Goal: Task Accomplishment & Management: Manage account settings

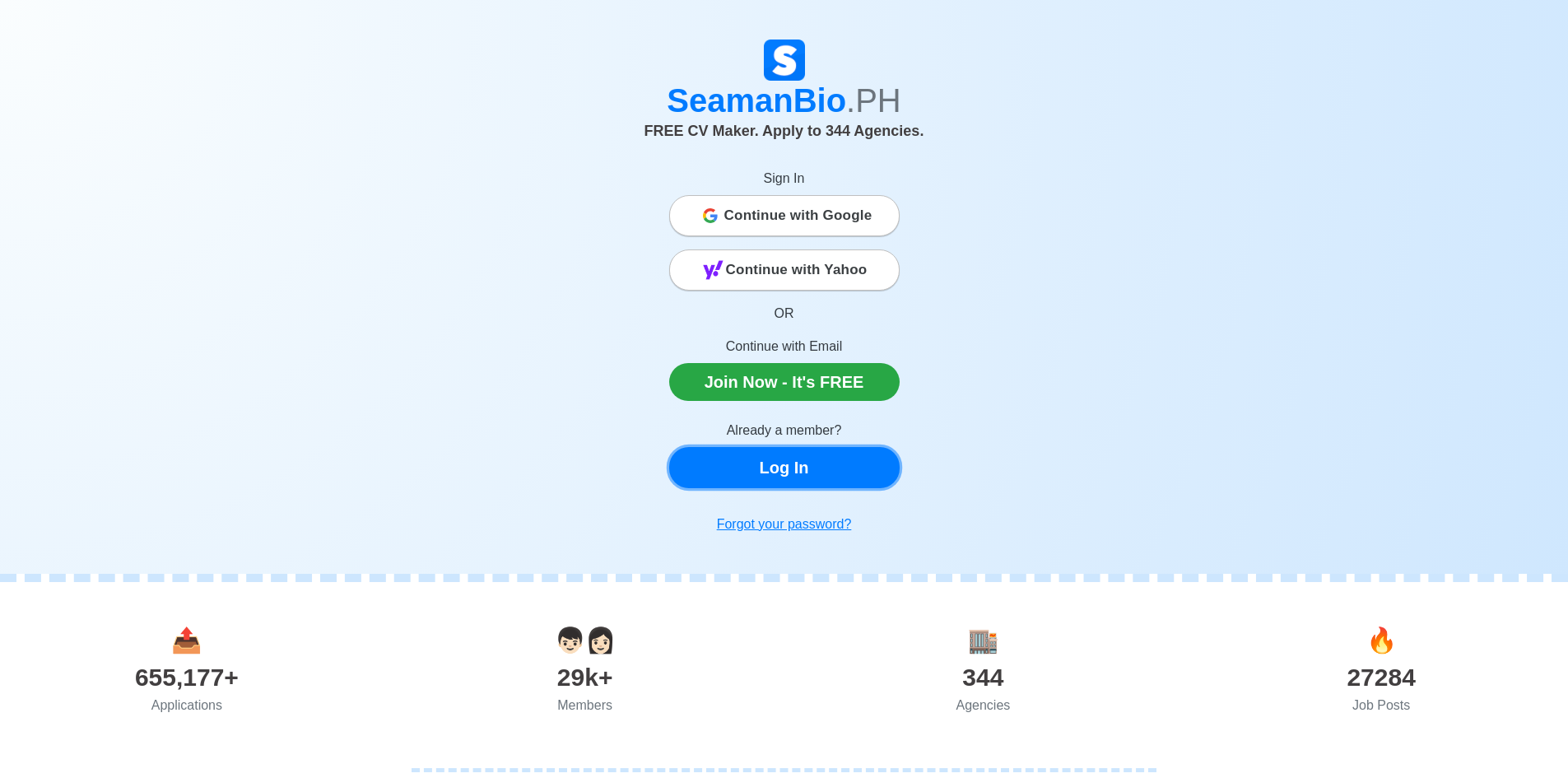
click at [791, 473] on link "Log In" at bounding box center [784, 467] width 230 height 41
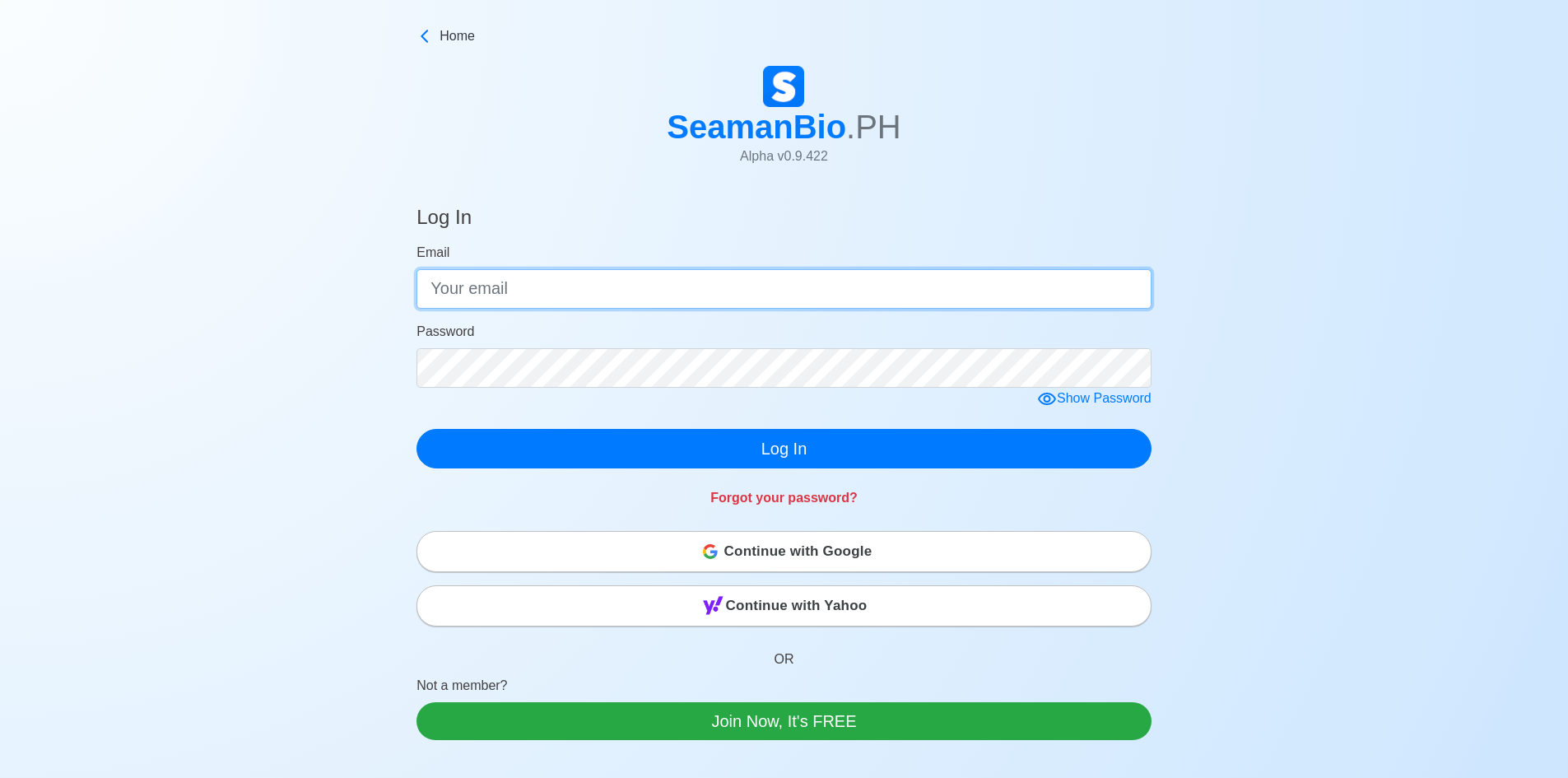
click at [762, 291] on input "Email" at bounding box center [784, 288] width 735 height 39
type input "[EMAIL_ADDRESS][DOMAIN_NAME]"
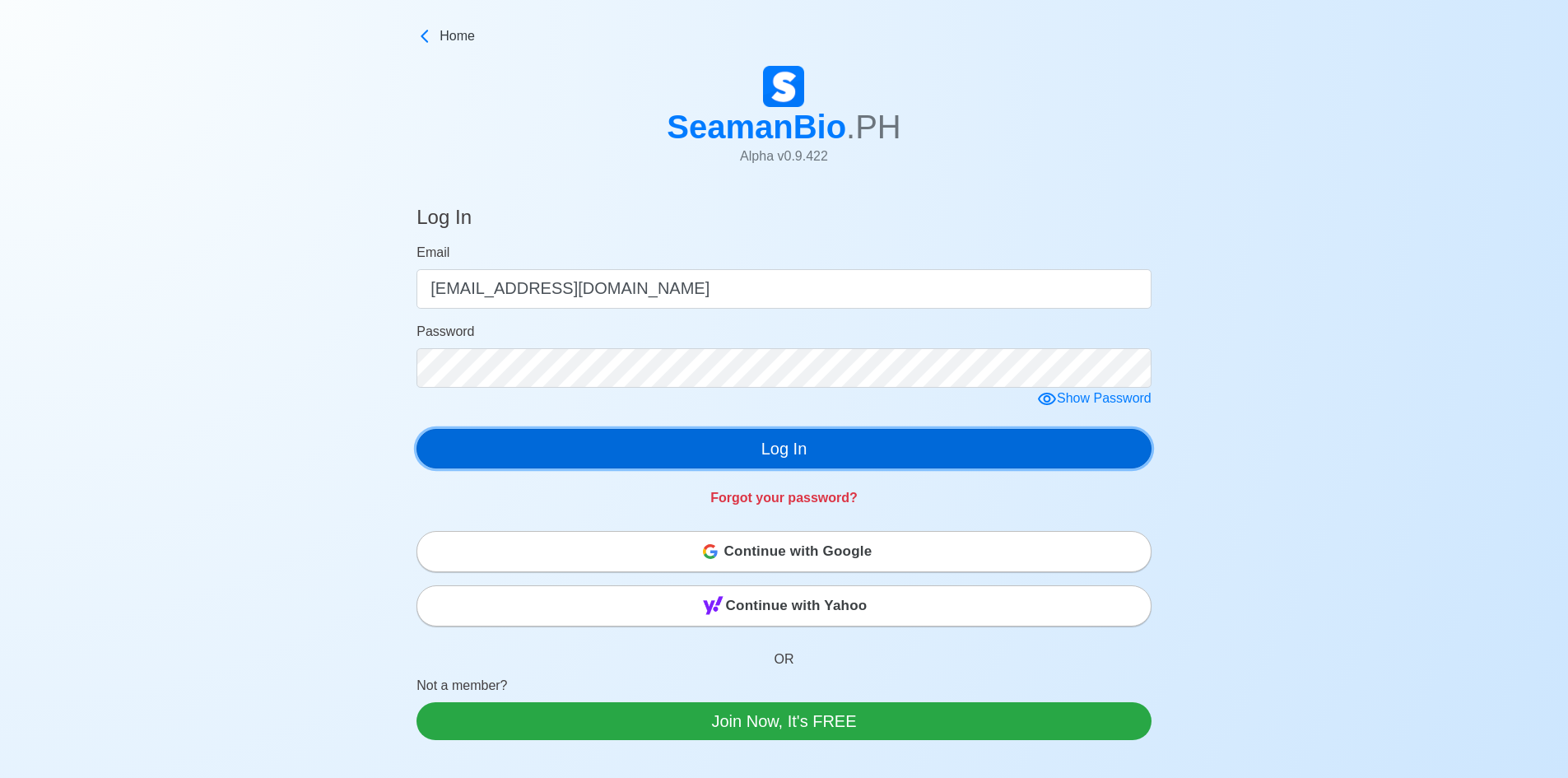
click at [799, 447] on button "Log In" at bounding box center [784, 448] width 735 height 39
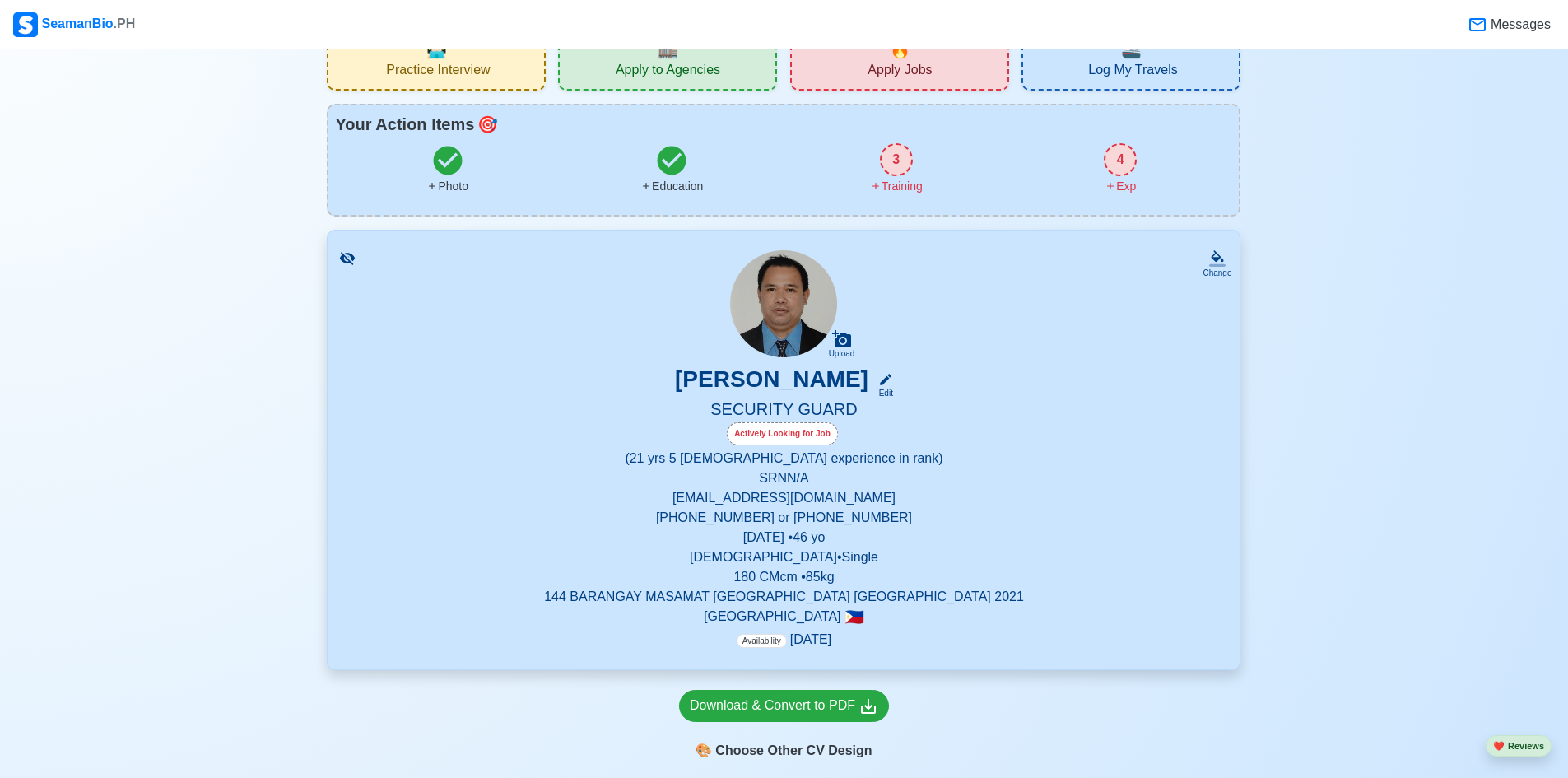
scroll to position [82, 0]
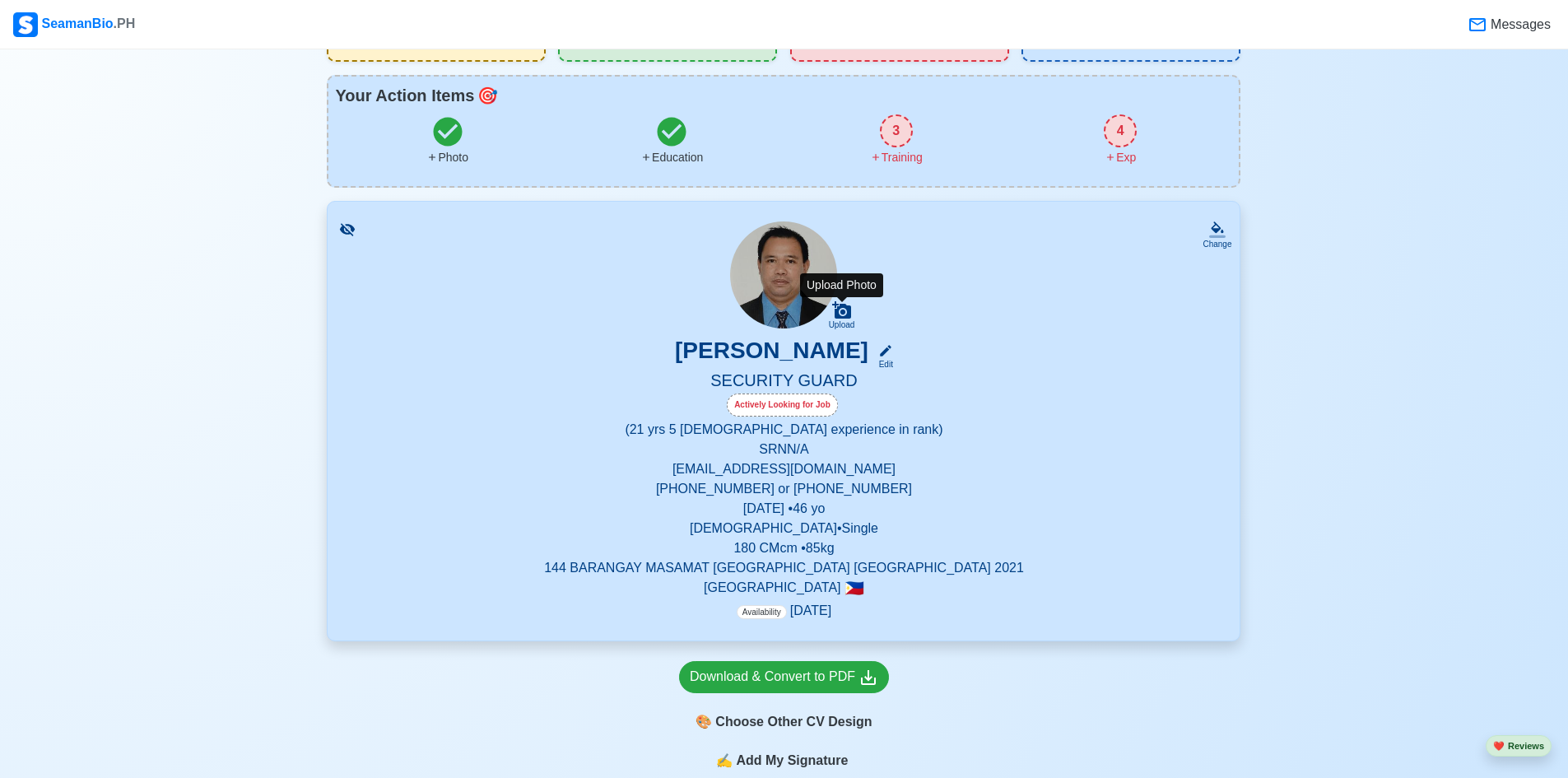
click at [839, 312] on icon at bounding box center [842, 310] width 20 height 20
click at [0, 0] on input "Upload" at bounding box center [0, 0] width 0 height 0
click at [1138, 369] on div "MICHAEL LEGSAY SALINAS Edit" at bounding box center [784, 354] width 872 height 34
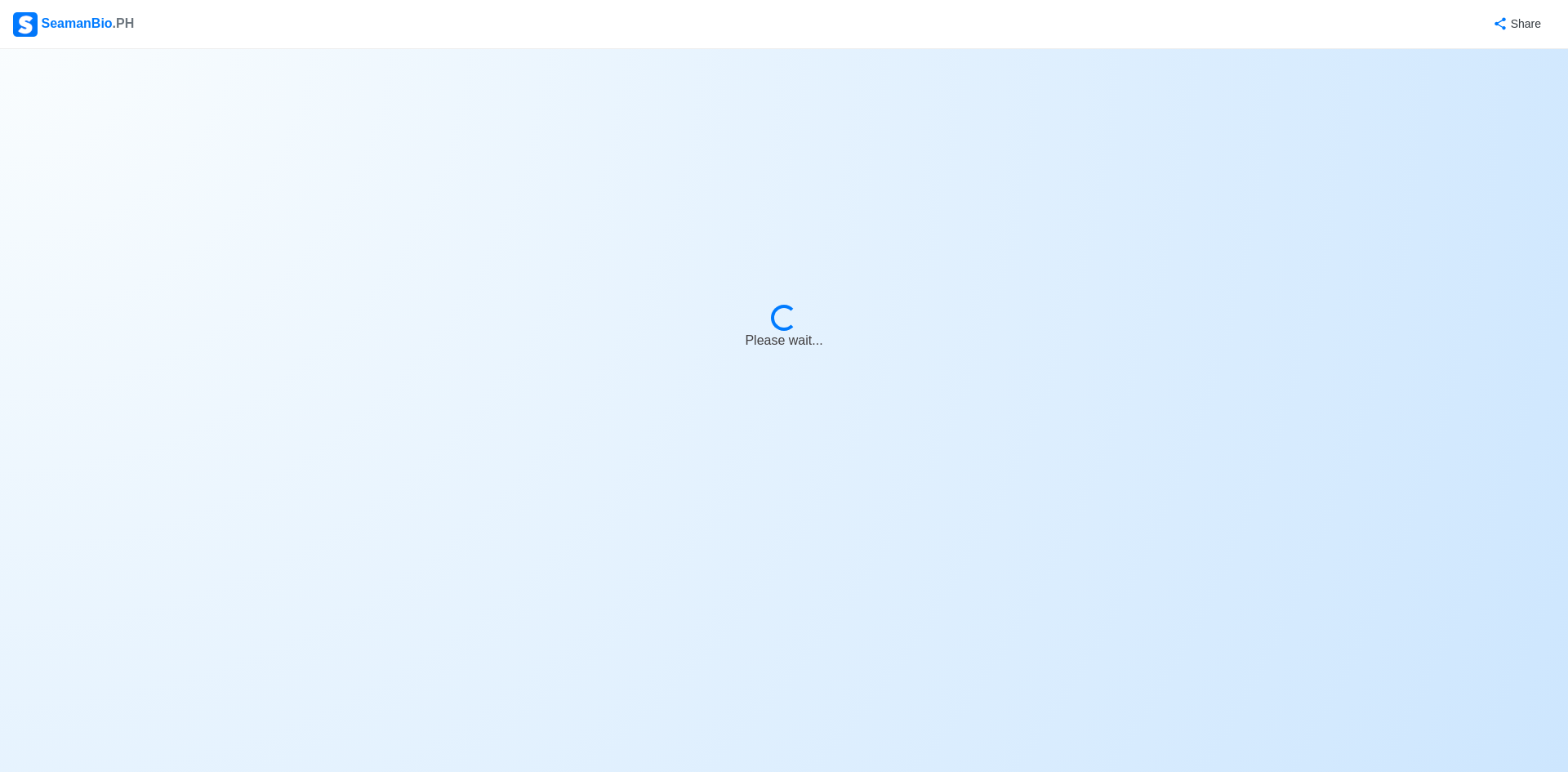
select select "Actively Looking for Job"
select select "Visible for Hiring"
select select "Single"
select select "[DEMOGRAPHIC_DATA]"
select select "PH"
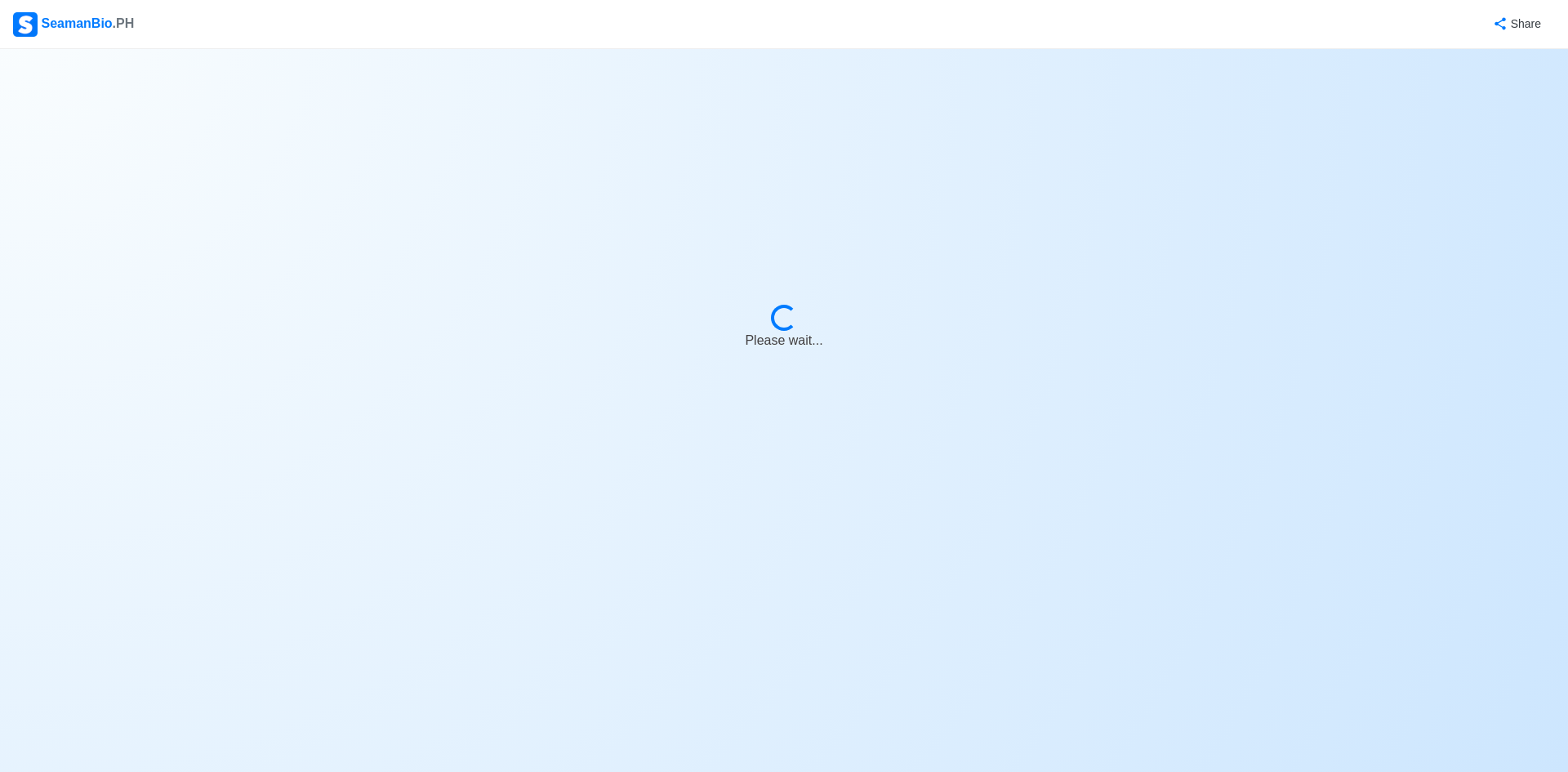
select select "21"
select select "5"
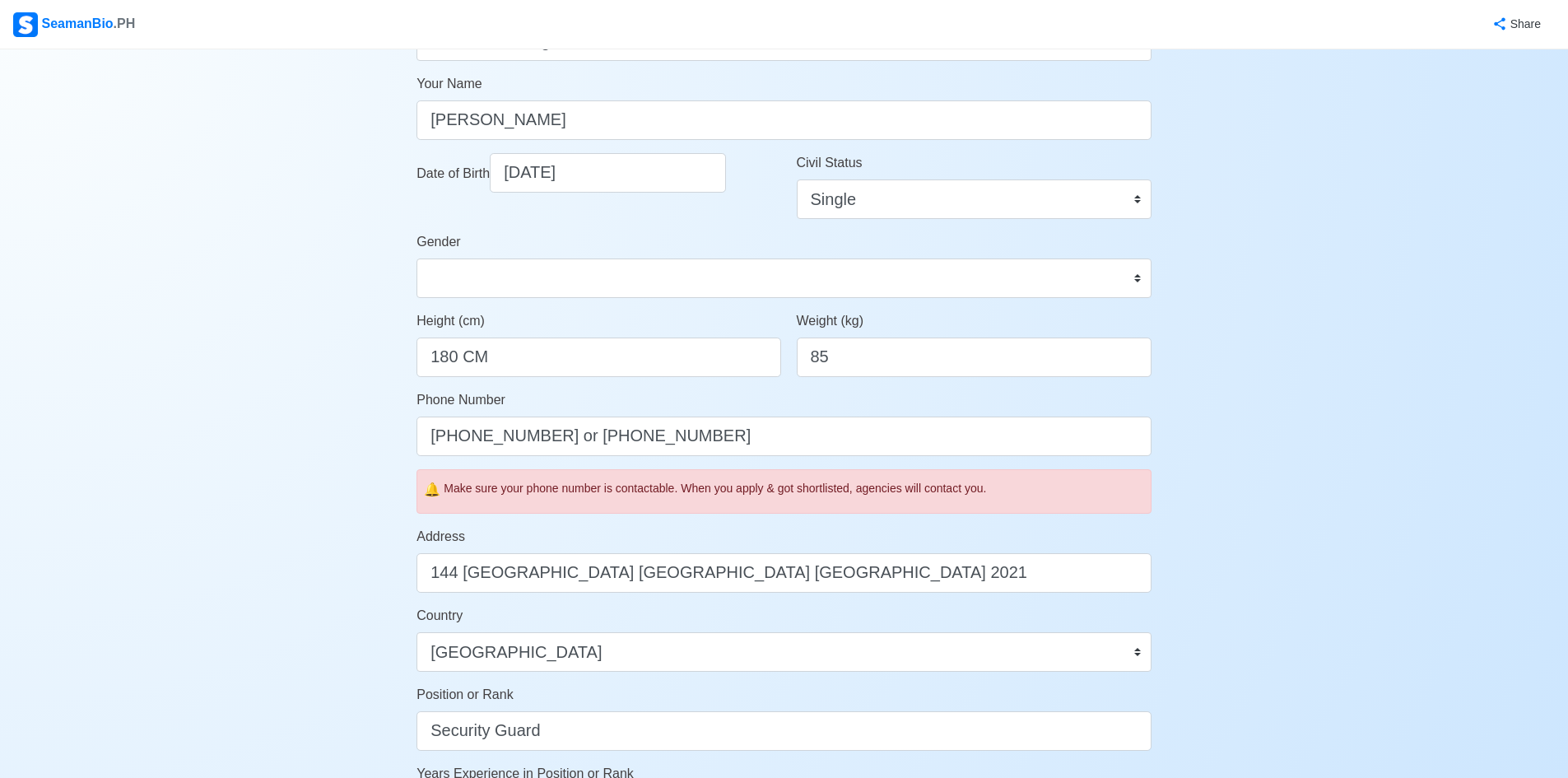
scroll to position [247, 0]
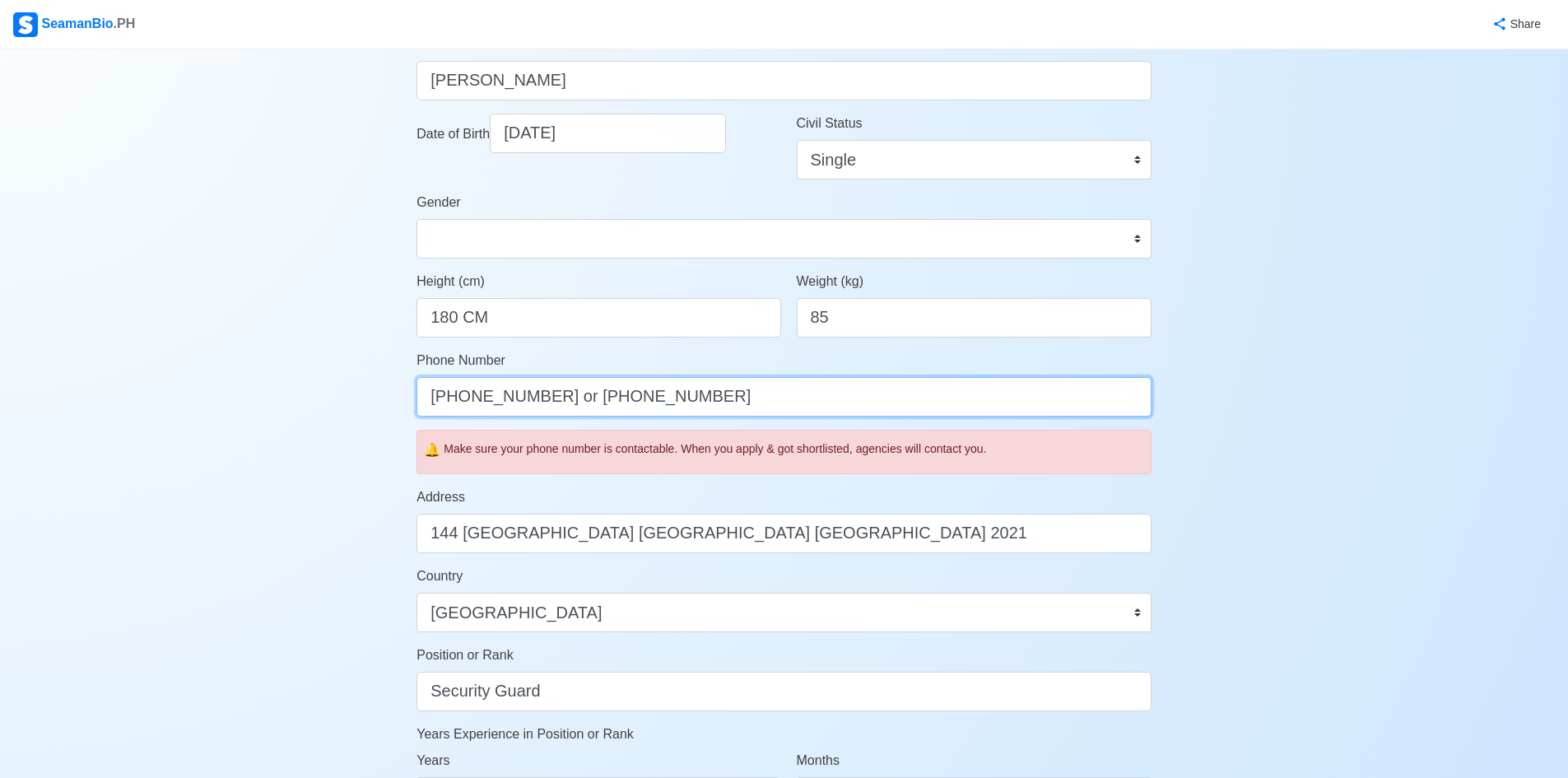
click at [834, 398] on input "[PHONE_NUMBER] or [PHONE_NUMBER]" at bounding box center [784, 397] width 735 height 39
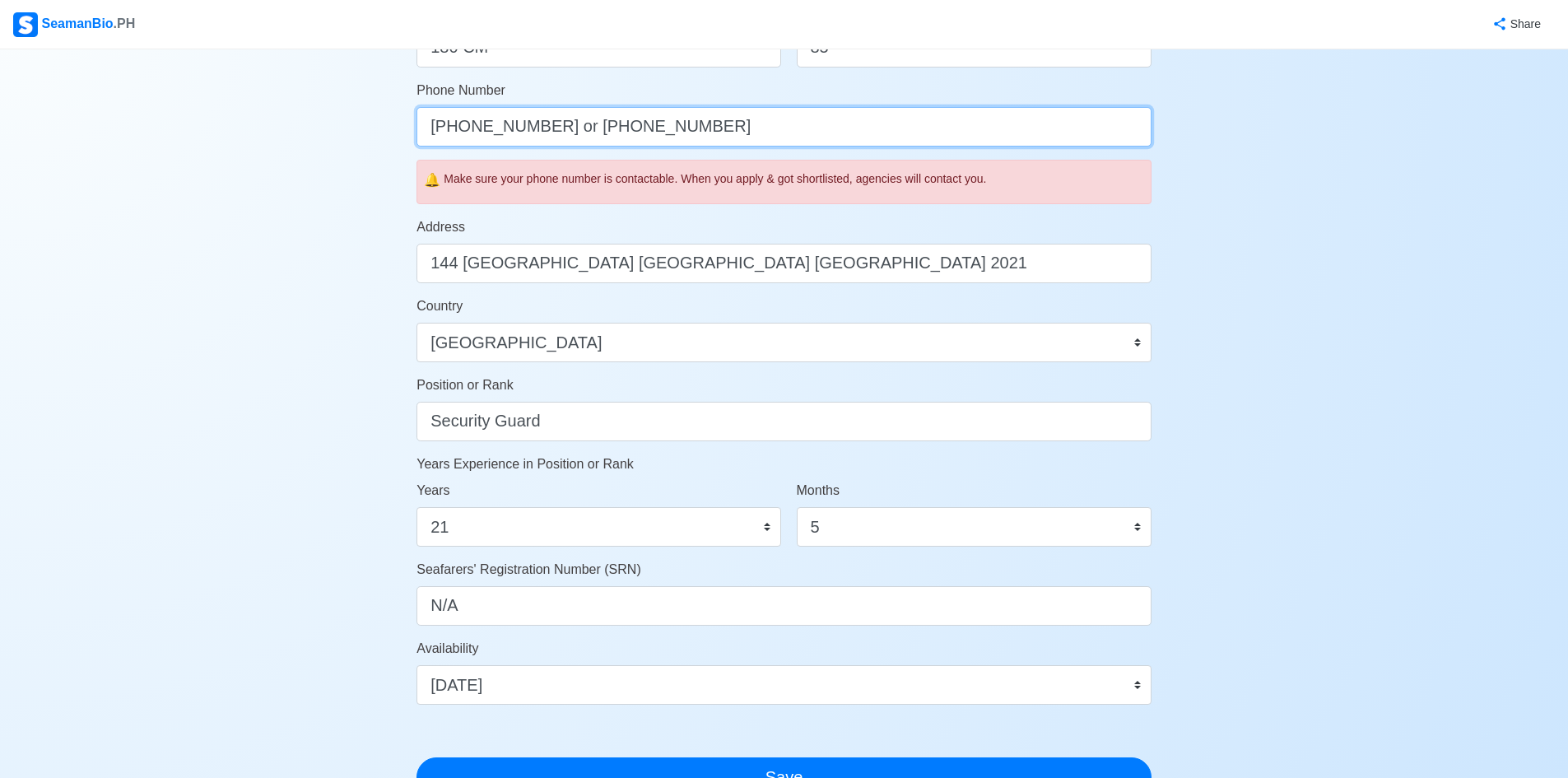
scroll to position [798, 0]
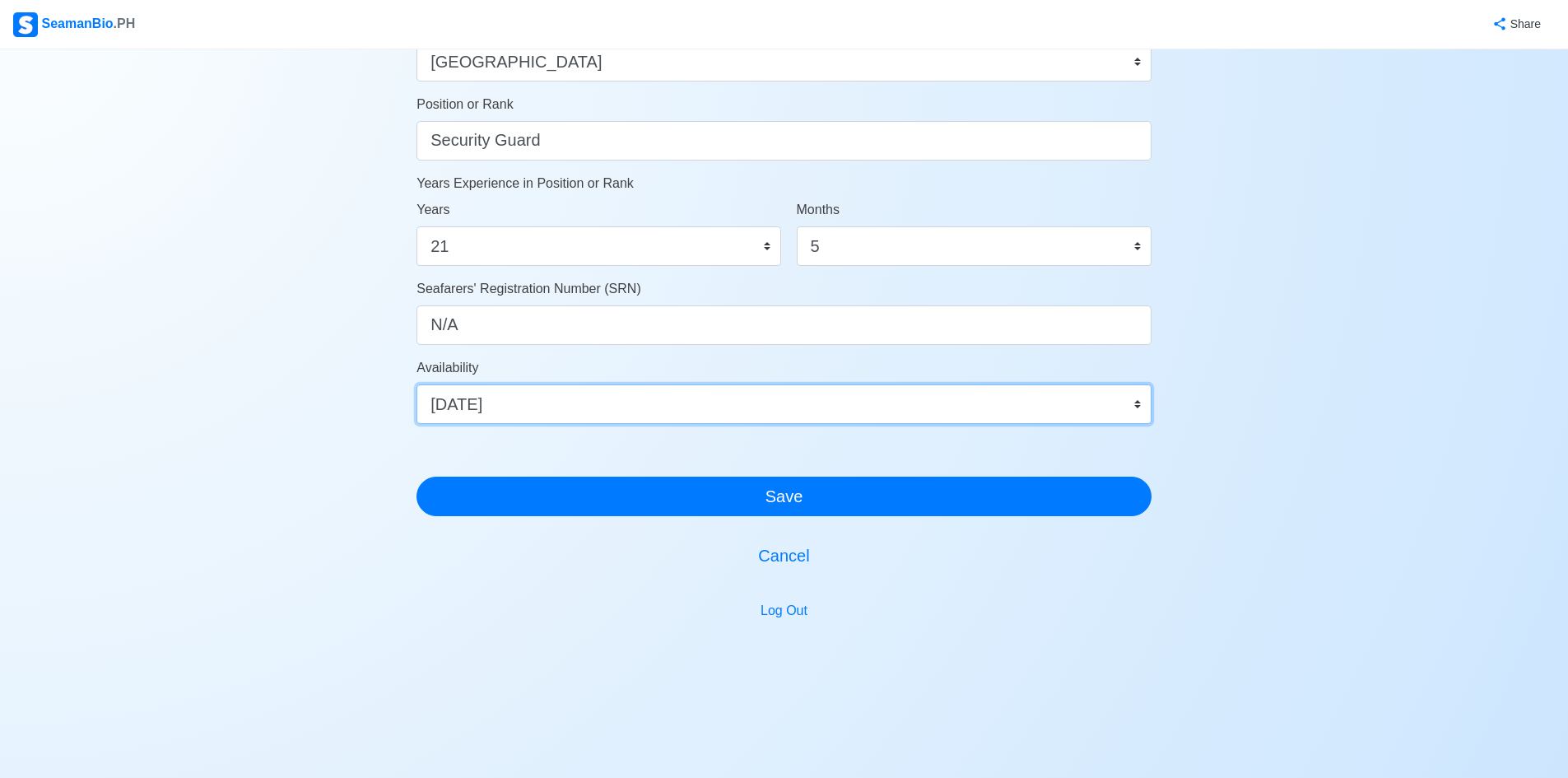
click at [1136, 404] on select "Immediate Oct 2025 Nov 2025 Dec 2025 Jan 2026 Feb 2026 Mar 2026 Apr 2026 May 20…" at bounding box center [784, 404] width 735 height 39
select select "1767211200000"
click at [417, 385] on select "Immediate Oct 2025 Nov 2025 Dec 2025 Jan 2026 Feb 2026 Mar 2026 Apr 2026 May 20…" at bounding box center [784, 404] width 735 height 39
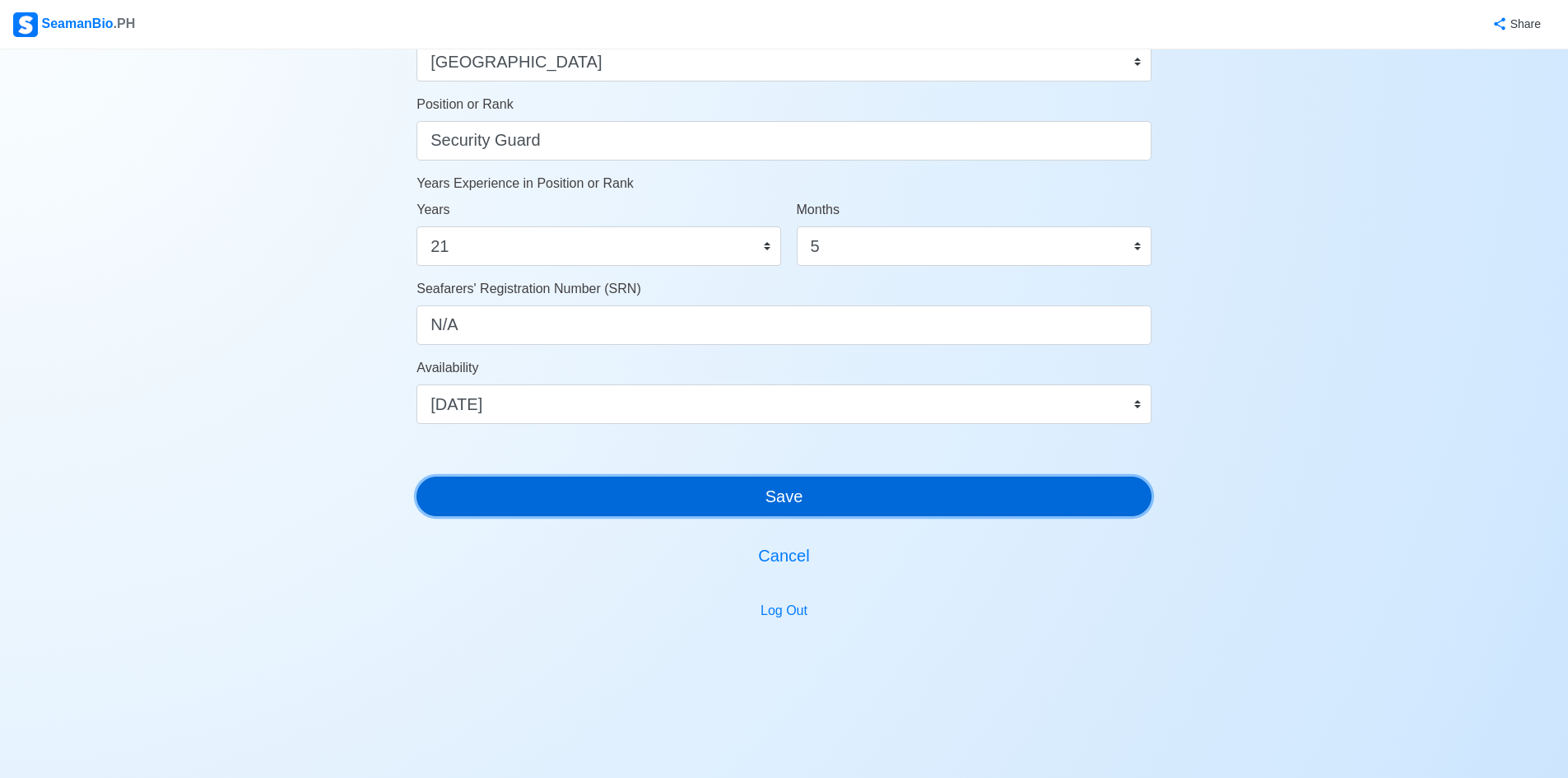
click at [781, 499] on button "Save" at bounding box center [784, 496] width 735 height 39
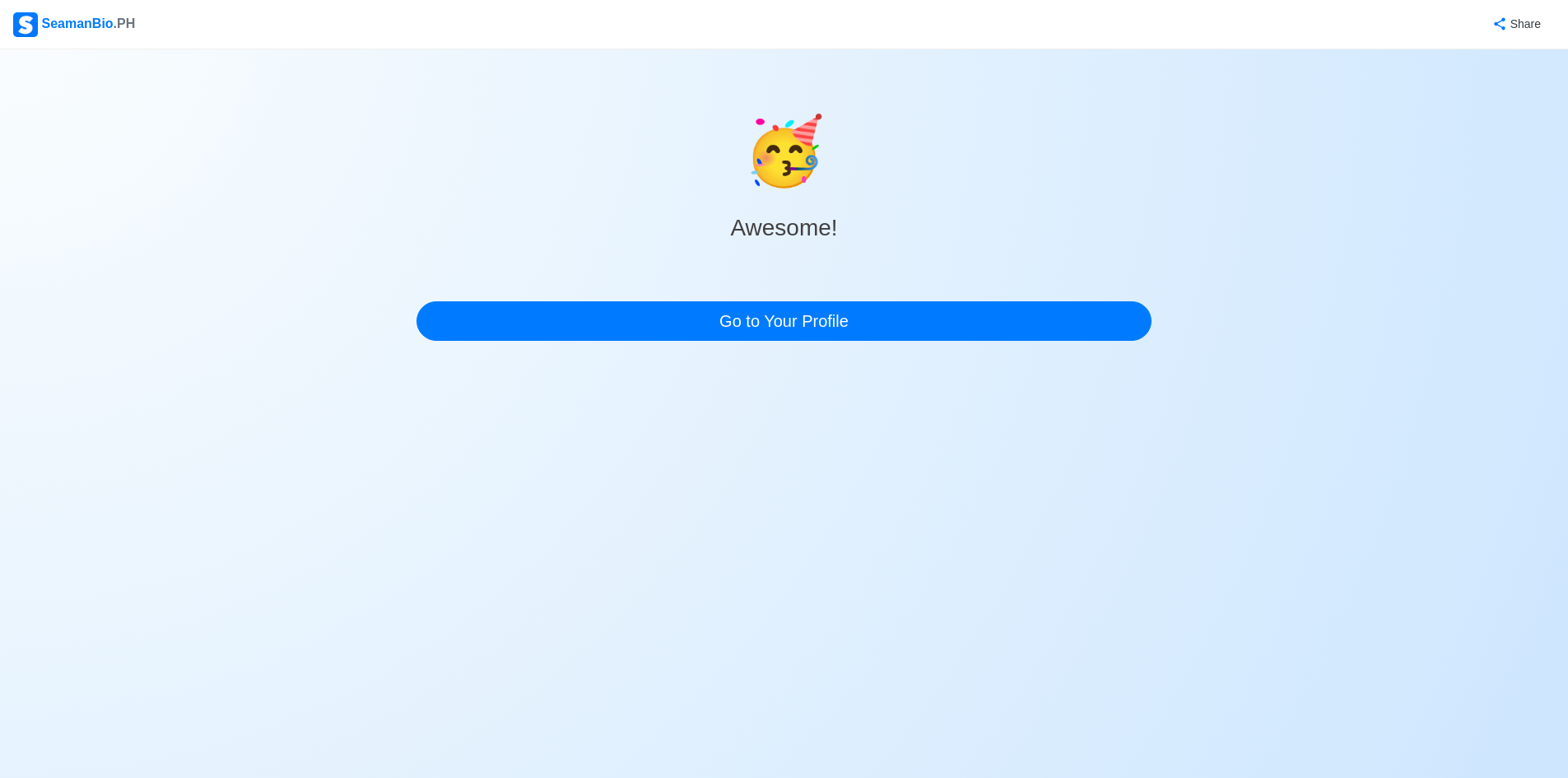
scroll to position [0, 0]
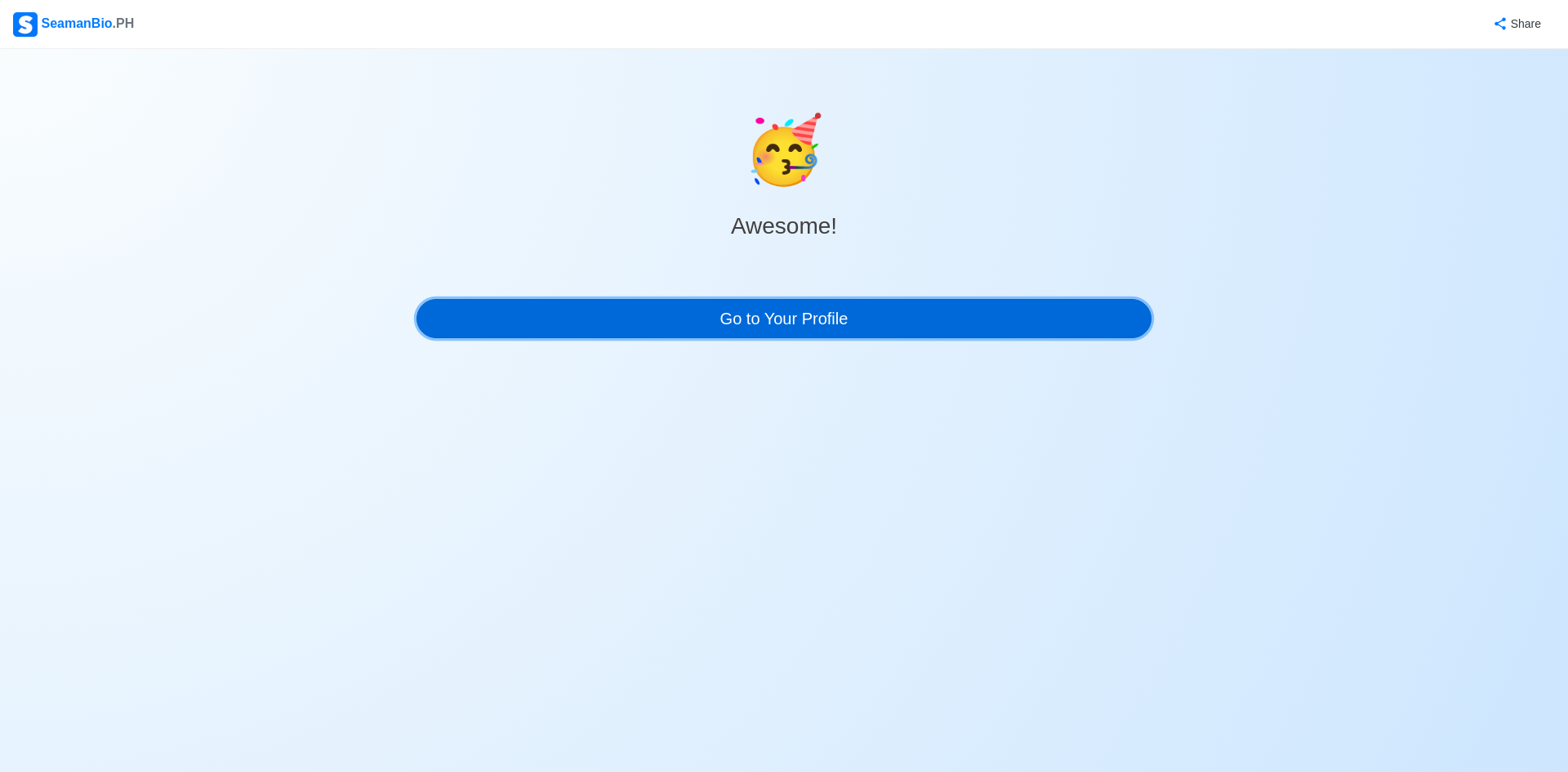
click at [817, 320] on link "Go to Your Profile" at bounding box center [783, 319] width 735 height 39
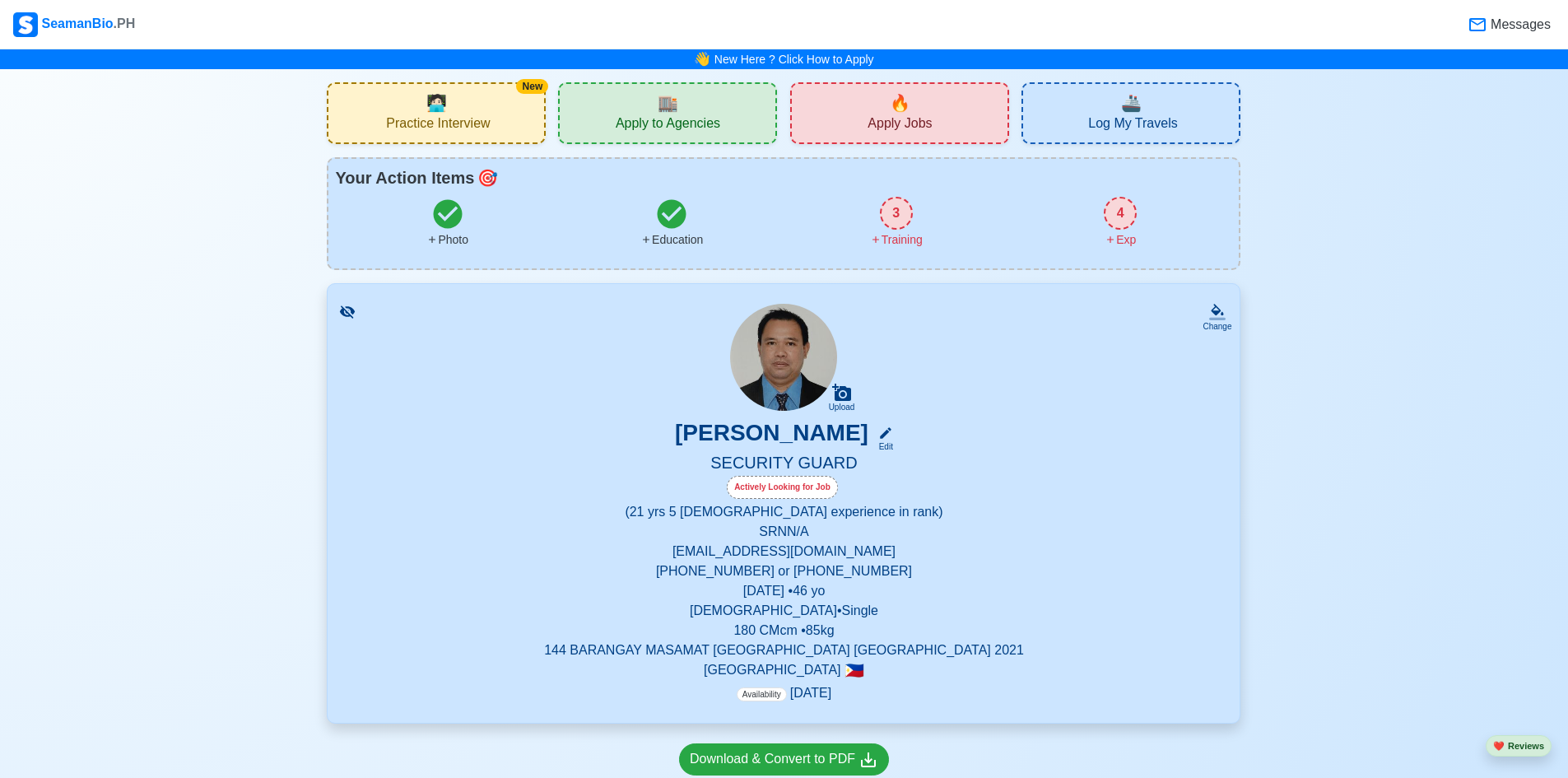
click at [926, 110] on div "🔥 Apply Jobs" at bounding box center [900, 113] width 219 height 62
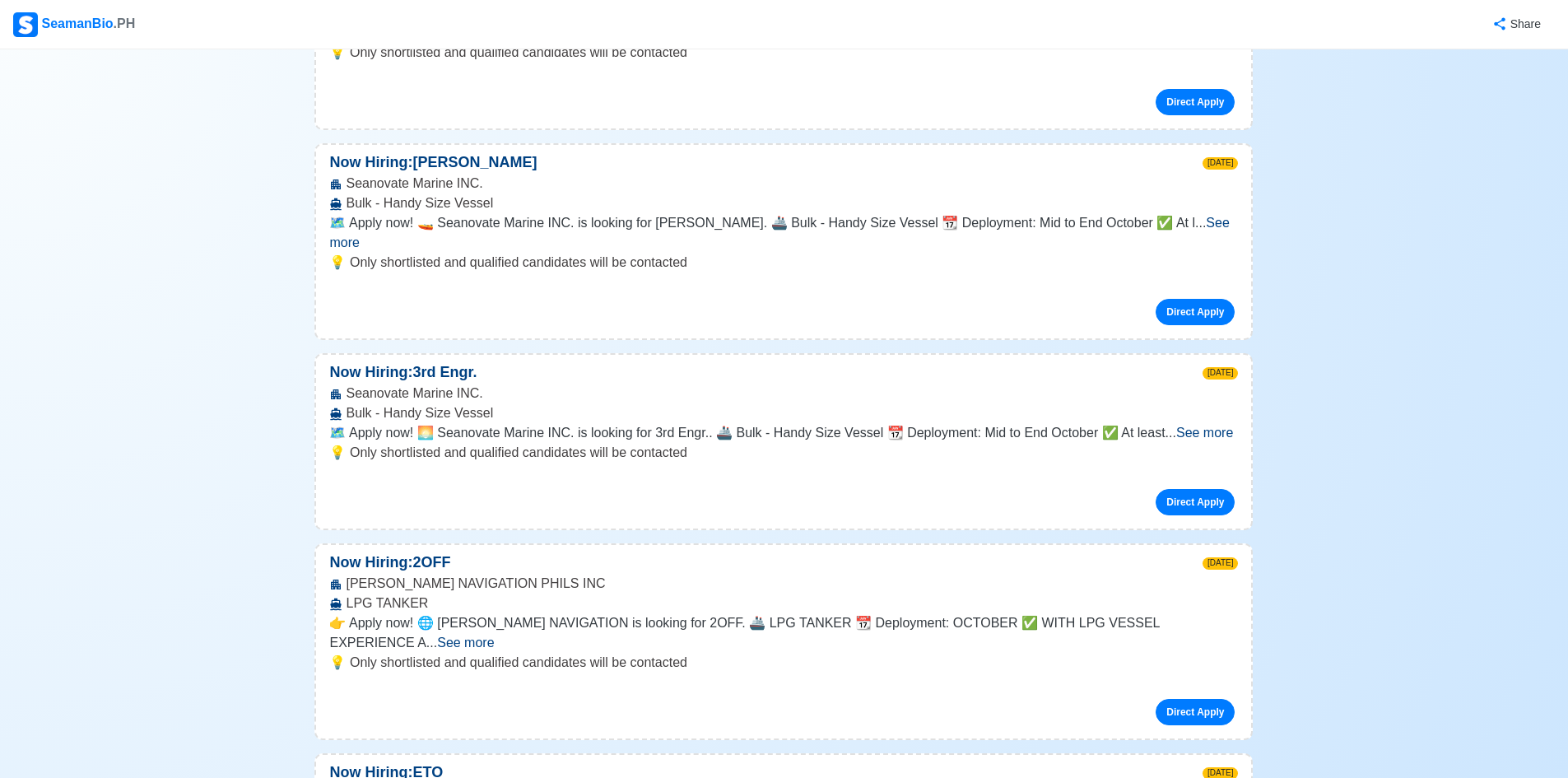
scroll to position [38765, 0]
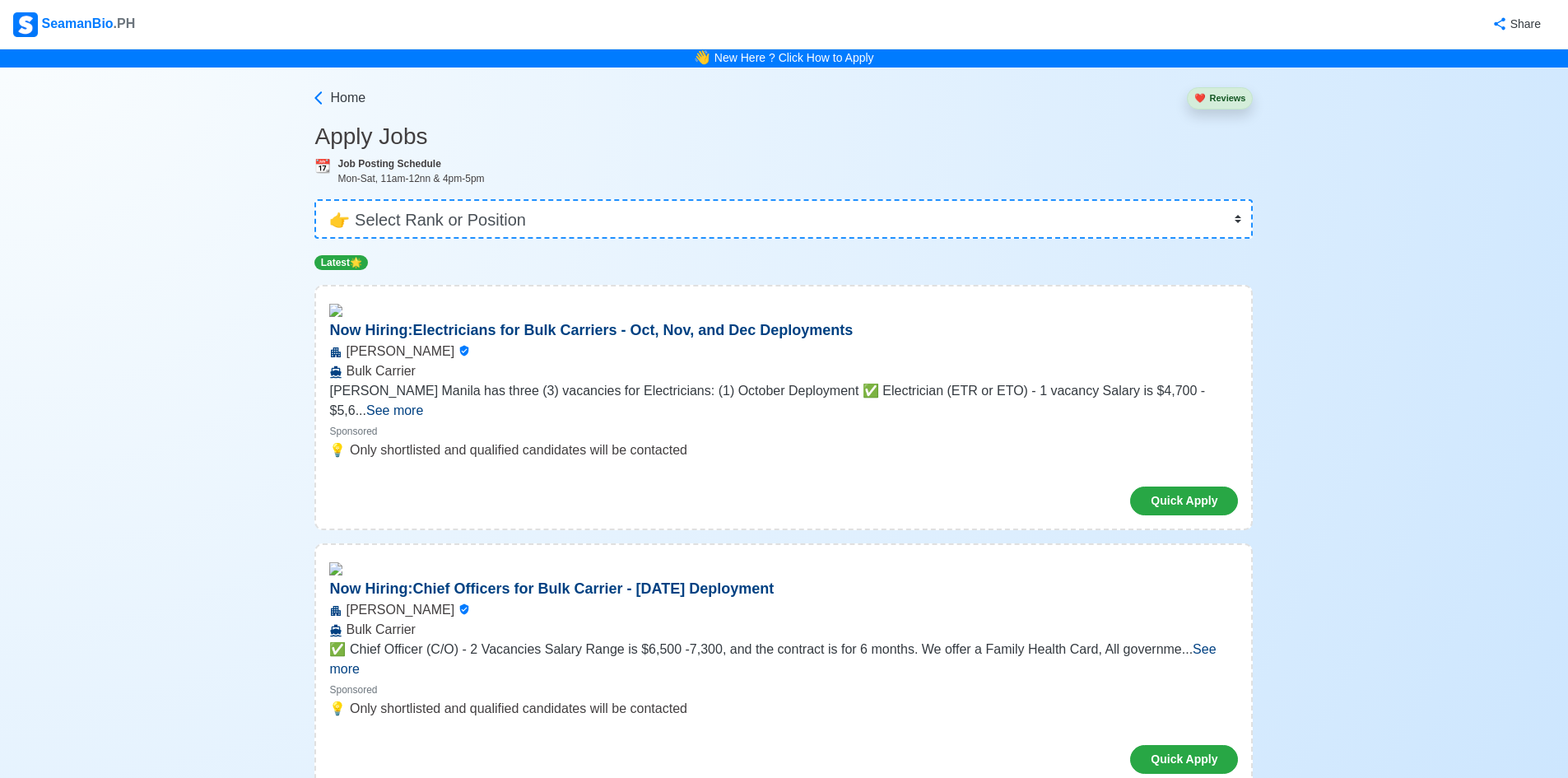
scroll to position [0, 0]
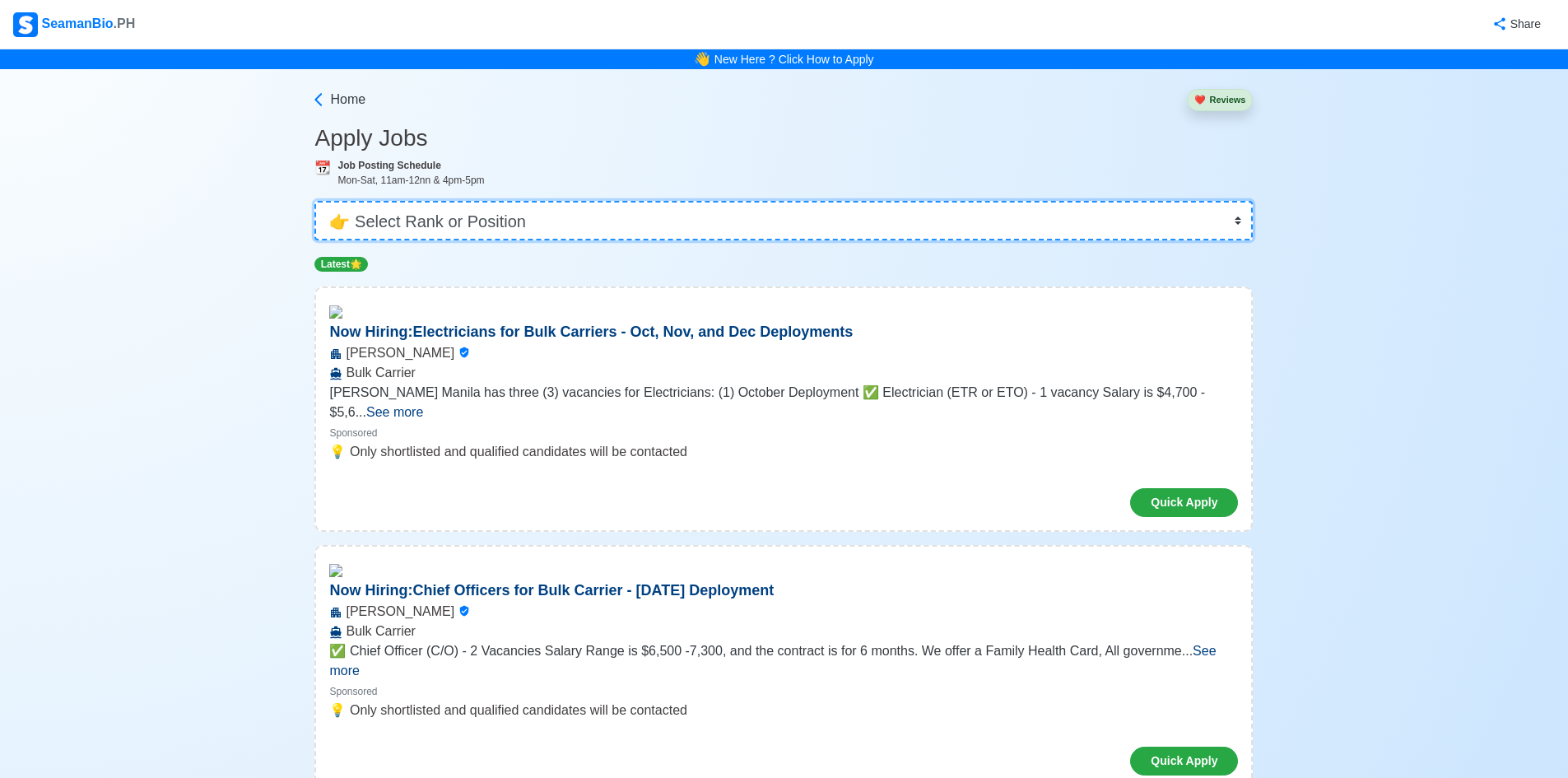
click at [1235, 222] on select "👉 Select Rank or Position Master Chief Officer 2nd Officer 3rd Officer Junior O…" at bounding box center [784, 221] width 938 height 39
select select "Others"
click at [320, 201] on select "👉 Select Rank or Position Master Chief Officer 2nd Officer 3rd Officer Junior O…" at bounding box center [784, 221] width 938 height 39
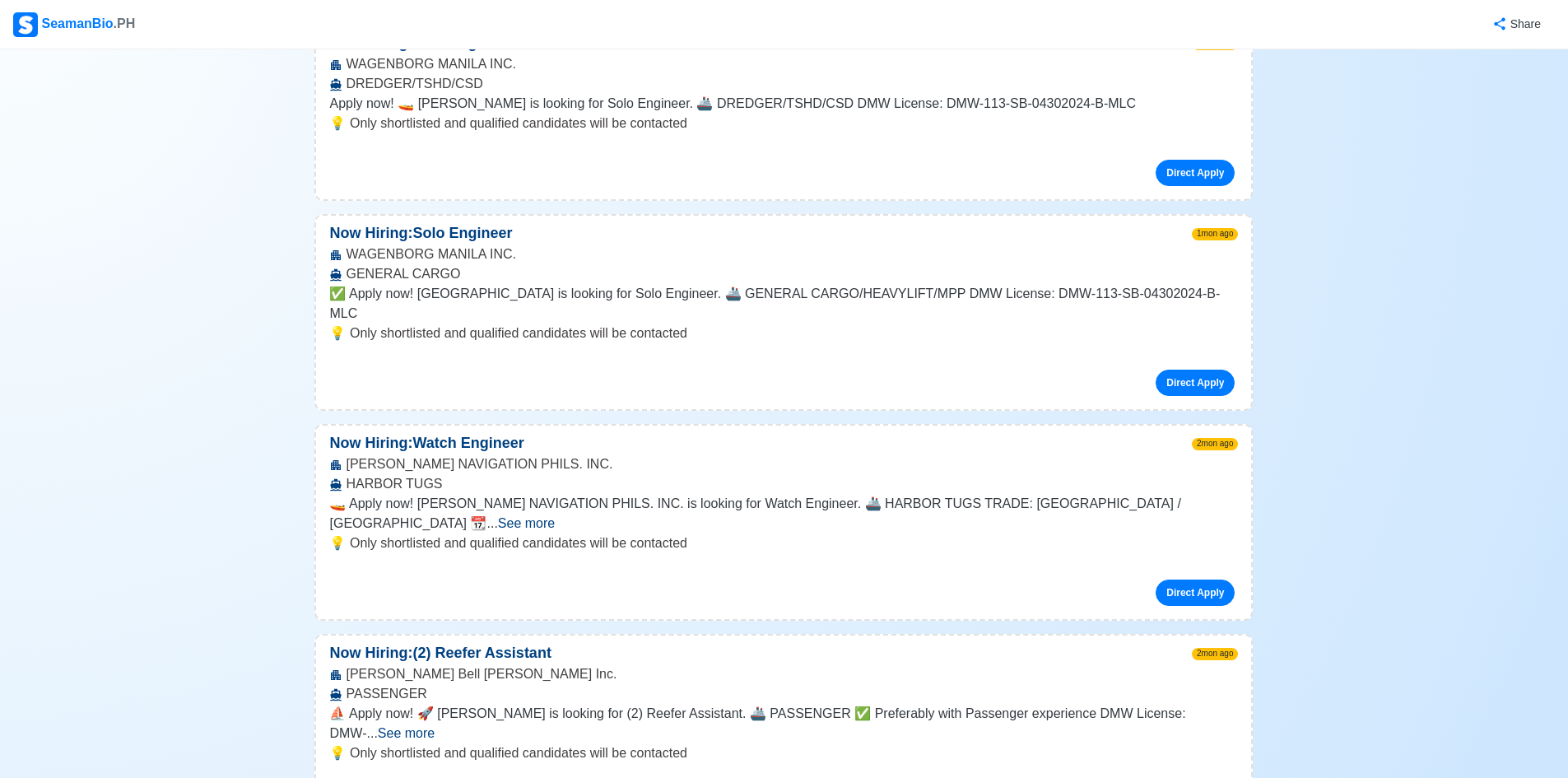
scroll to position [5679, 0]
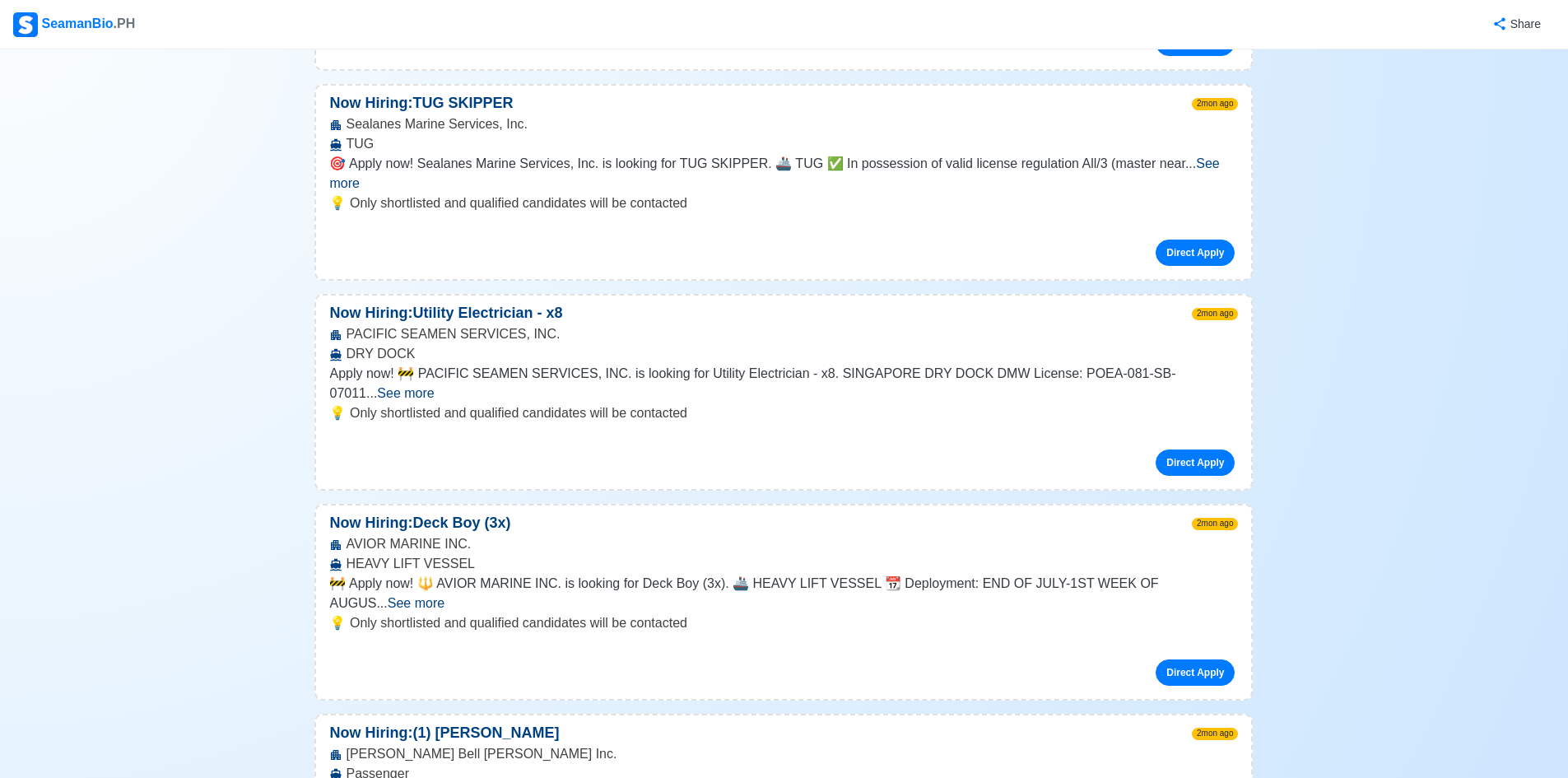
scroll to position [7655, 0]
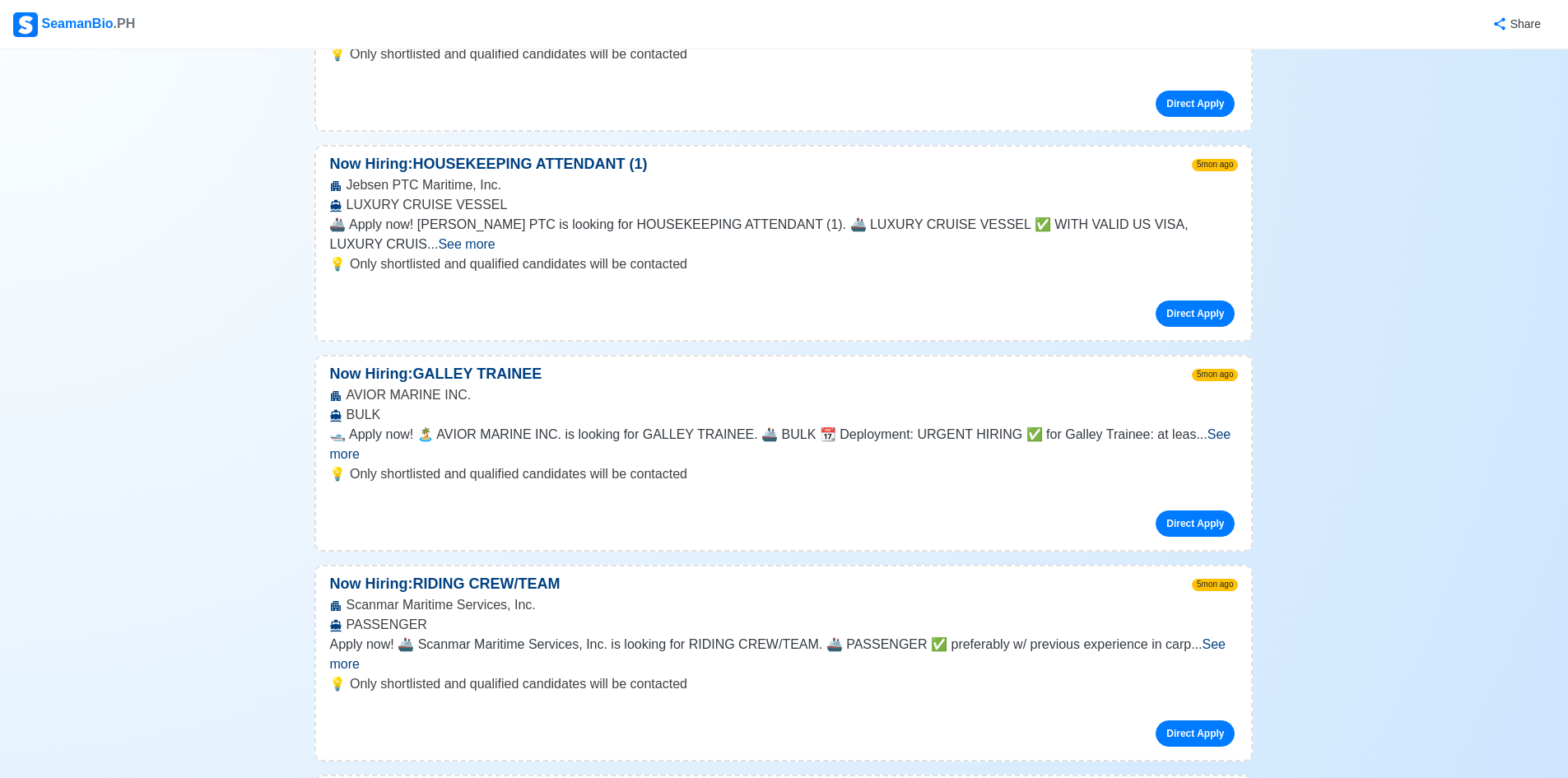
scroll to position [14650, 0]
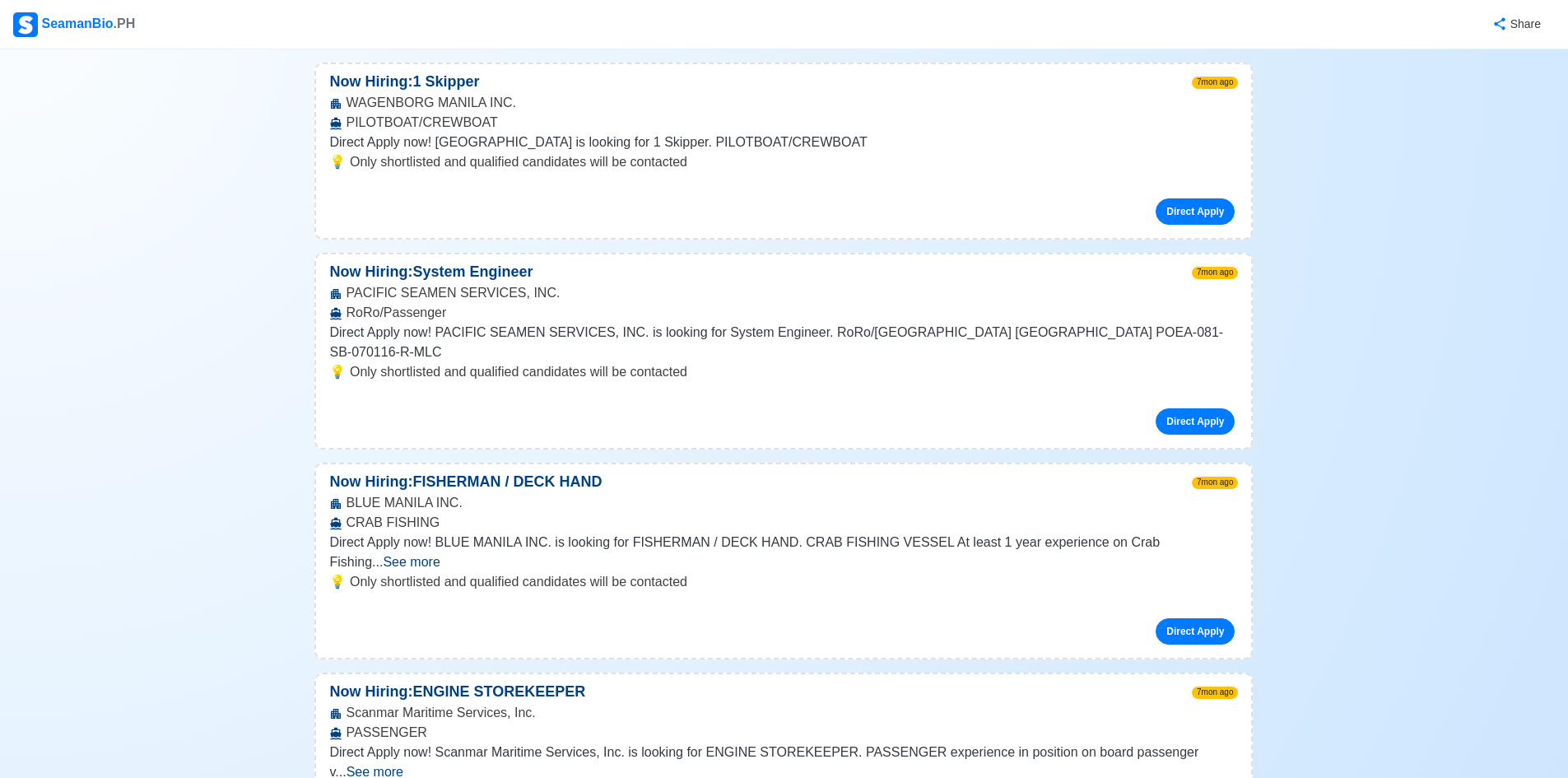
scroll to position [37777, 0]
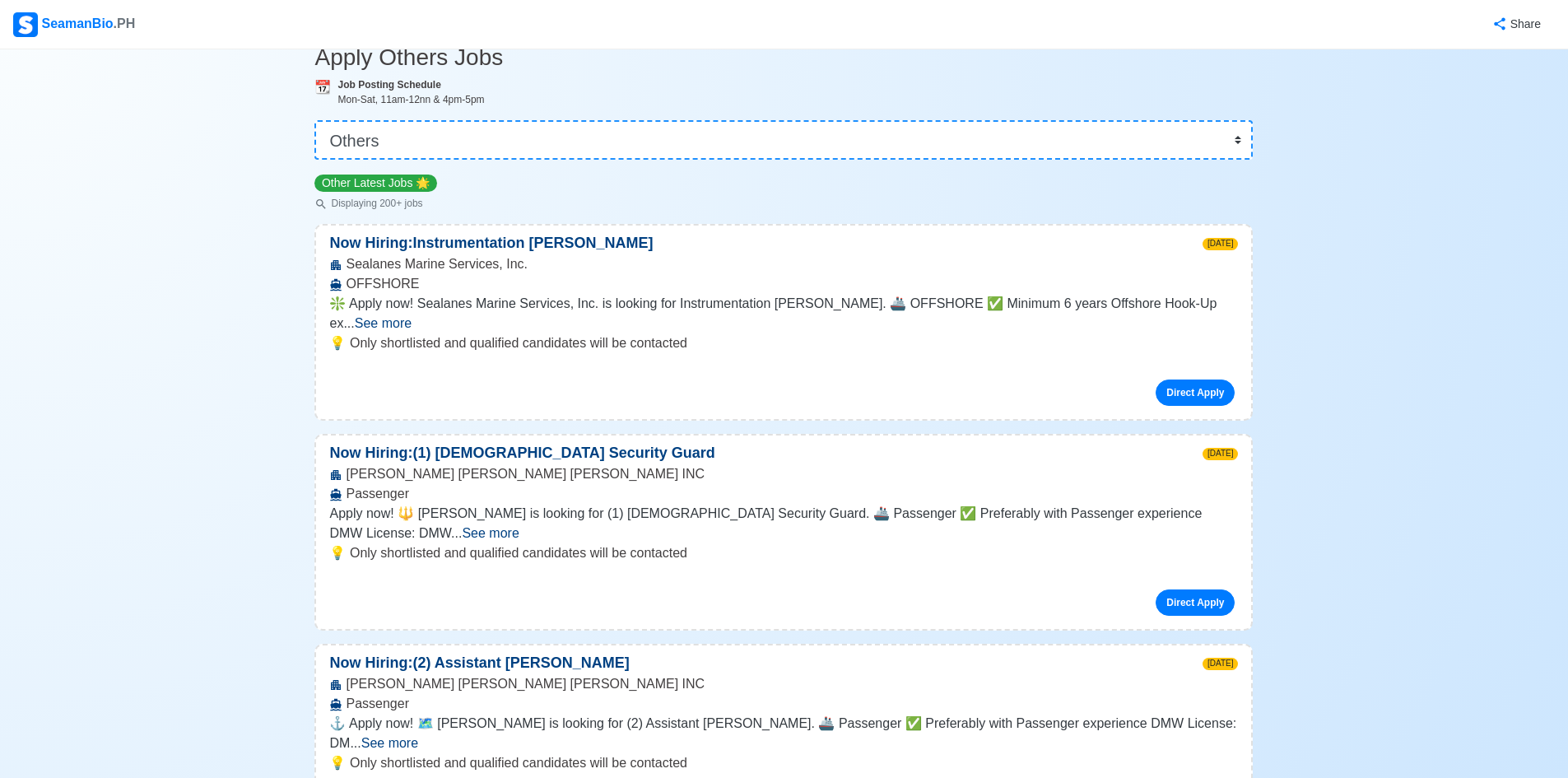
scroll to position [0, 0]
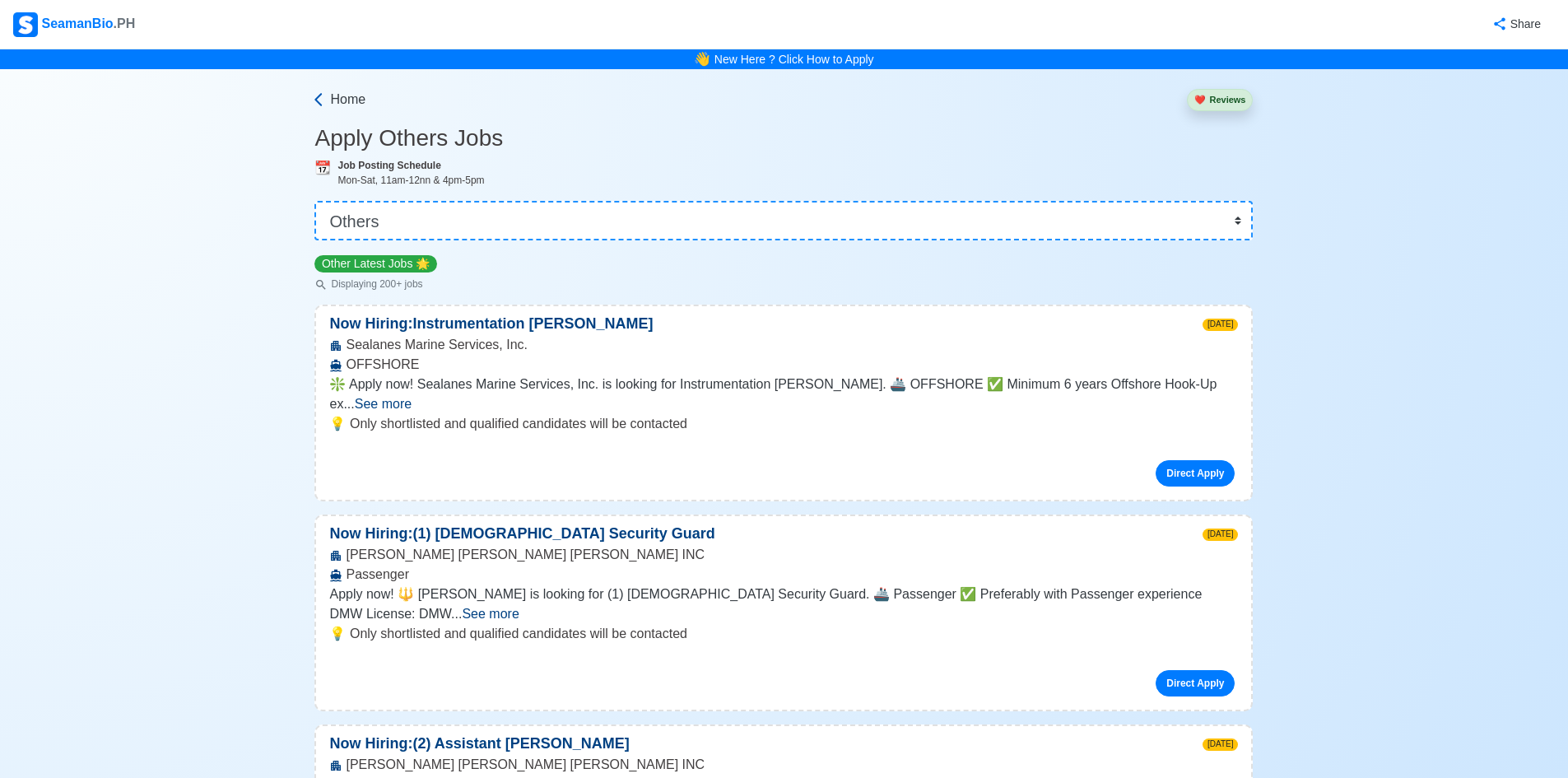
click at [315, 96] on icon at bounding box center [318, 100] width 17 height 17
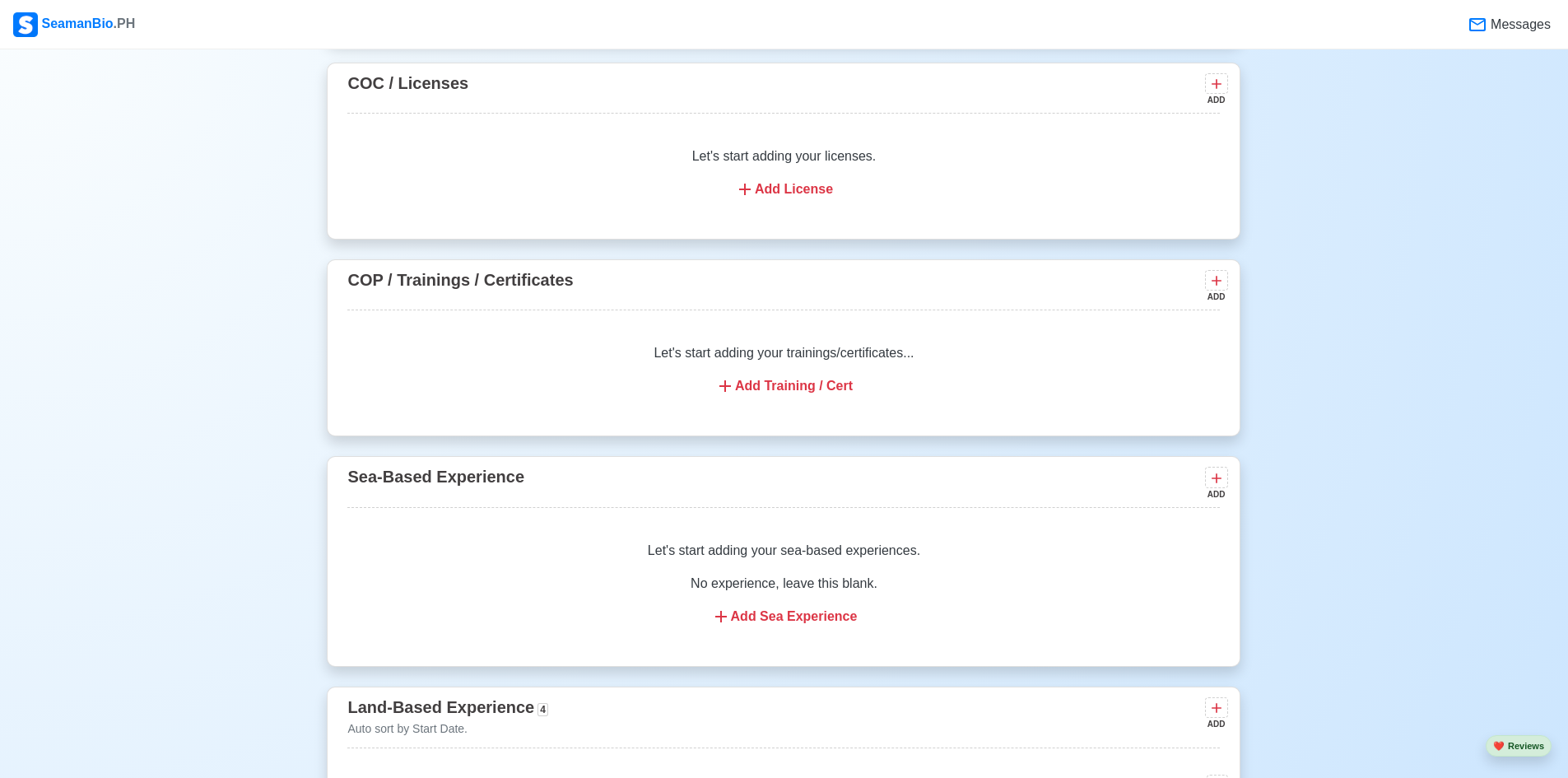
scroll to position [1811, 0]
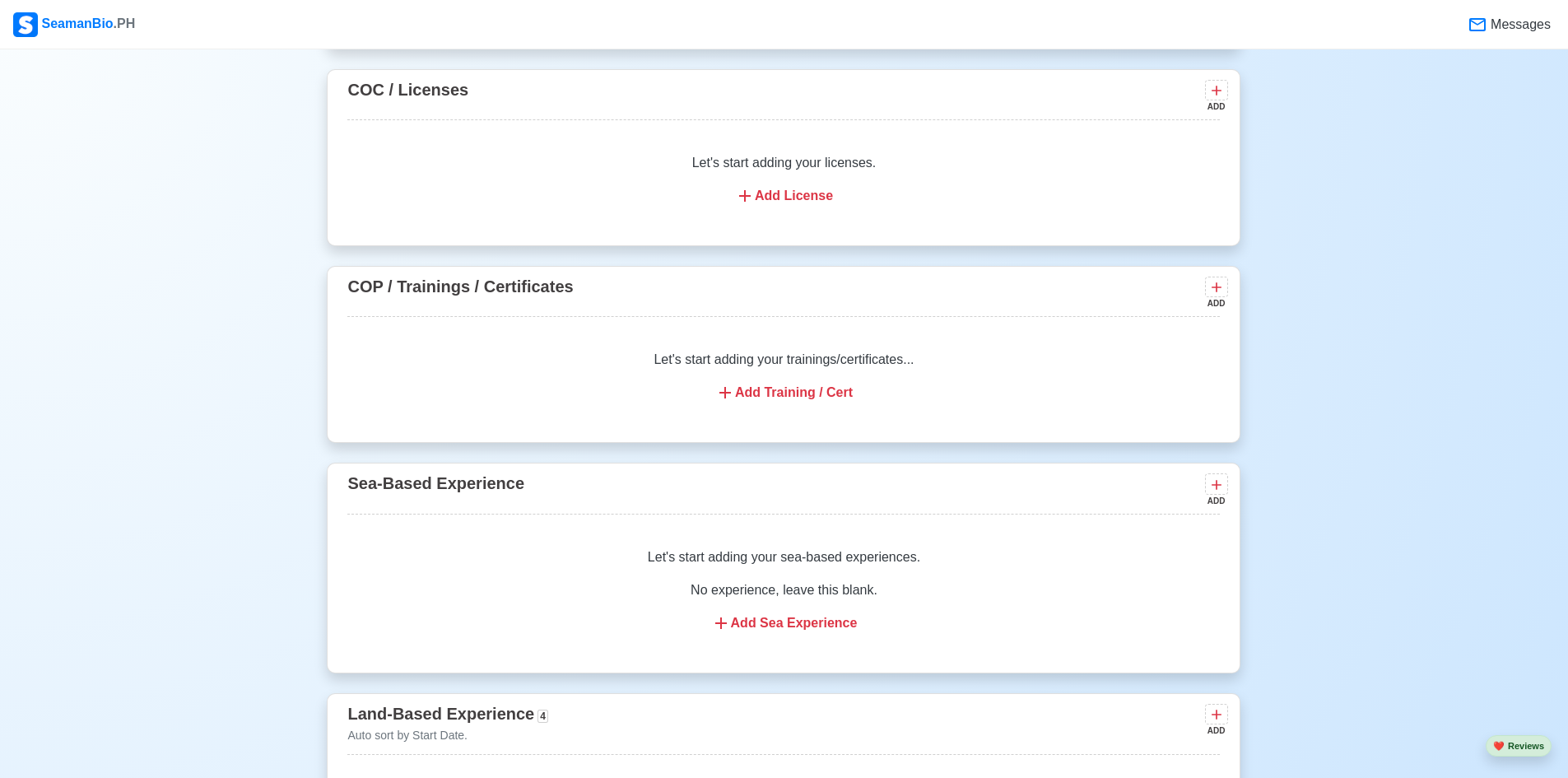
click at [799, 399] on div "Add Training / Cert" at bounding box center [784, 392] width 833 height 20
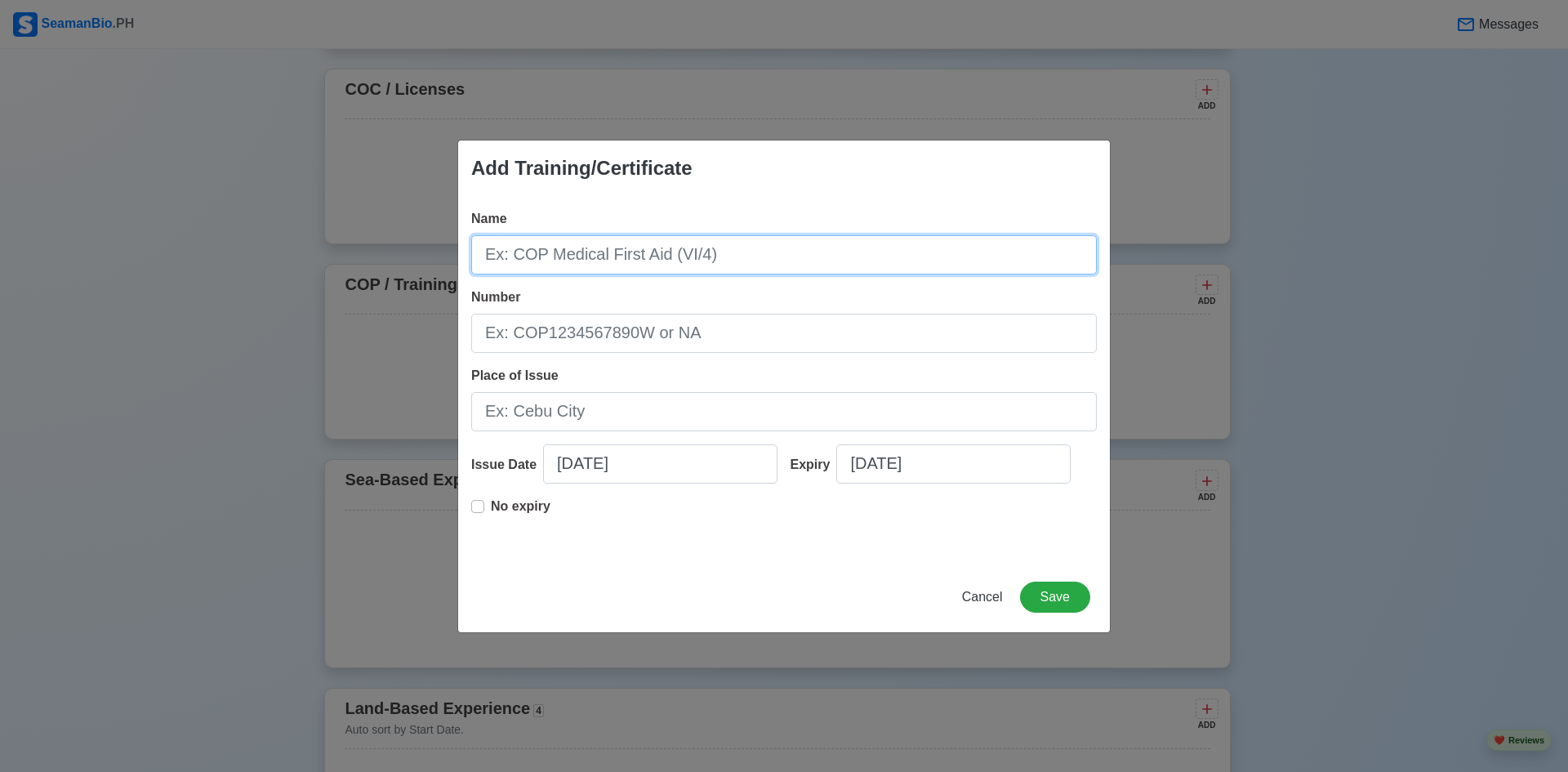
click at [808, 245] on input "Name" at bounding box center [783, 255] width 625 height 39
click at [732, 248] on input "Name" at bounding box center [783, 255] width 625 height 39
click at [550, 255] on input "National Institute" at bounding box center [783, 255] width 625 height 39
click at [591, 256] on input "National Secuirty Institute" at bounding box center [783, 255] width 625 height 39
drag, startPoint x: 554, startPoint y: 252, endPoint x: 607, endPoint y: 253, distance: 53.0
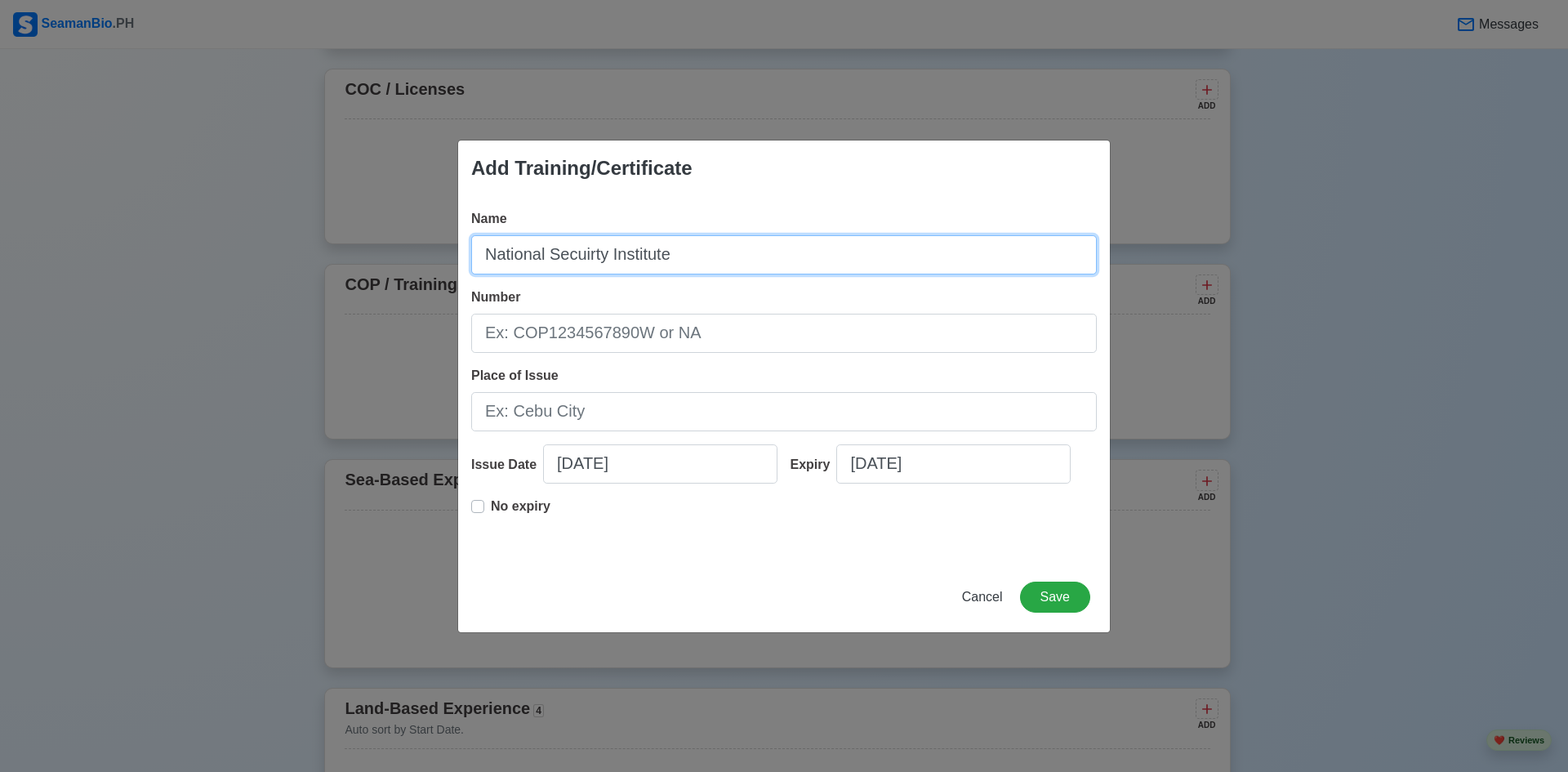
click at [607, 253] on input "National Secuirty Institute" at bounding box center [783, 255] width 625 height 39
type input "National Security Institute"
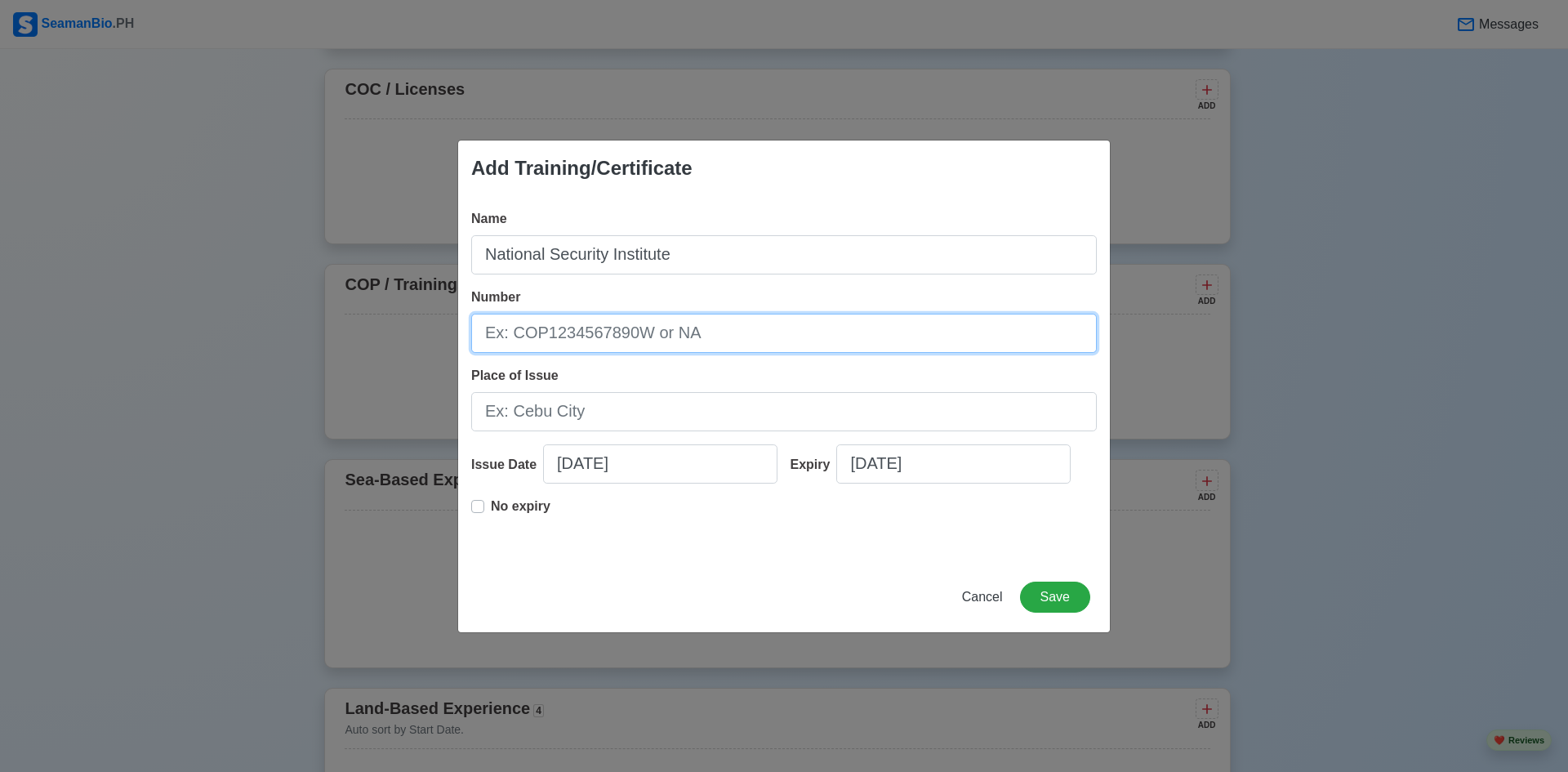
click at [584, 338] on input "Number" at bounding box center [783, 334] width 625 height 39
click at [516, 333] on input "AD-12" at bounding box center [783, 334] width 625 height 39
click at [539, 334] on input "AD12" at bounding box center [783, 334] width 625 height 39
type input "AD12-A01-352"
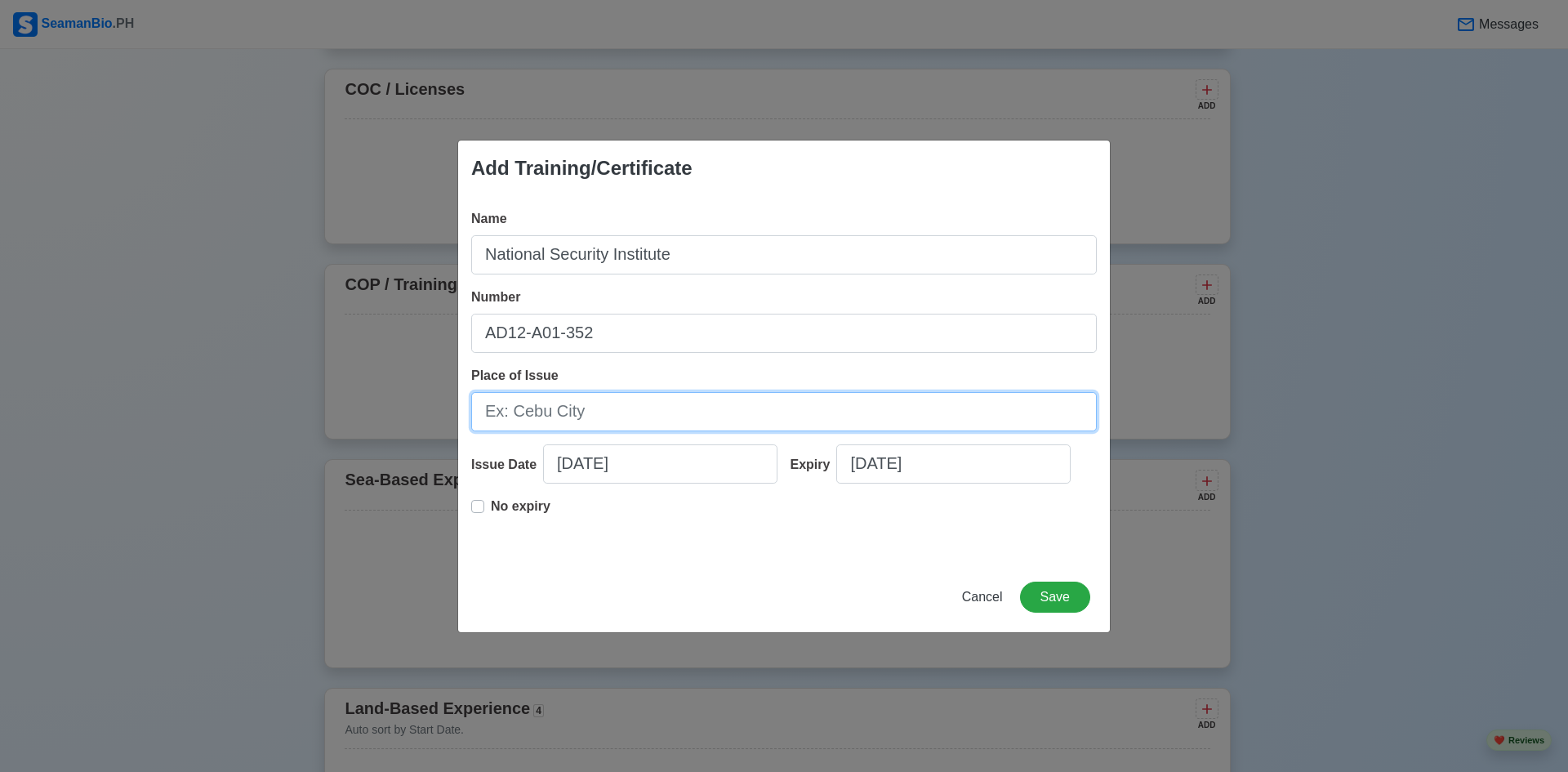
click at [680, 409] on input "Place of Issue" at bounding box center [783, 412] width 625 height 39
type input "[GEOGRAPHIC_DATA] [GEOGRAPHIC_DATA]"
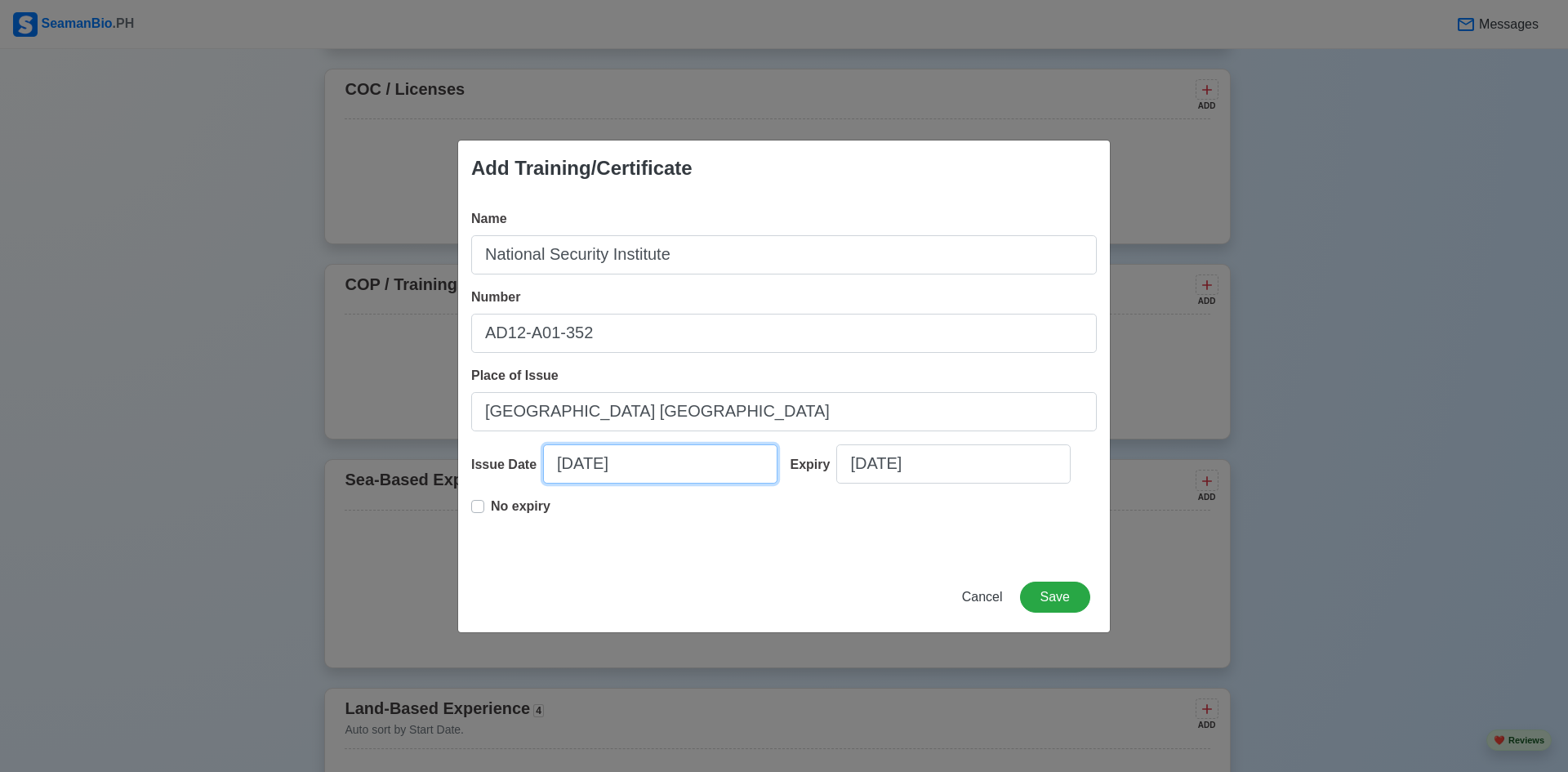
select select "****"
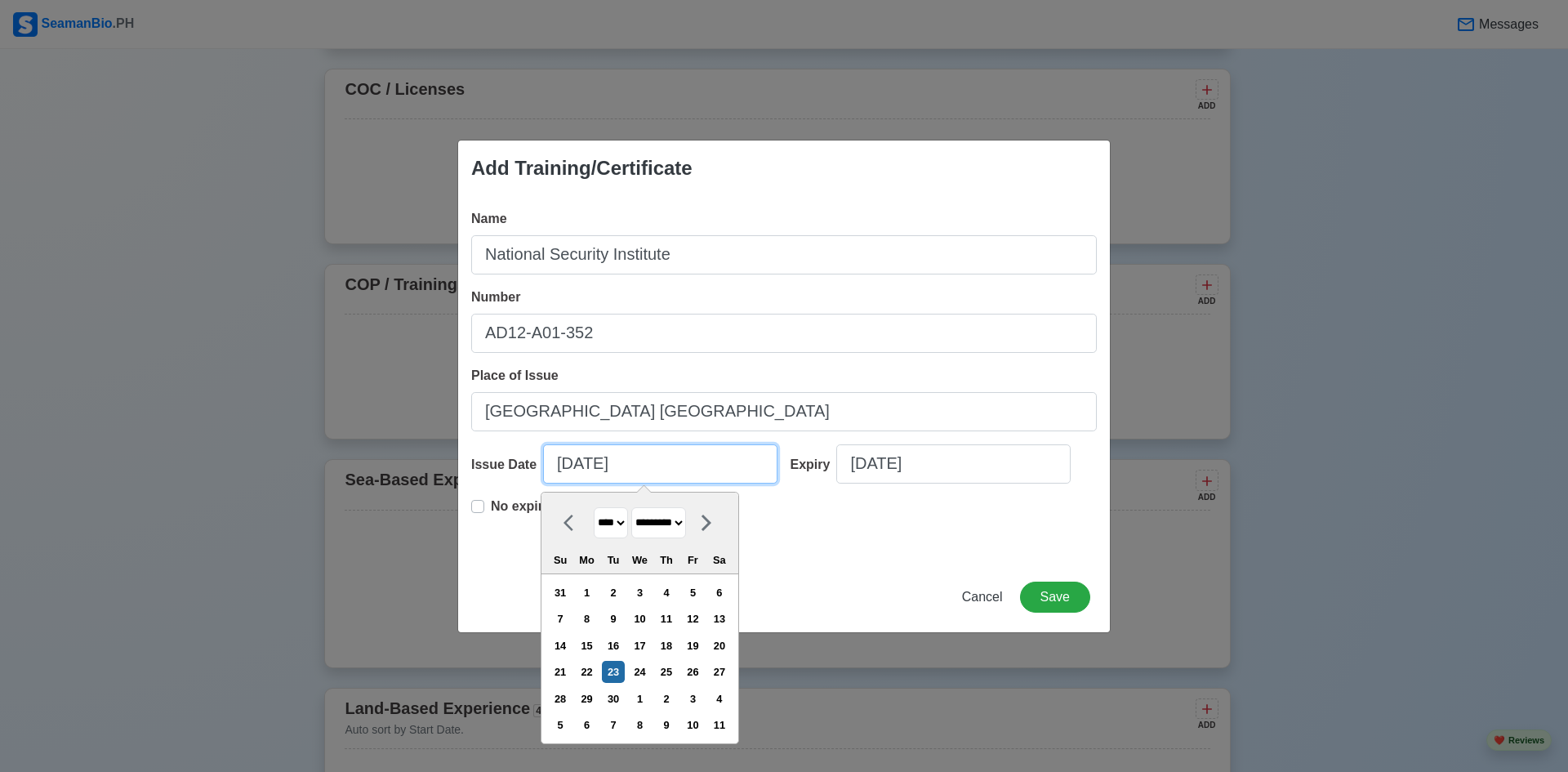
click at [571, 464] on input "09/23/2025" at bounding box center [660, 464] width 234 height 39
click at [686, 519] on select "******* ******** ***** ***** *** **** **** ****** ********* ******* ******** **…" at bounding box center [659, 523] width 55 height 32
select select "********"
click at [638, 507] on select "******* ******** ***** ***** *** **** **** ****** ********* ******* ******** **…" at bounding box center [659, 523] width 55 height 32
click at [628, 524] on select "**** **** **** **** **** **** **** **** **** **** **** **** **** **** **** ****…" at bounding box center [610, 523] width 34 height 32
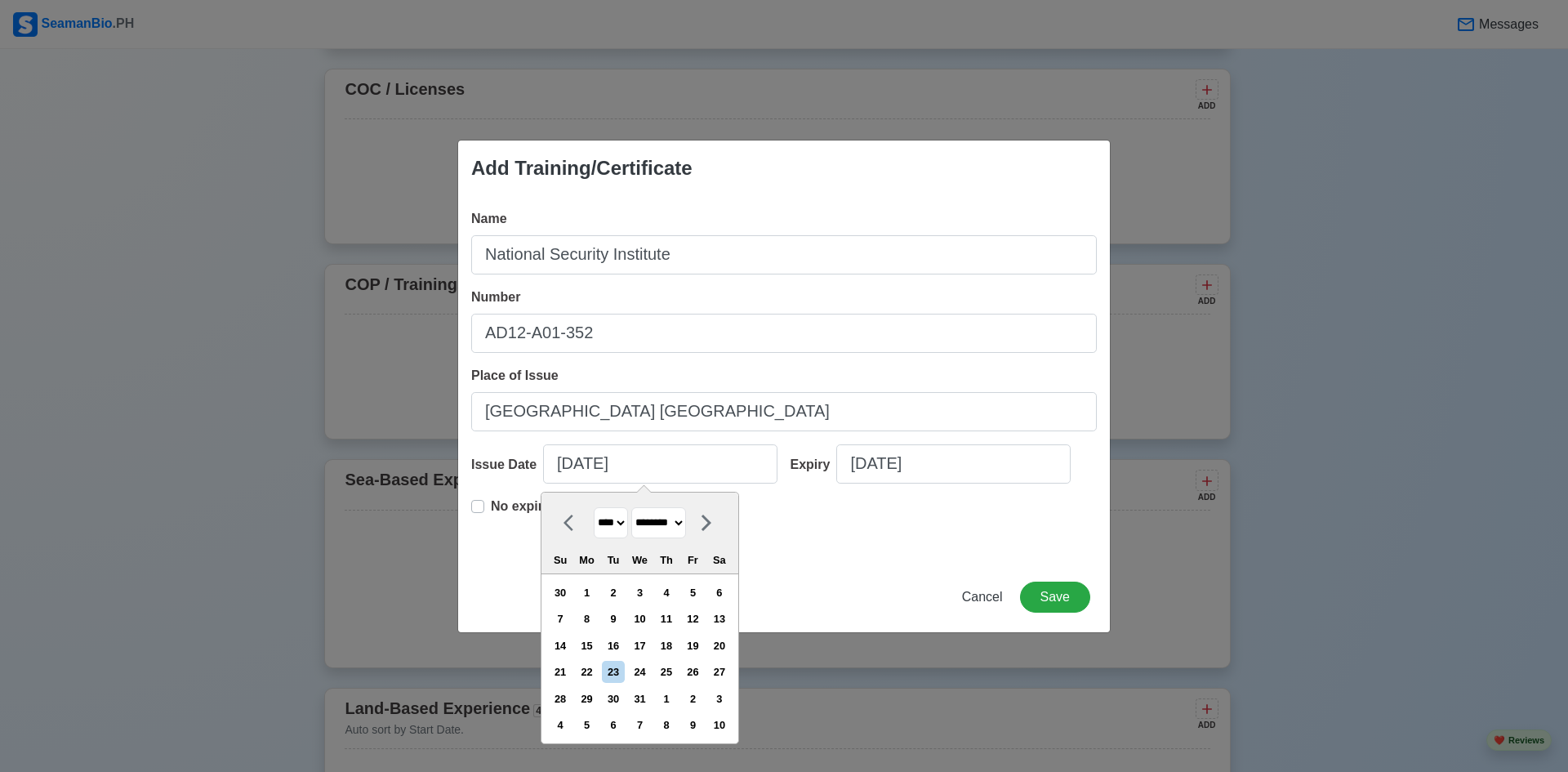
select select "****"
click at [594, 507] on select "**** **** **** **** **** **** **** **** **** **** **** **** **** **** **** ****…" at bounding box center [610, 523] width 34 height 32
click at [645, 640] on div "12" at bounding box center [640, 646] width 22 height 22
type input "12/12/2012"
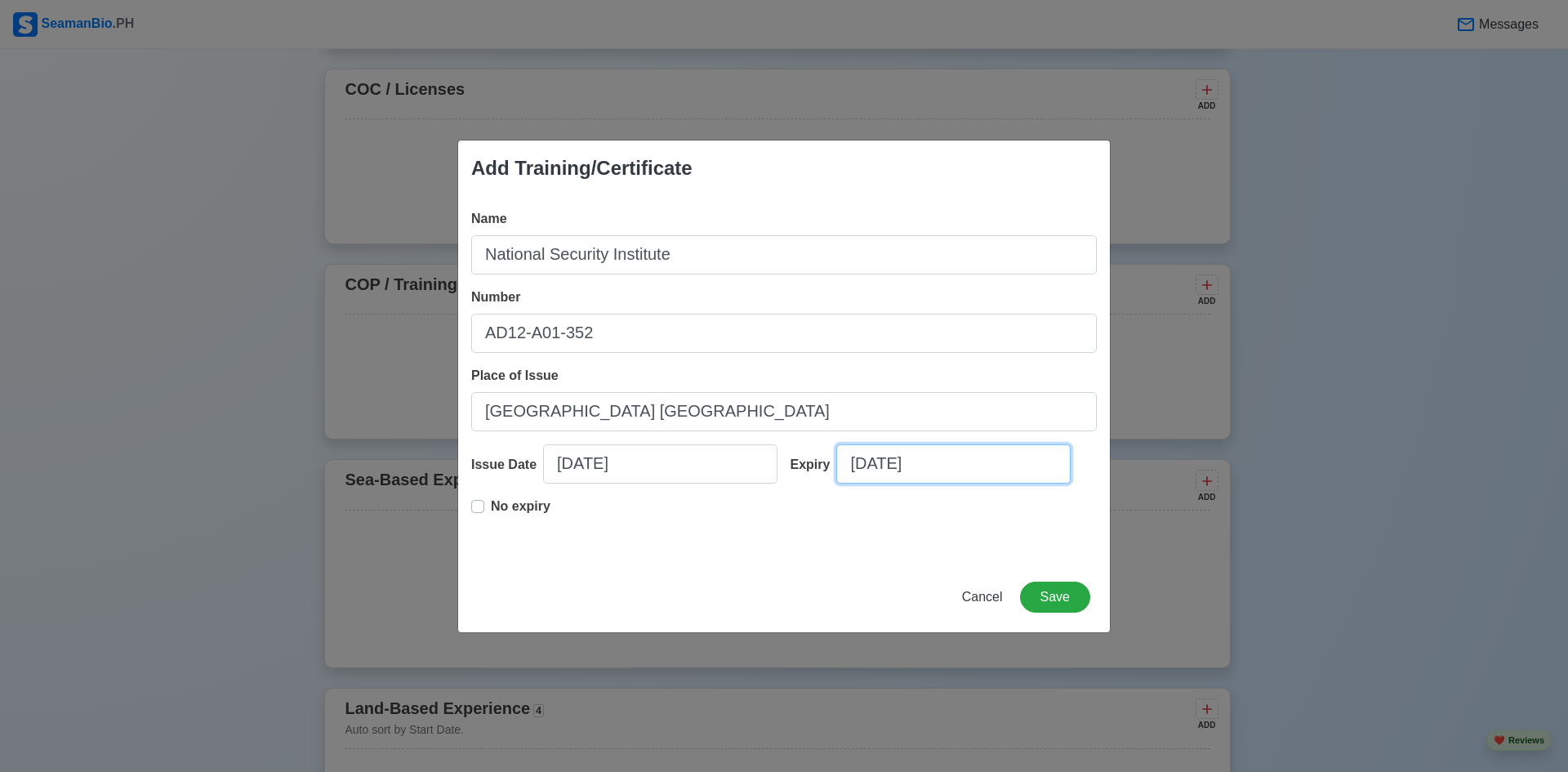
select select "****"
select select "*********"
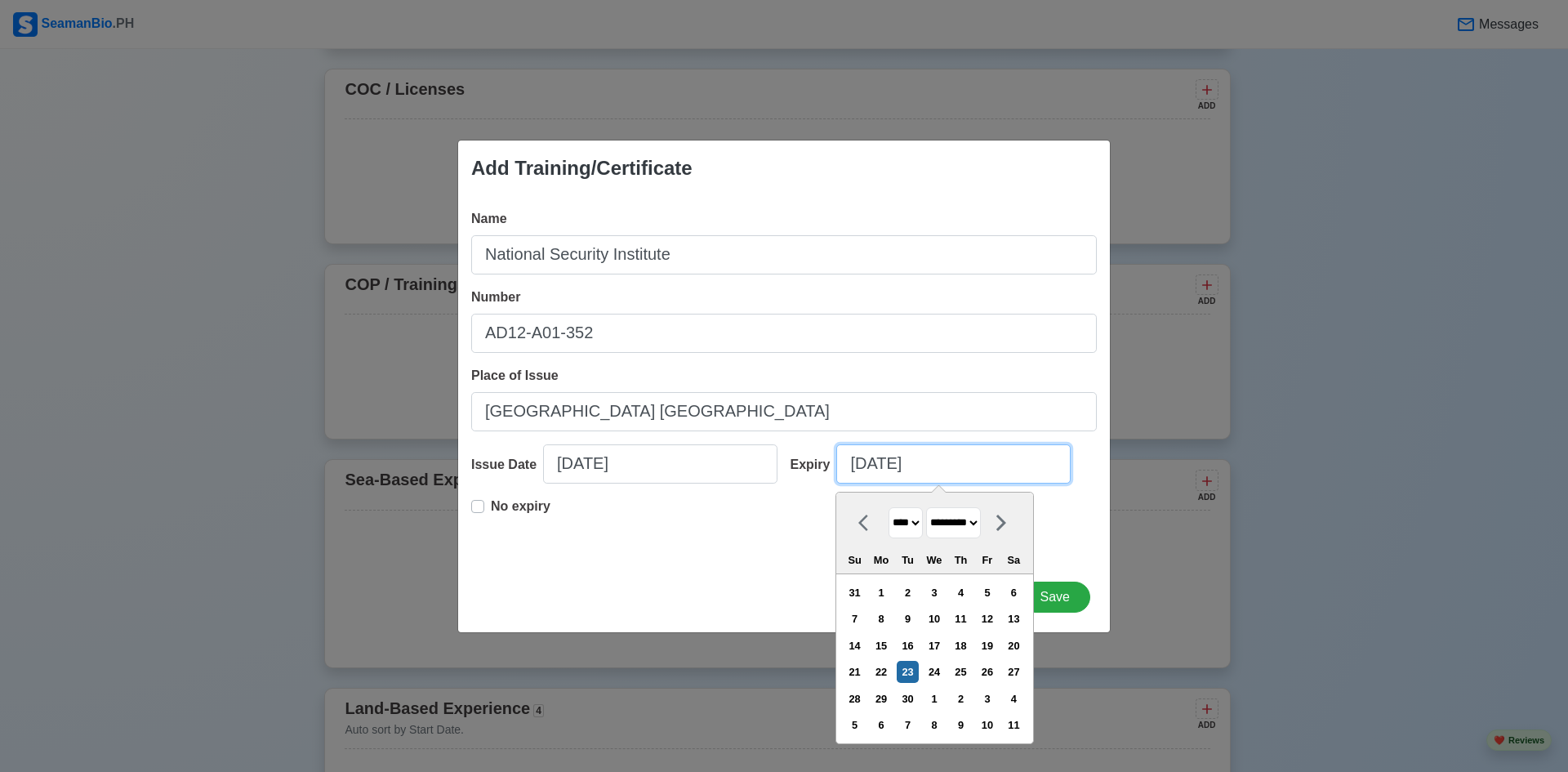
click at [939, 461] on input "09/23/2025" at bounding box center [953, 464] width 234 height 39
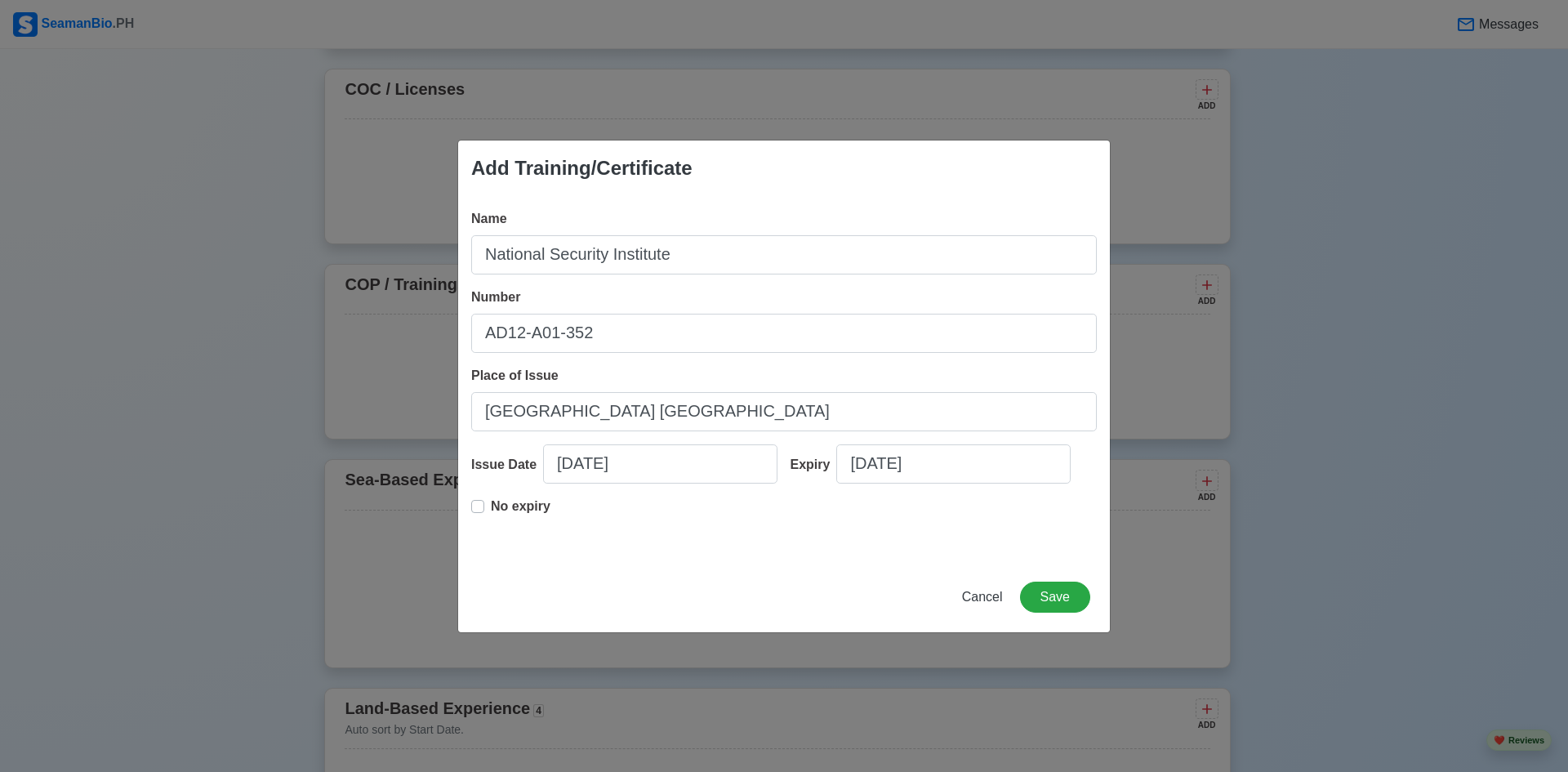
click at [699, 529] on div "No expiry" at bounding box center [783, 522] width 625 height 52
click at [490, 507] on label "No expiry" at bounding box center [520, 512] width 59 height 33
type input "12/12/2012"
click at [712, 524] on div "No expiry" at bounding box center [783, 522] width 625 height 52
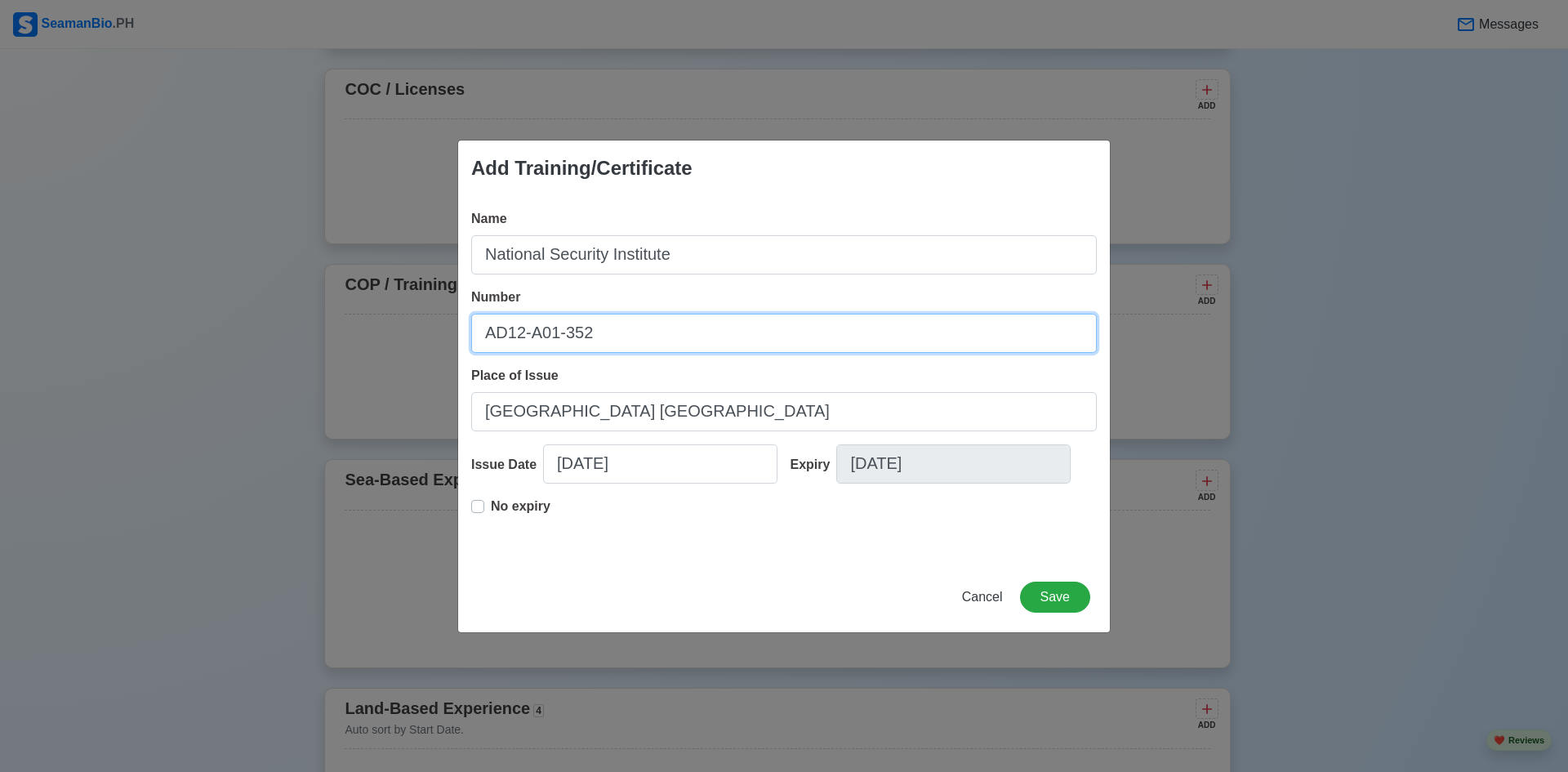
click at [713, 327] on input "AD12-A01-352" at bounding box center [783, 334] width 625 height 39
type input "AD12-A01-352 /1223672"
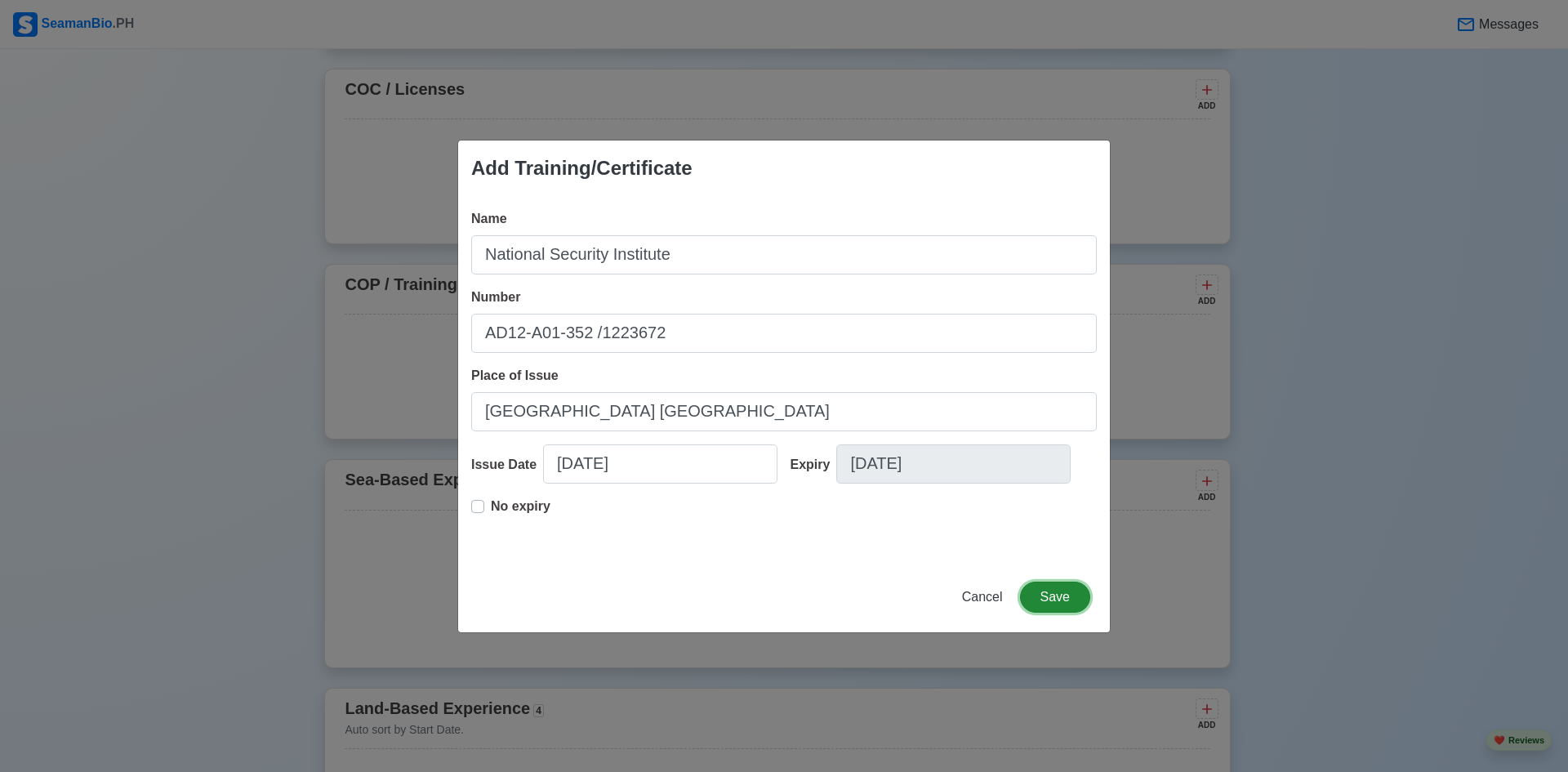
click at [1064, 598] on button "Save" at bounding box center [1055, 596] width 71 height 31
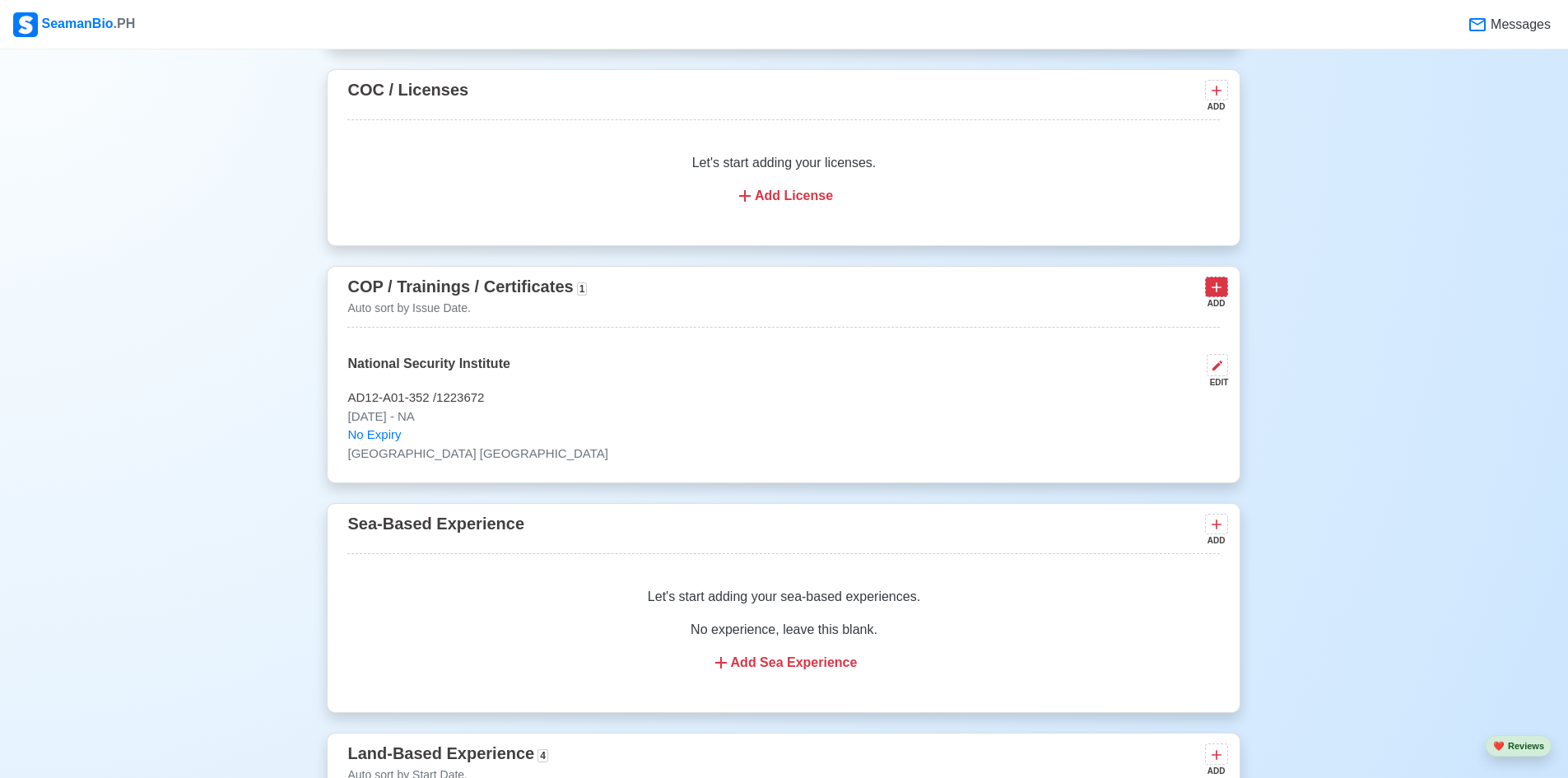
click at [1221, 296] on icon at bounding box center [1217, 287] width 17 height 17
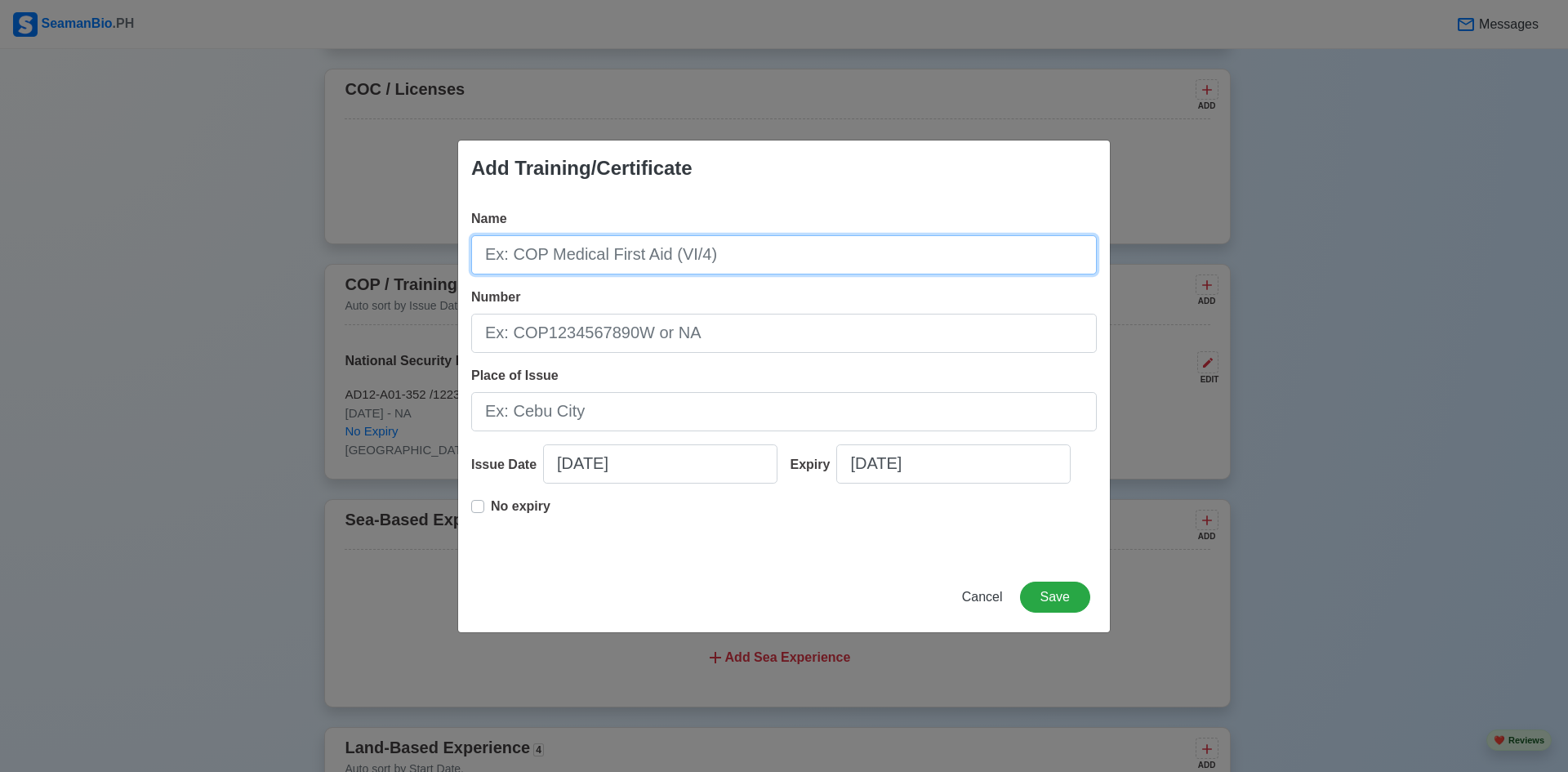
click at [741, 255] on input "Name" at bounding box center [783, 255] width 625 height 39
type input "S"
type input "City and Guilds"
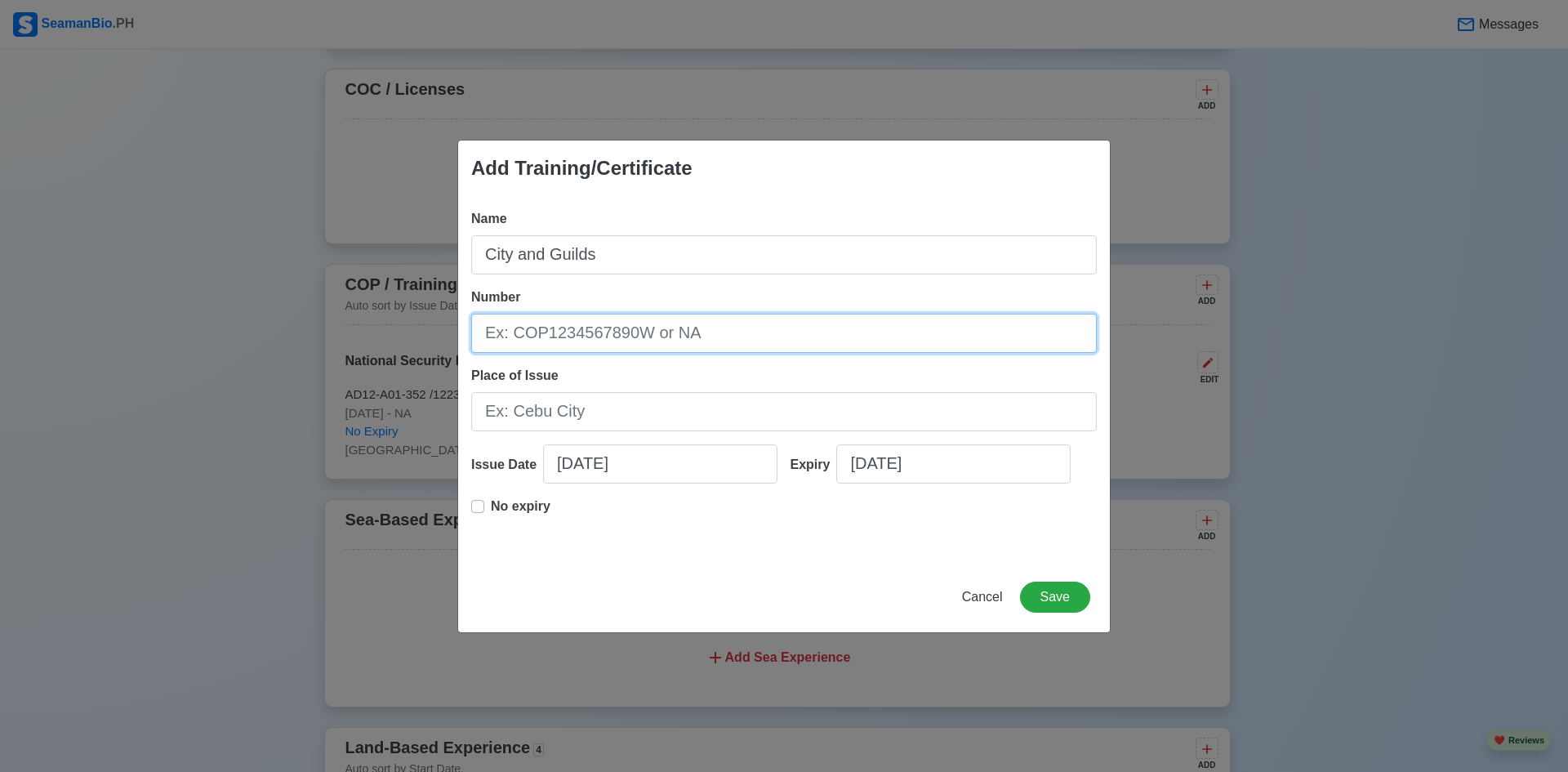
click at [700, 331] on input "Number" at bounding box center [783, 334] width 625 height 39
click at [649, 331] on input "Number" at bounding box center [783, 334] width 625 height 39
paste input "606080684/920"
type input "606080684/920"
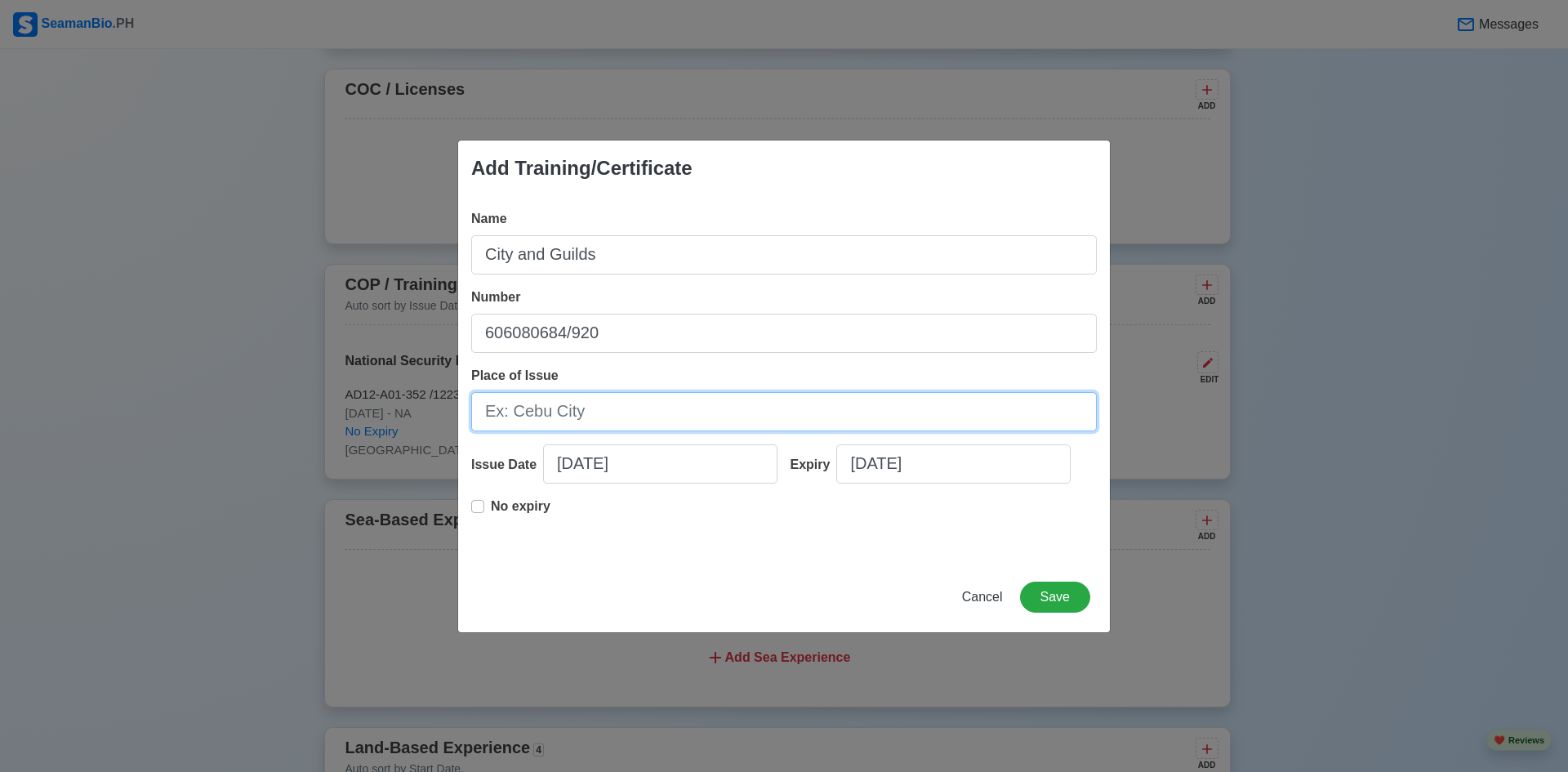
click at [617, 412] on input "Place of Issue" at bounding box center [783, 412] width 625 height 39
type input "A"
type input "[GEOGRAPHIC_DATA] [GEOGRAPHIC_DATA]"
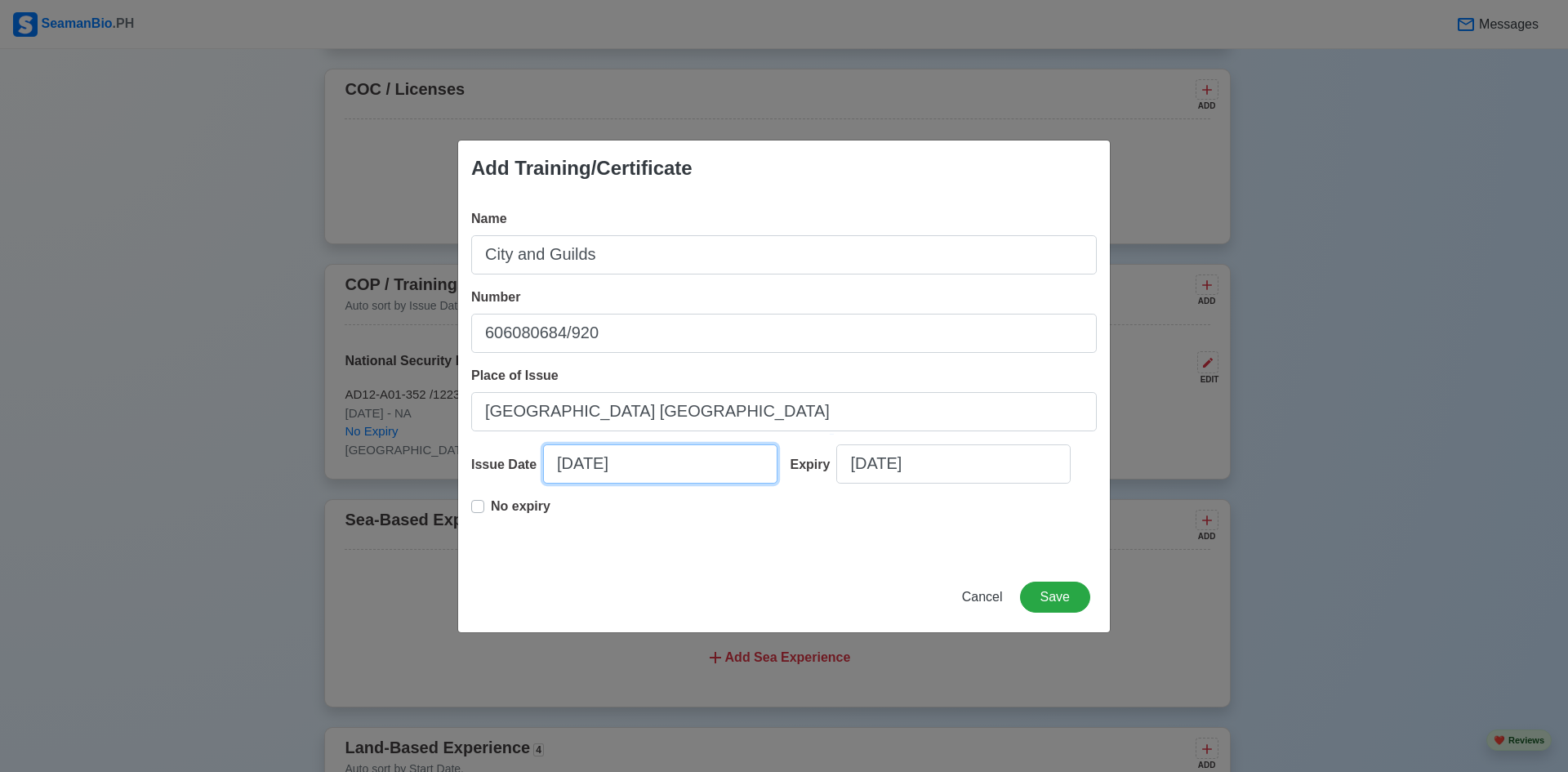
click at [659, 456] on input "09/23/2025" at bounding box center [660, 464] width 234 height 39
select select "****"
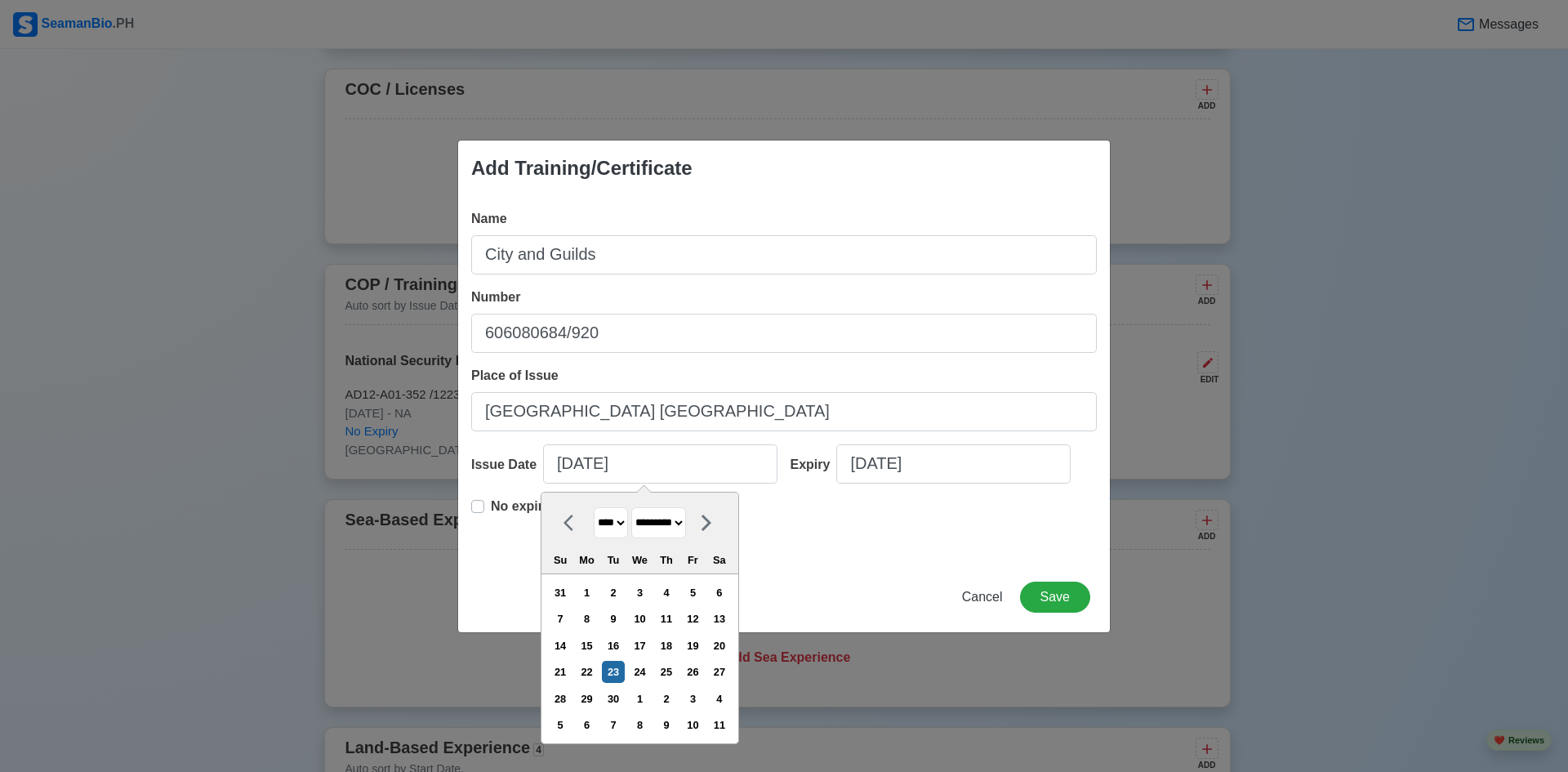
click at [686, 524] on select "******* ******** ***** ***** *** **** **** ****** ********* ******* ******** **…" at bounding box center [659, 523] width 55 height 32
select select "*******"
click at [638, 507] on select "******* ******** ***** ***** *** **** **** ****** ********* ******* ******** **…" at bounding box center [659, 523] width 55 height 32
click at [628, 524] on select "**** **** **** **** **** **** **** **** **** **** **** **** **** **** **** ****…" at bounding box center [610, 523] width 34 height 32
select select "****"
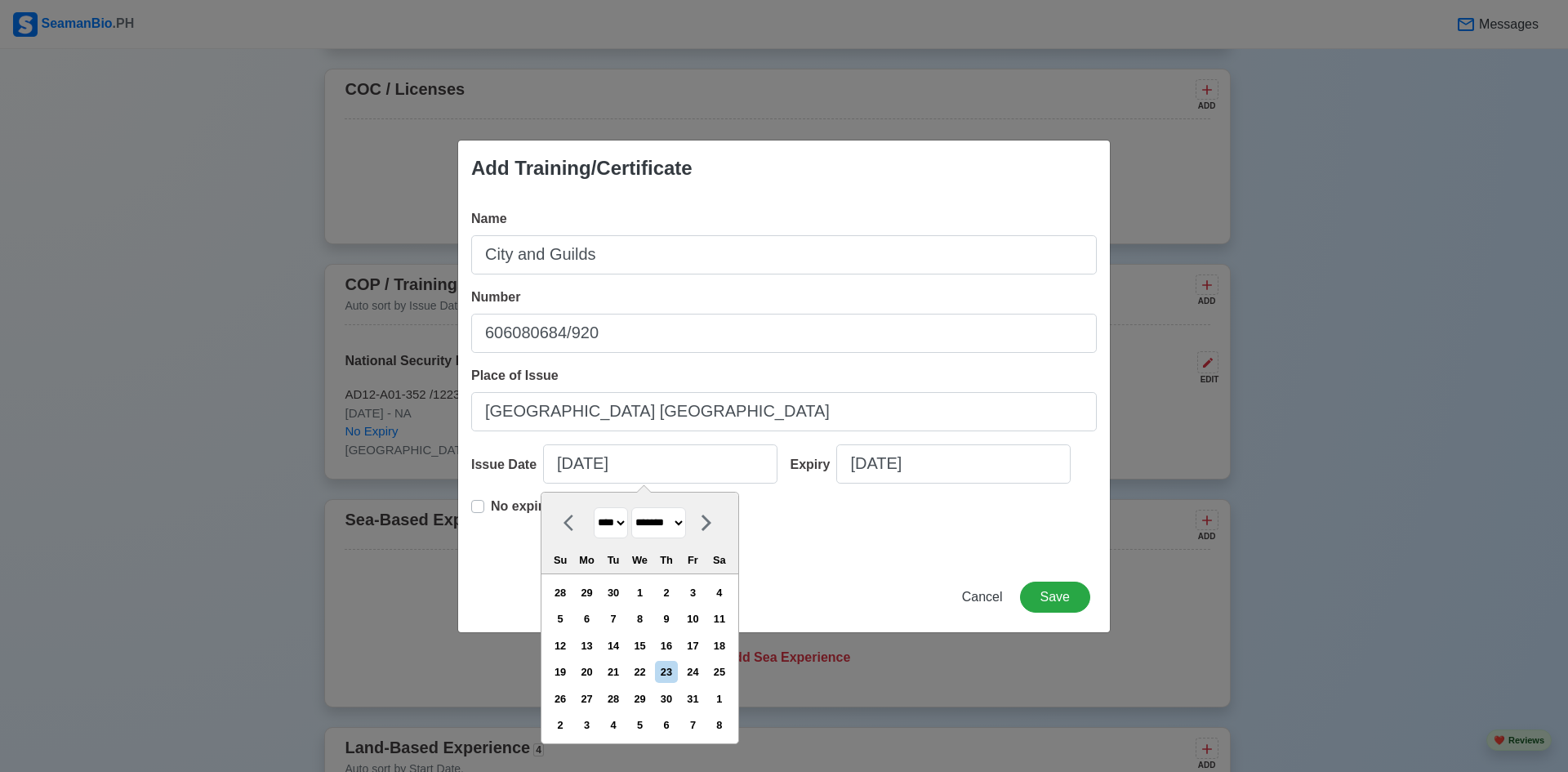
click at [594, 507] on select "**** **** **** **** **** **** **** **** **** **** **** **** **** **** **** ****…" at bounding box center [610, 523] width 34 height 32
click at [721, 620] on div "9" at bounding box center [719, 619] width 22 height 22
type input "10/09/2010"
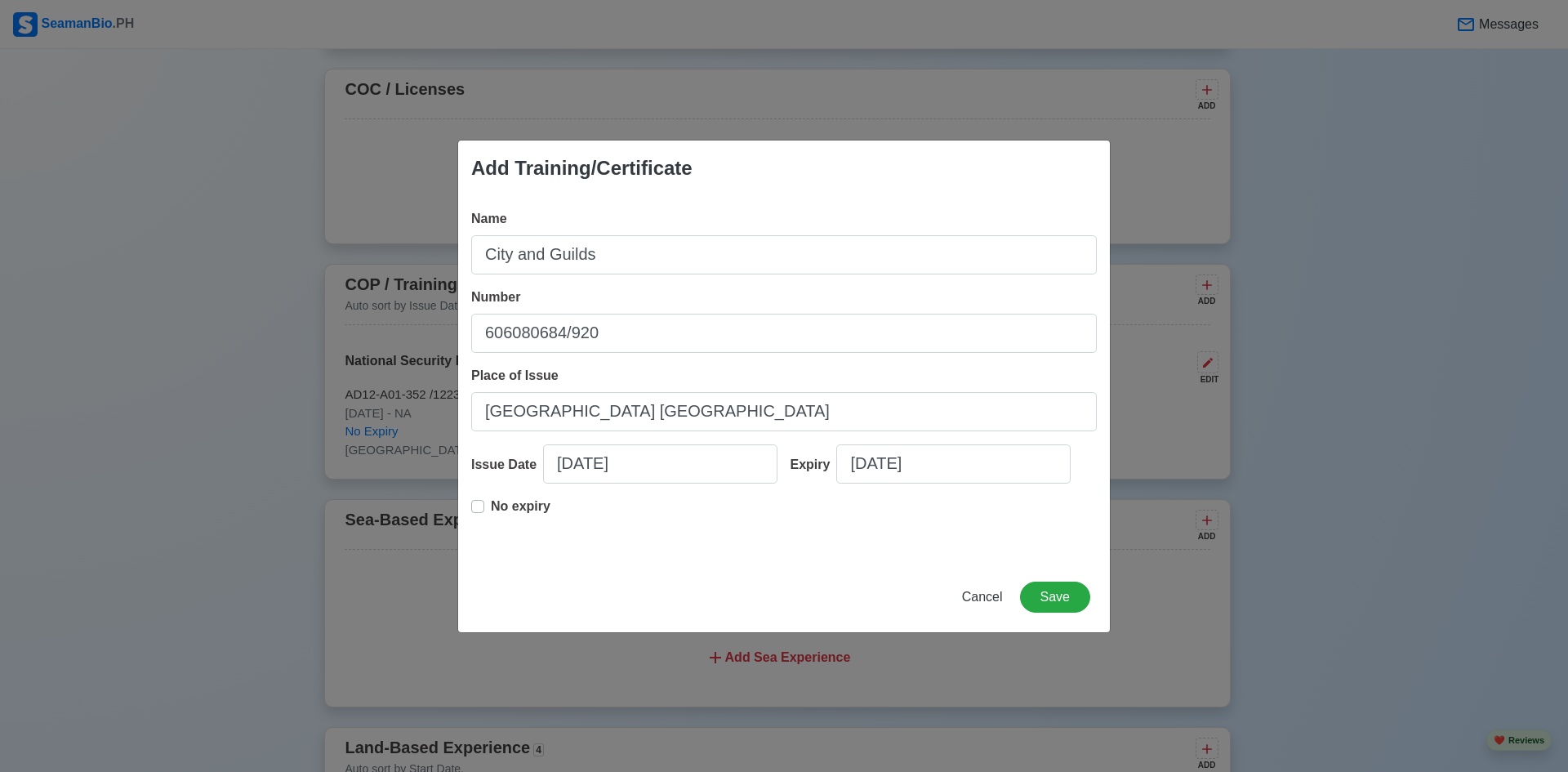
click at [490, 505] on label "No expiry" at bounding box center [520, 512] width 59 height 33
type input "10/09/2010"
click at [1041, 595] on button "Save" at bounding box center [1055, 596] width 71 height 31
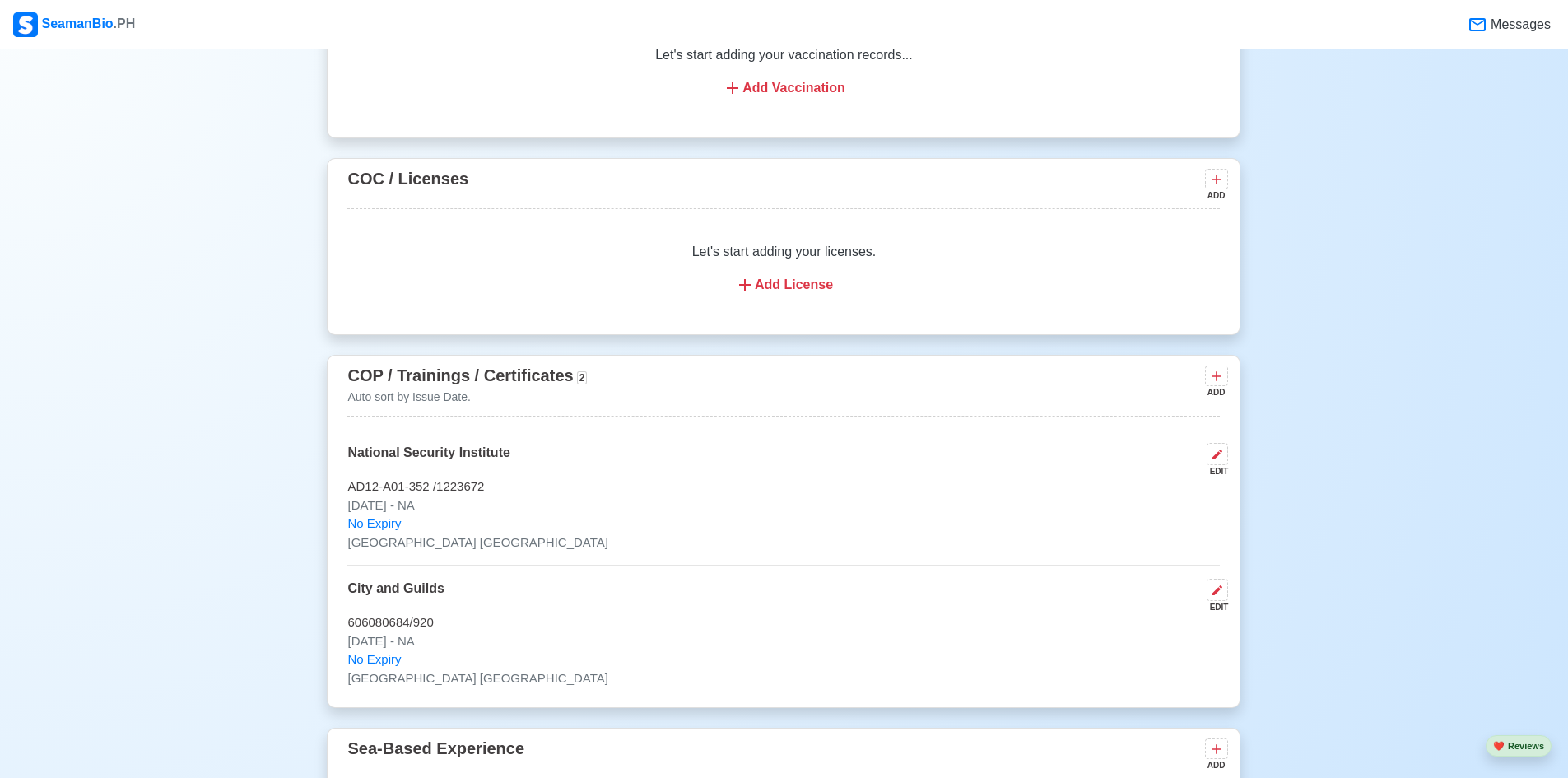
scroll to position [1563, 0]
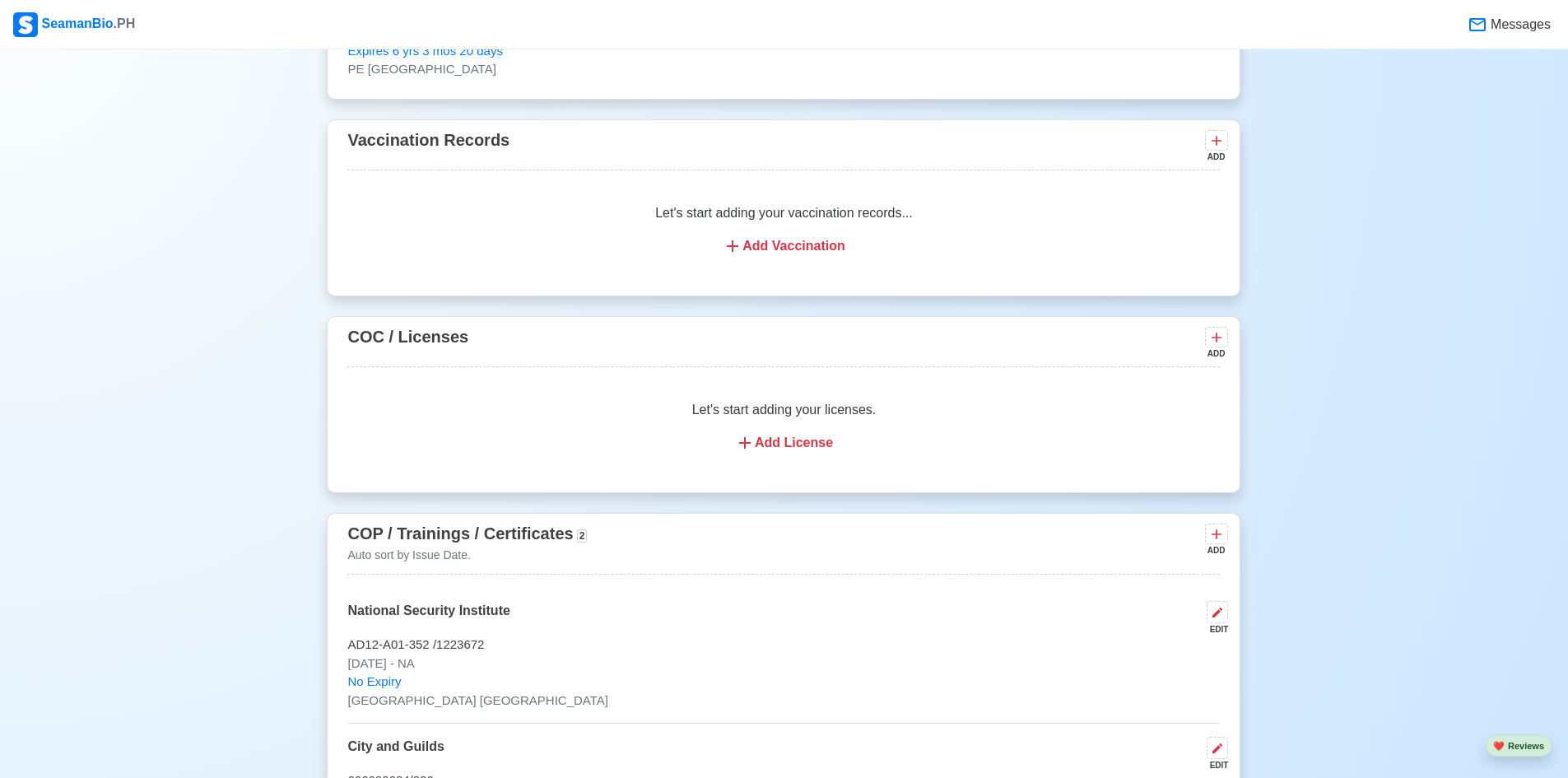
click at [809, 451] on div "Add License" at bounding box center [784, 442] width 833 height 20
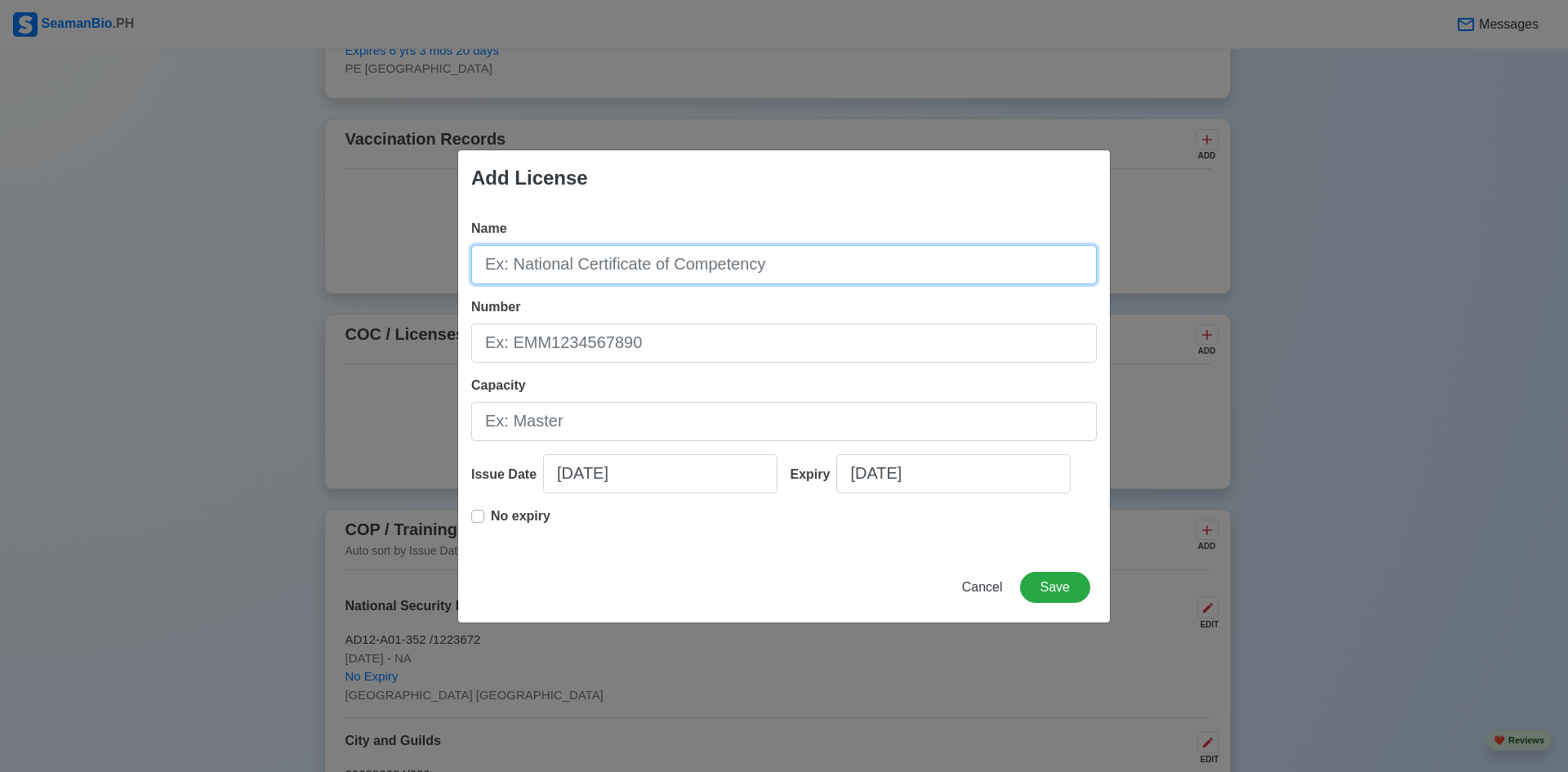
click at [797, 268] on input "Name" at bounding box center [783, 265] width 625 height 39
click at [527, 268] on input "Auxilliary" at bounding box center [783, 265] width 625 height 39
click at [612, 275] on input "Auxillary" at bounding box center [783, 265] width 625 height 39
drag, startPoint x: 483, startPoint y: 267, endPoint x: 561, endPoint y: 267, distance: 78.0
click at [561, 267] on input "Auxillary" at bounding box center [783, 265] width 625 height 39
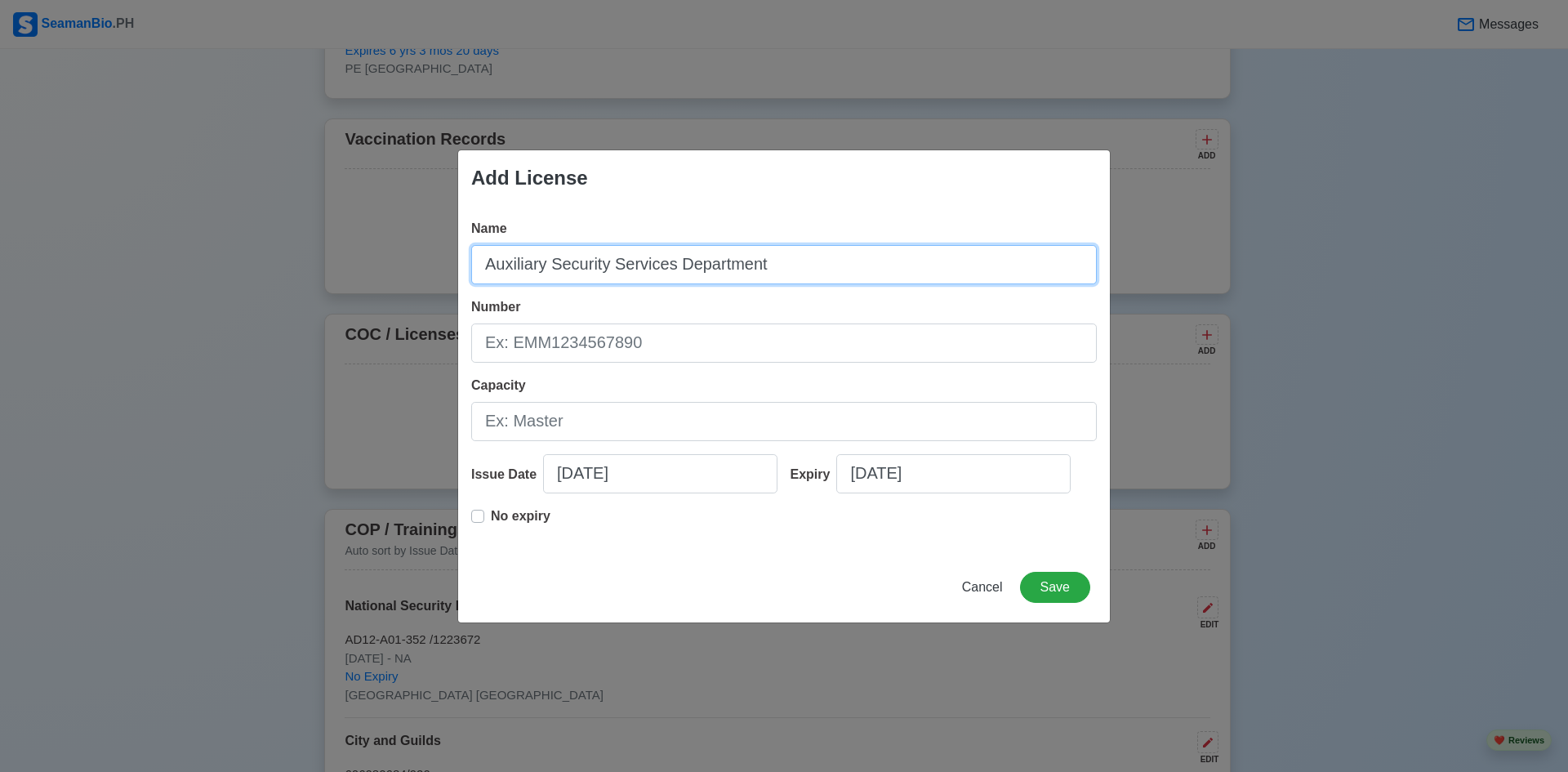
type input "Auxiliary Security Services Department"
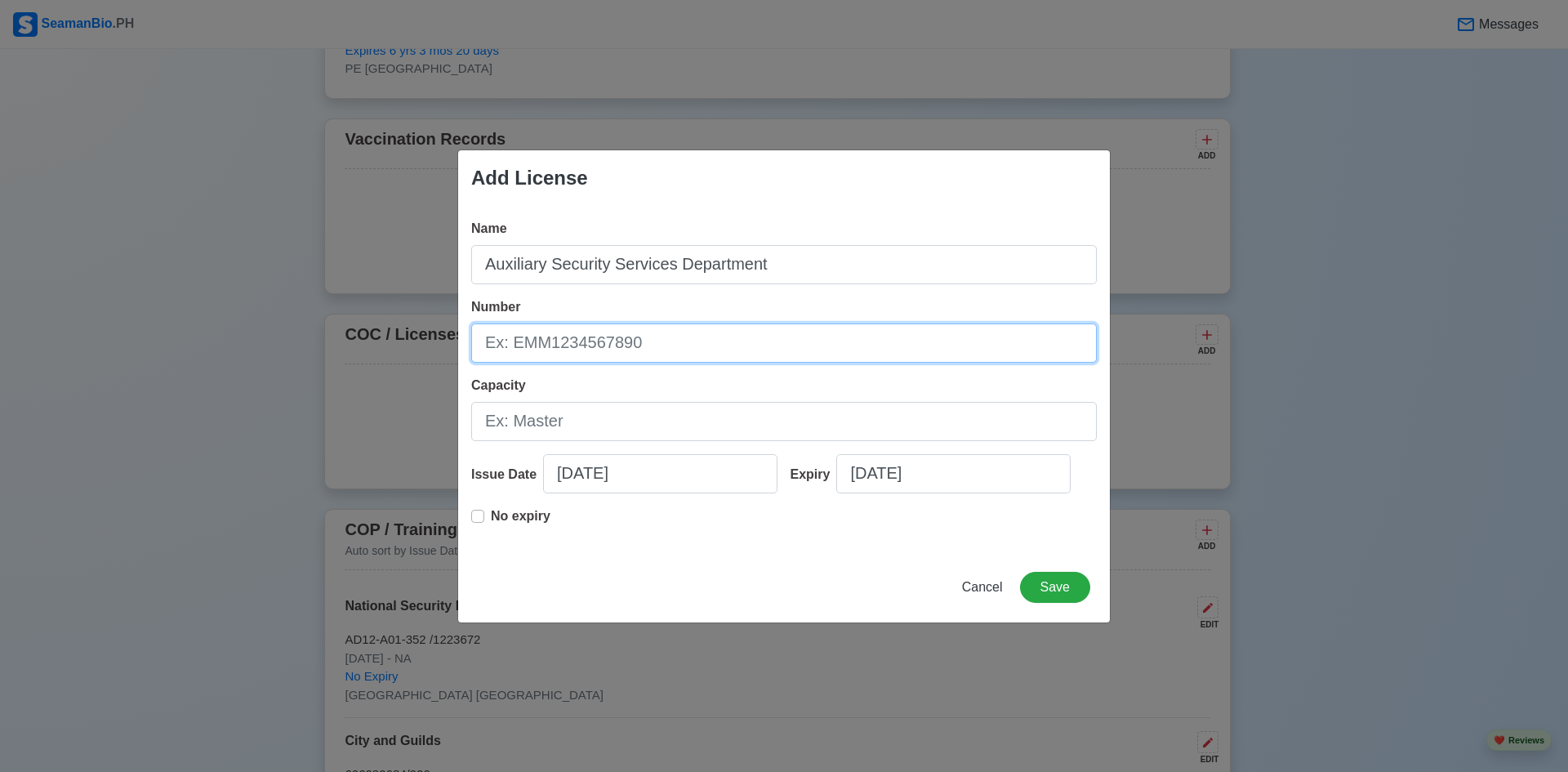
click at [673, 337] on input "Number" at bounding box center [783, 343] width 625 height 39
type input "19792336"
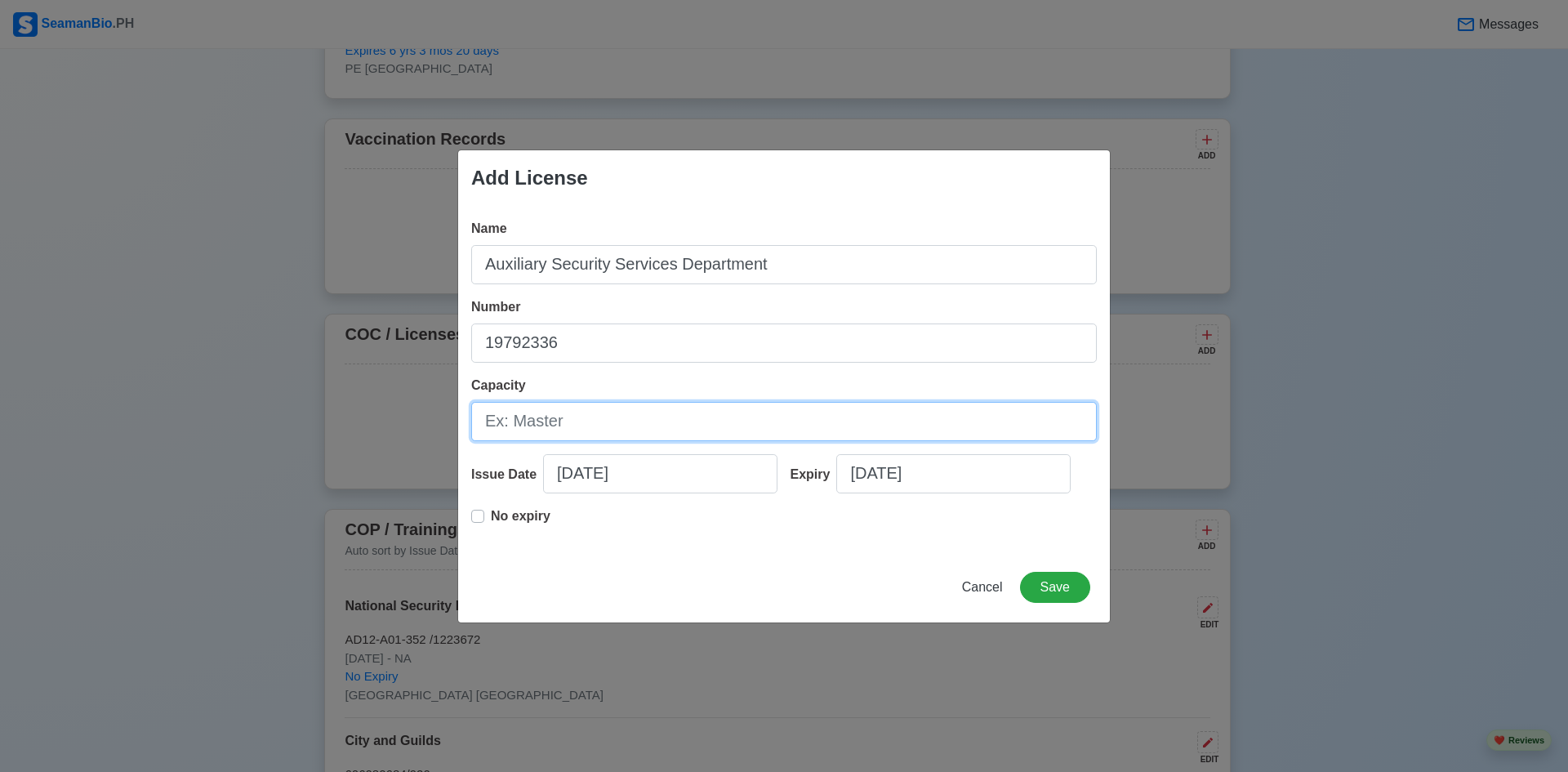
click at [706, 419] on input "Capacity" at bounding box center [783, 422] width 625 height 39
type input "Security Guard"
select select "****"
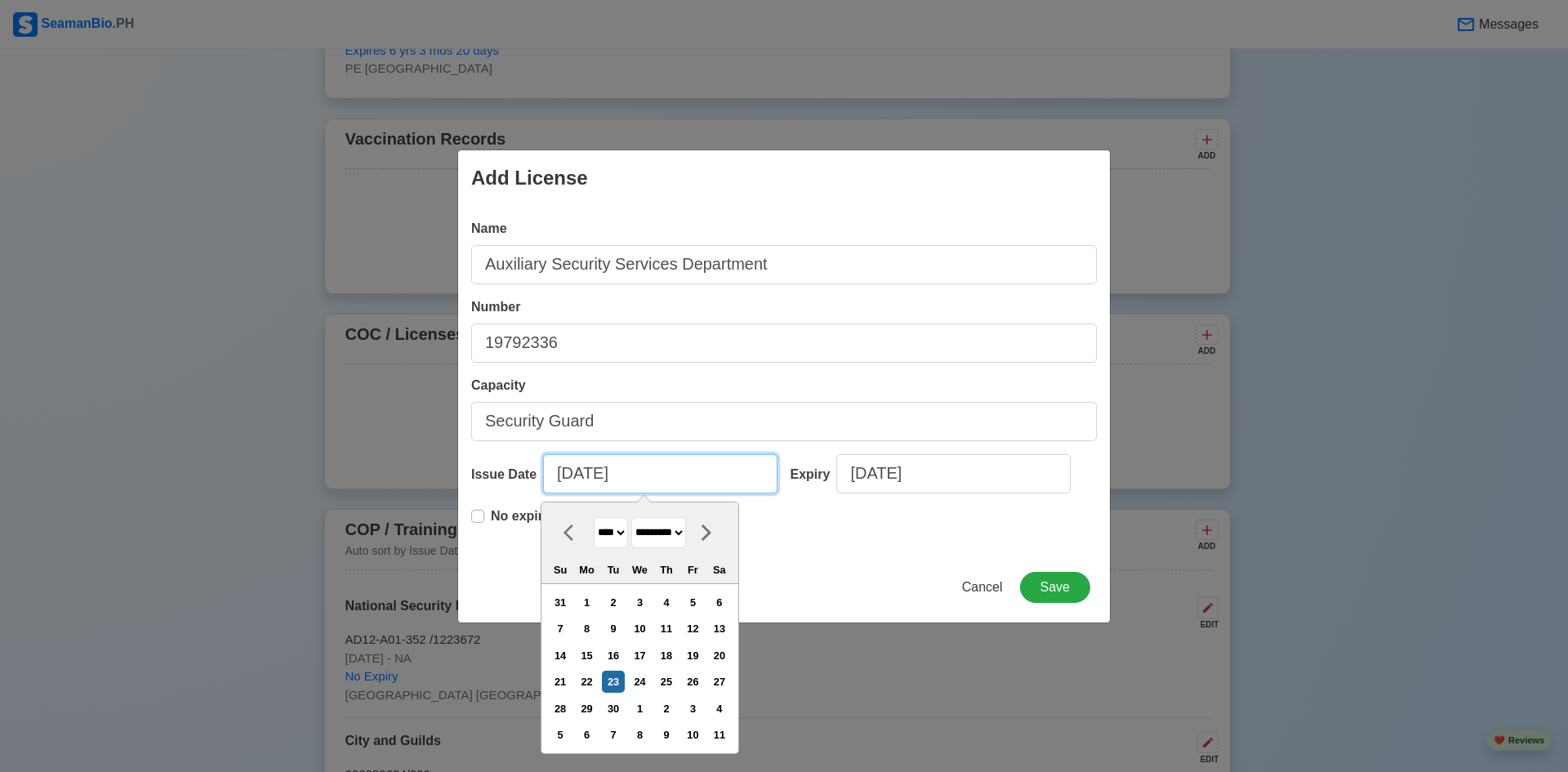
click at [571, 480] on input "09/23/2025" at bounding box center [660, 474] width 234 height 39
click at [686, 532] on select "******* ******** ***** ***** *** **** **** ****** ********* ******* ******** **…" at bounding box center [659, 532] width 55 height 32
select select "******"
click at [632, 517] on select "******* ******** ***** ***** *** **** **** ****** ********* ******* ******** **…" at bounding box center [659, 532] width 55 height 32
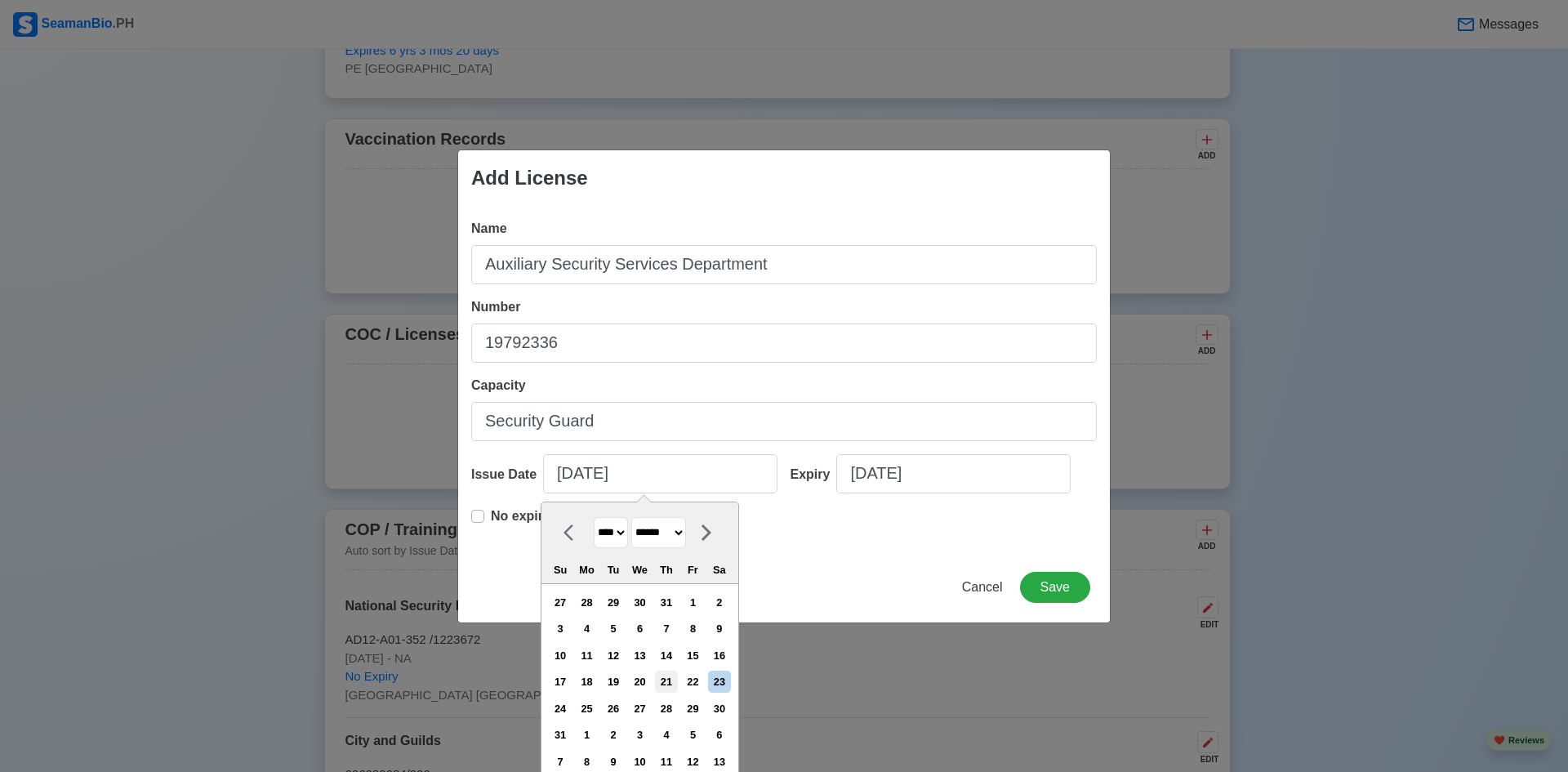
click at [672, 674] on div "21" at bounding box center [666, 682] width 22 height 22
type input "08/21/2025"
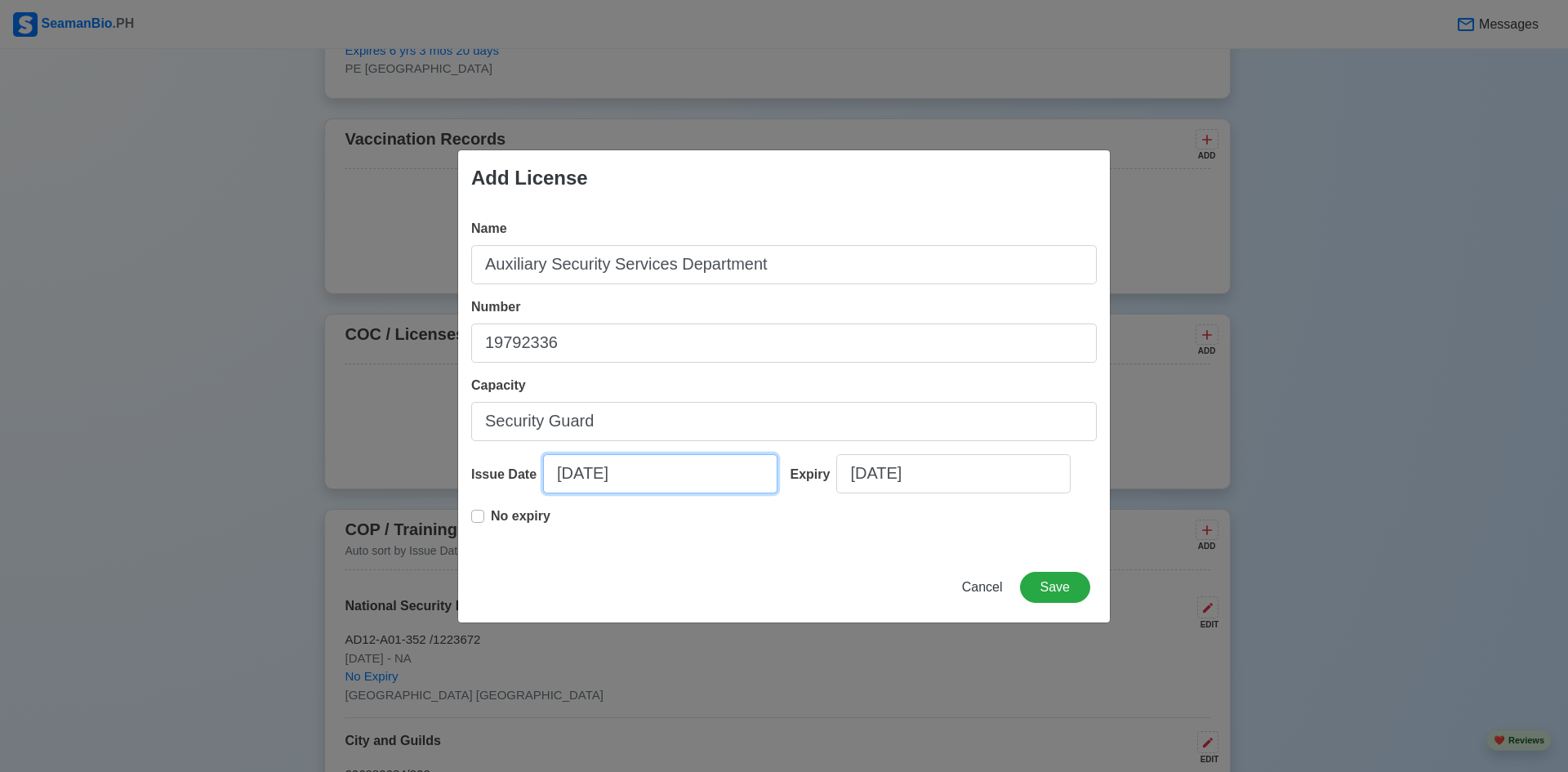
click at [646, 475] on input "08/21/2025" at bounding box center [660, 474] width 234 height 39
select select "****"
select select "******"
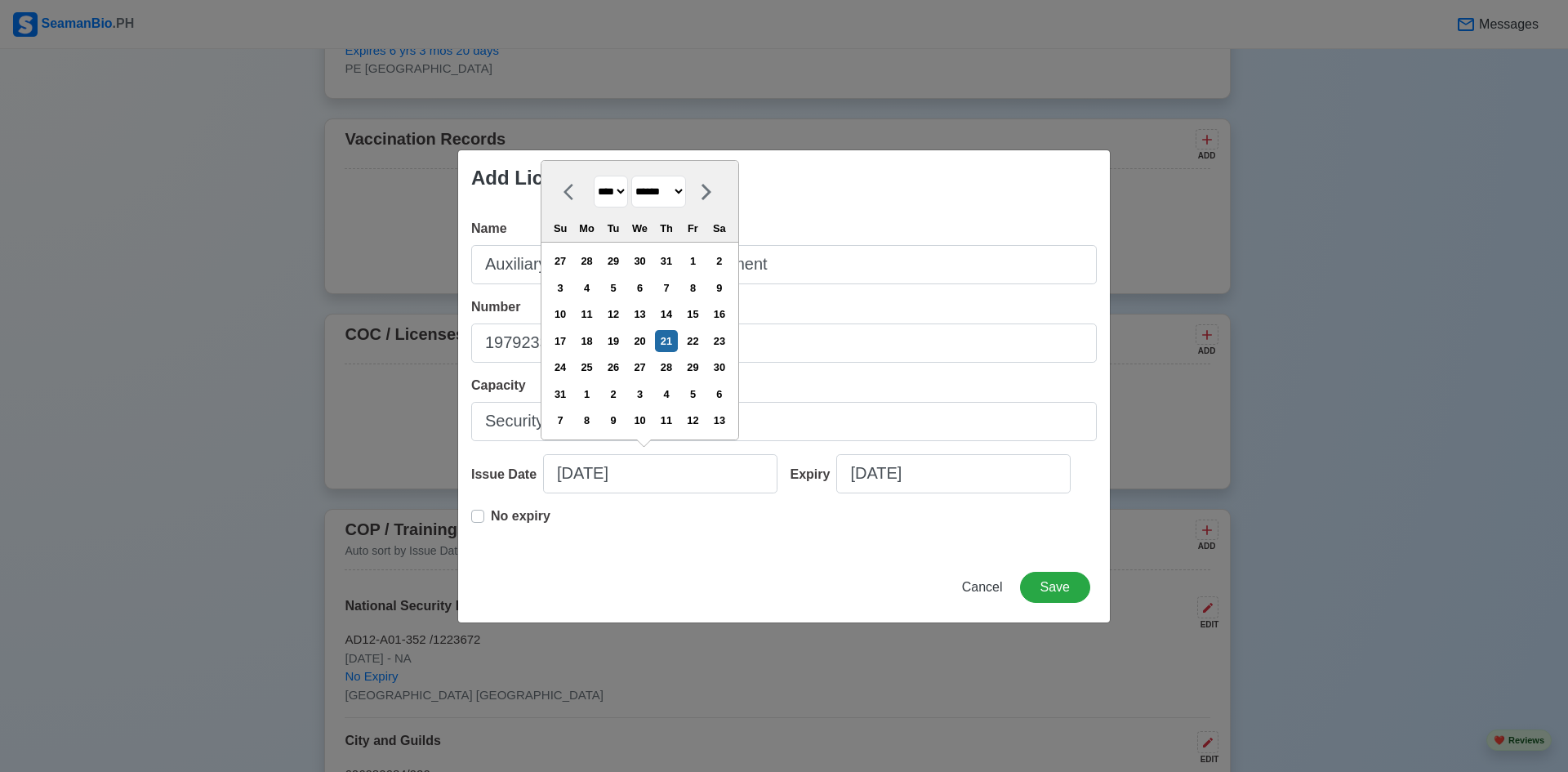
click at [743, 553] on div "Add License Name Auxiliary Security Services Department Number 19792336 Capacit…" at bounding box center [783, 386] width 653 height 474
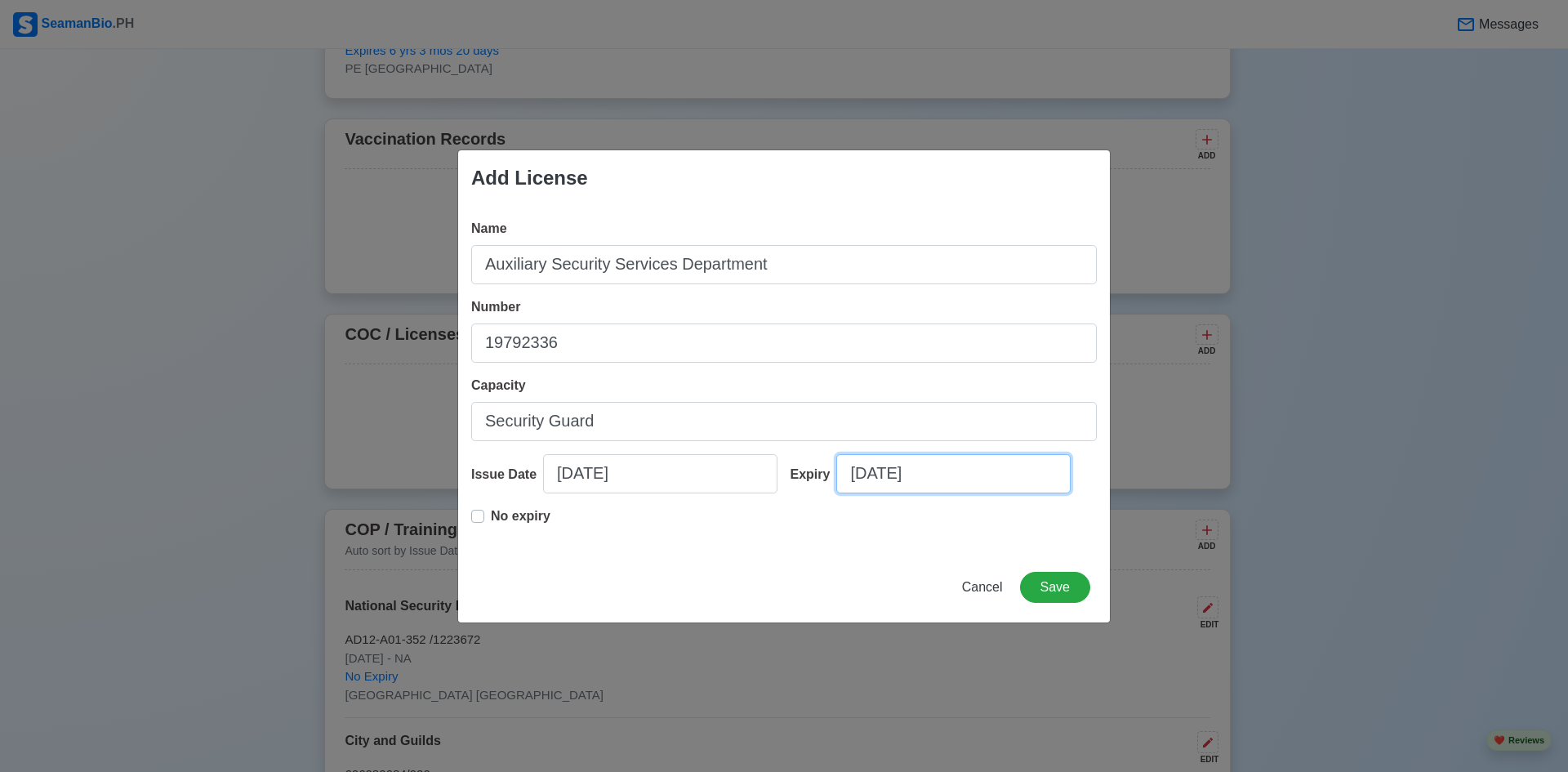
select select "****"
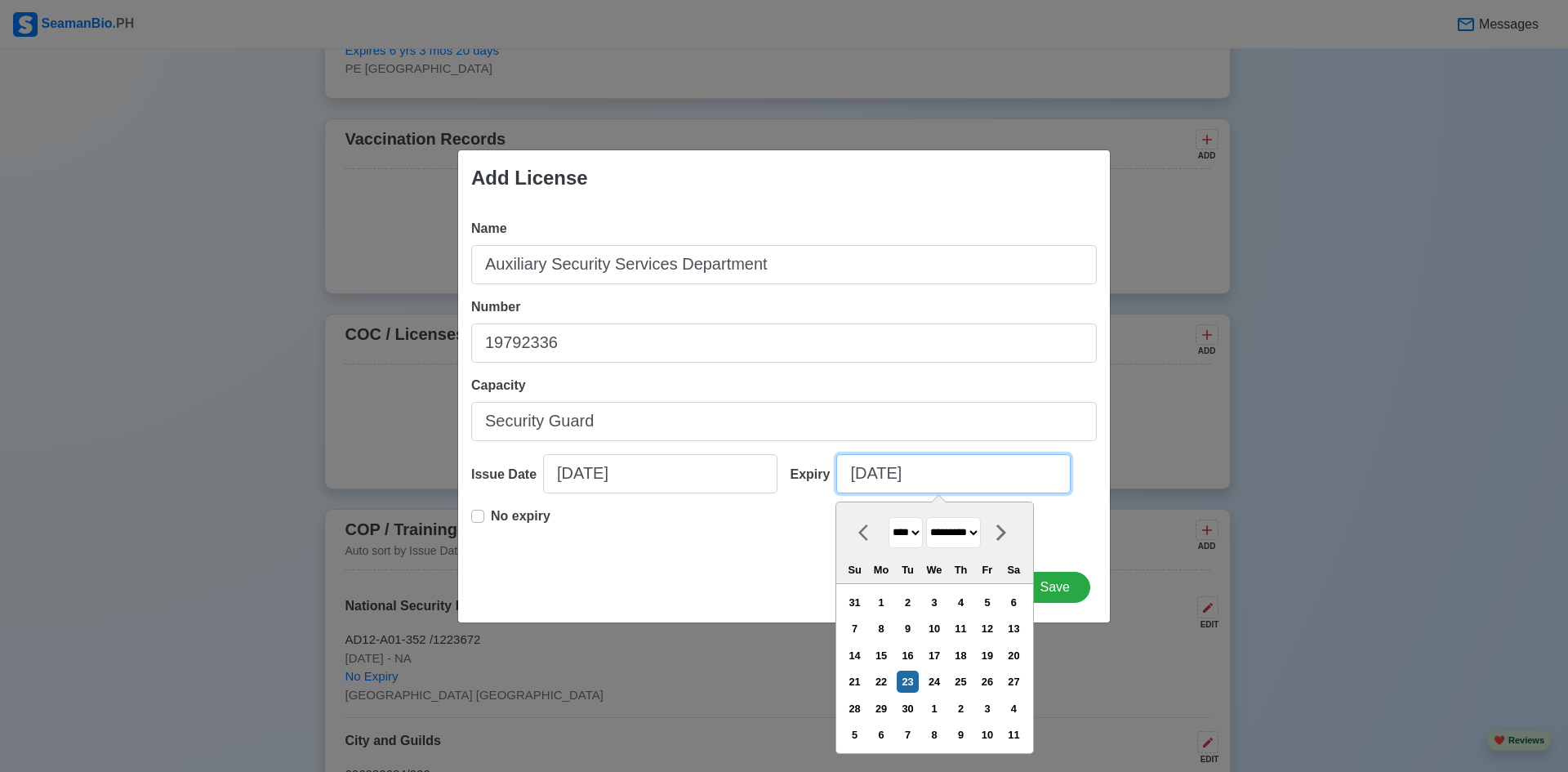
click at [925, 477] on input "09/23/2025" at bounding box center [953, 474] width 234 height 39
click at [981, 531] on select "******* ******** ***** ***** *** **** **** ****** ********* ******* ******** **…" at bounding box center [953, 532] width 55 height 32
select select "******"
click at [927, 517] on select "******* ******** ***** ***** *** **** **** ****** ********* ******* ******** **…" at bounding box center [953, 532] width 55 height 32
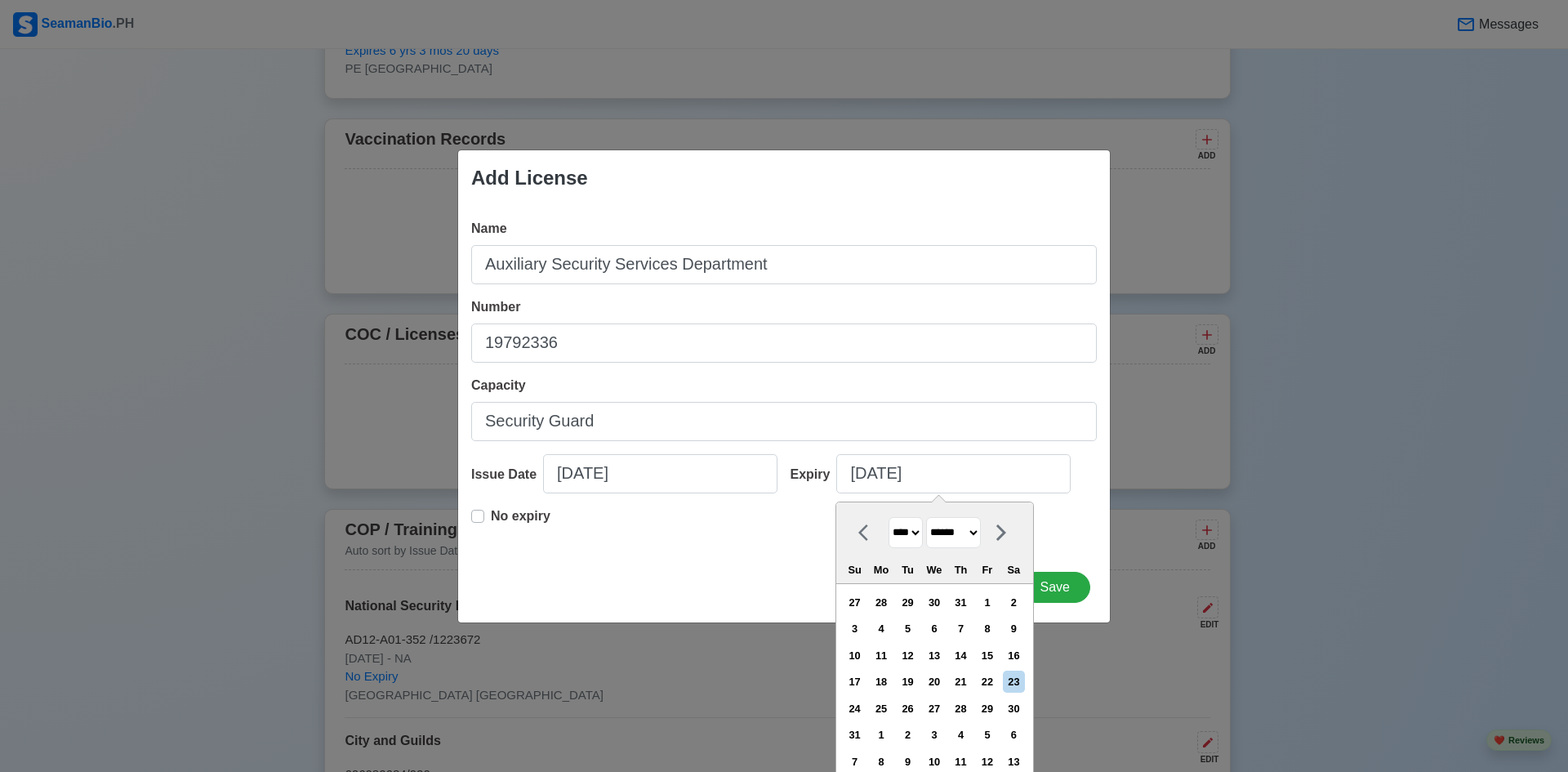
click at [918, 532] on select "**** **** **** **** **** **** **** **** **** **** **** **** **** **** **** ****…" at bounding box center [905, 532] width 34 height 32
select select "****"
click at [888, 517] on select "**** **** **** **** **** **** **** **** **** **** **** **** **** **** **** ****…" at bounding box center [905, 532] width 34 height 32
click at [1023, 661] on div "21" at bounding box center [1014, 656] width 22 height 22
type input "08/21/2027"
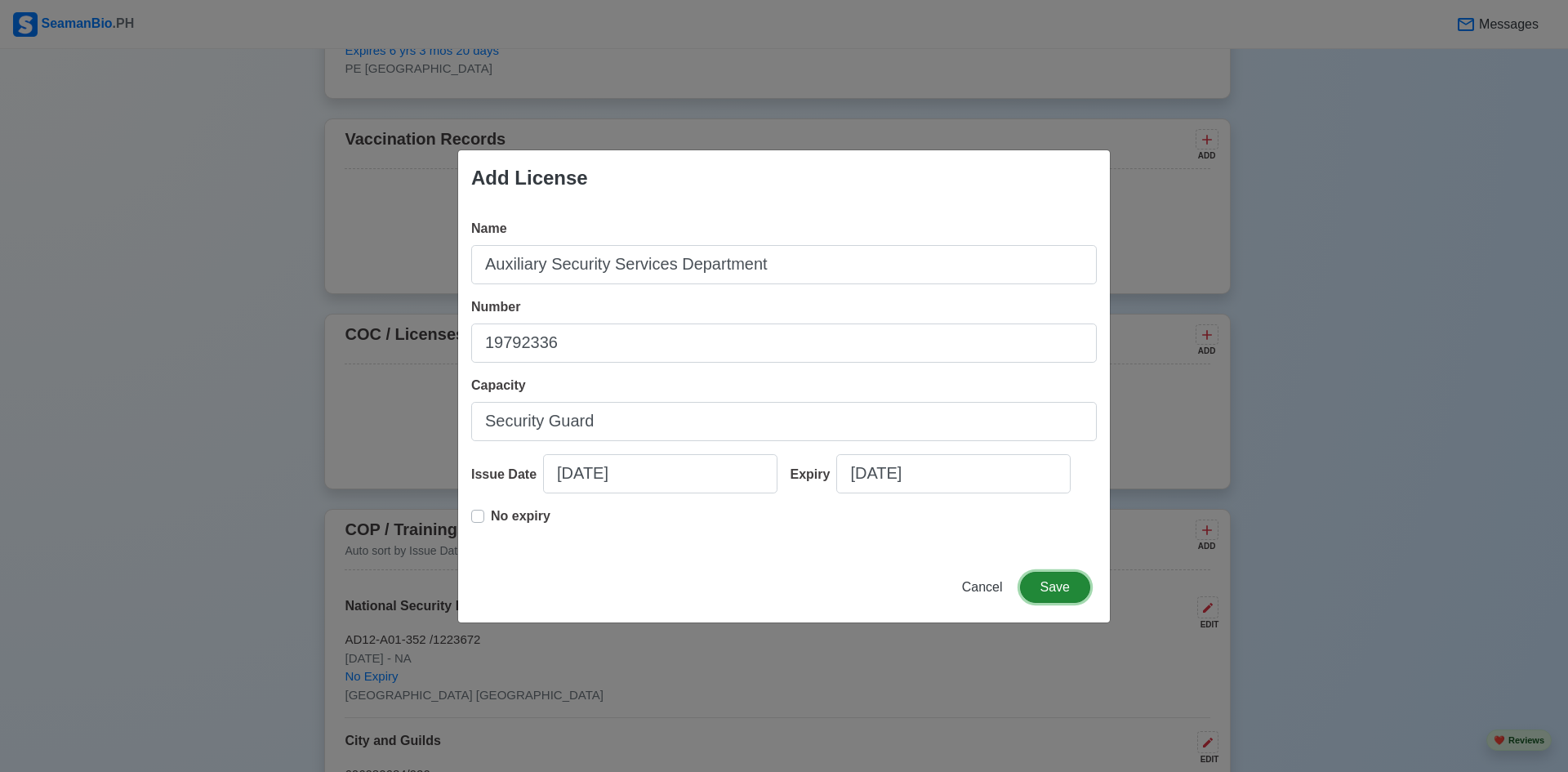
click at [1058, 583] on button "Save" at bounding box center [1055, 586] width 71 height 31
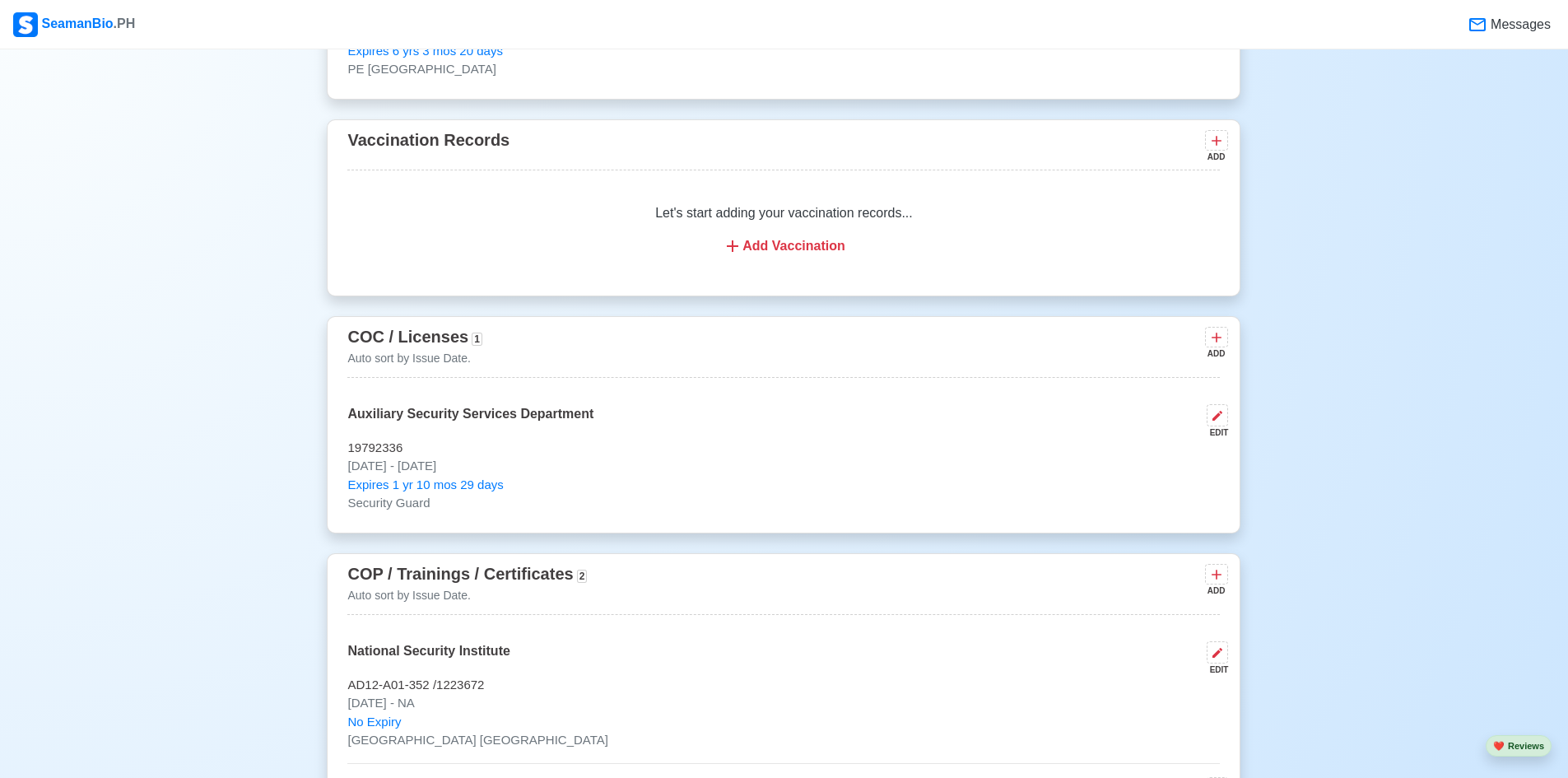
click at [809, 256] on div "Add Vaccination" at bounding box center [784, 245] width 833 height 20
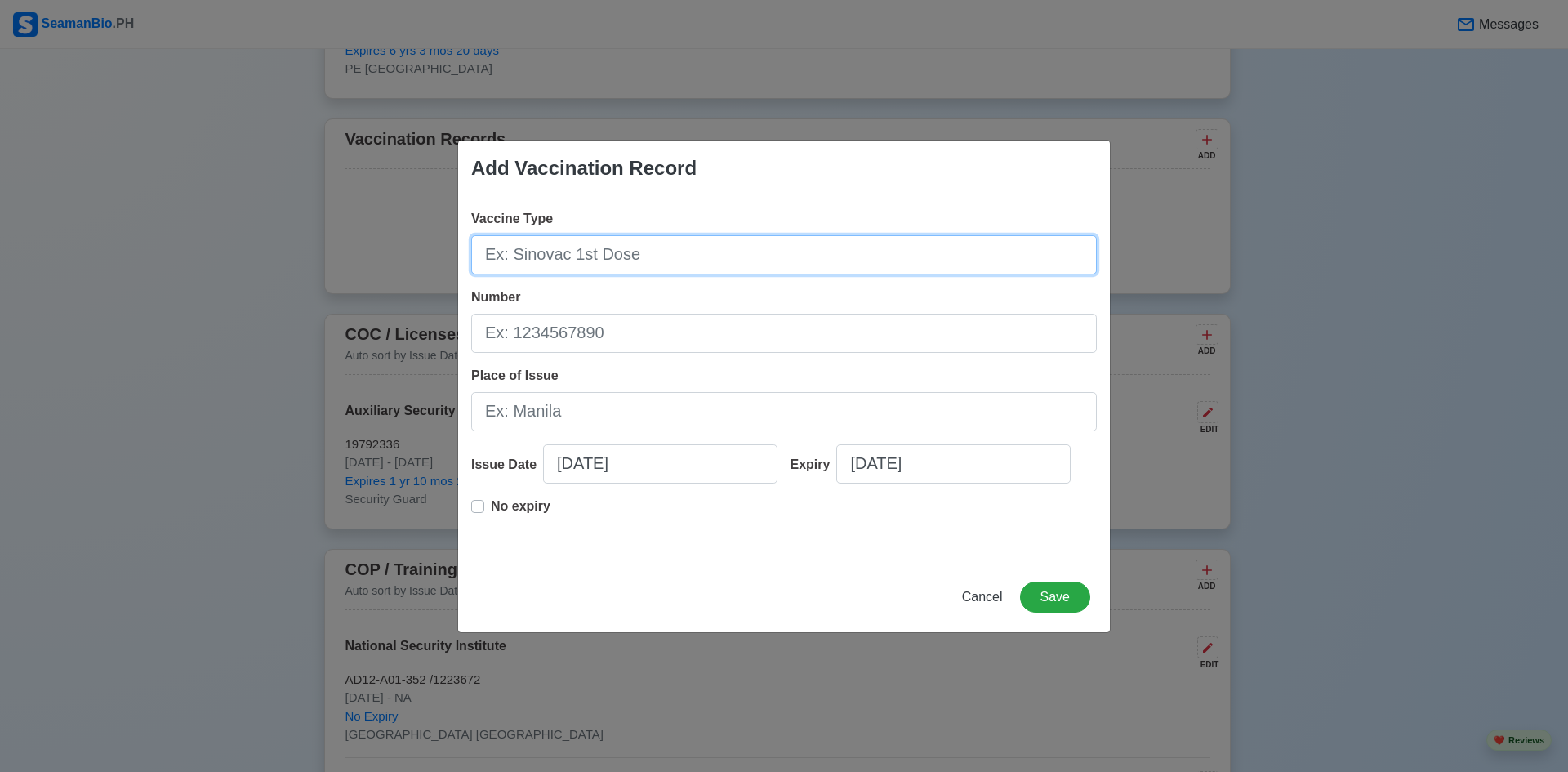
click at [803, 254] on input "Vaccine Type" at bounding box center [783, 255] width 625 height 39
type input "4 Dose Sinopharm"
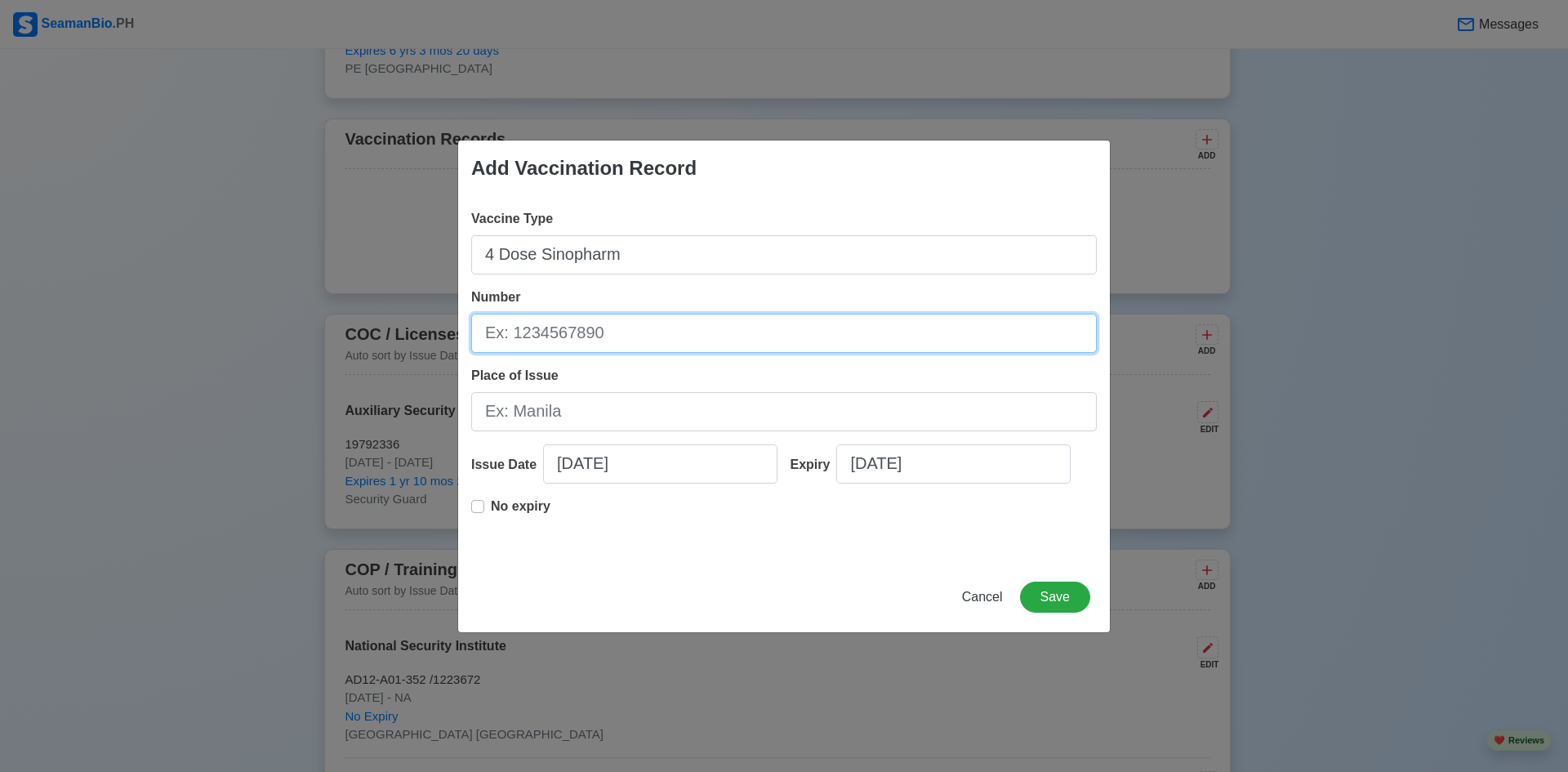
click at [807, 324] on input "Number" at bounding box center [783, 334] width 625 height 39
type input "202108B2406"
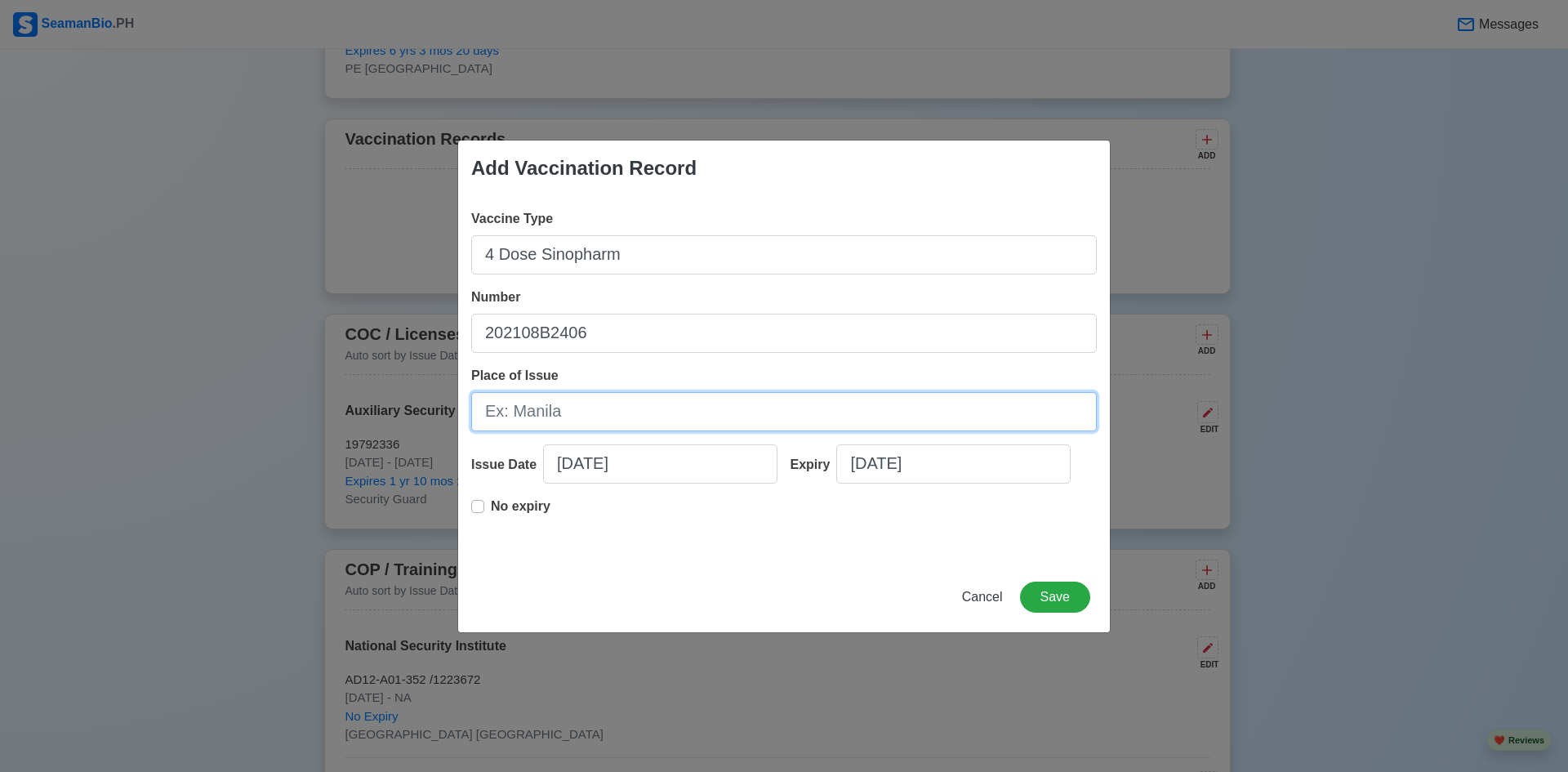
click at [726, 420] on input "Place of Issue" at bounding box center [783, 412] width 625 height 39
type input "[GEOGRAPHIC_DATA] [GEOGRAPHIC_DATA]"
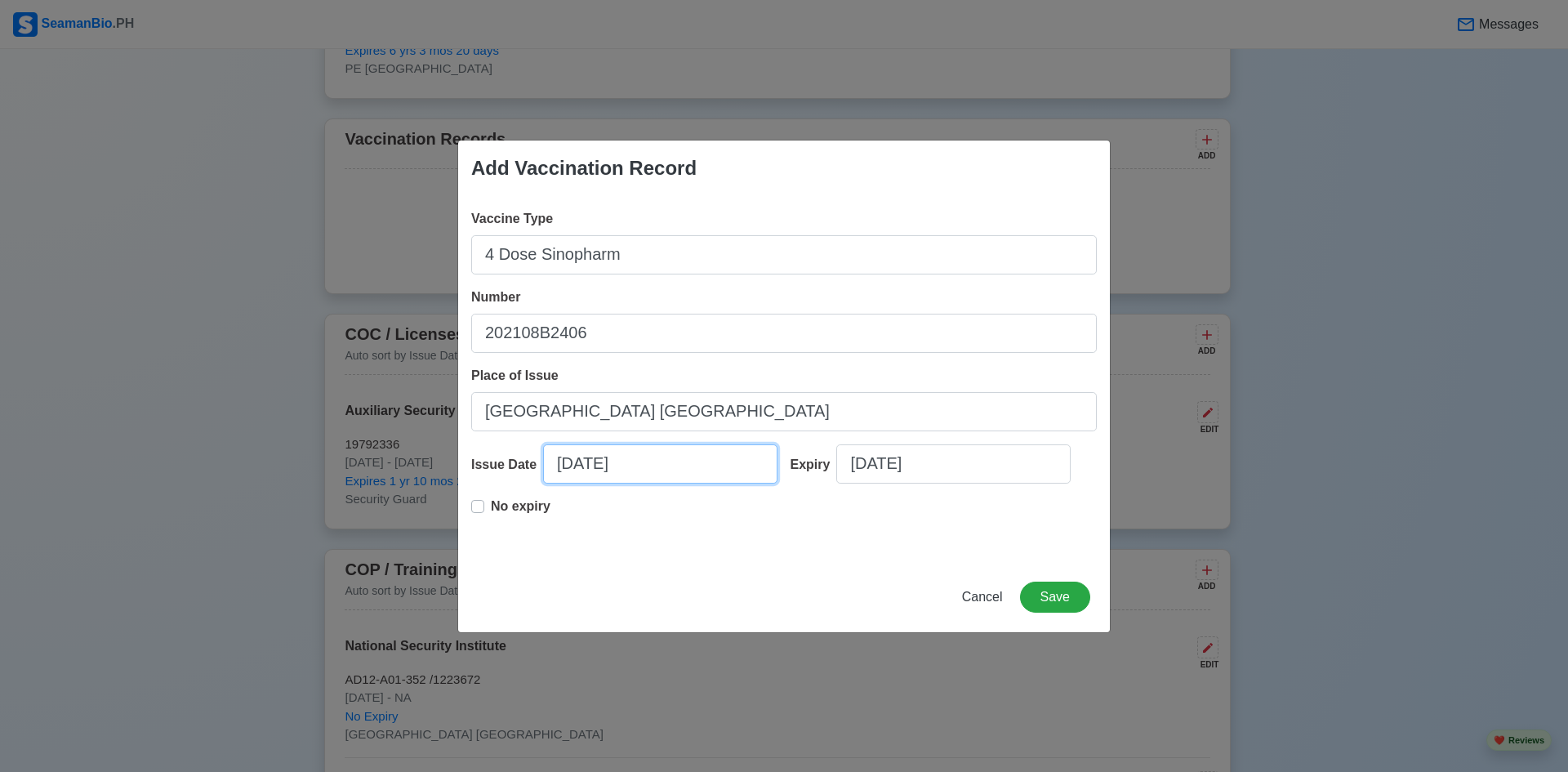
select select "****"
select select "*********"
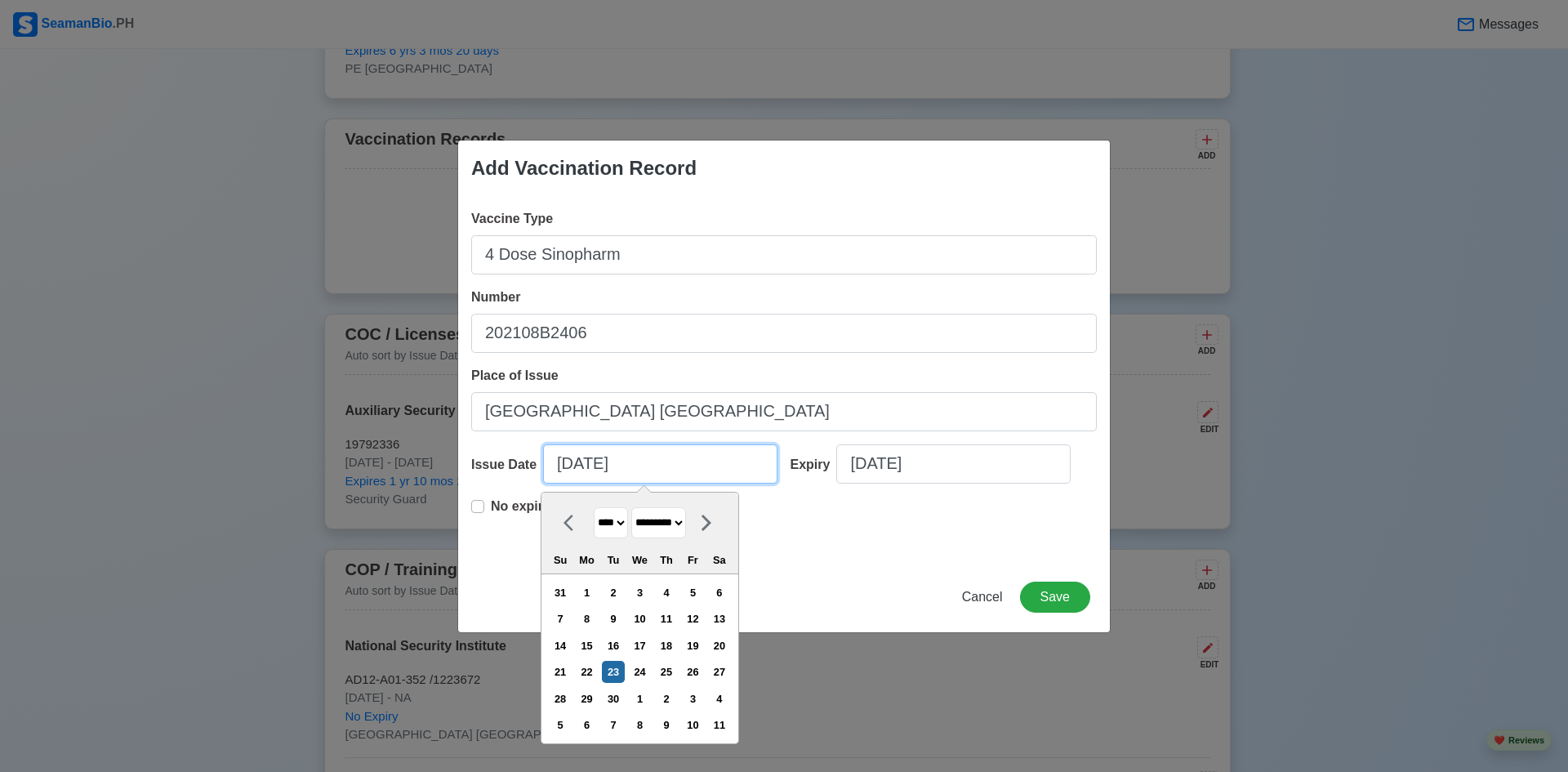
click at [570, 465] on input "09/23/2025" at bounding box center [660, 464] width 234 height 39
click at [628, 517] on select "**** **** **** **** **** **** **** **** **** **** **** **** **** **** **** ****…" at bounding box center [610, 523] width 34 height 32
select select "****"
click at [594, 507] on select "**** **** **** **** **** **** **** **** **** **** **** **** **** **** **** ****…" at bounding box center [610, 523] width 34 height 32
click at [686, 523] on select "******* ******** ***** ***** *** **** **** ****** ********* ******* ******** **…" at bounding box center [659, 523] width 55 height 32
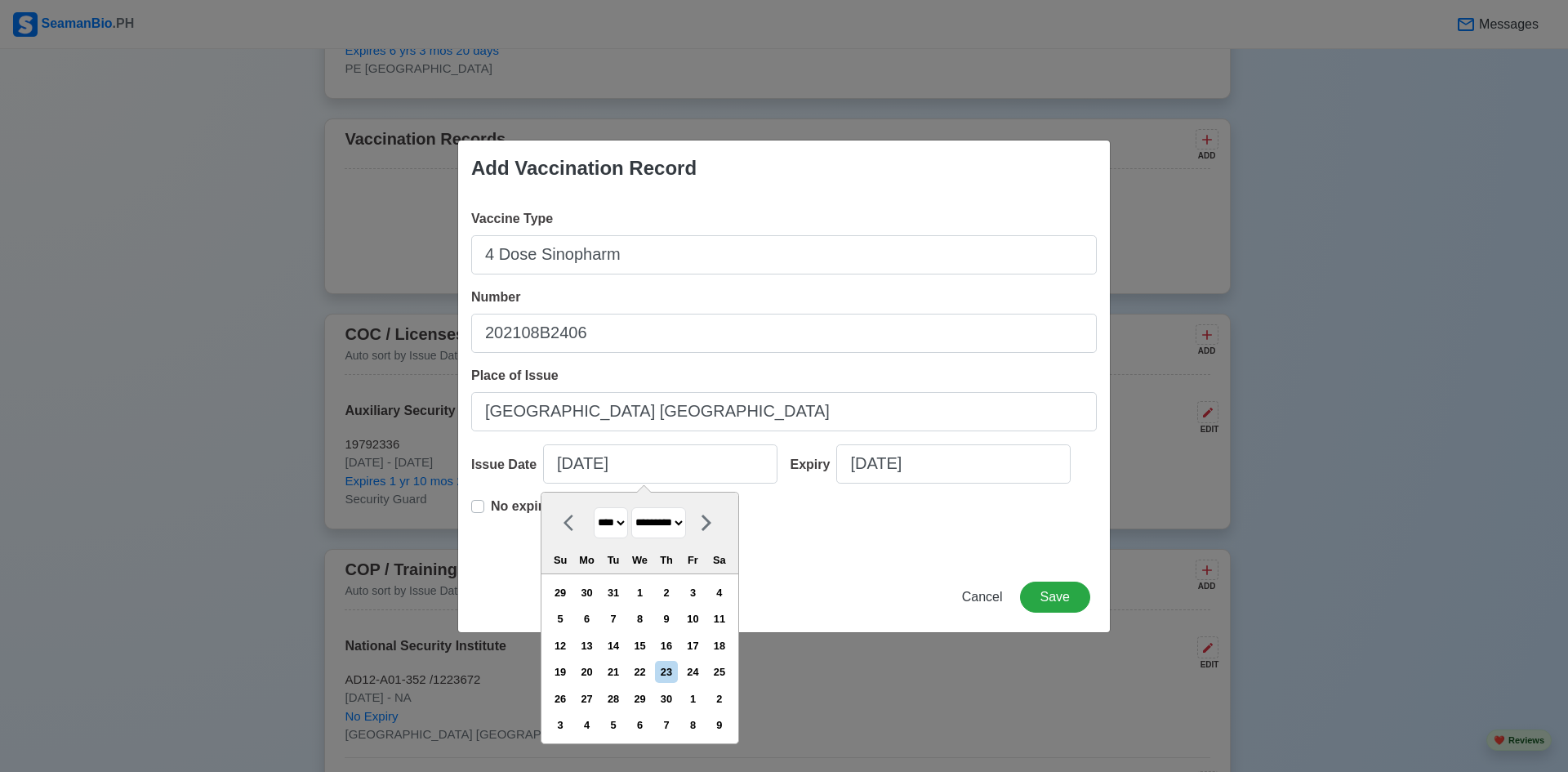
select select "*******"
click at [632, 507] on select "******* ******** ***** ***** *** **** **** ****** ********* ******* ******** **…" at bounding box center [659, 523] width 55 height 32
click at [694, 590] on div "1" at bounding box center [693, 593] width 22 height 22
type input "01/01/2021"
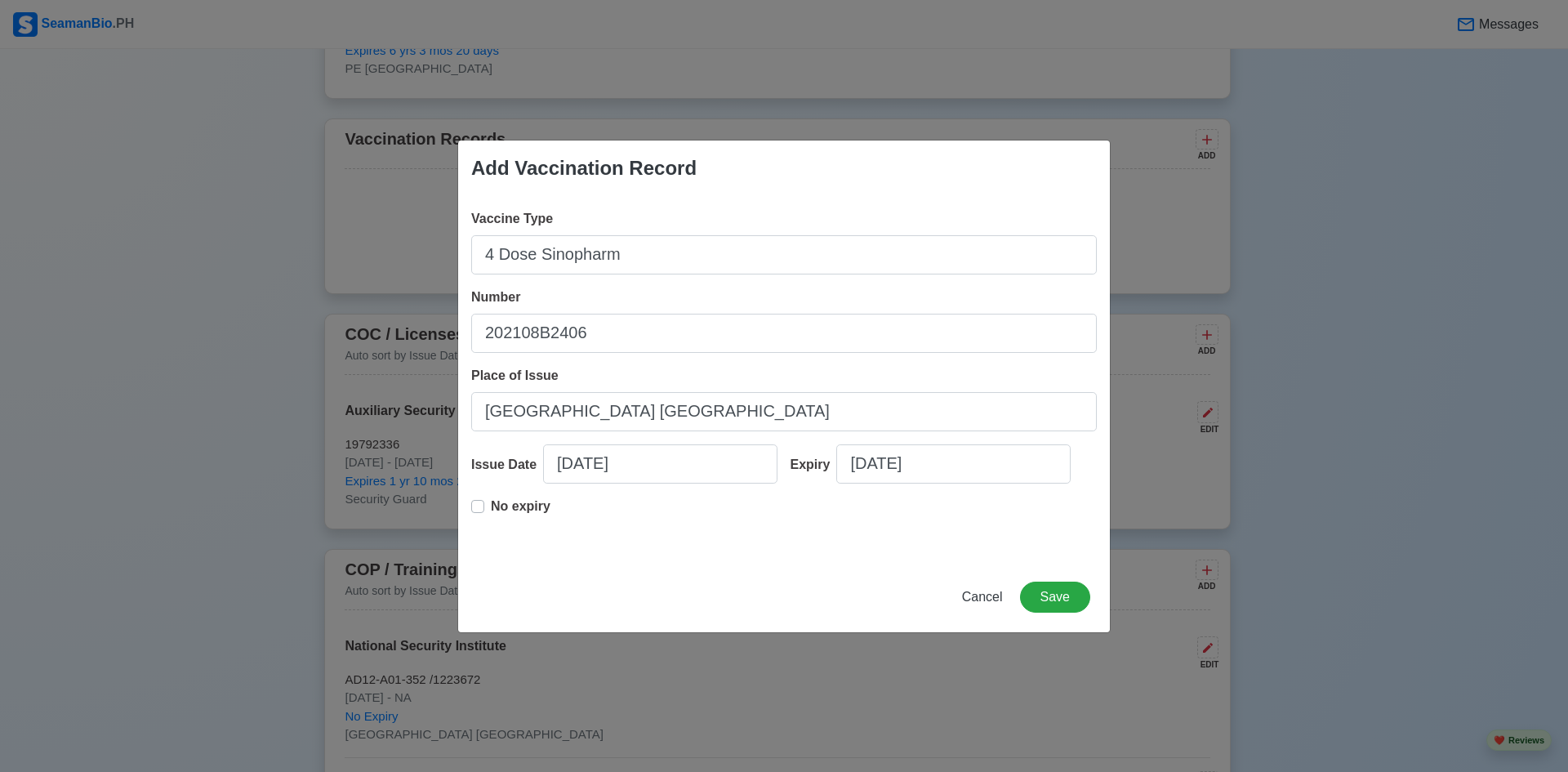
click at [490, 504] on label "No expiry" at bounding box center [520, 512] width 59 height 33
type input "01/01/2021"
click at [1053, 588] on button "Save" at bounding box center [1055, 596] width 71 height 31
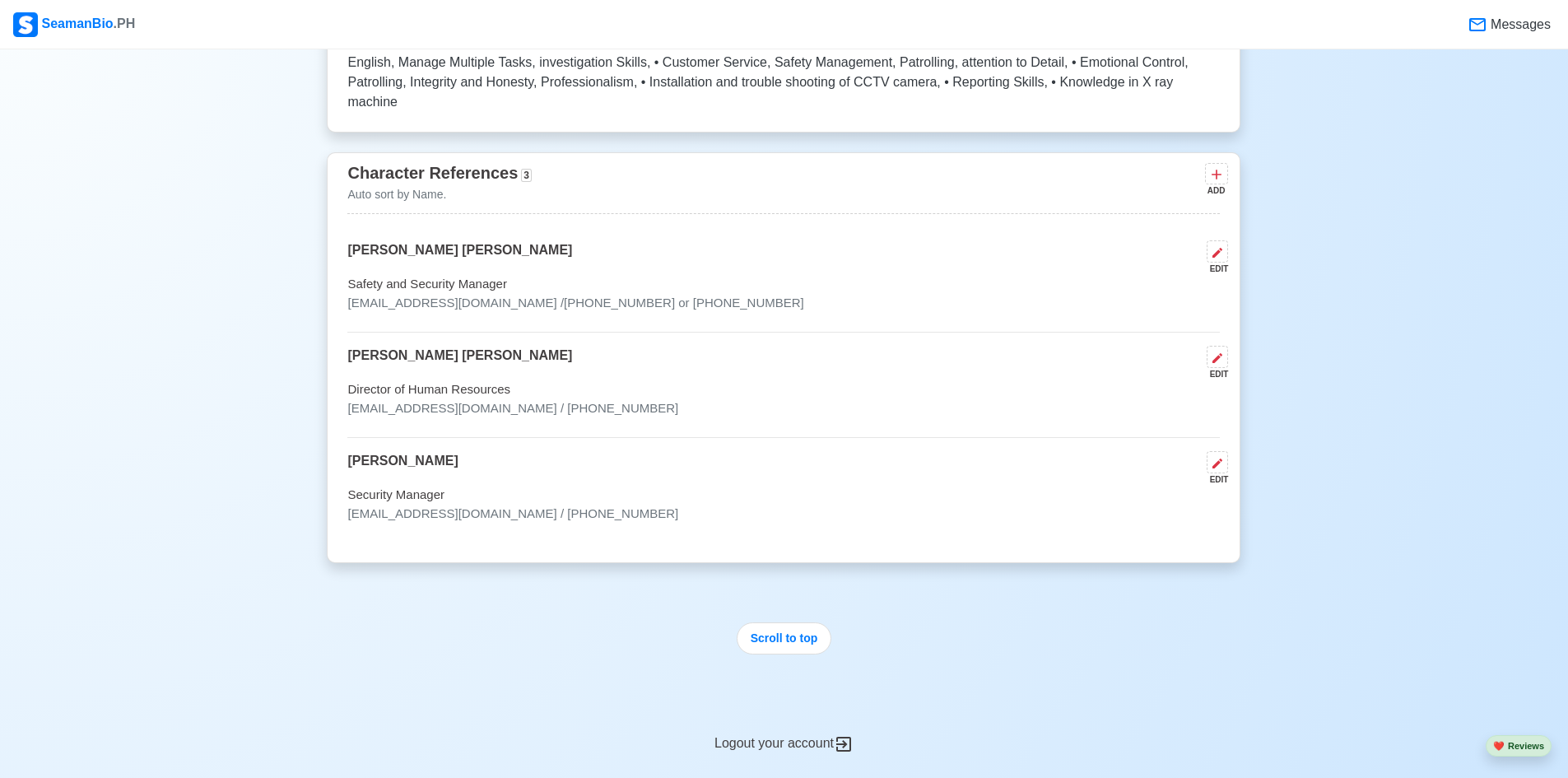
scroll to position [6485, 0]
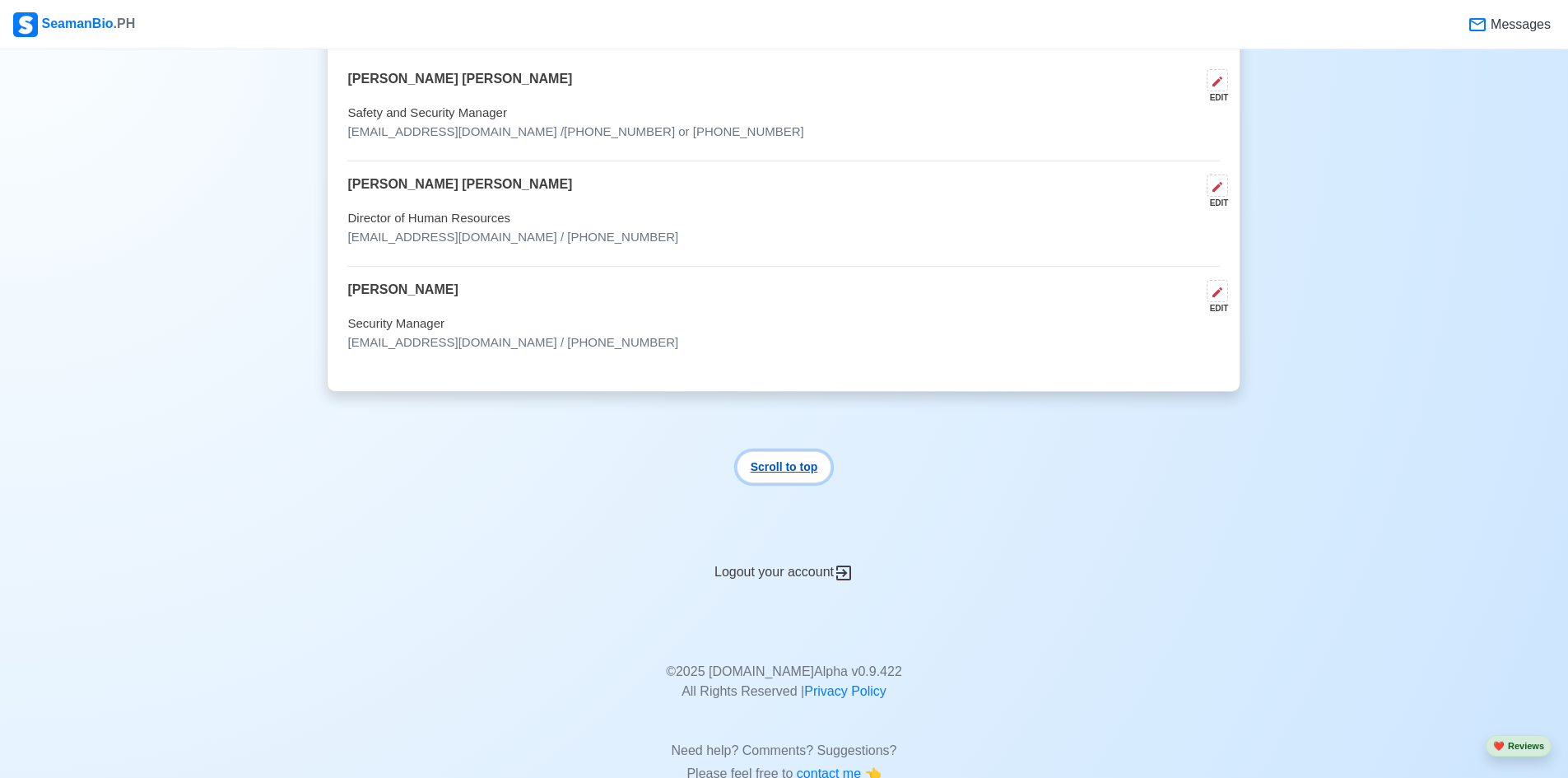
click at [793, 451] on button "Scroll to top" at bounding box center [784, 467] width 95 height 32
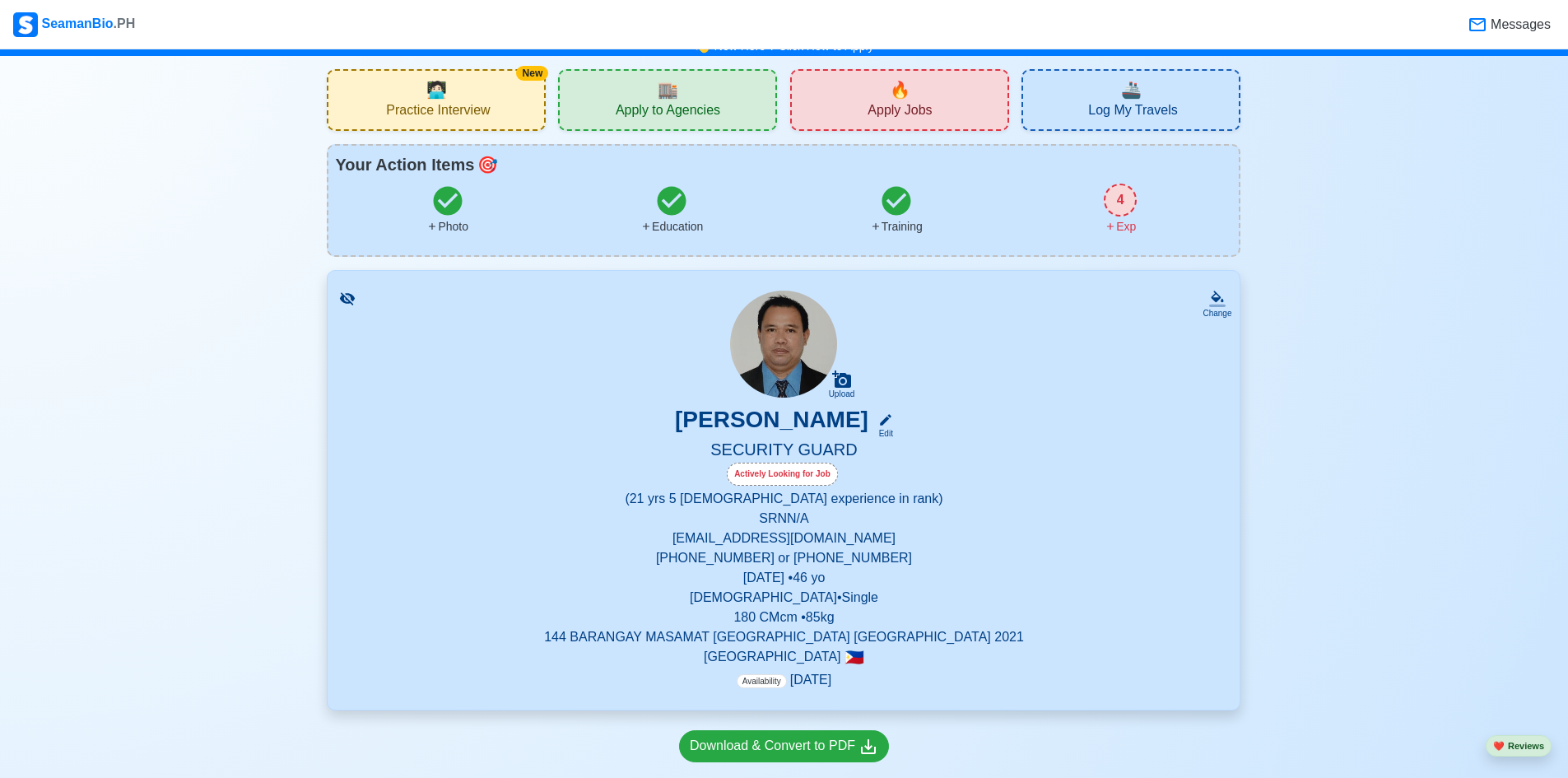
scroll to position [0, 0]
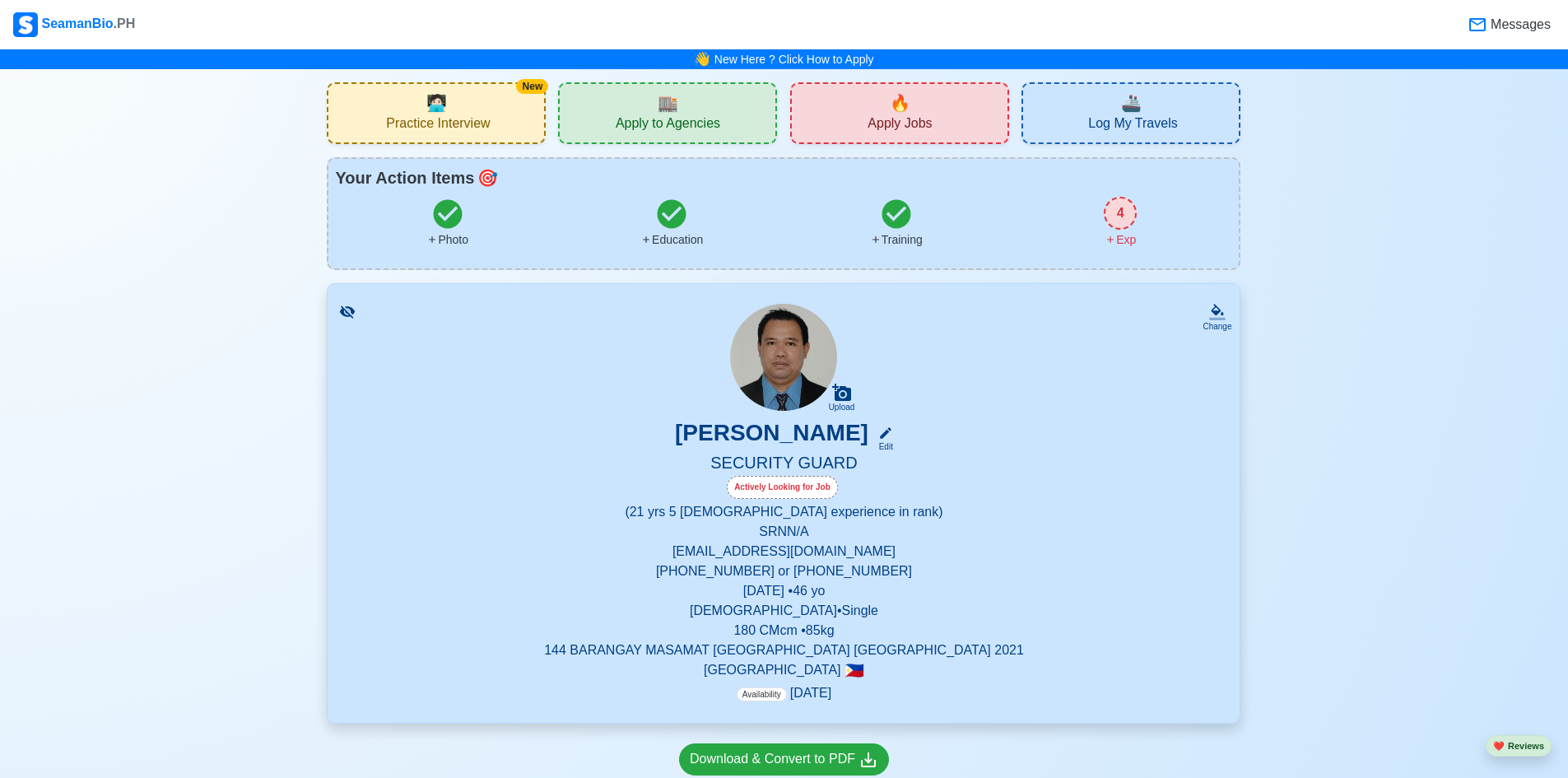
click at [1096, 336] on div "Upload MICHAEL LEGSAY SALINAS Edit SECURITY GUARD Actively Looking for Job (21 …" at bounding box center [784, 503] width 872 height 399
click at [1114, 215] on div "4" at bounding box center [1120, 213] width 33 height 33
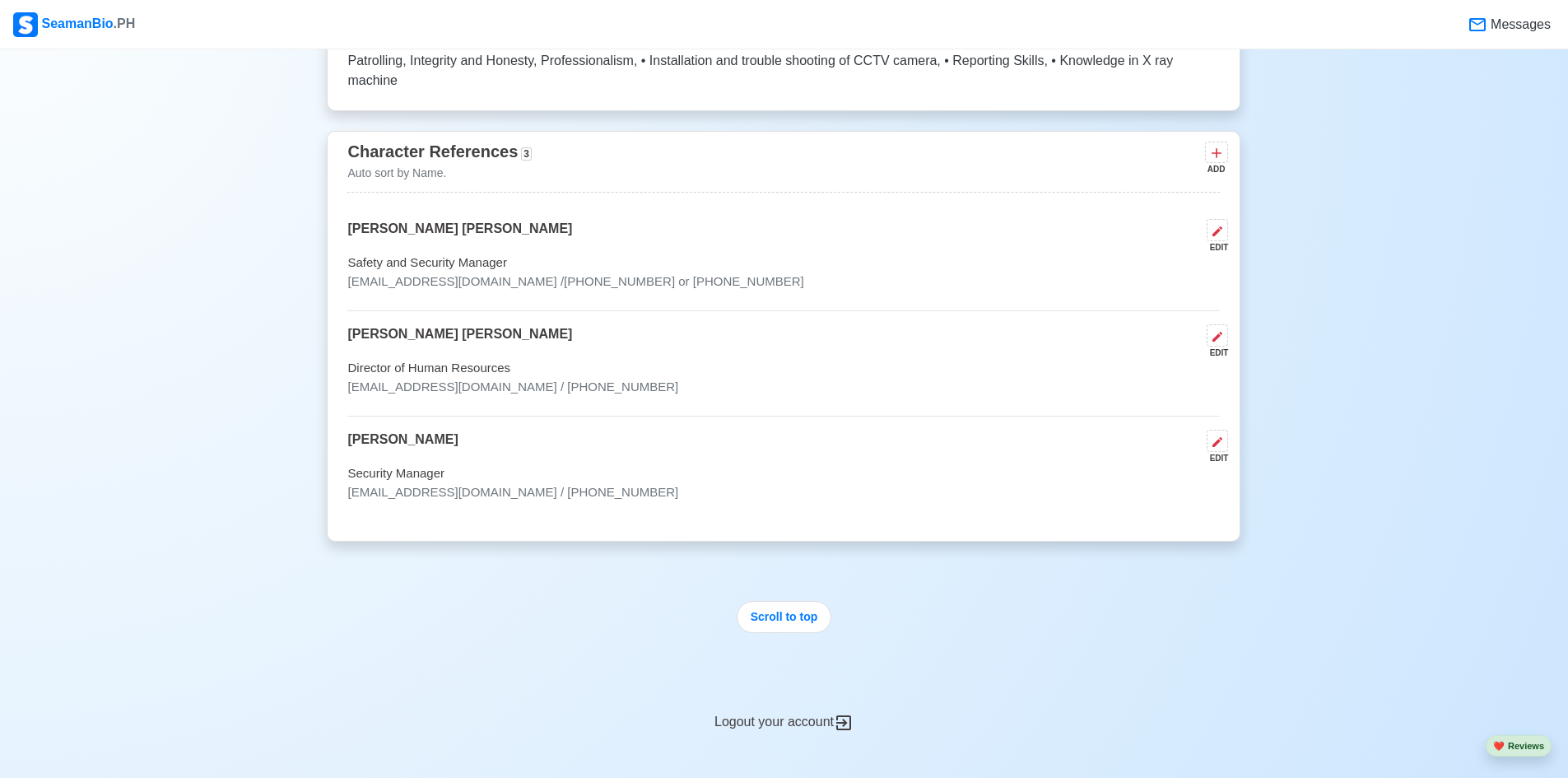
scroll to position [6485, 0]
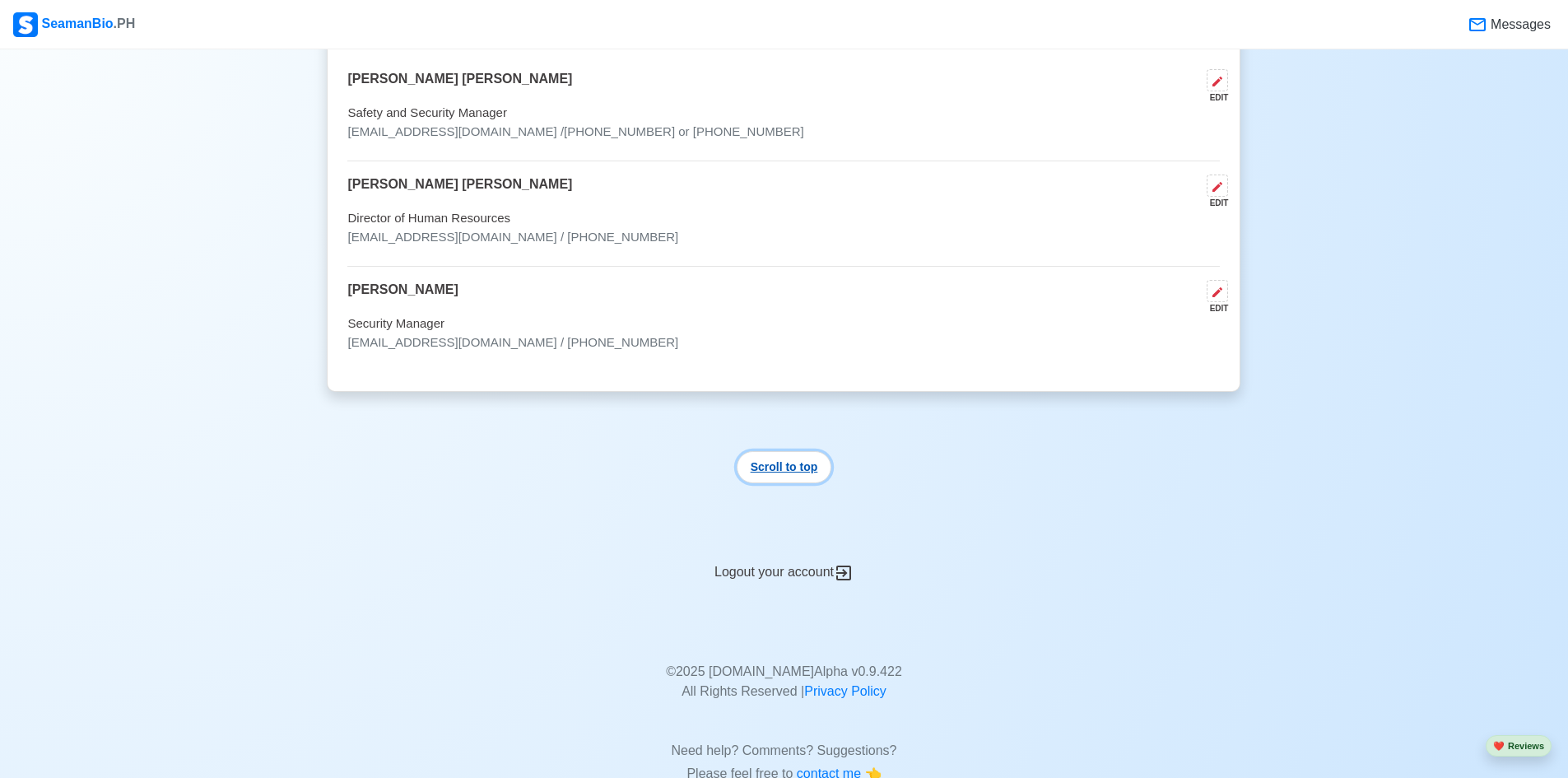
click at [812, 451] on button "Scroll to top" at bounding box center [784, 467] width 95 height 32
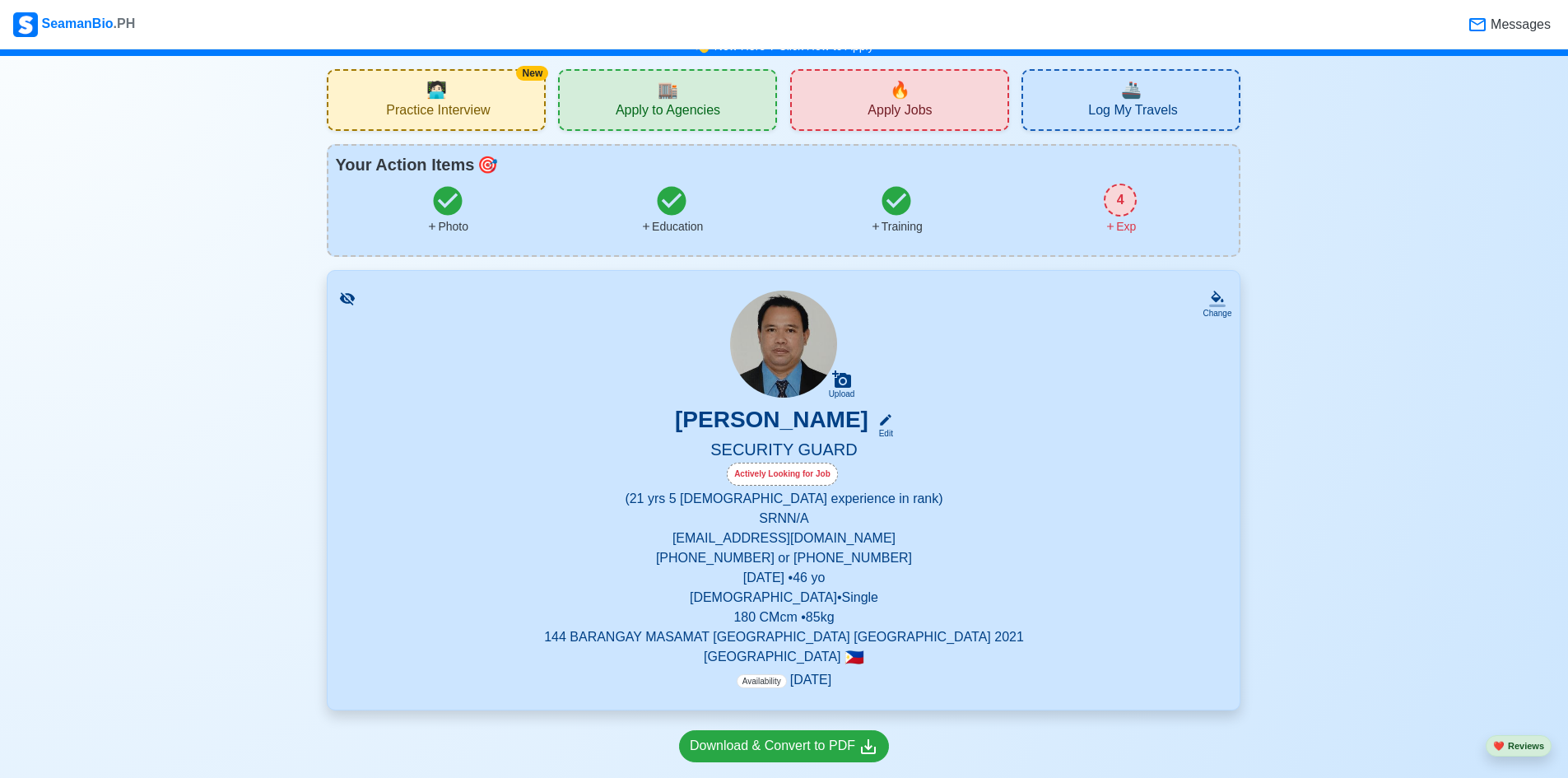
scroll to position [0, 0]
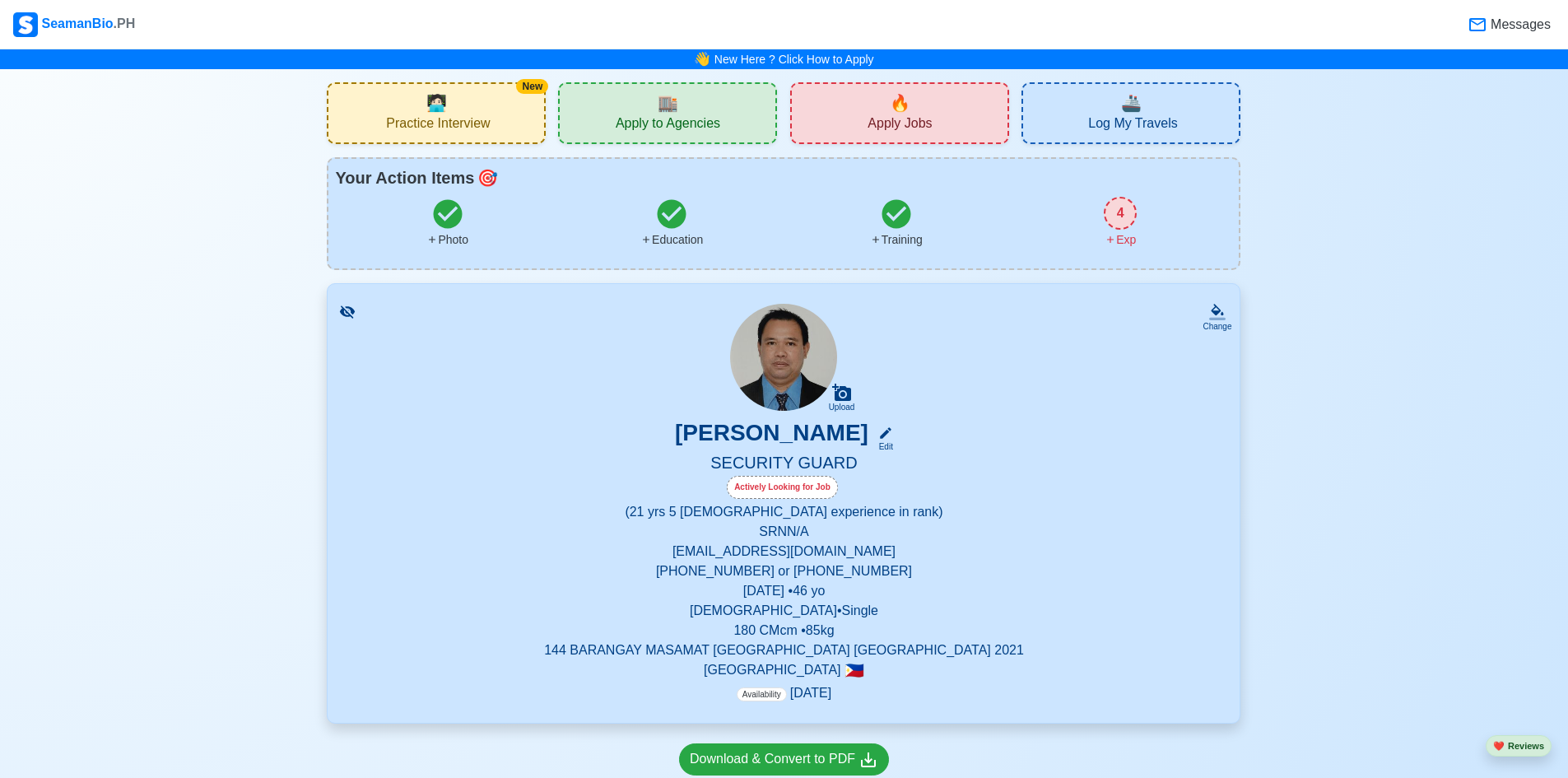
click at [1116, 239] on icon at bounding box center [1110, 240] width 11 height 11
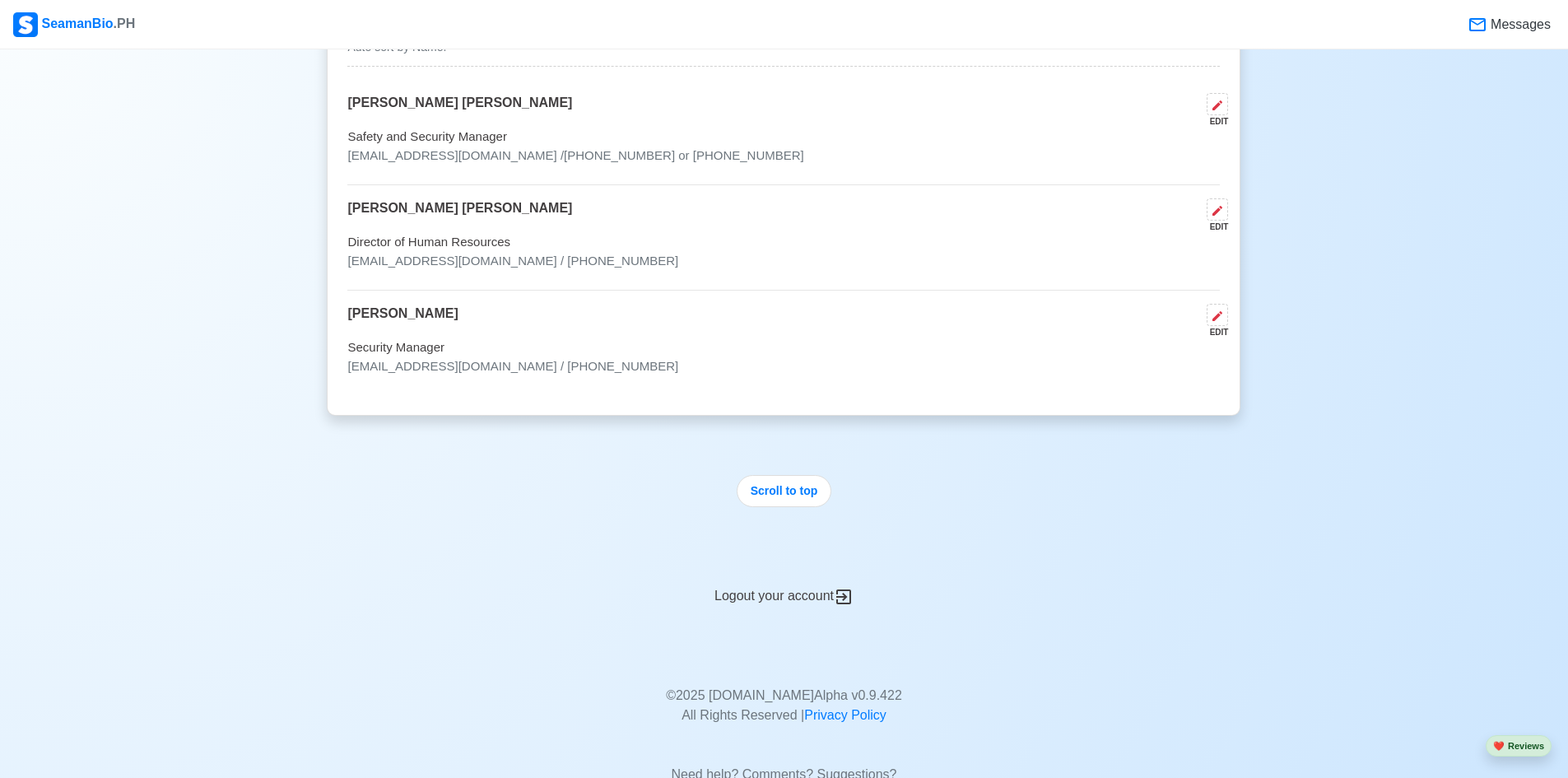
scroll to position [6485, 0]
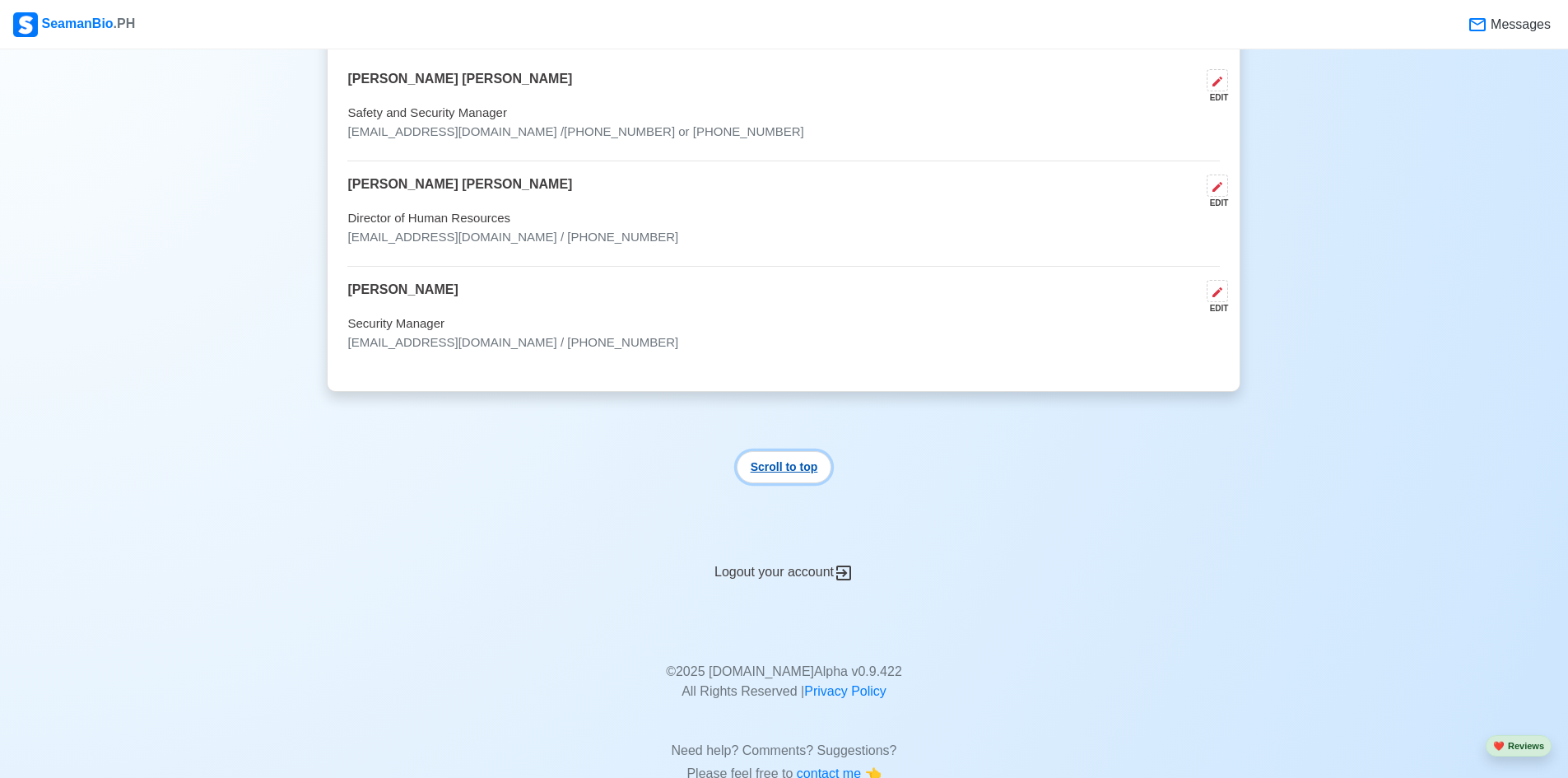
click at [801, 451] on button "Scroll to top" at bounding box center [784, 467] width 95 height 32
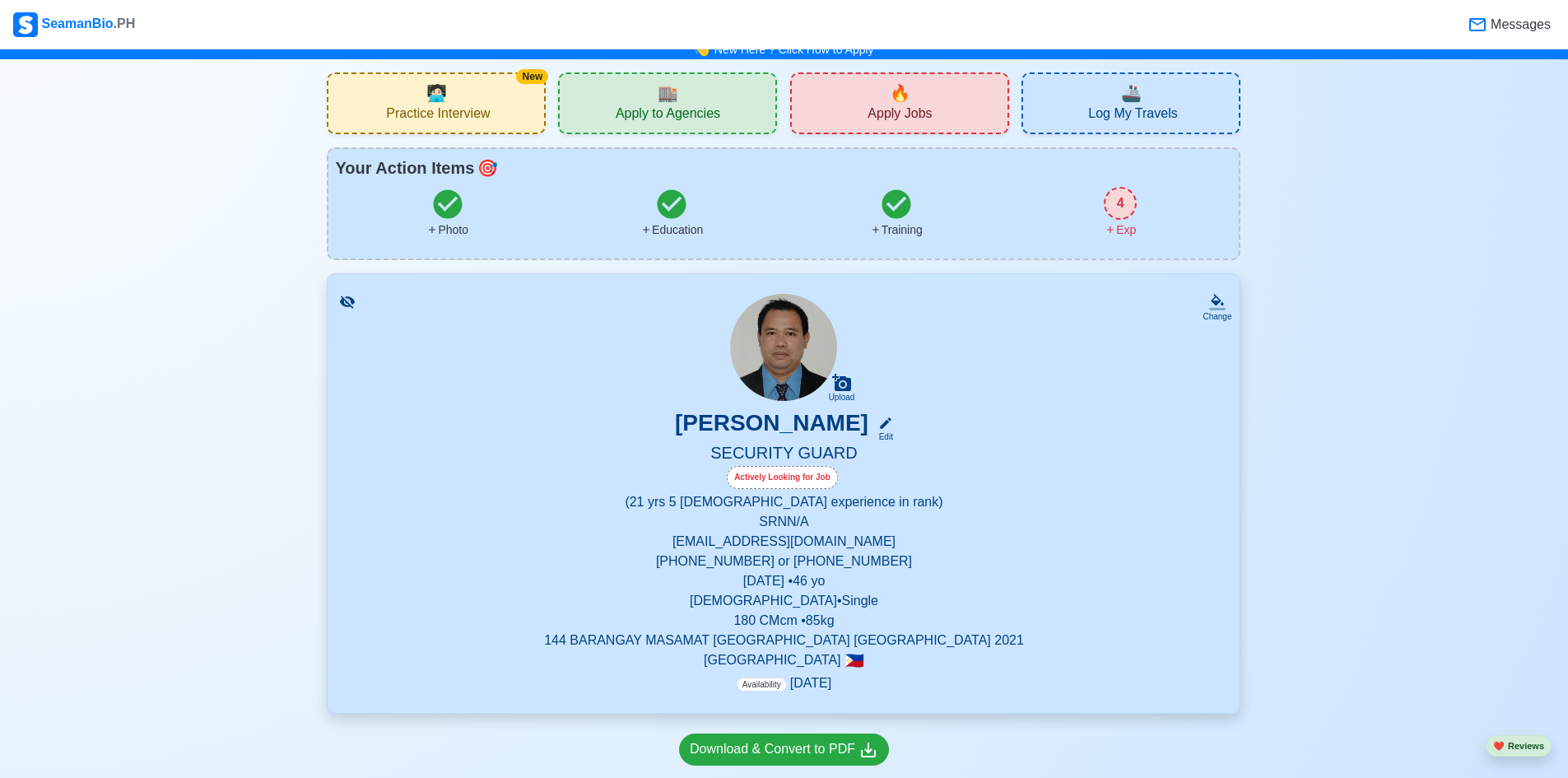
scroll to position [0, 0]
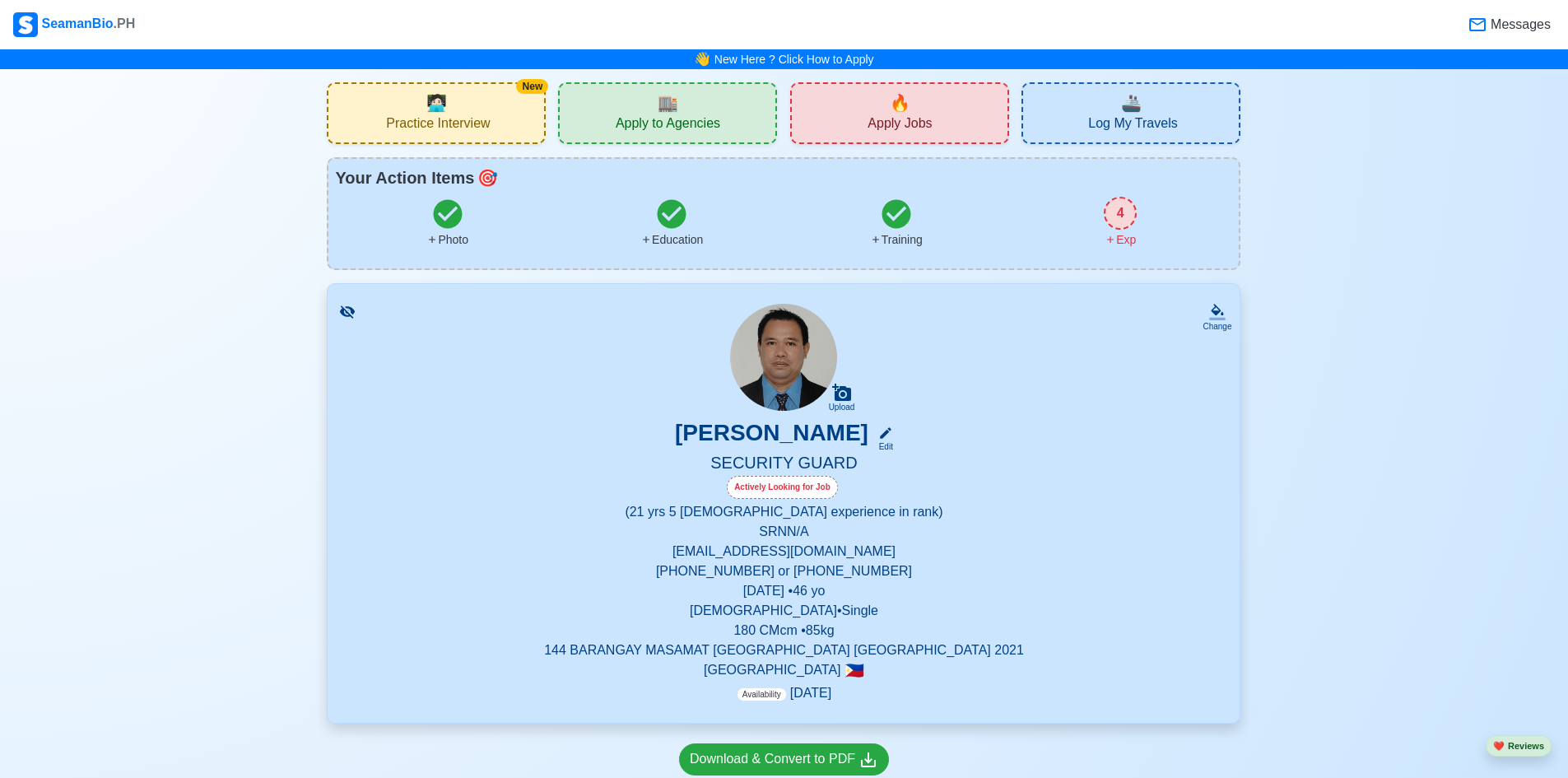
click at [1109, 239] on icon at bounding box center [1110, 240] width 11 height 11
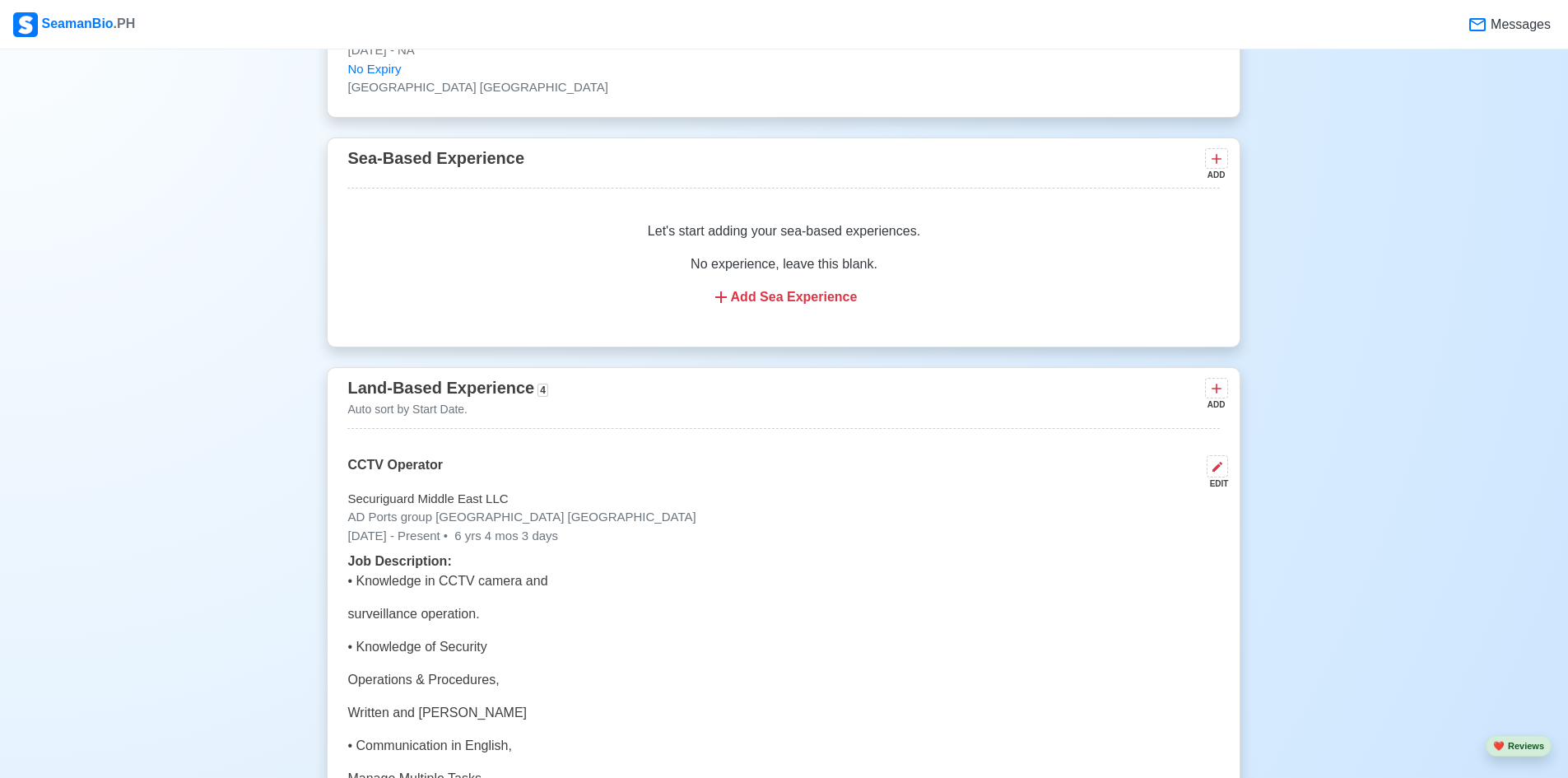
scroll to position [2468, 0]
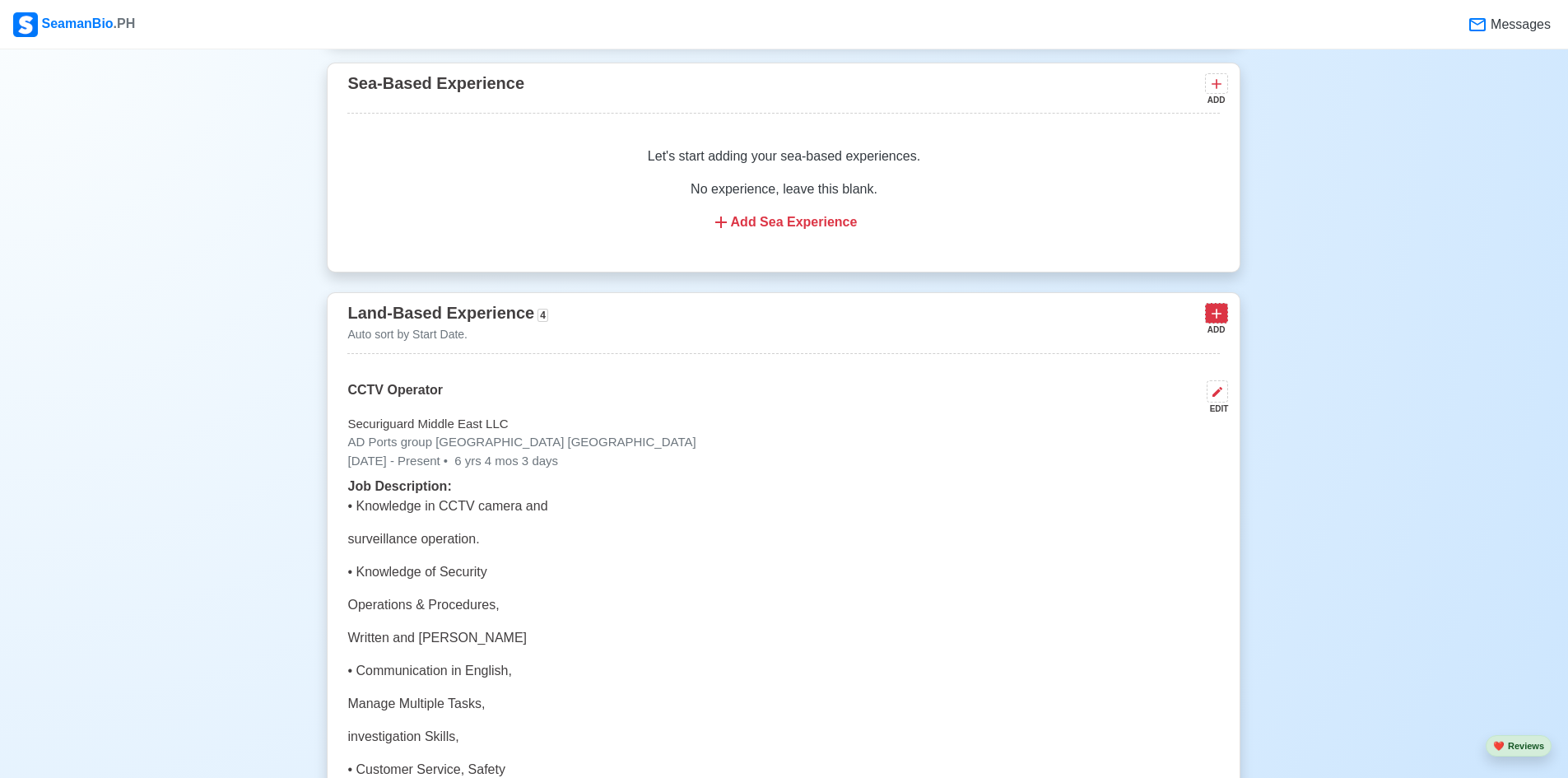
click at [1213, 318] on icon at bounding box center [1217, 314] width 10 height 10
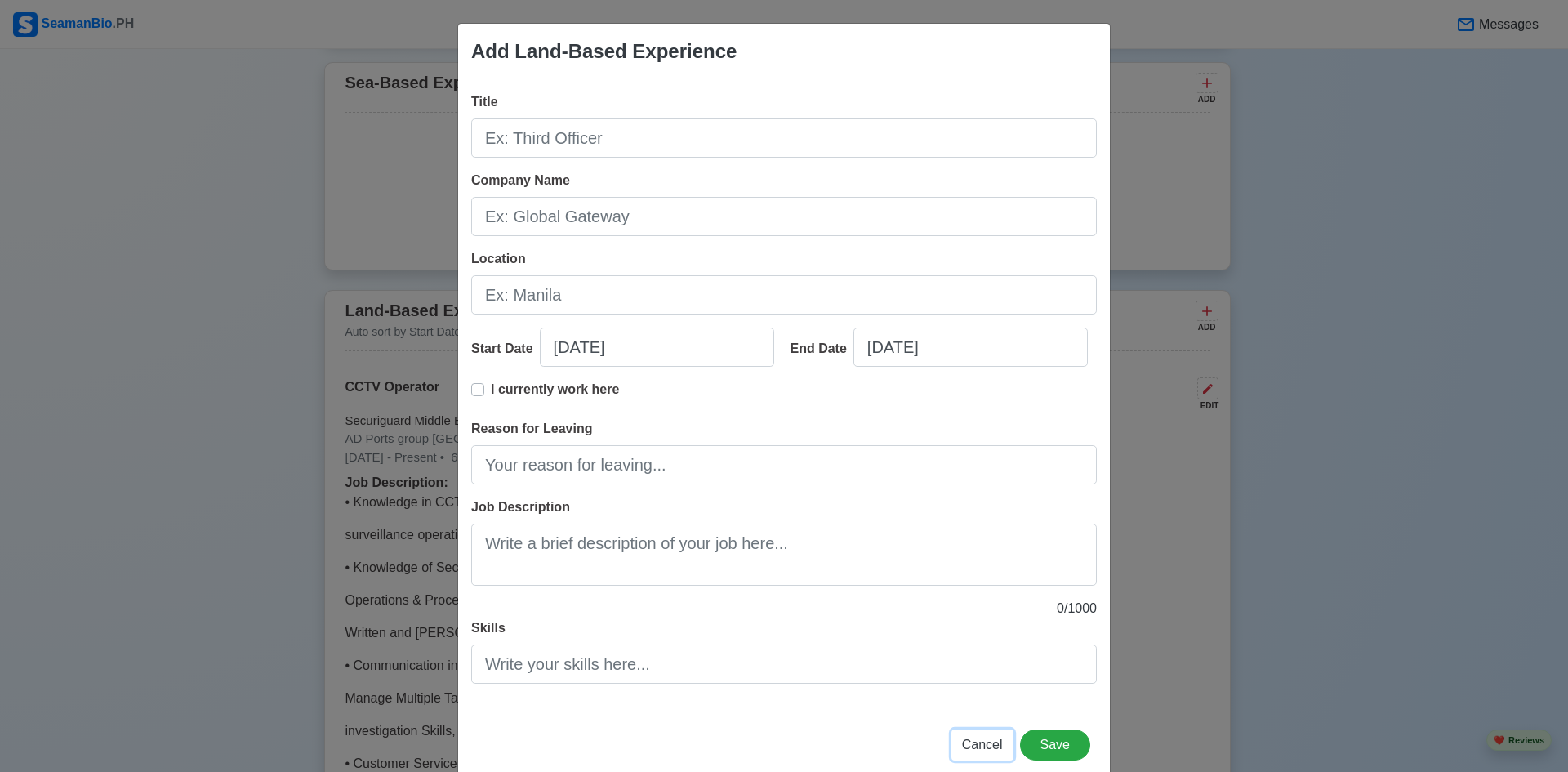
click at [978, 750] on span "Cancel" at bounding box center [983, 744] width 41 height 14
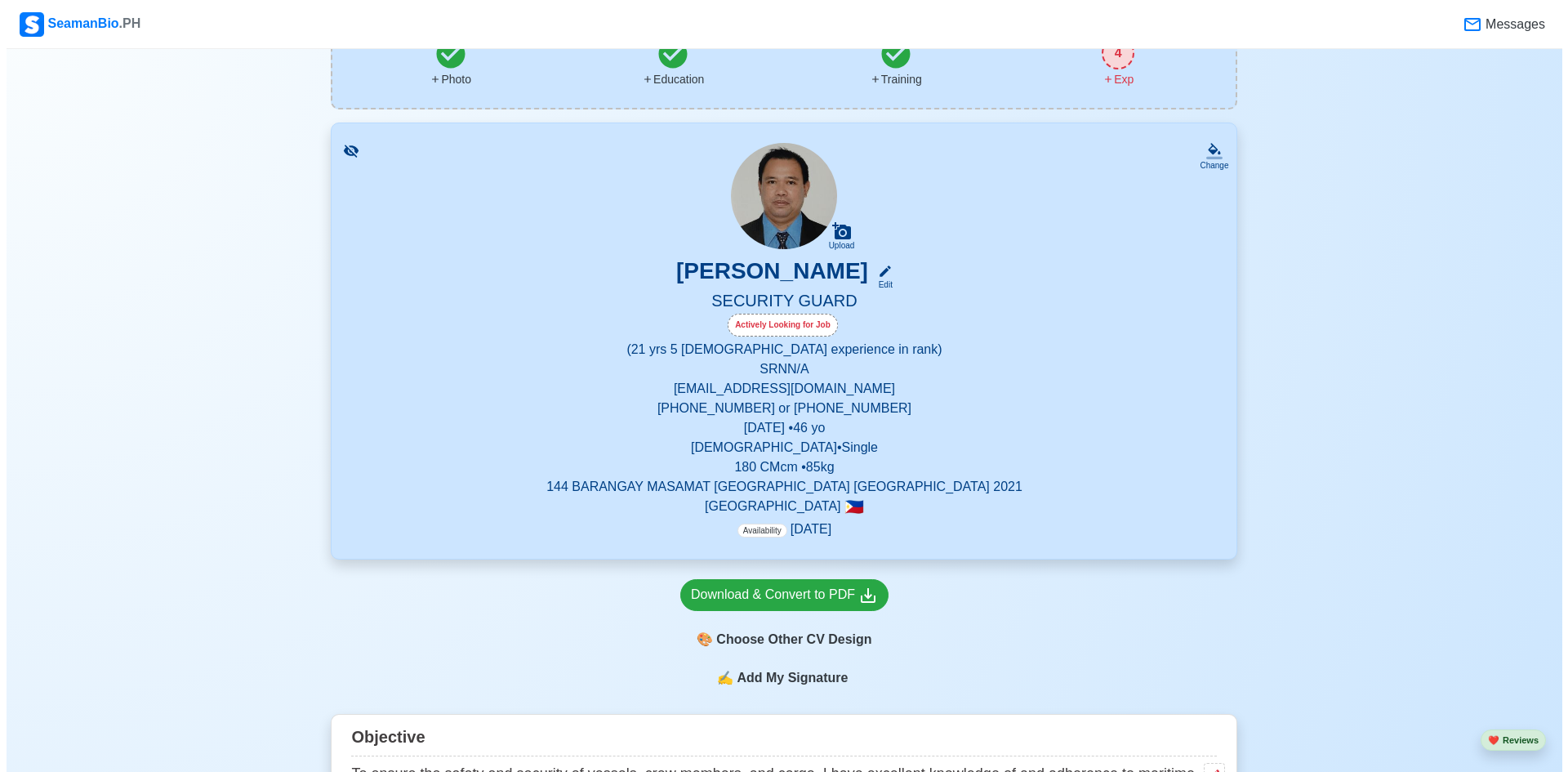
scroll to position [0, 0]
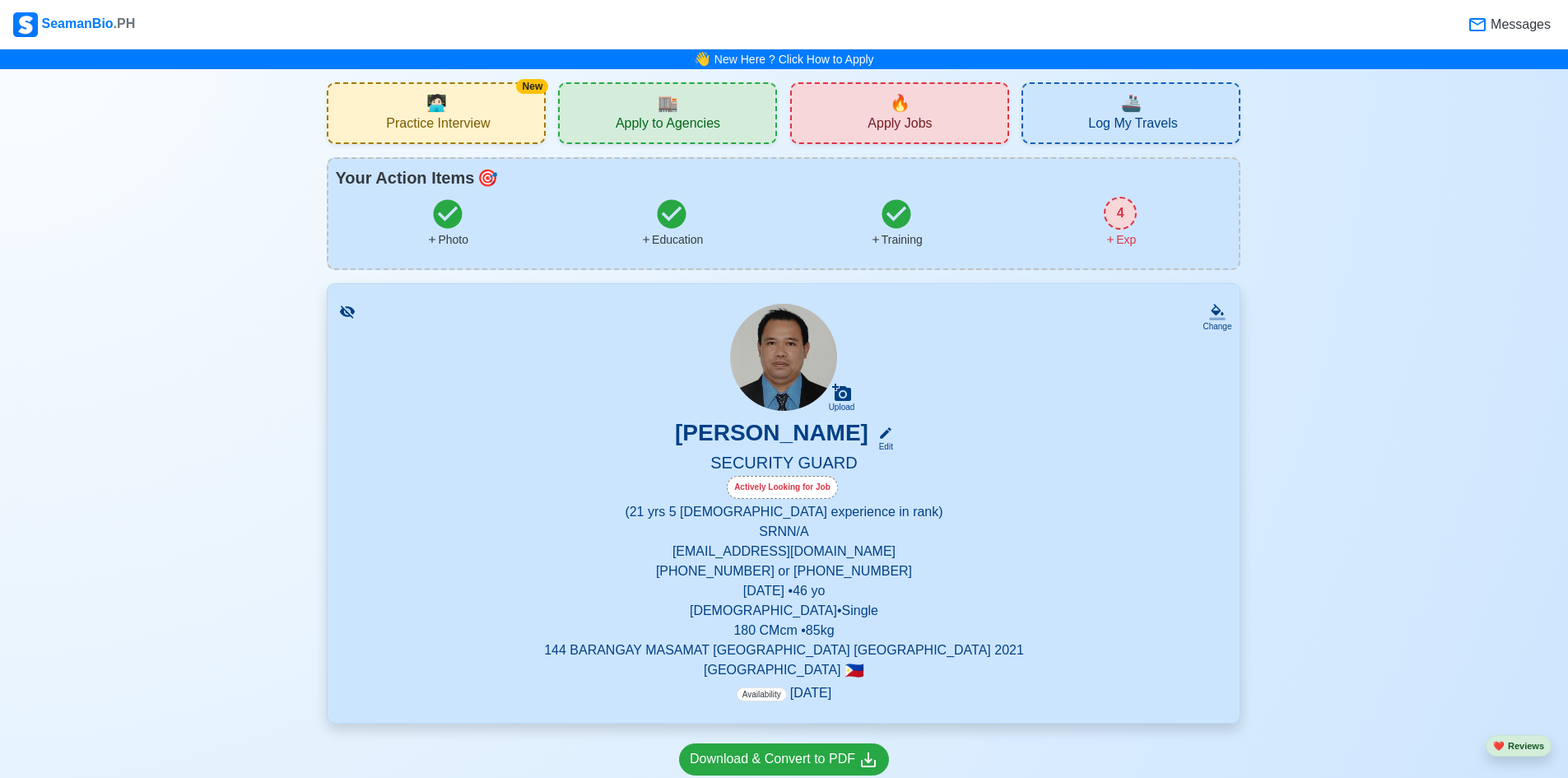
click at [1165, 122] on span "Log My Travels" at bounding box center [1132, 125] width 89 height 21
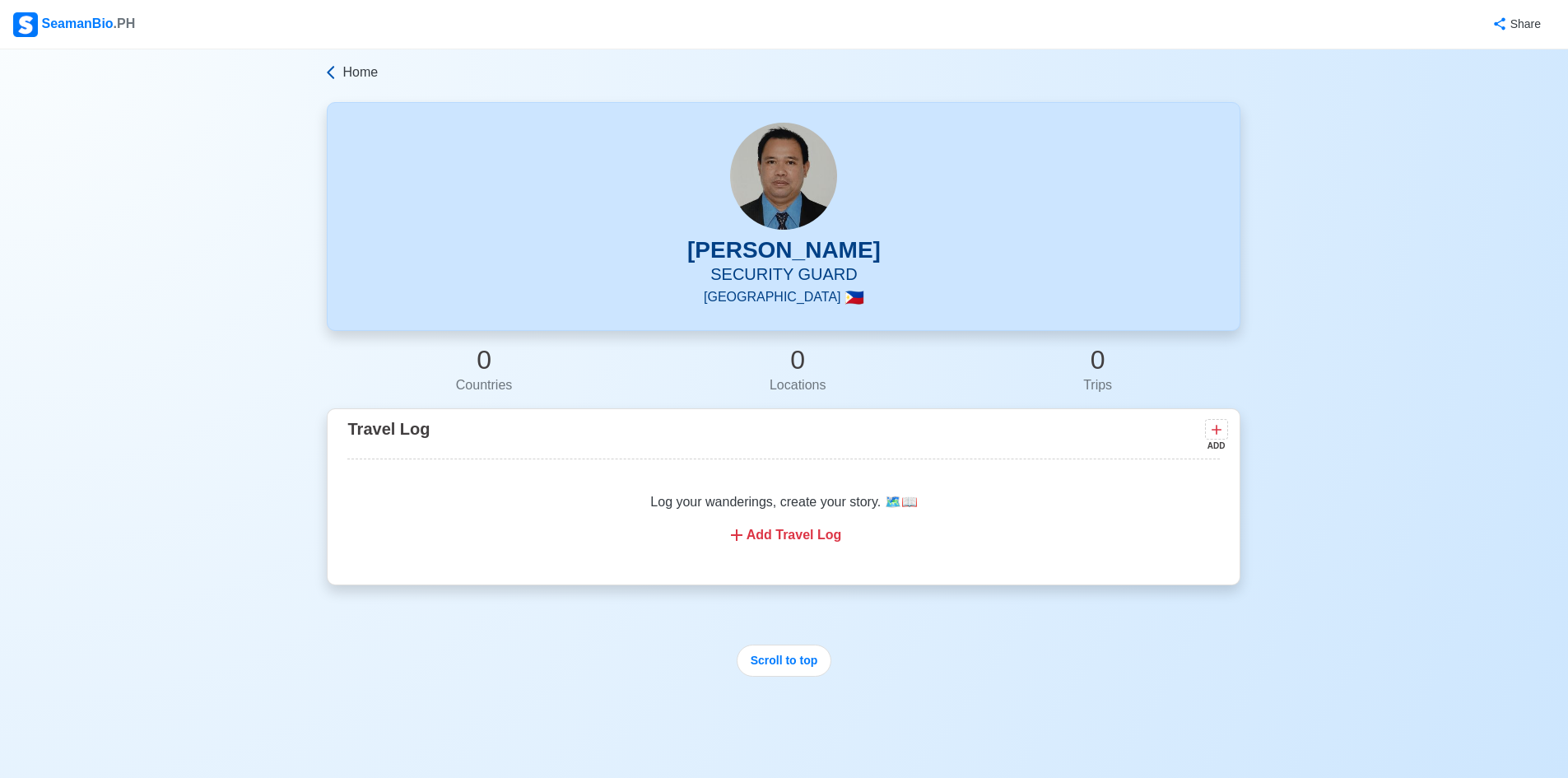
click at [340, 69] on link "Home" at bounding box center [782, 72] width 917 height 20
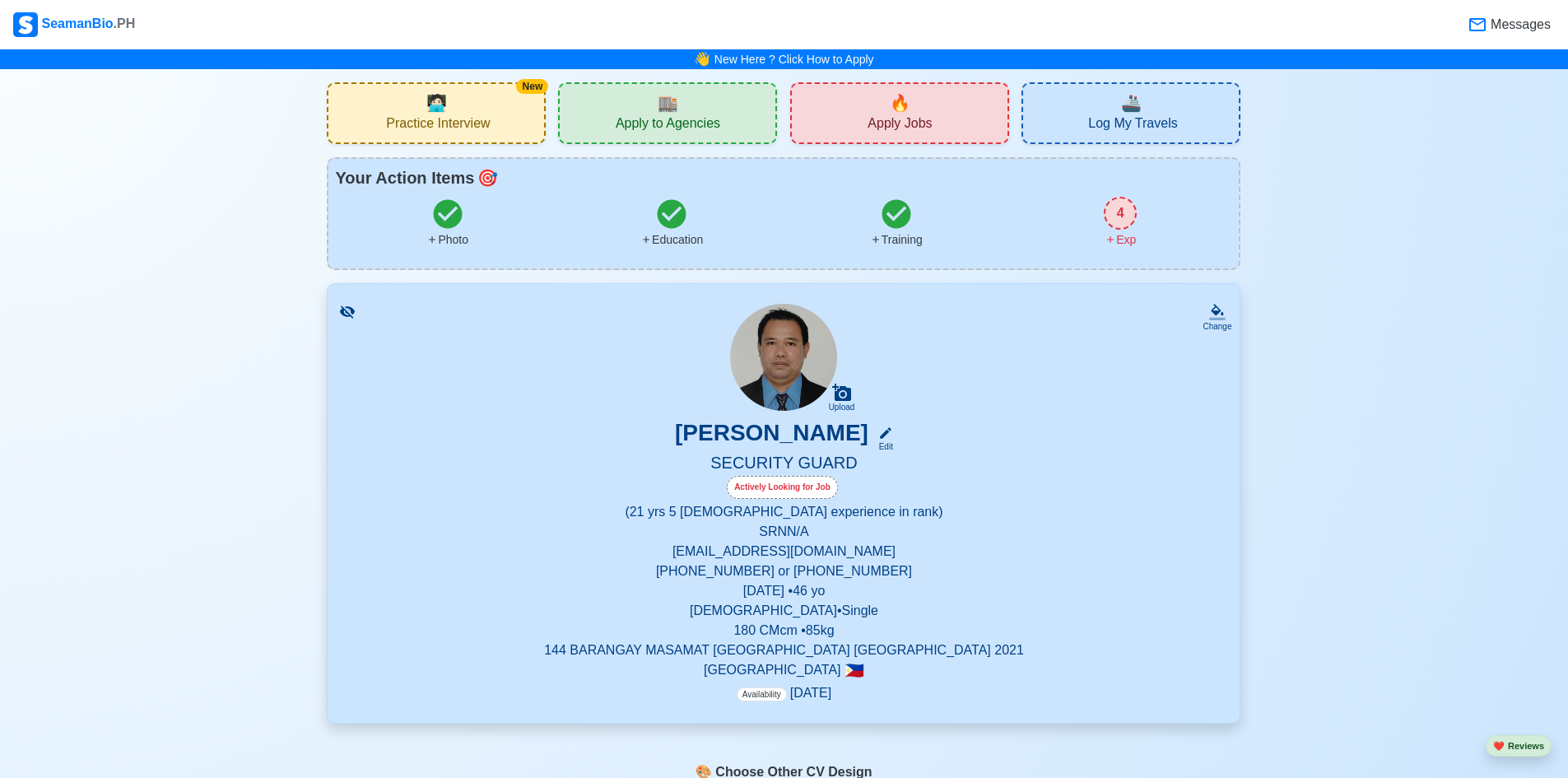
click at [488, 115] on span "Practice Interview" at bounding box center [437, 125] width 104 height 21
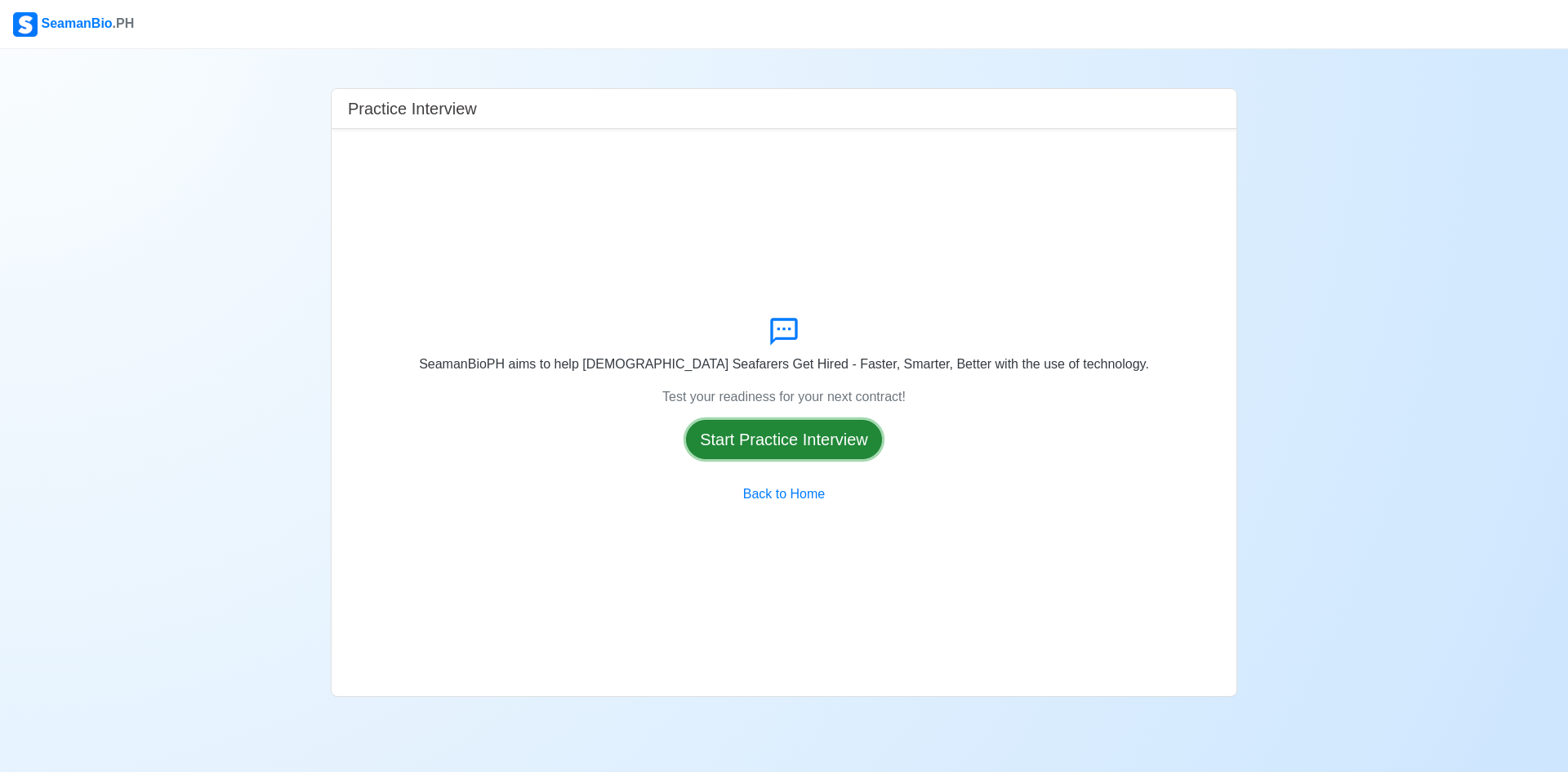
click at [830, 435] on button "Start Practice Interview" at bounding box center [783, 439] width 196 height 39
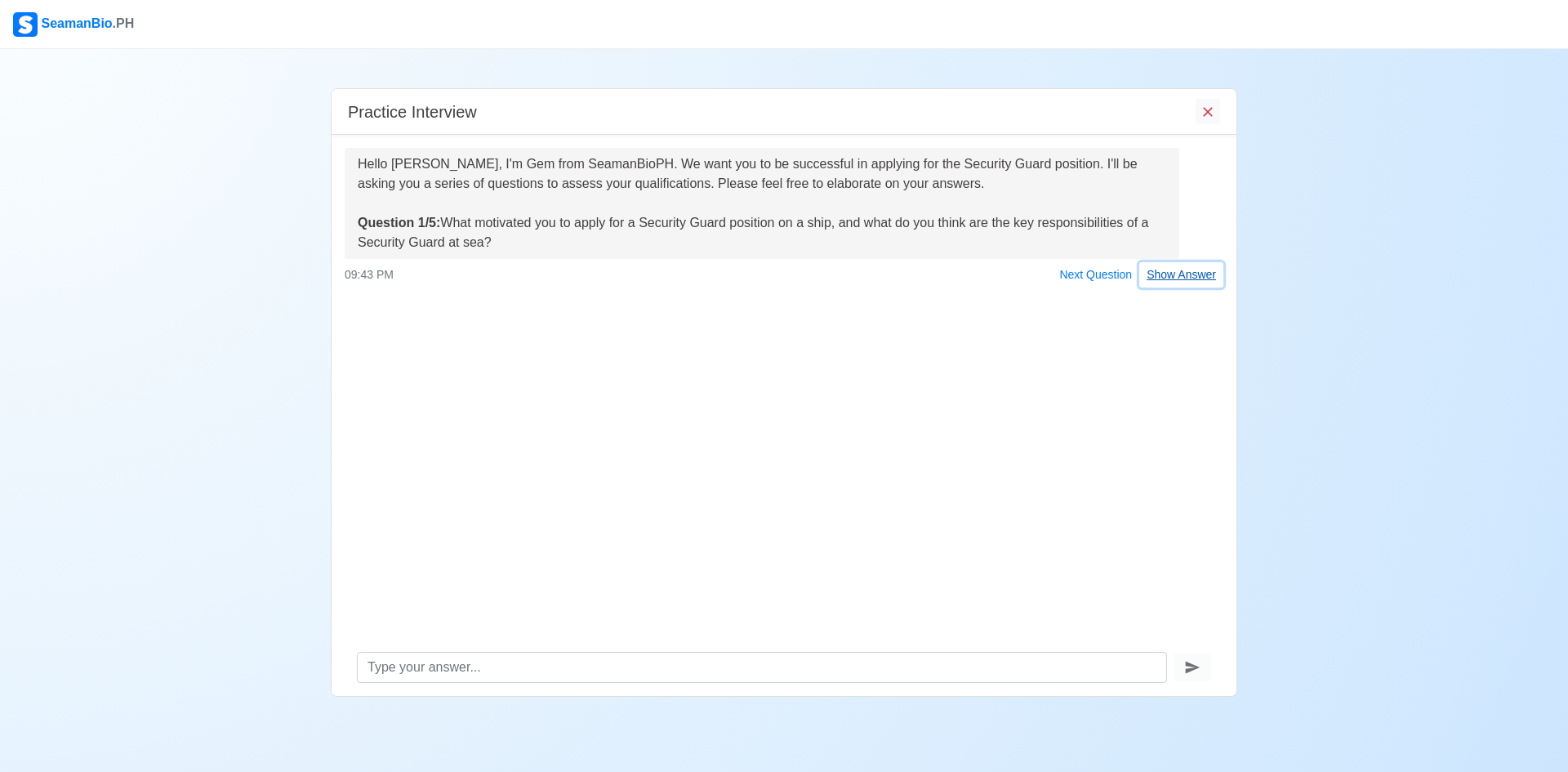
click at [1185, 281] on button "Show Answer" at bounding box center [1181, 274] width 85 height 25
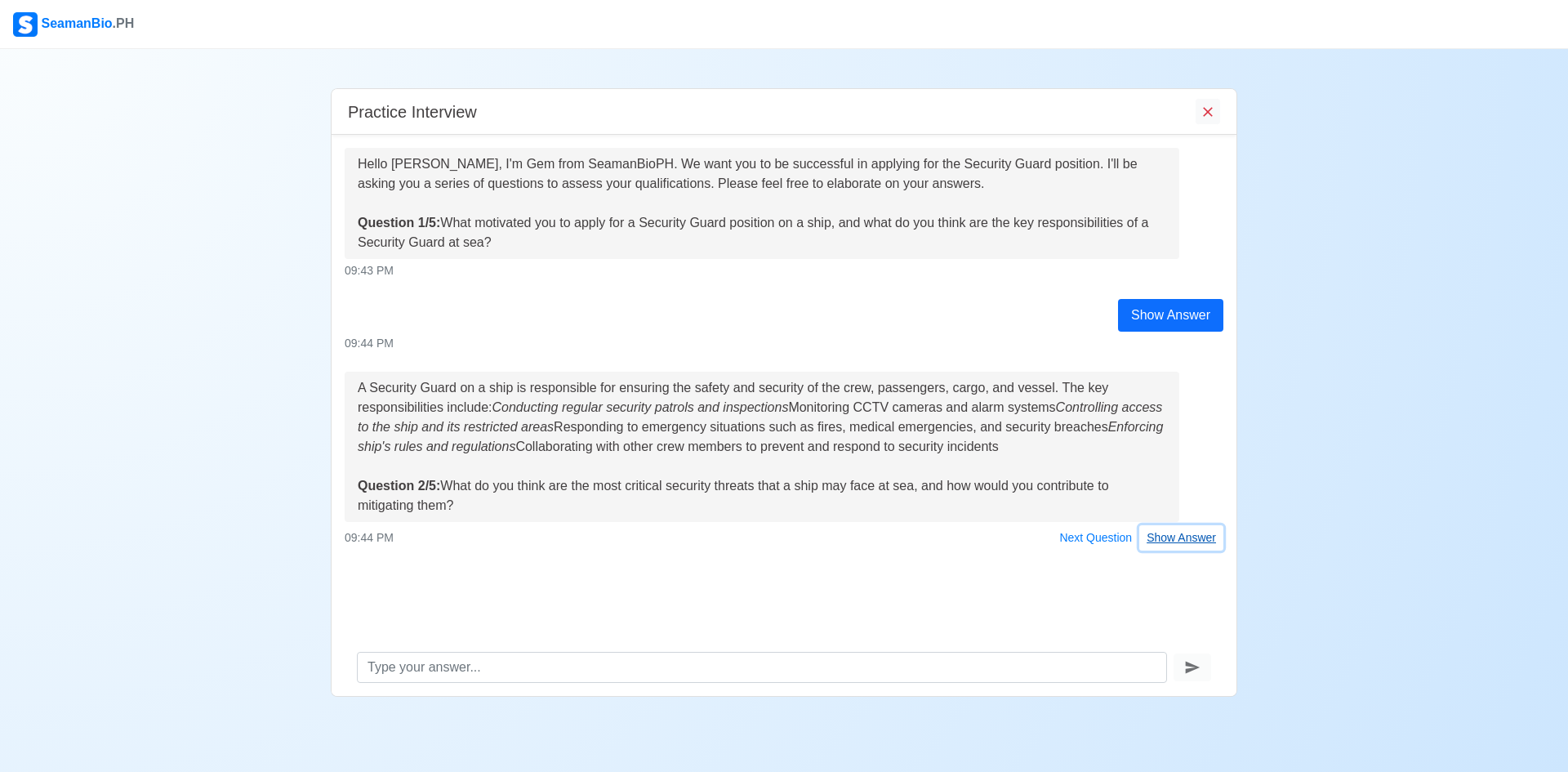
click at [1200, 540] on button "Show Answer" at bounding box center [1181, 537] width 85 height 25
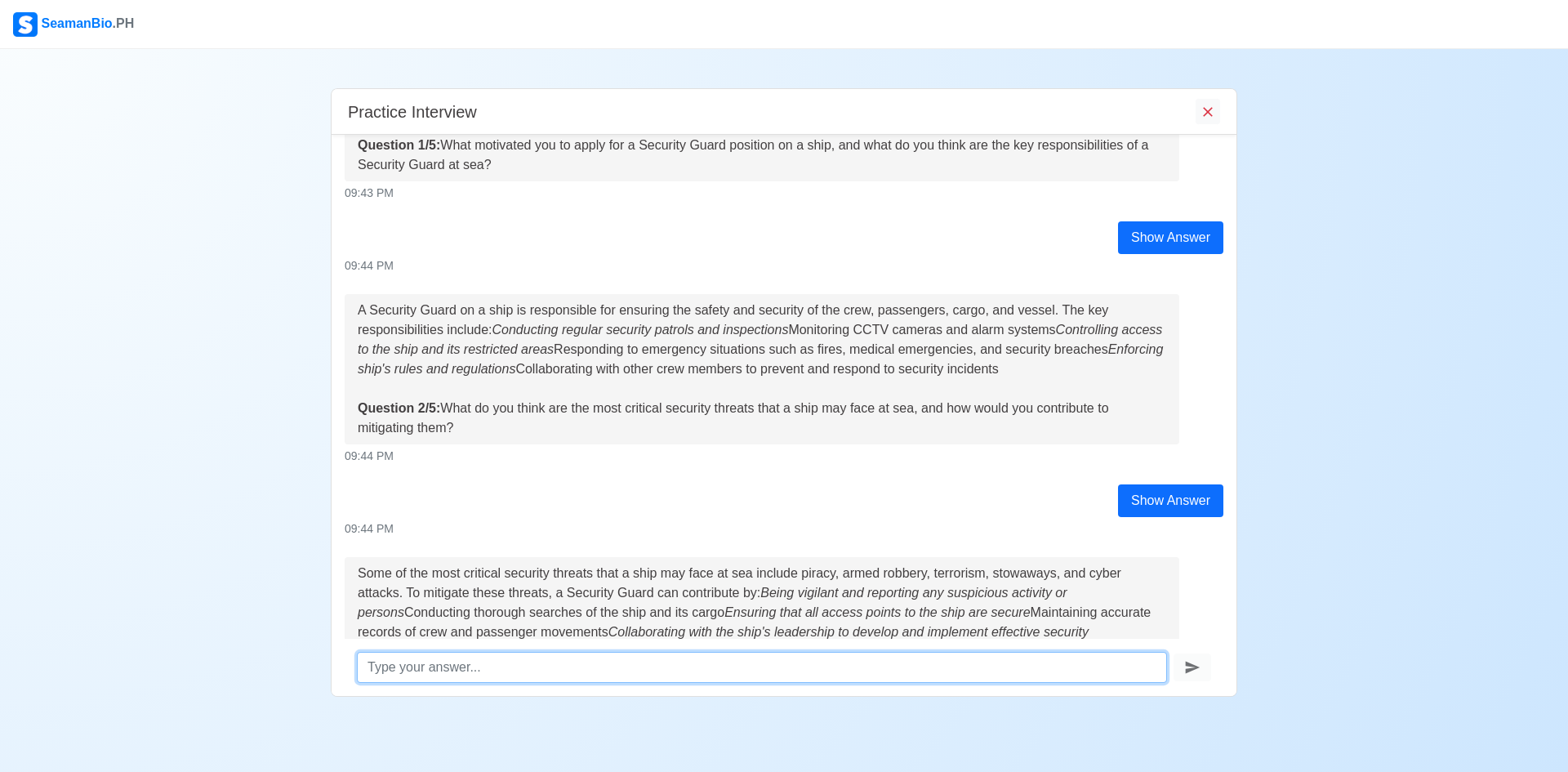
scroll to position [235, 0]
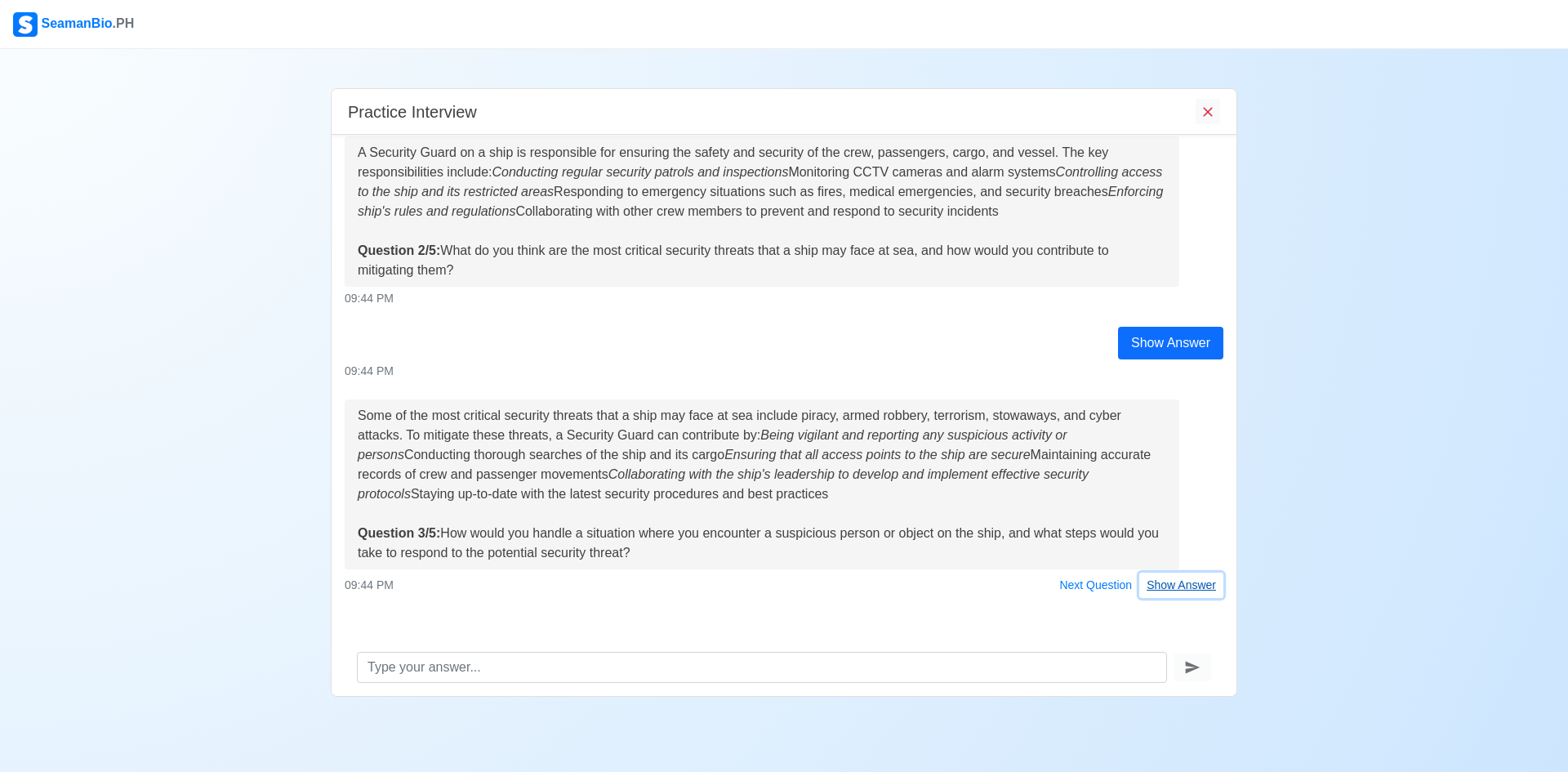
click at [1185, 585] on button "Show Answer" at bounding box center [1181, 584] width 85 height 25
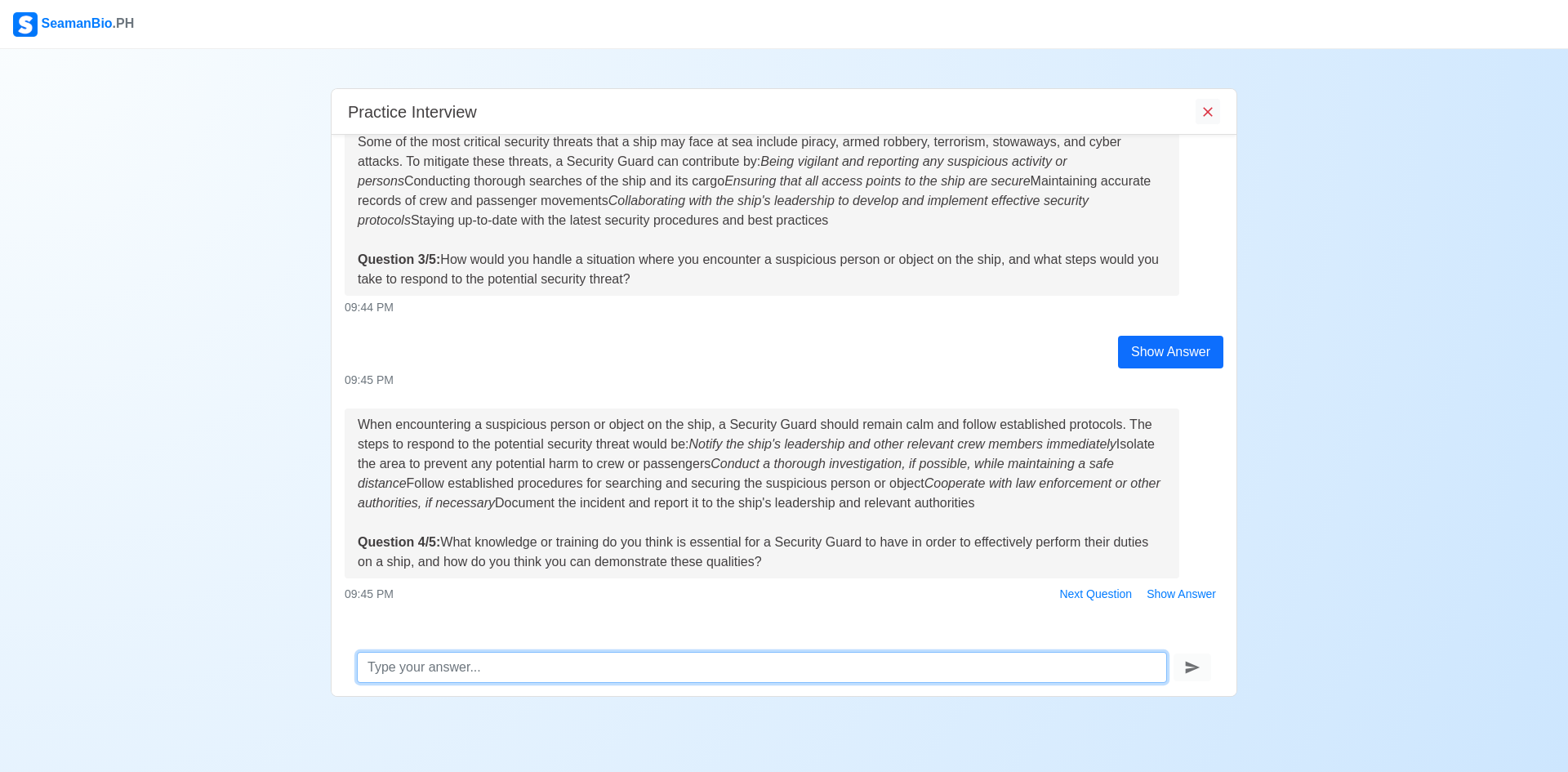
scroll to position [530, 0]
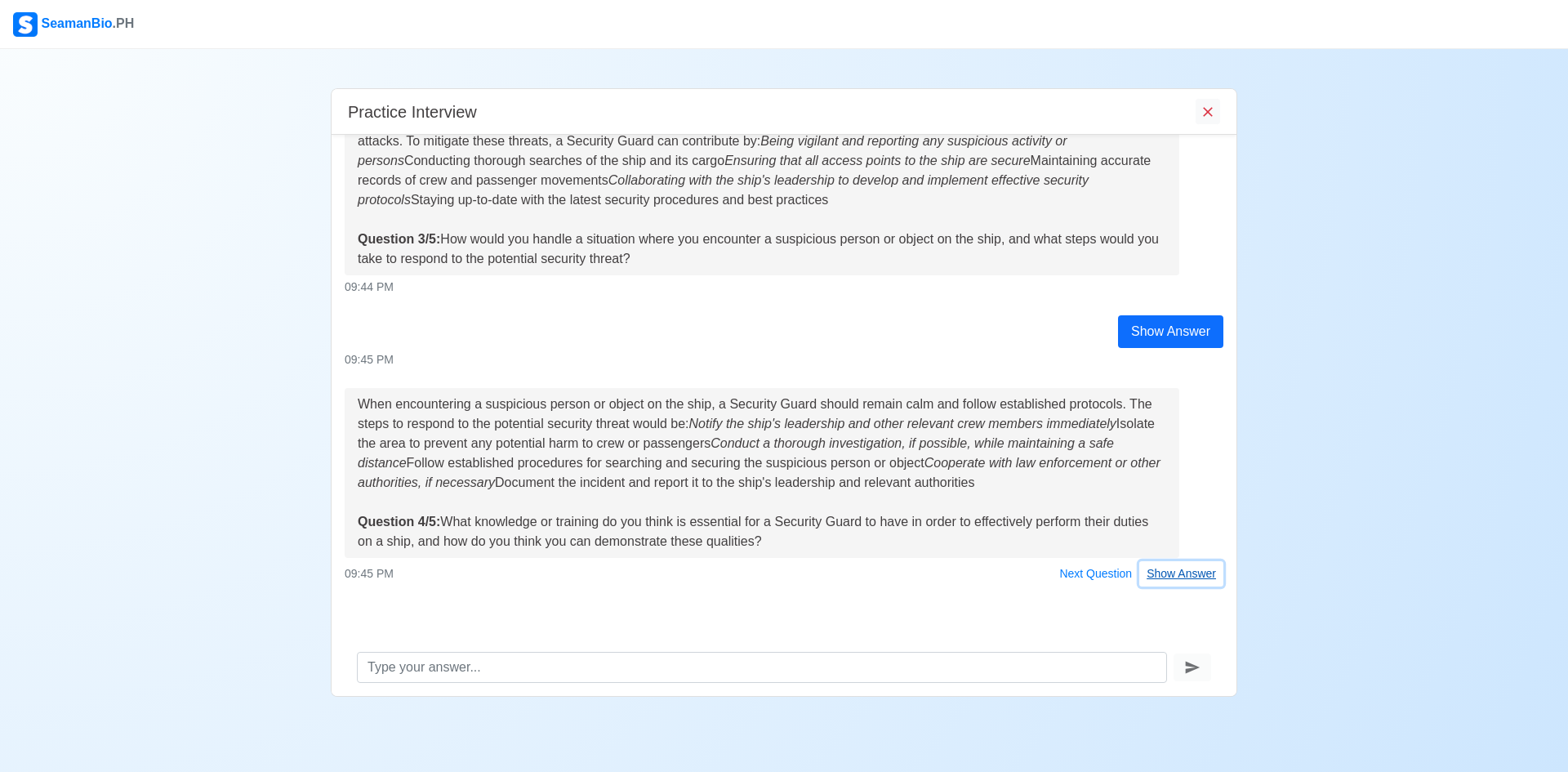
click at [1193, 583] on button "Show Answer" at bounding box center [1181, 573] width 85 height 25
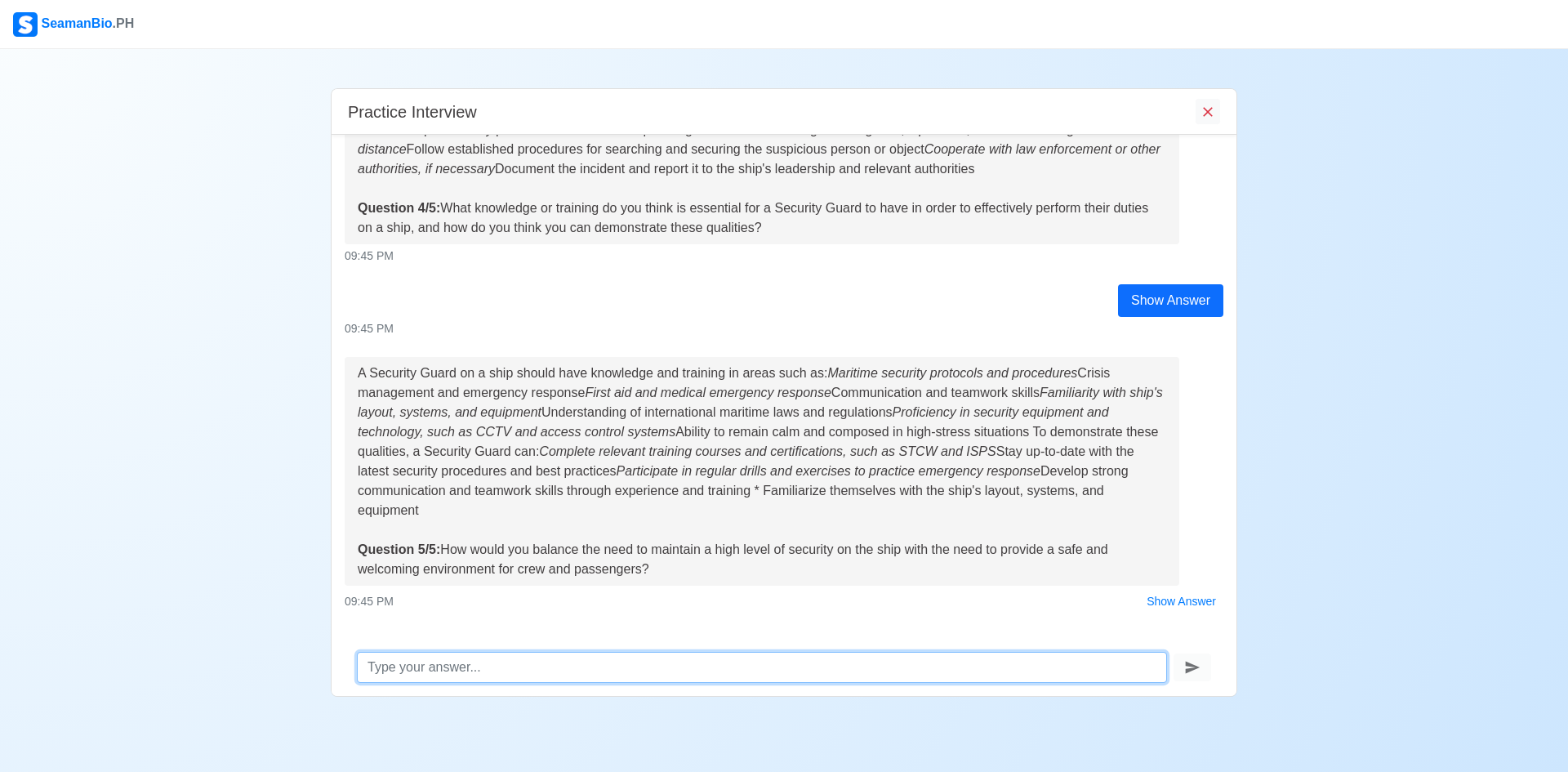
scroll to position [871, 0]
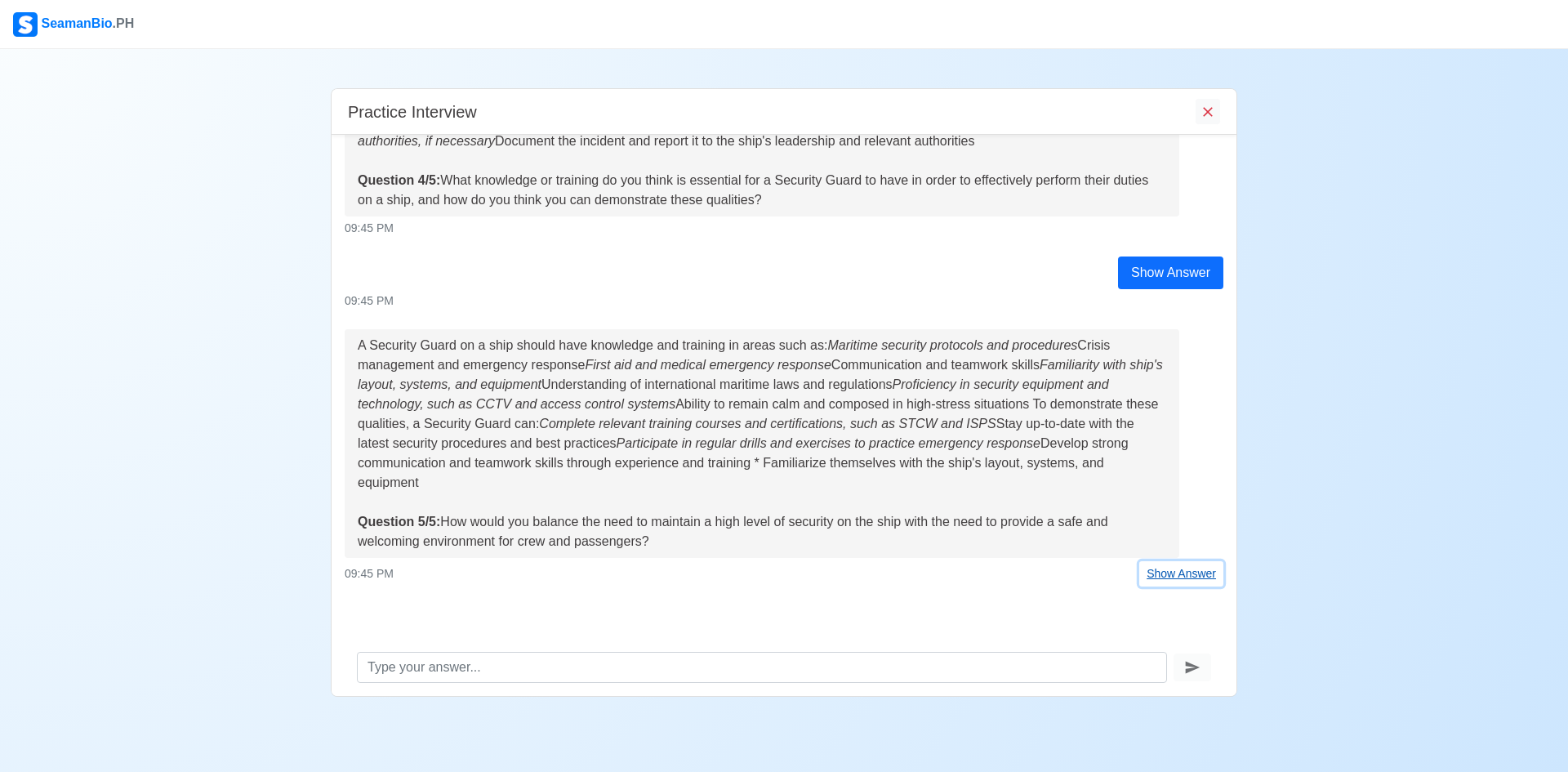
click at [1197, 573] on button "Show Answer" at bounding box center [1181, 573] width 85 height 25
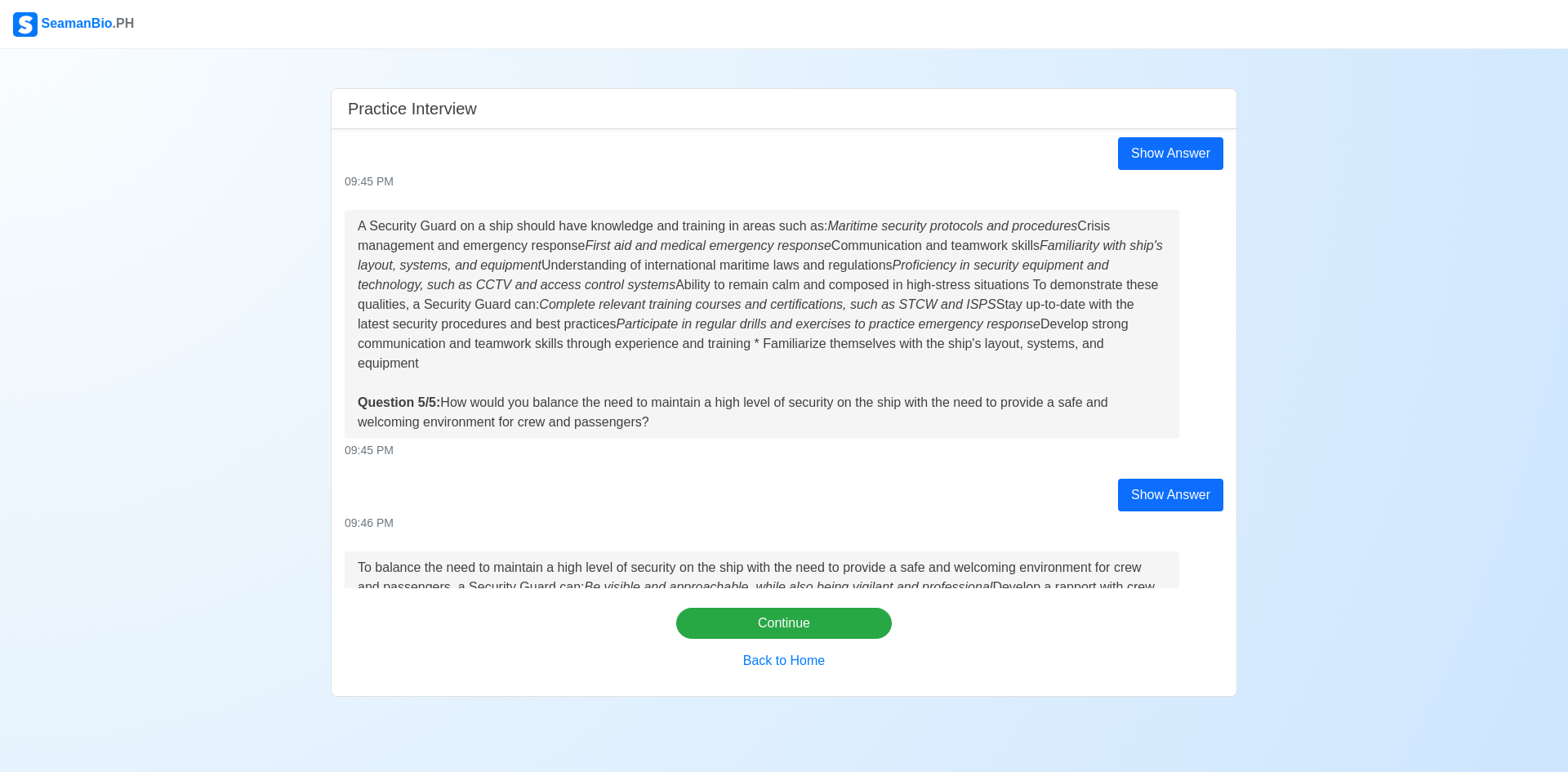
scroll to position [1237, 0]
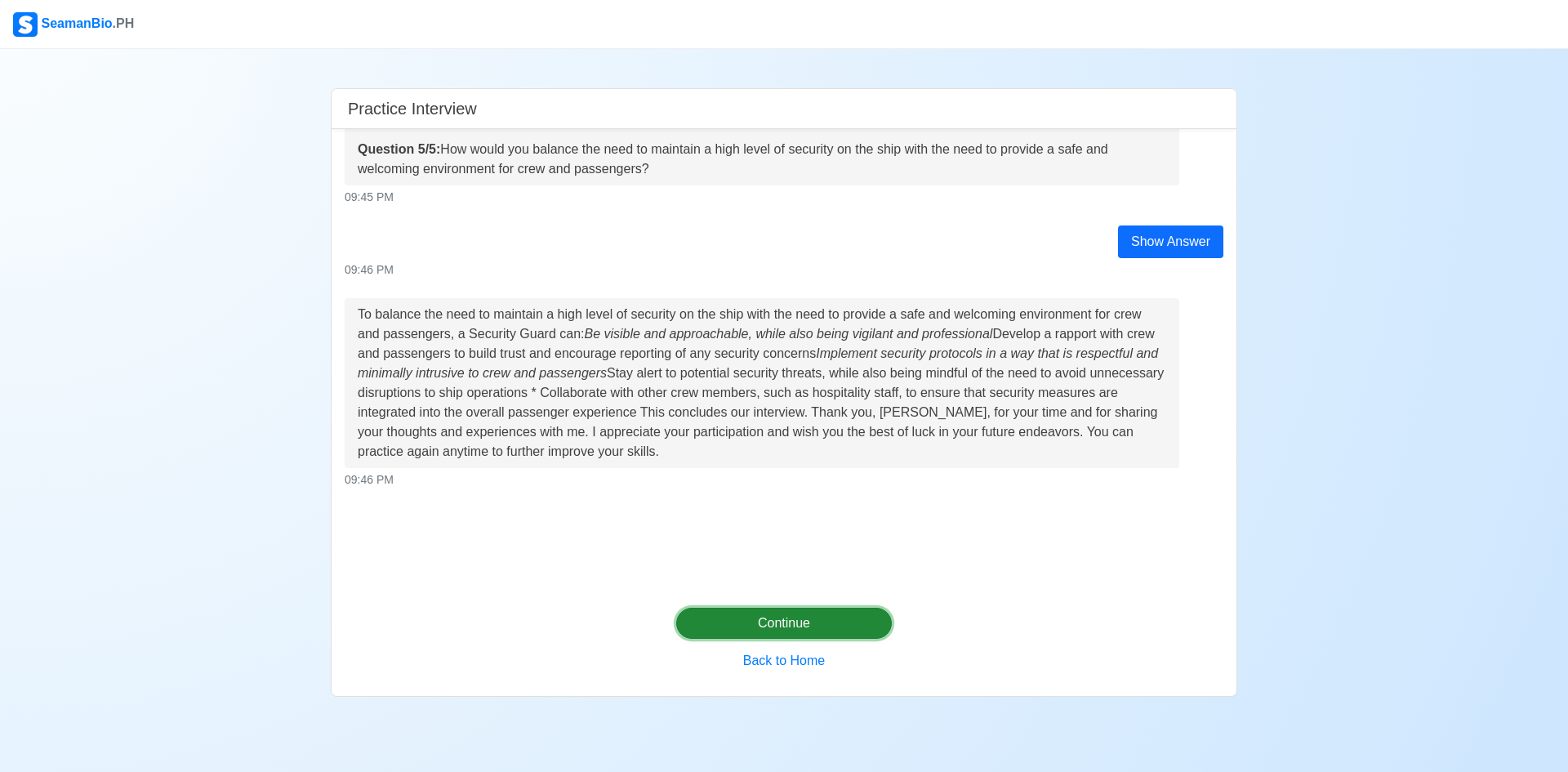
click at [795, 616] on button "Continue" at bounding box center [784, 622] width 216 height 31
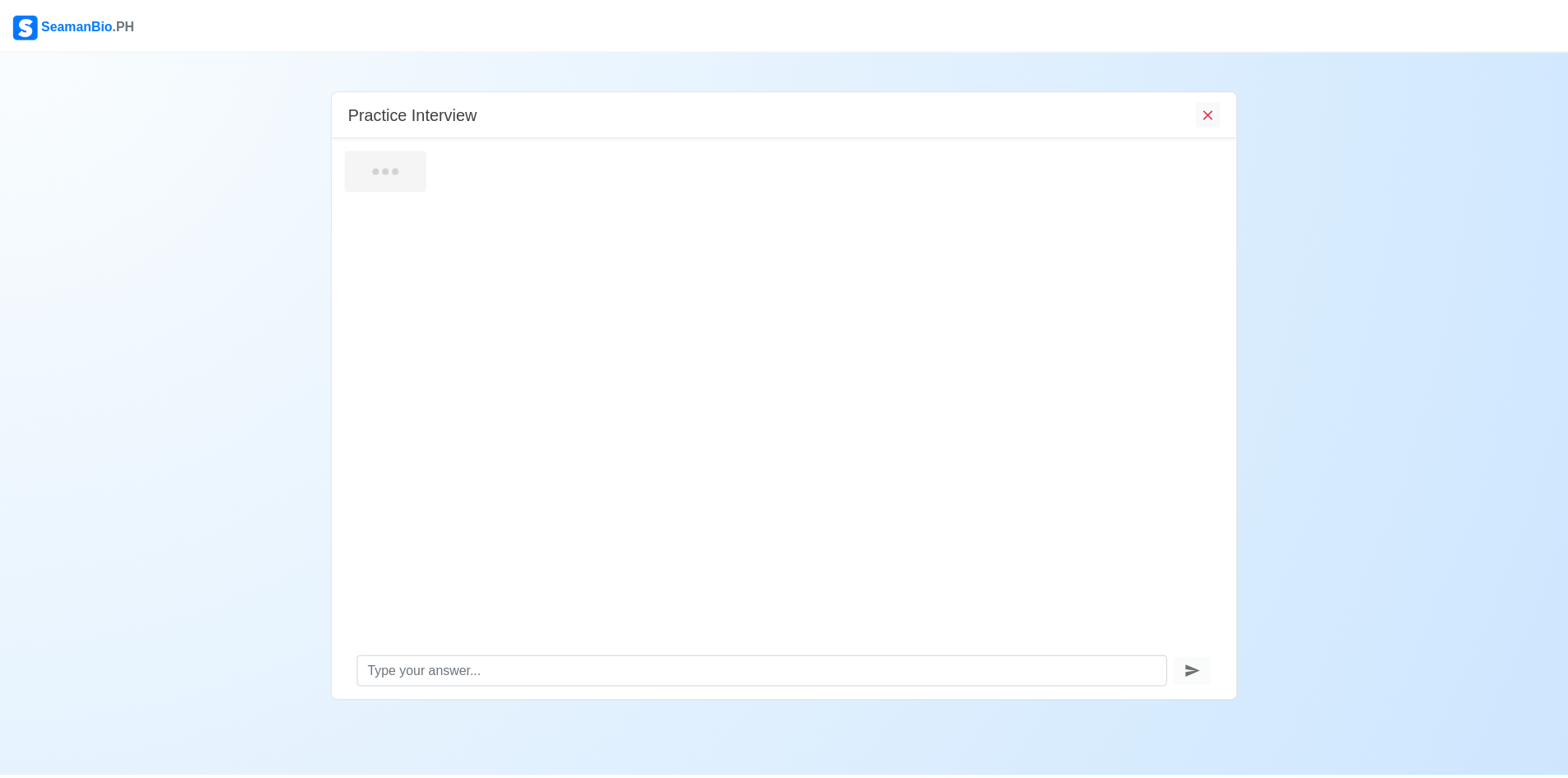
scroll to position [0, 0]
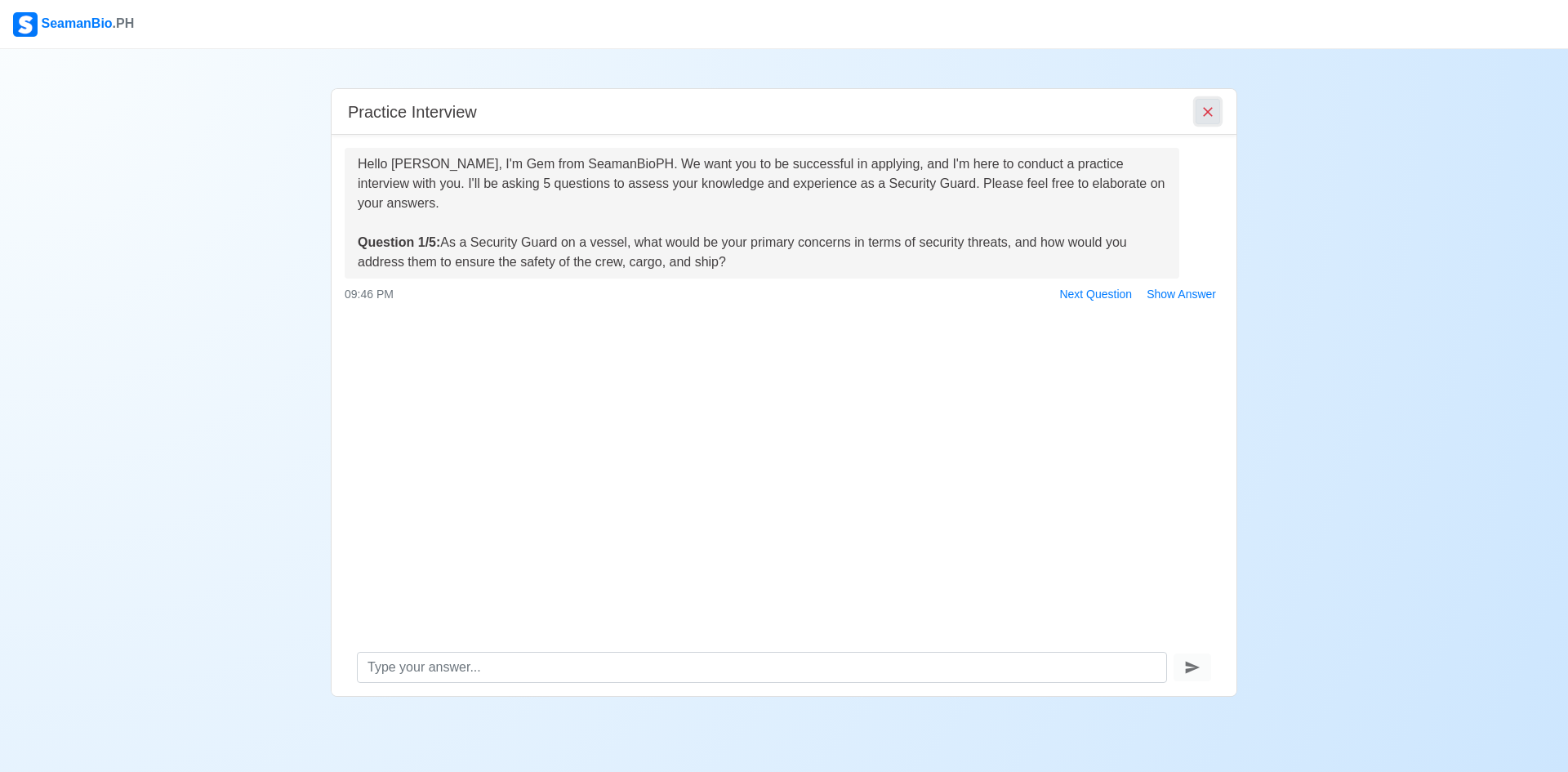
click at [1209, 110] on icon "End Interview" at bounding box center [1208, 112] width 17 height 17
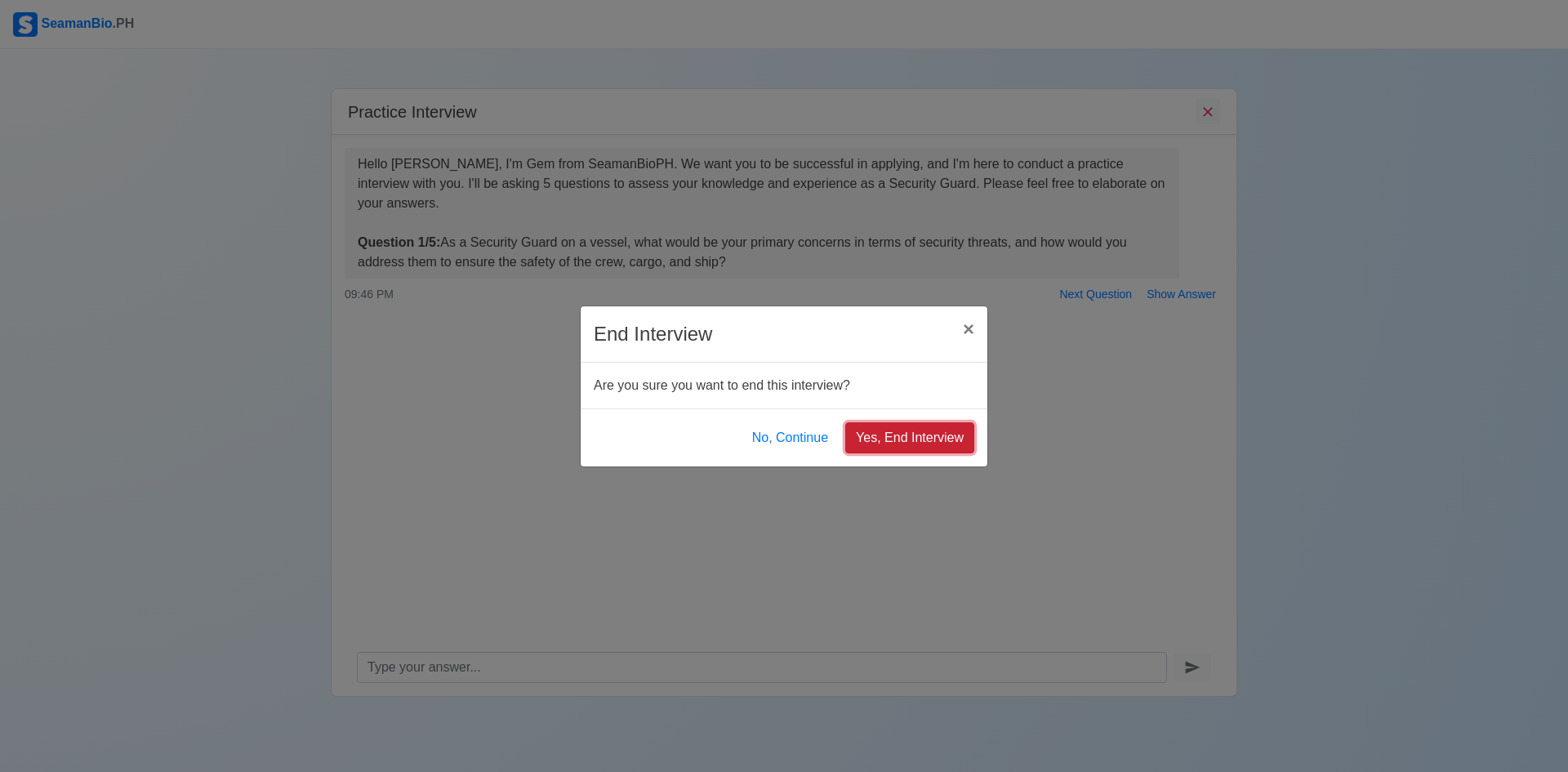
click at [928, 443] on button "Yes, End Interview" at bounding box center [909, 437] width 129 height 31
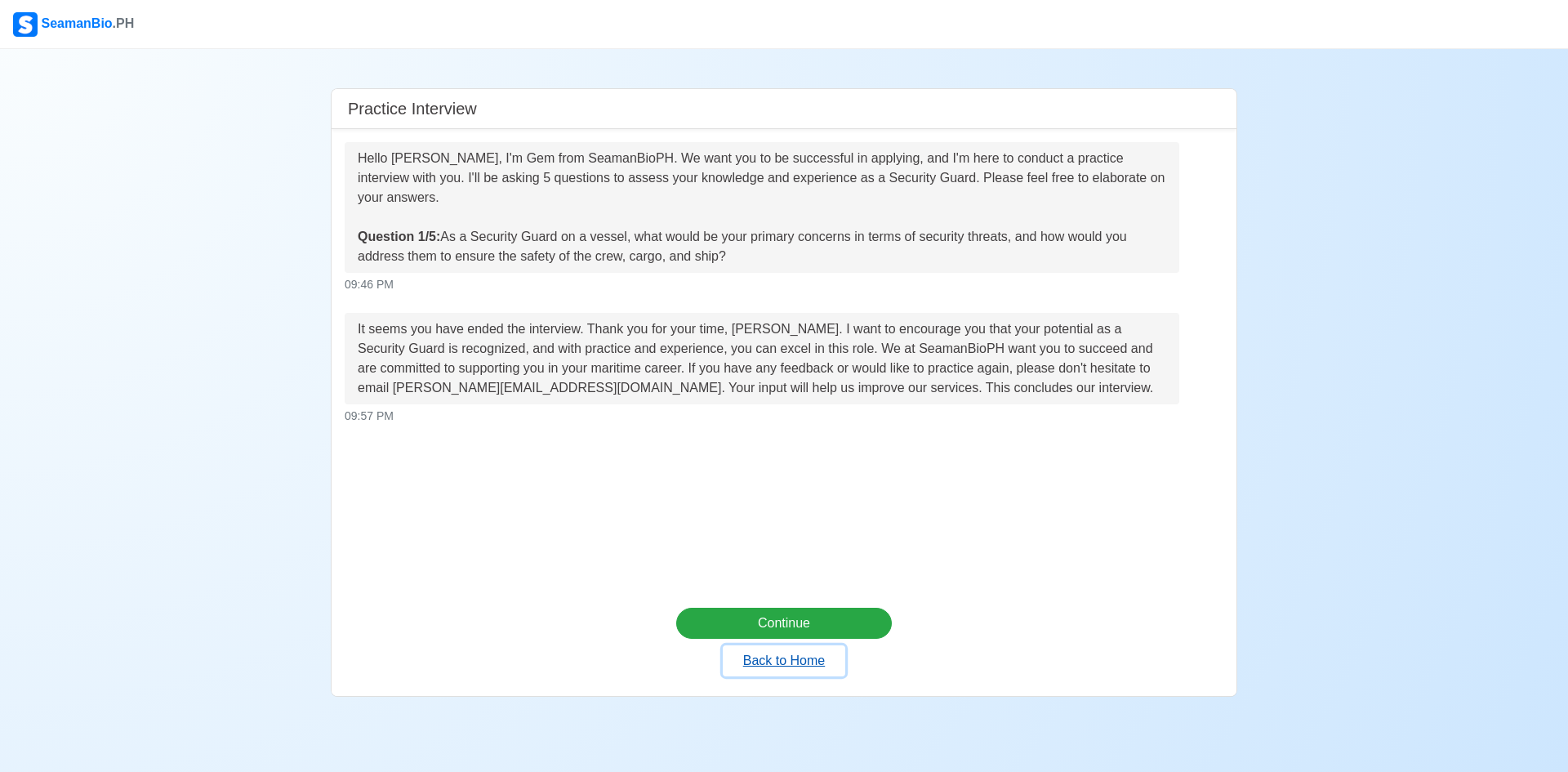
click at [817, 650] on button "Back to Home" at bounding box center [784, 660] width 123 height 31
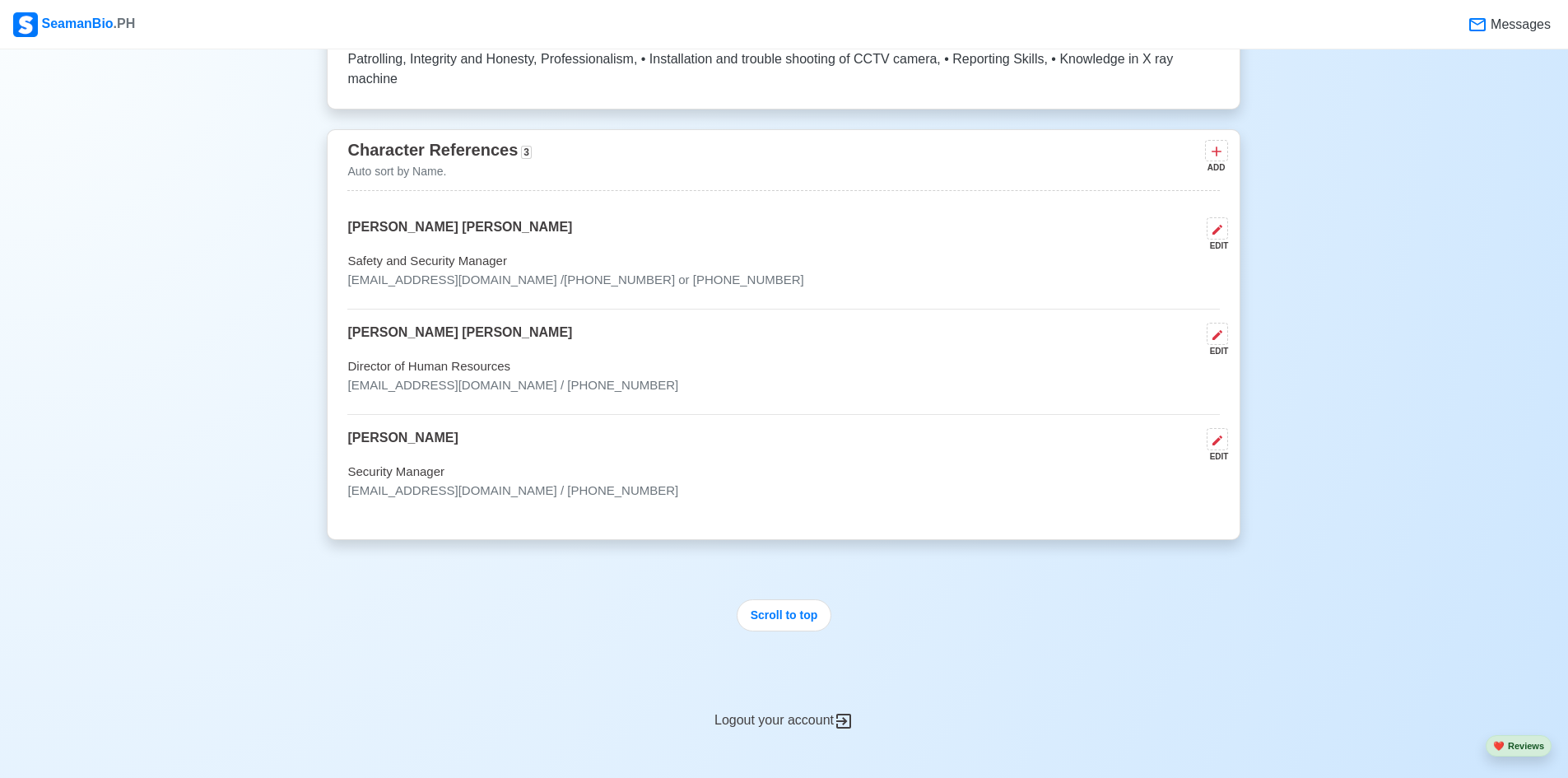
scroll to position [6485, 0]
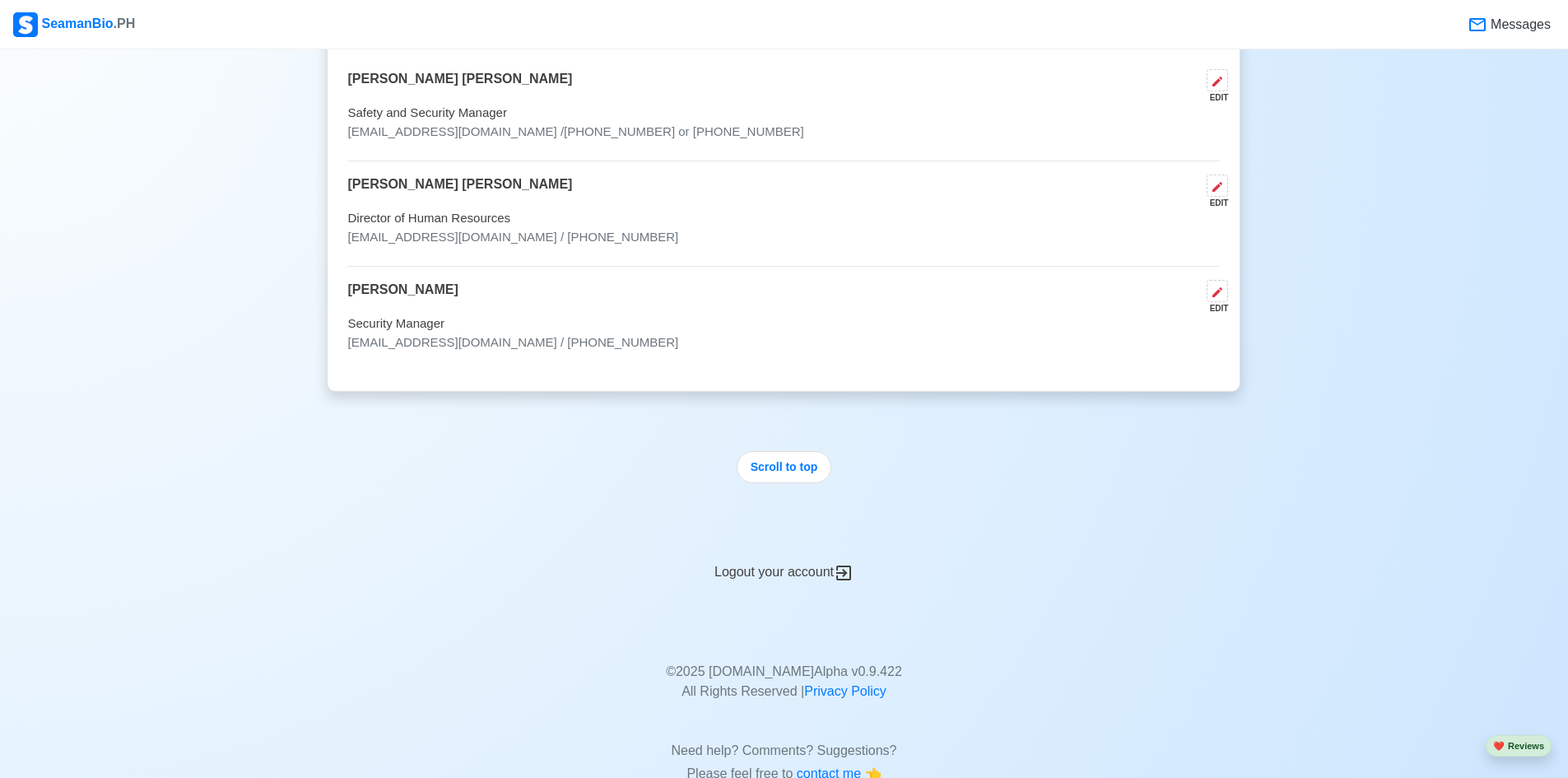
click at [810, 542] on div "Logout your account" at bounding box center [784, 562] width 914 height 40
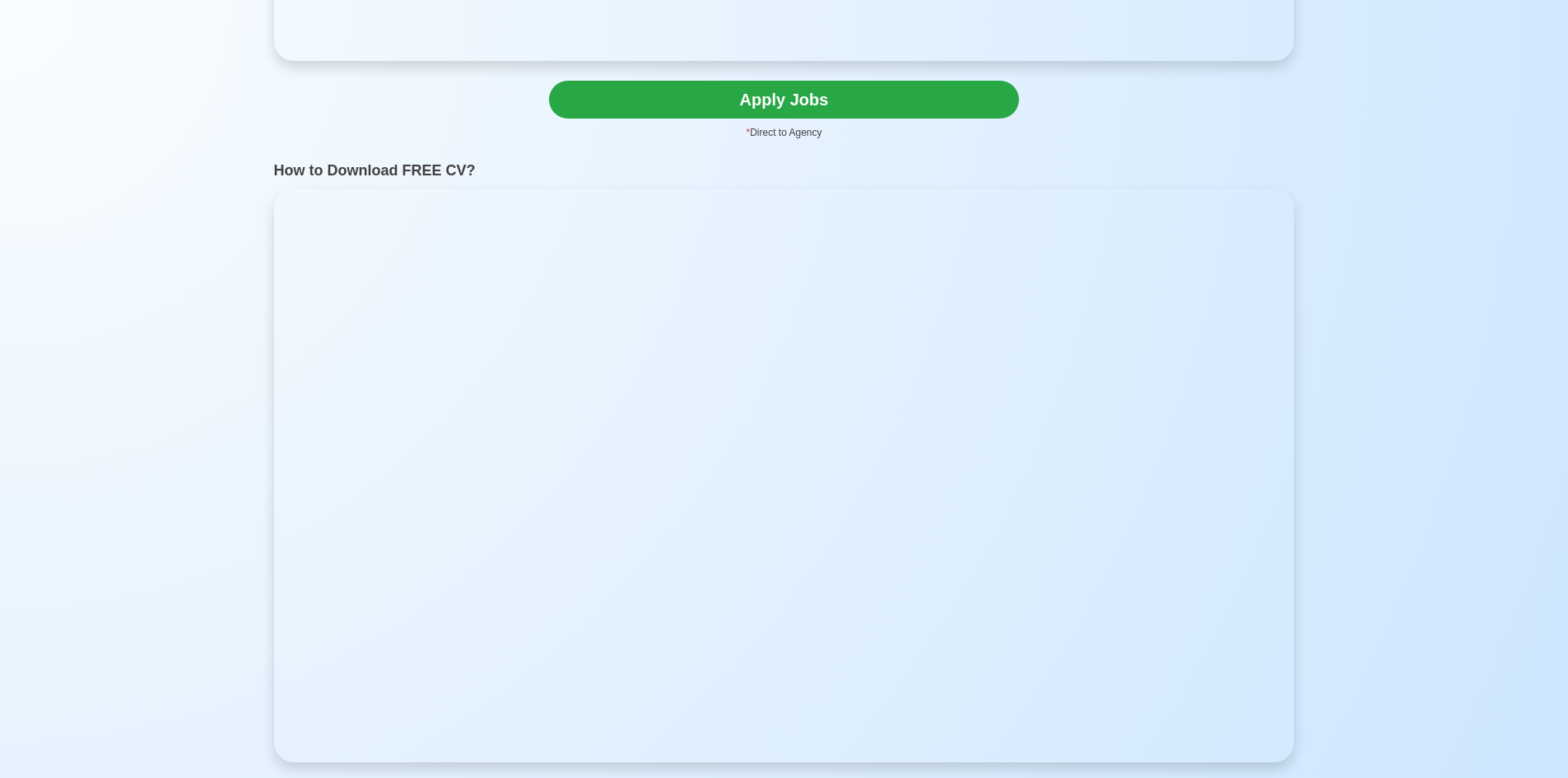
scroll to position [4033, 0]
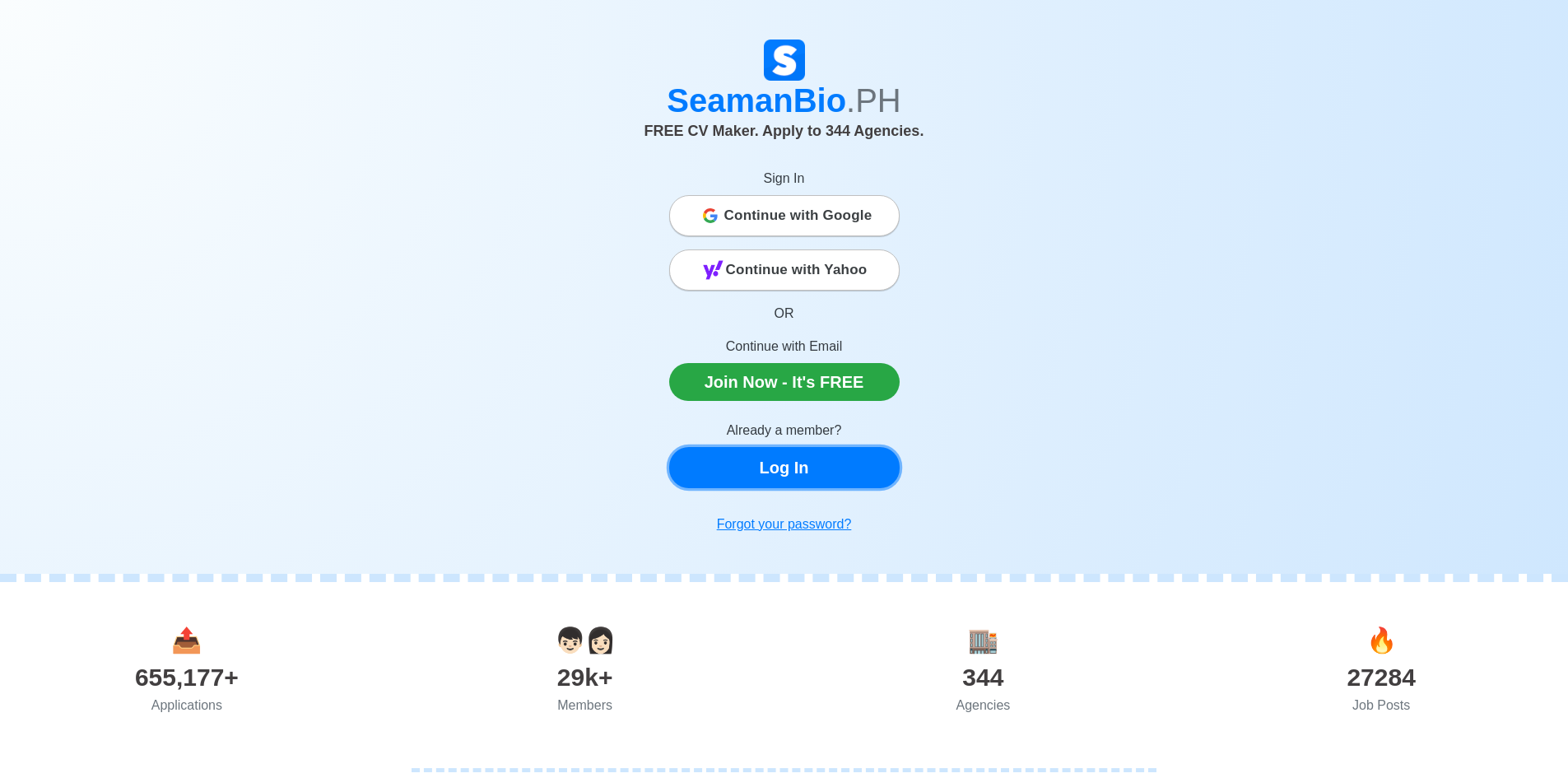
click at [766, 470] on link "Log In" at bounding box center [784, 467] width 230 height 41
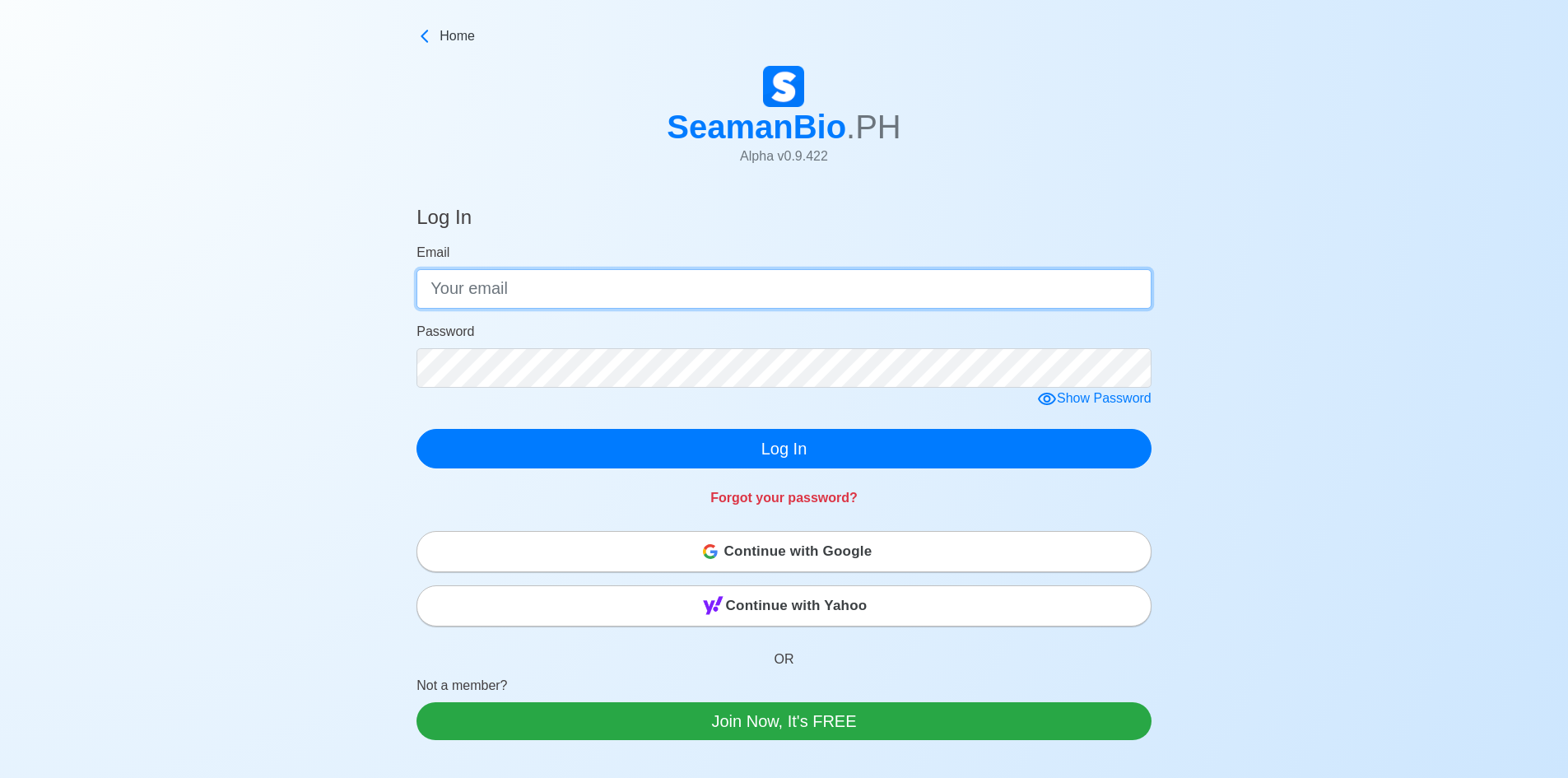
click at [731, 299] on input "Email" at bounding box center [784, 288] width 735 height 39
type input "[EMAIL_ADDRESS][DOMAIN_NAME]"
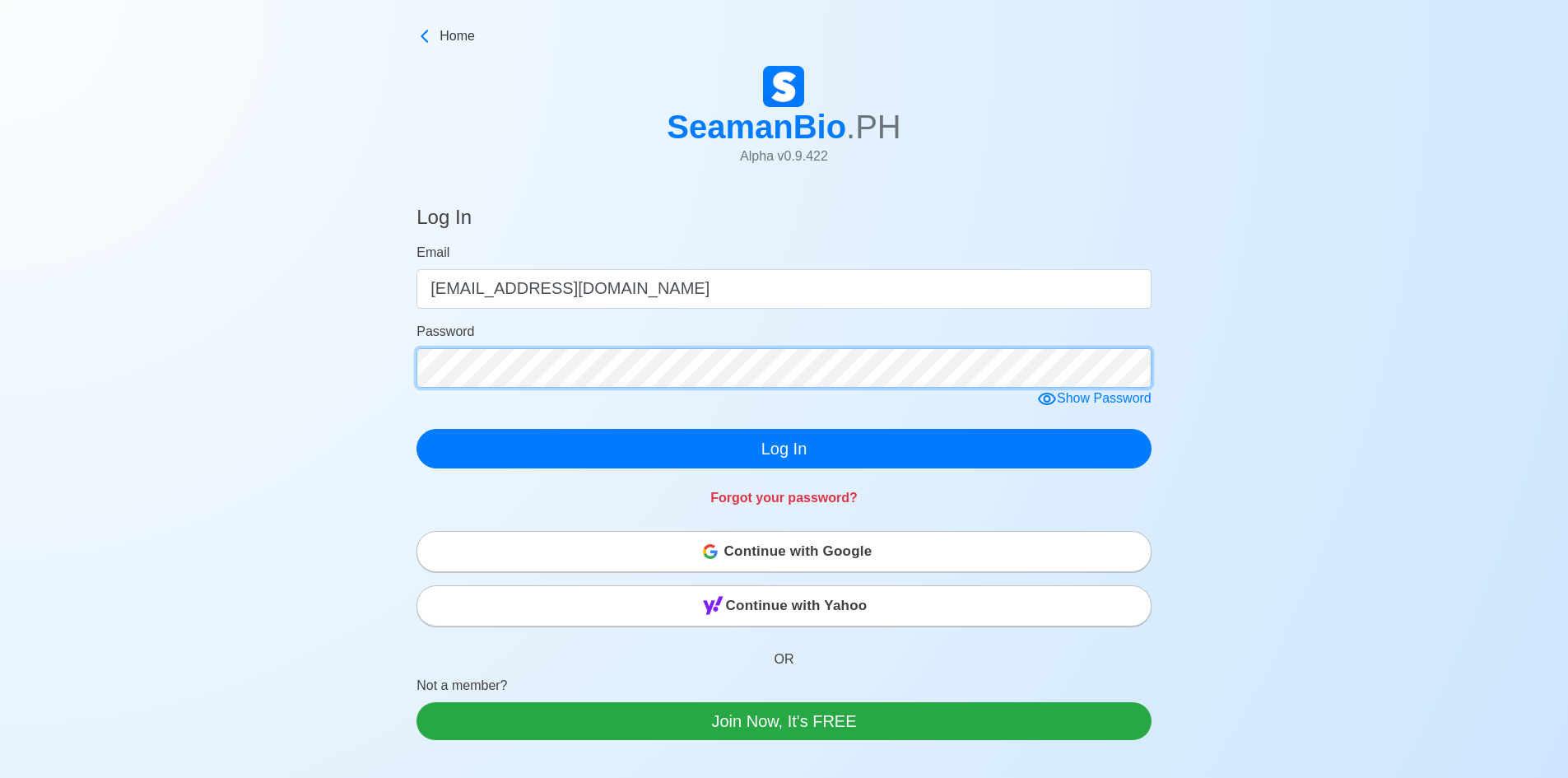
click button "Log In" at bounding box center [784, 448] width 735 height 39
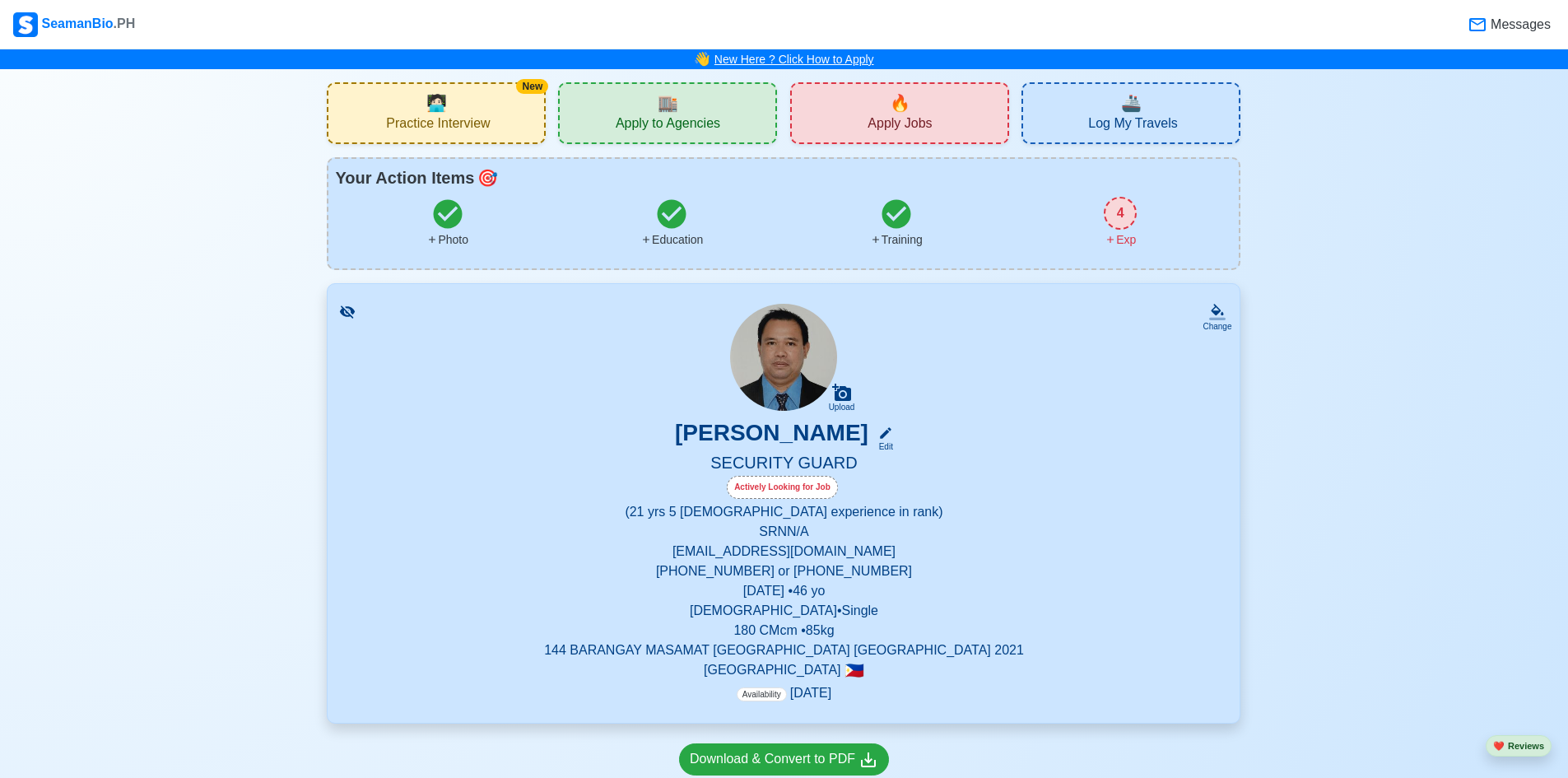
click at [845, 65] on link "New Here ? Click How to Apply" at bounding box center [794, 59] width 160 height 13
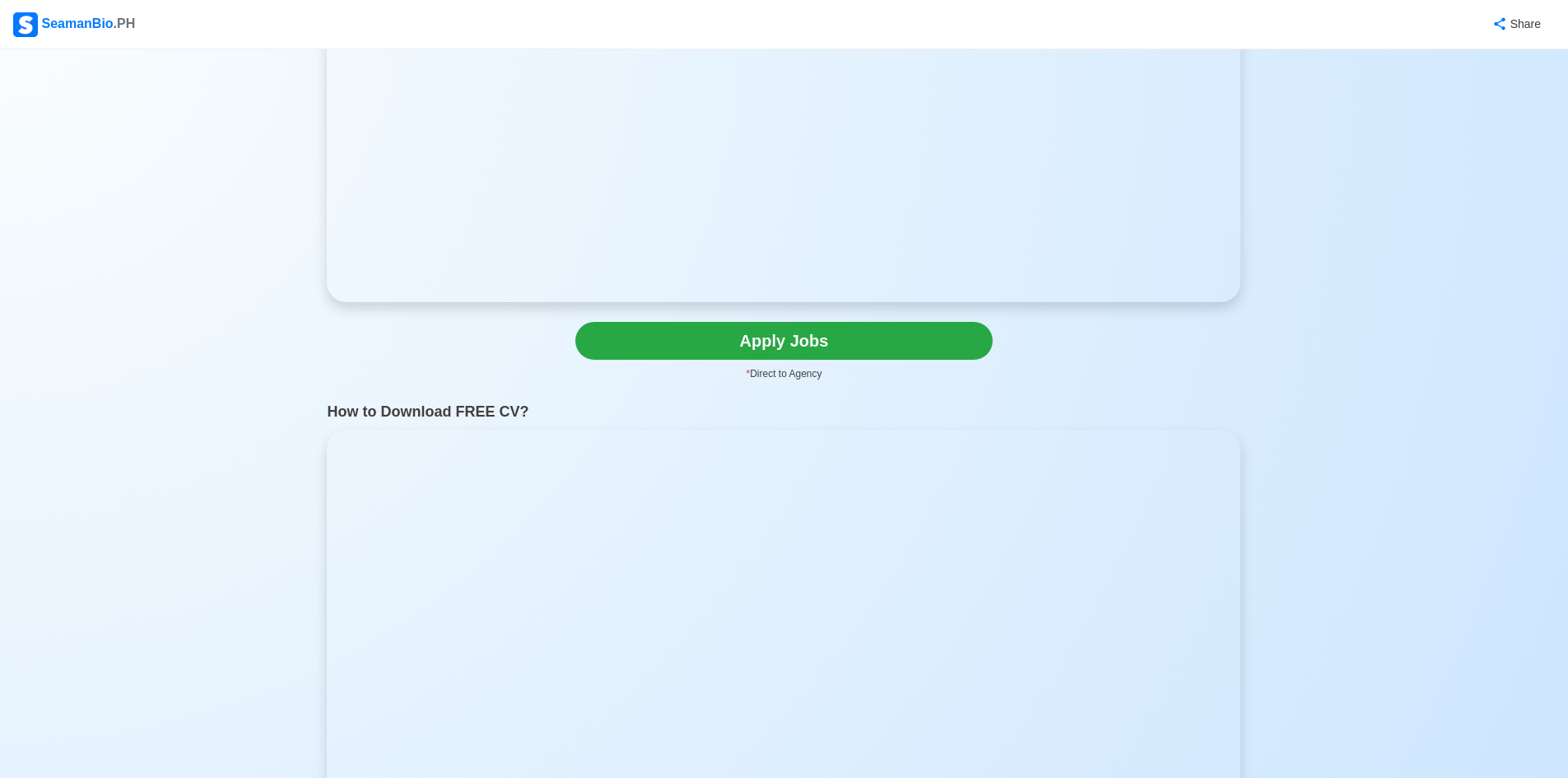
scroll to position [493, 0]
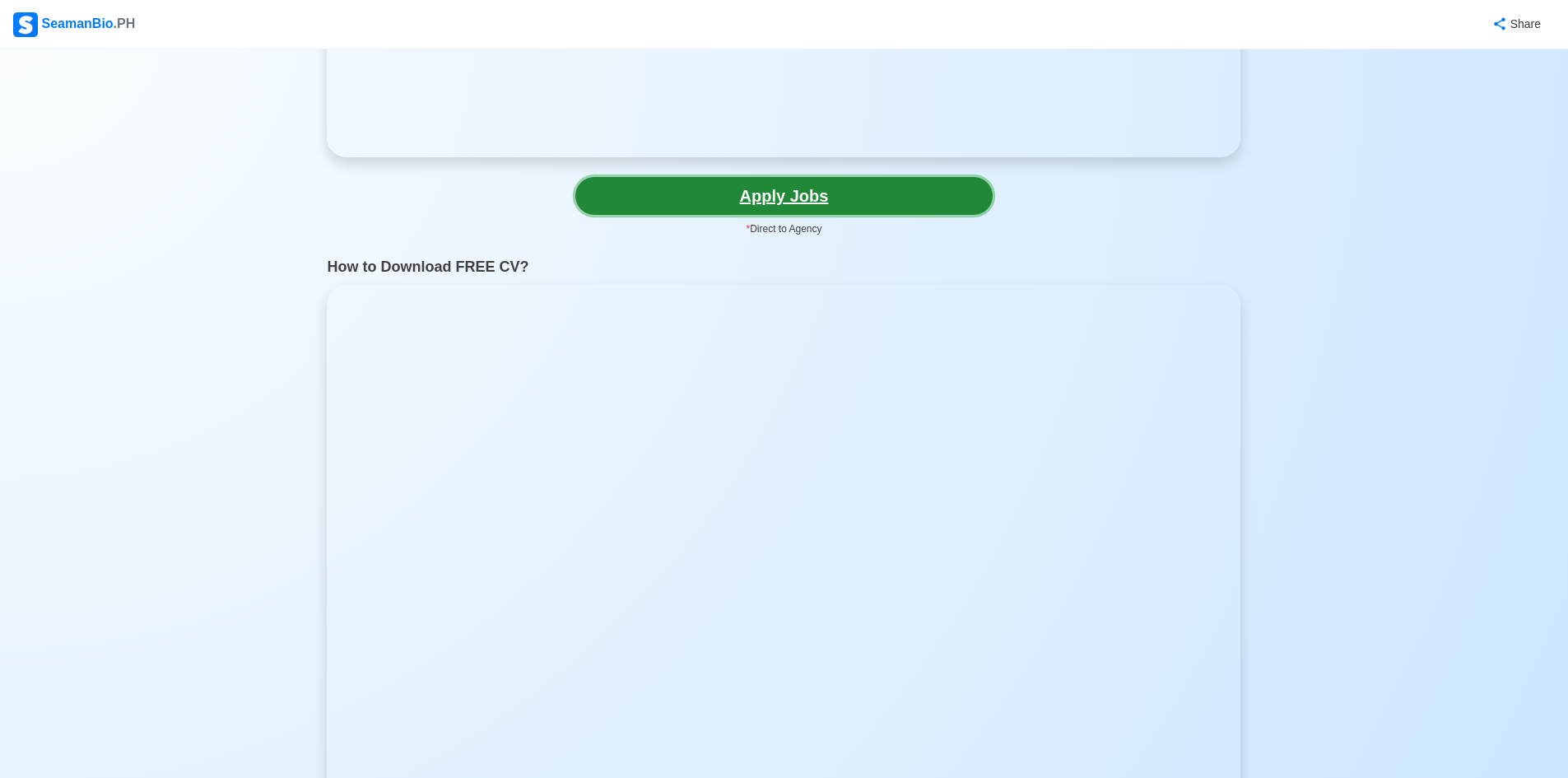
click at [842, 201] on link "Apply Jobs" at bounding box center [784, 196] width 418 height 37
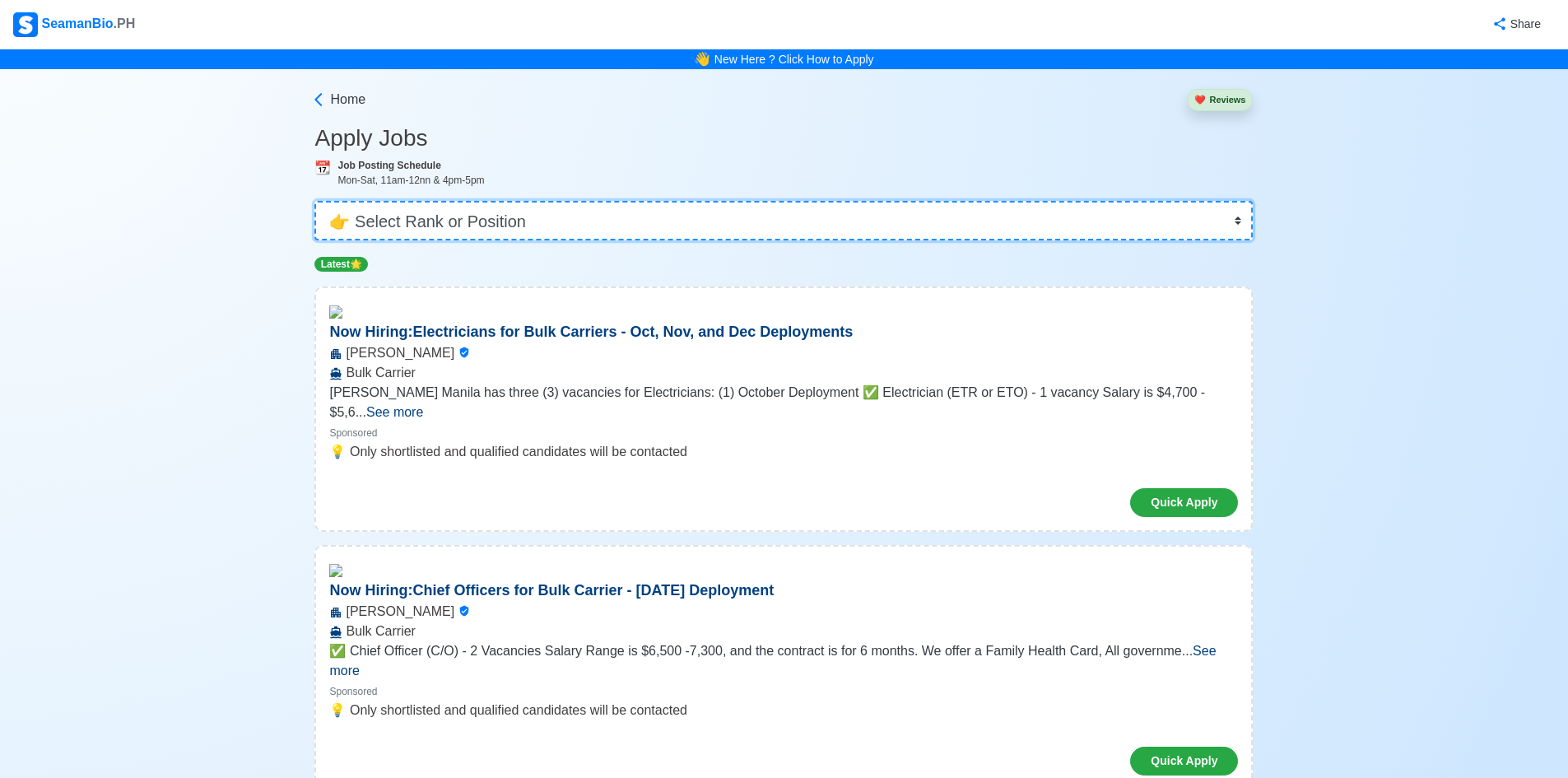
click at [1237, 225] on select "👉 Select Rank or Position Master Chief Officer 2nd Officer 3rd Officer Junior O…" at bounding box center [784, 221] width 938 height 39
select select "Operator"
click at [320, 201] on select "👉 Select Rank or Position Master Chief Officer 2nd Officer 3rd Officer Junior O…" at bounding box center [784, 221] width 938 height 39
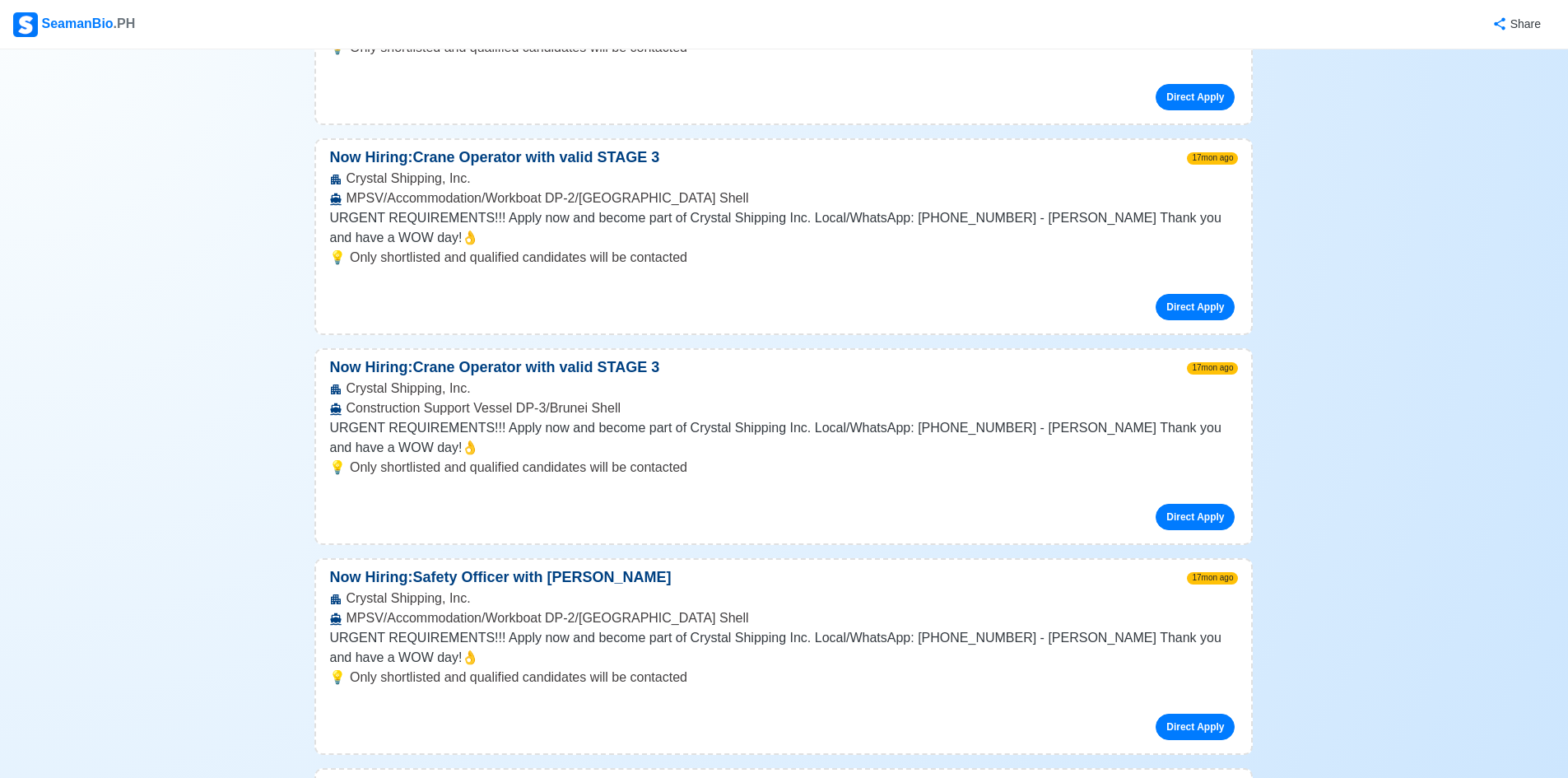
scroll to position [6995, 0]
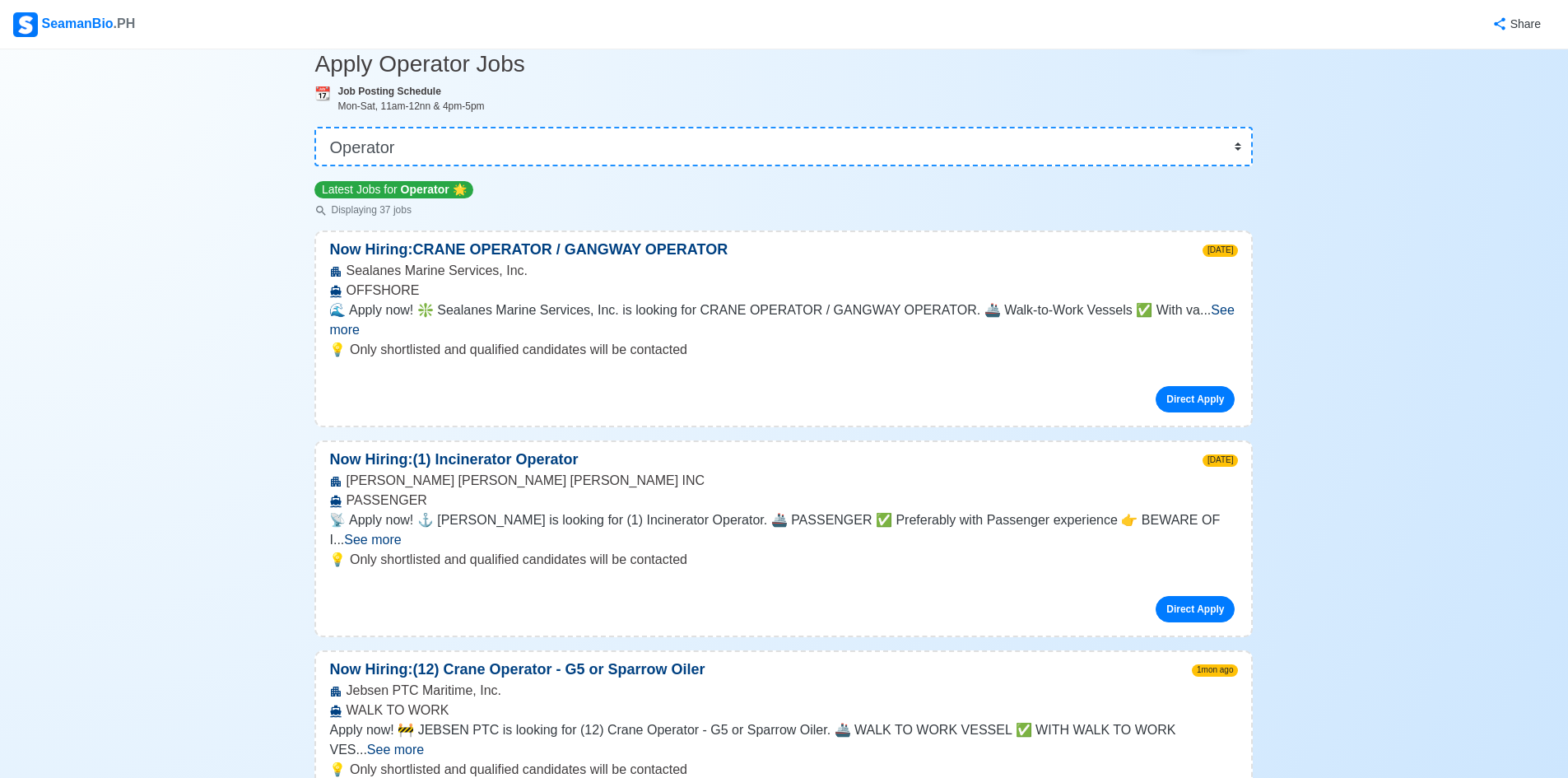
scroll to position [0, 0]
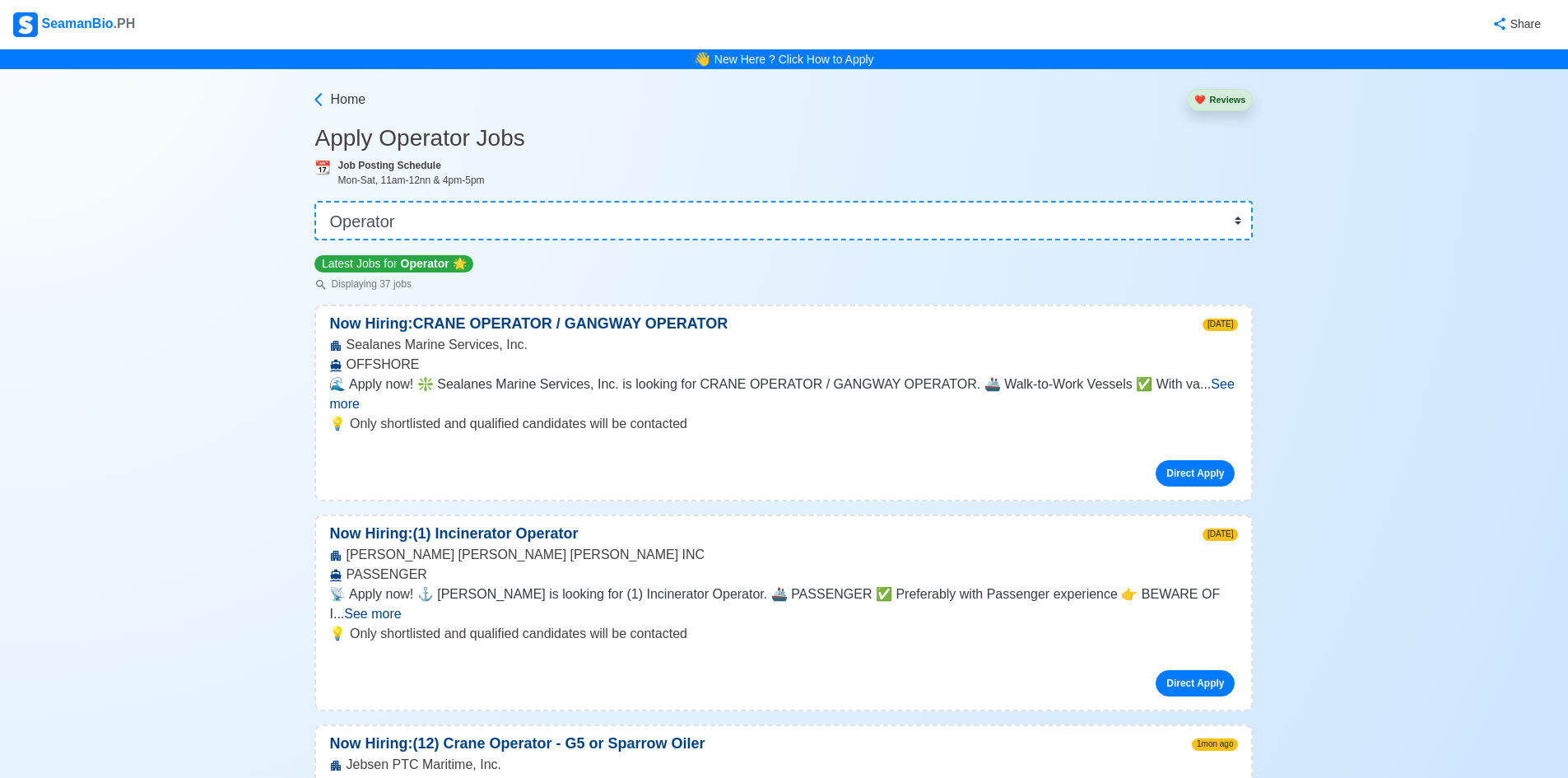
click at [1234, 101] on button "❤️ Reviews" at bounding box center [1220, 100] width 66 height 22
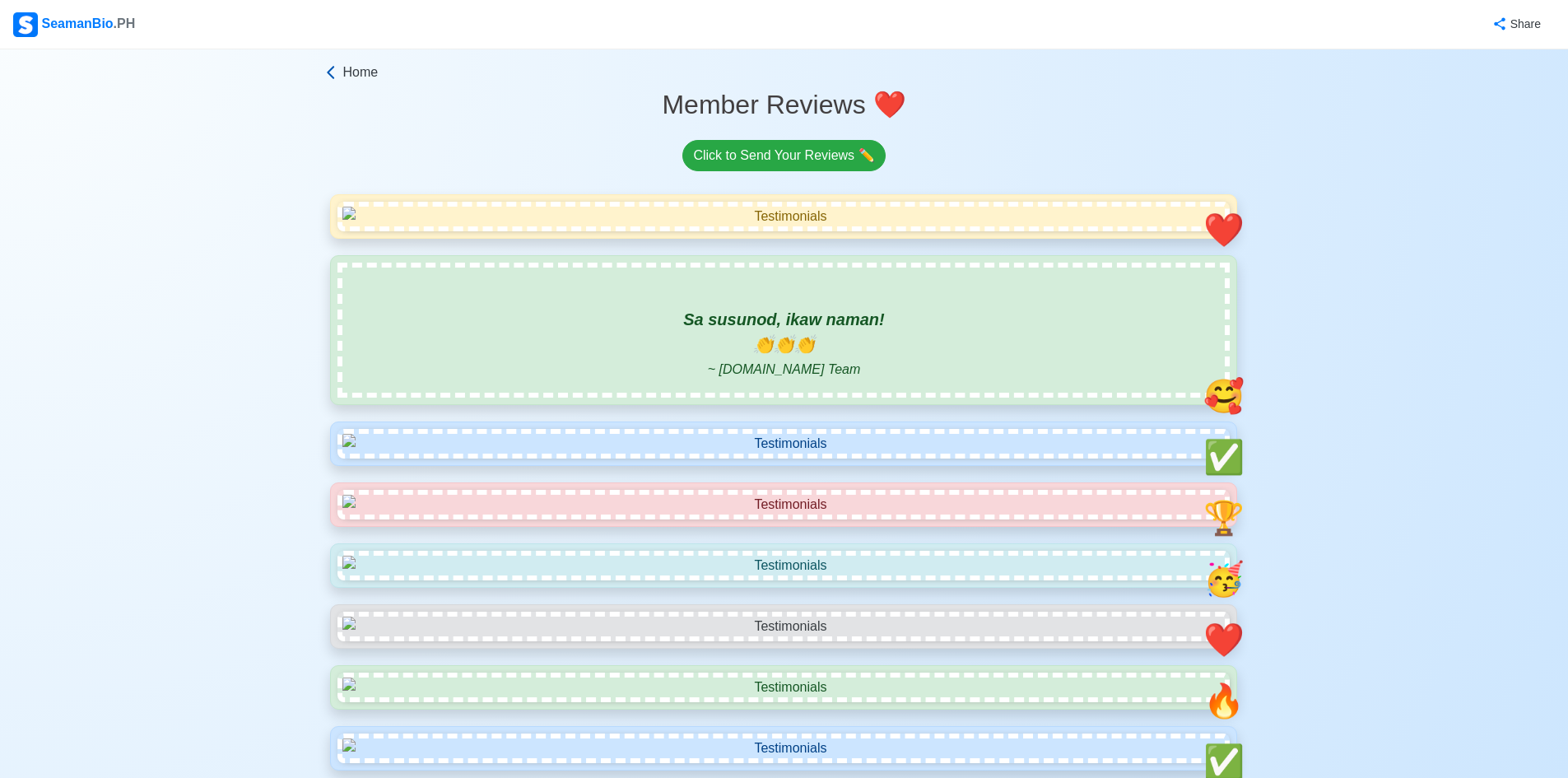
click at [336, 71] on icon at bounding box center [331, 73] width 17 height 17
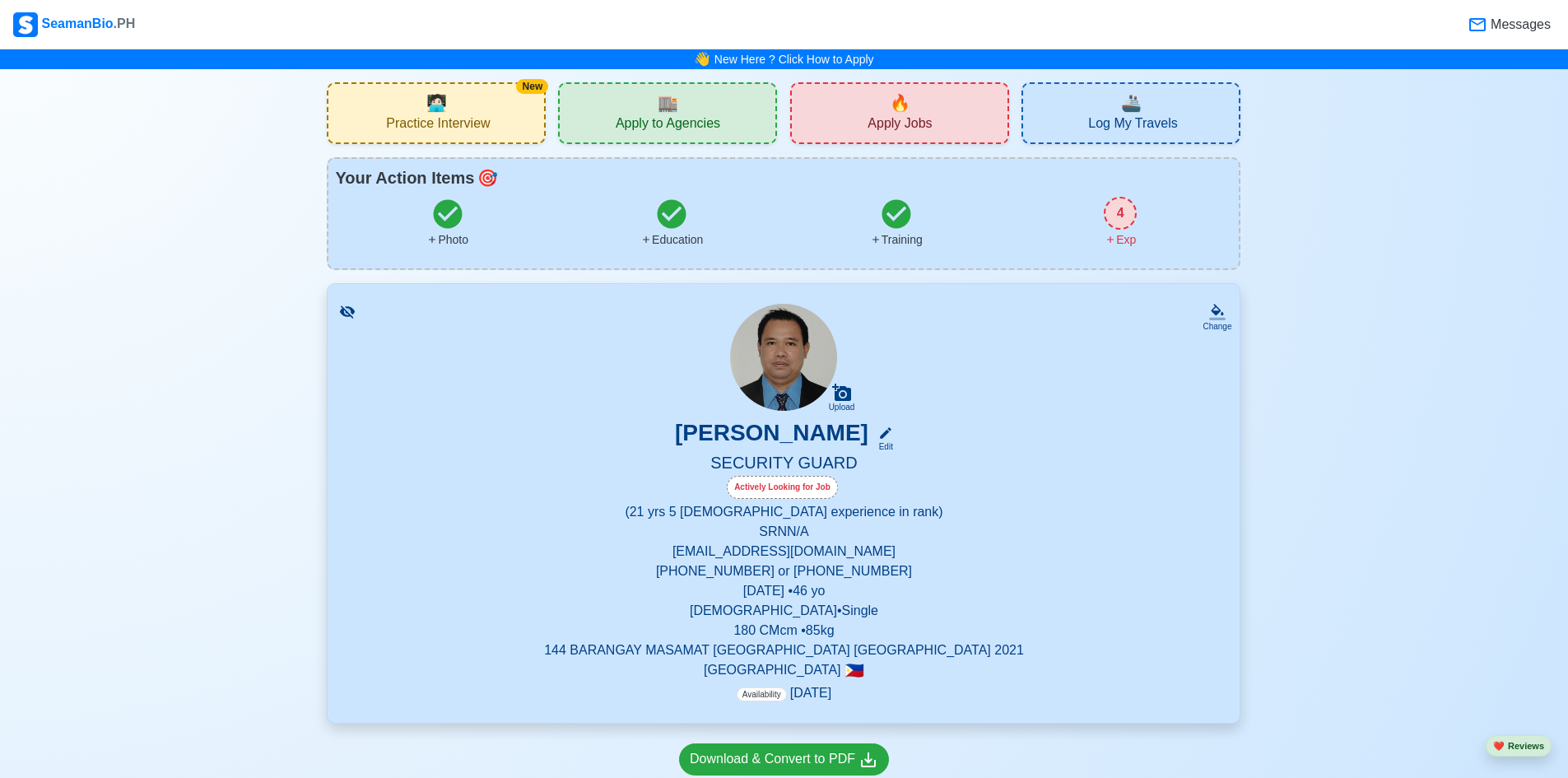
click at [713, 95] on div "🏬 Apply to Agencies" at bounding box center [667, 113] width 219 height 62
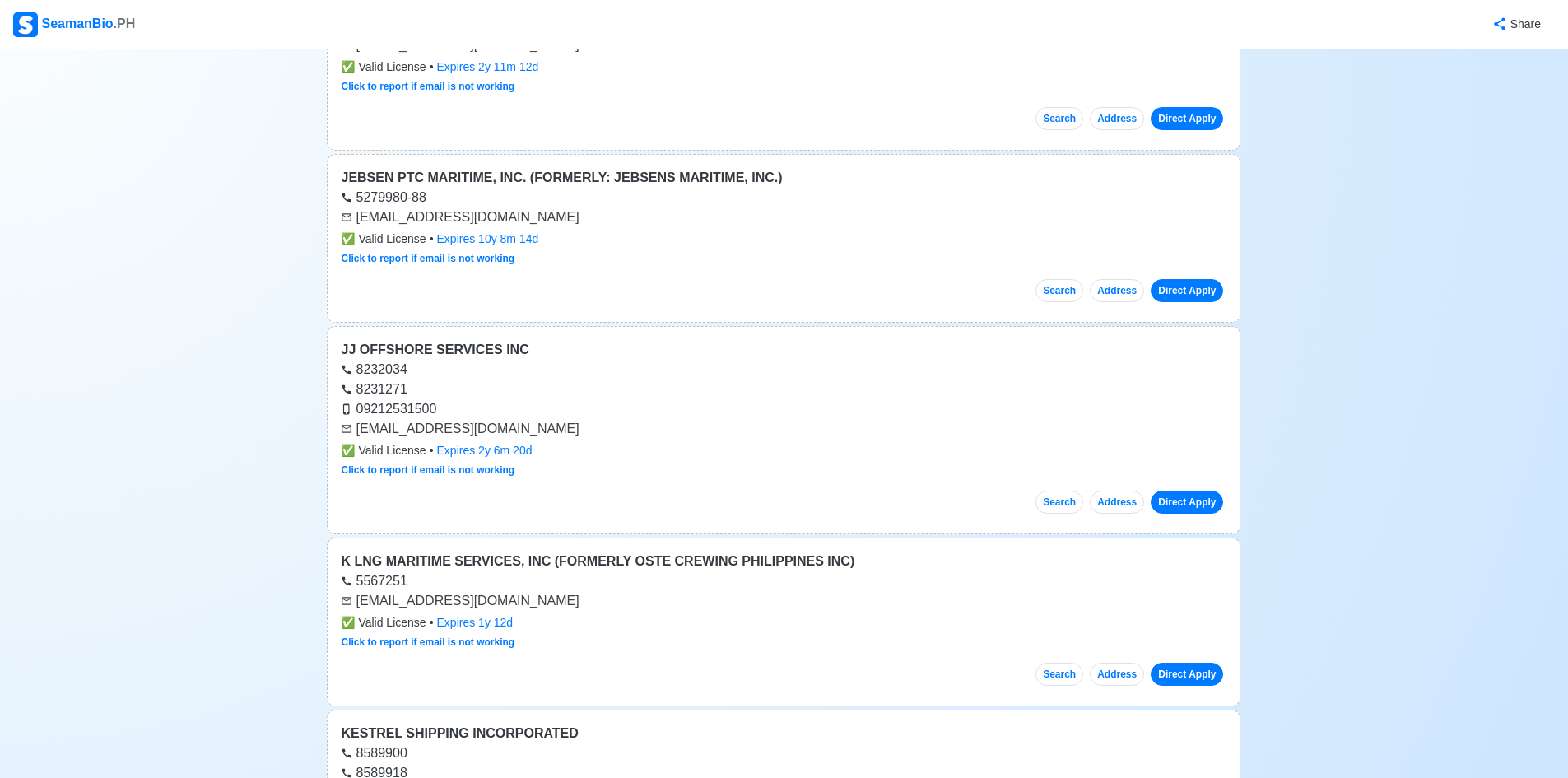
scroll to position [5762, 0]
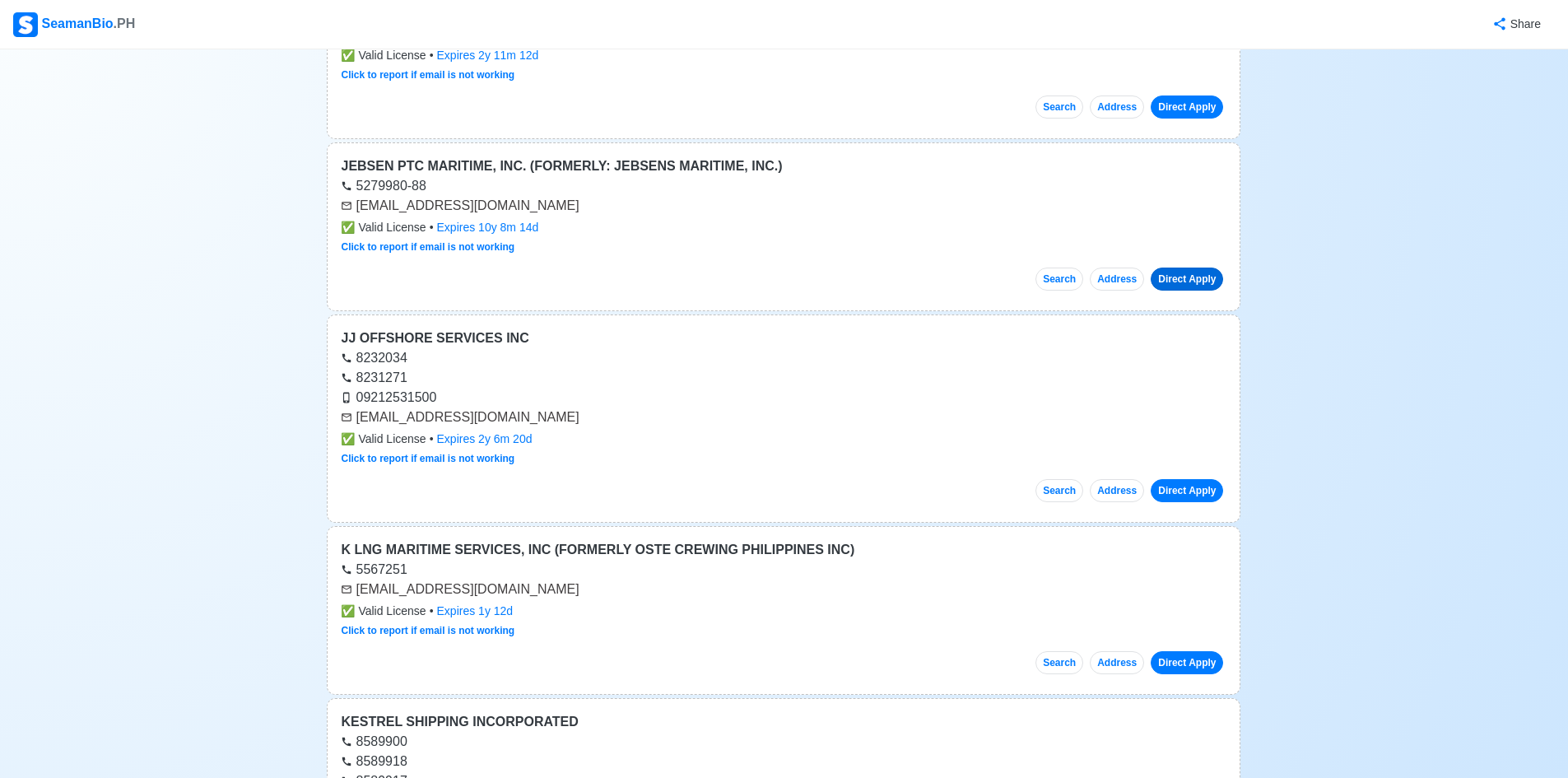
click at [1201, 278] on link "Direct Apply" at bounding box center [1186, 279] width 72 height 23
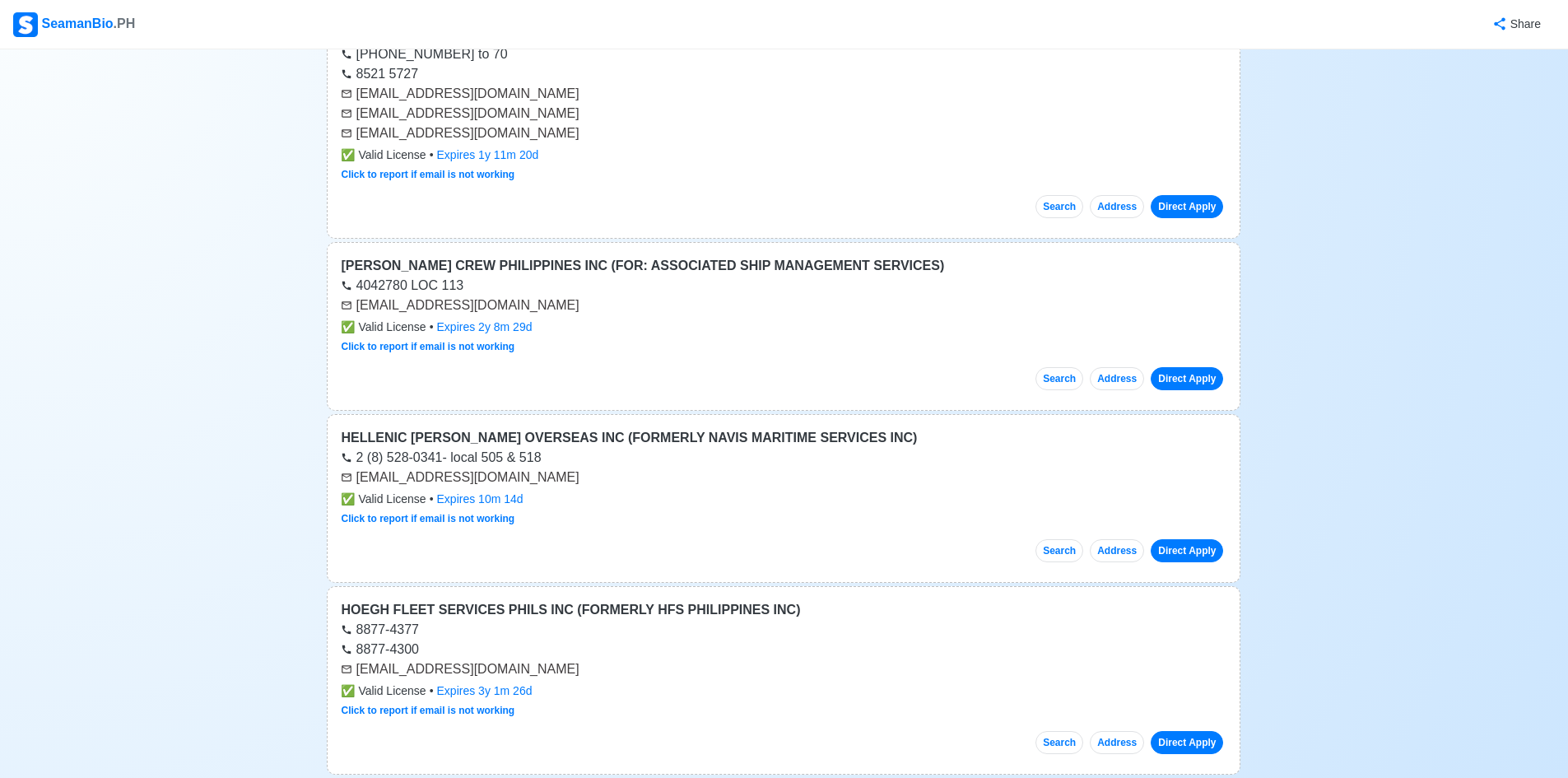
scroll to position [0, 0]
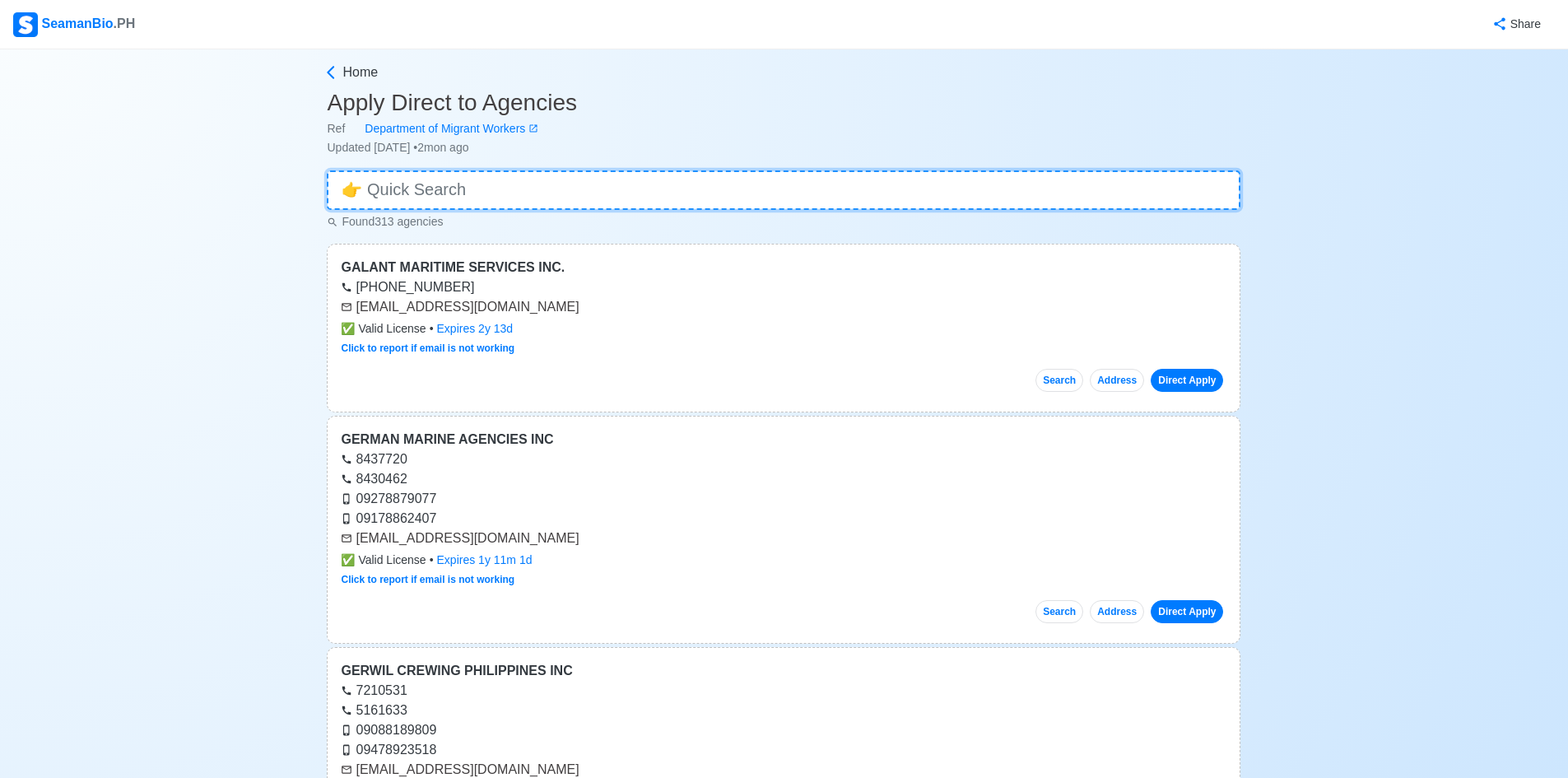
click at [808, 187] on input at bounding box center [784, 190] width 914 height 39
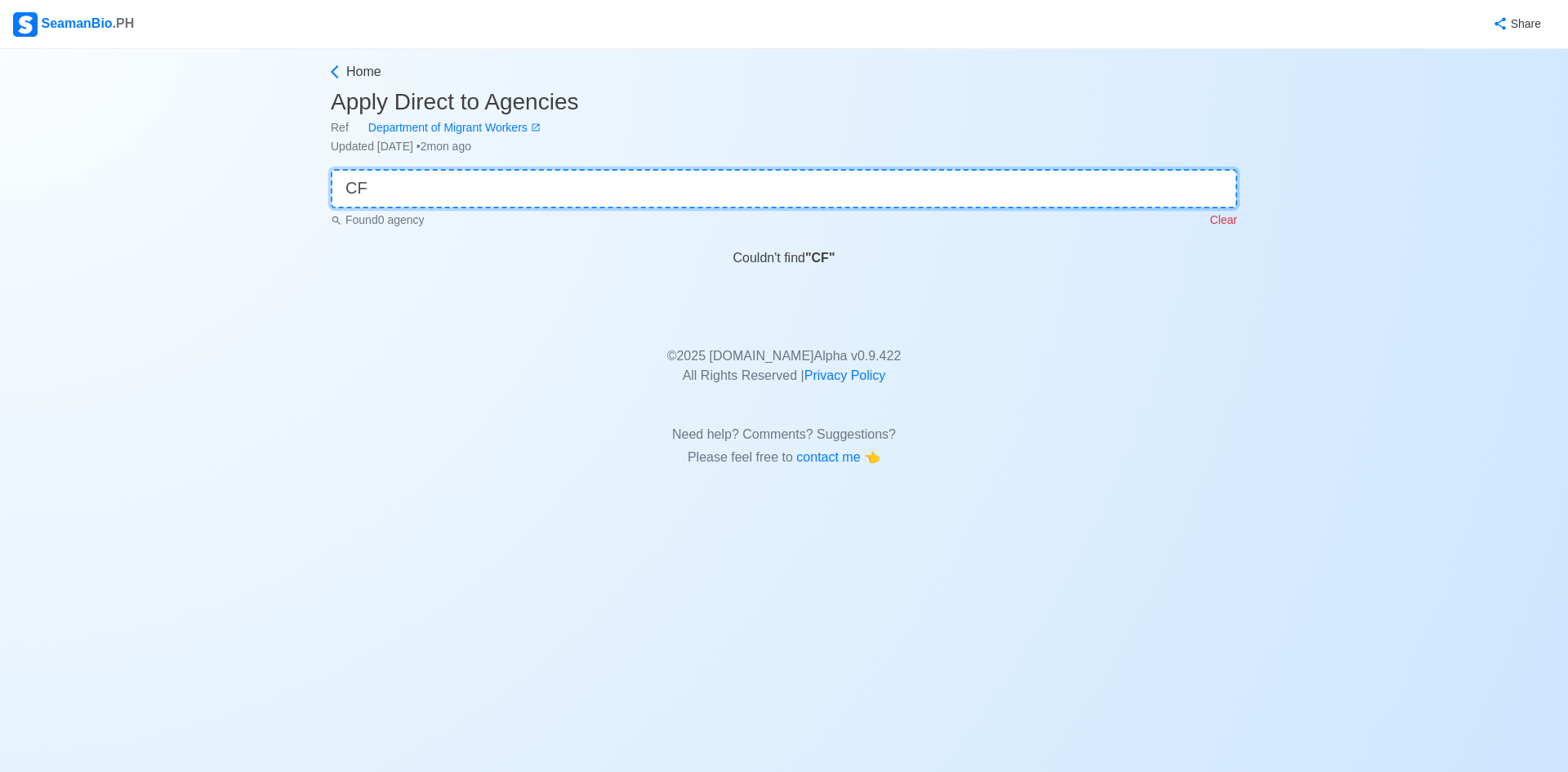
type input "C"
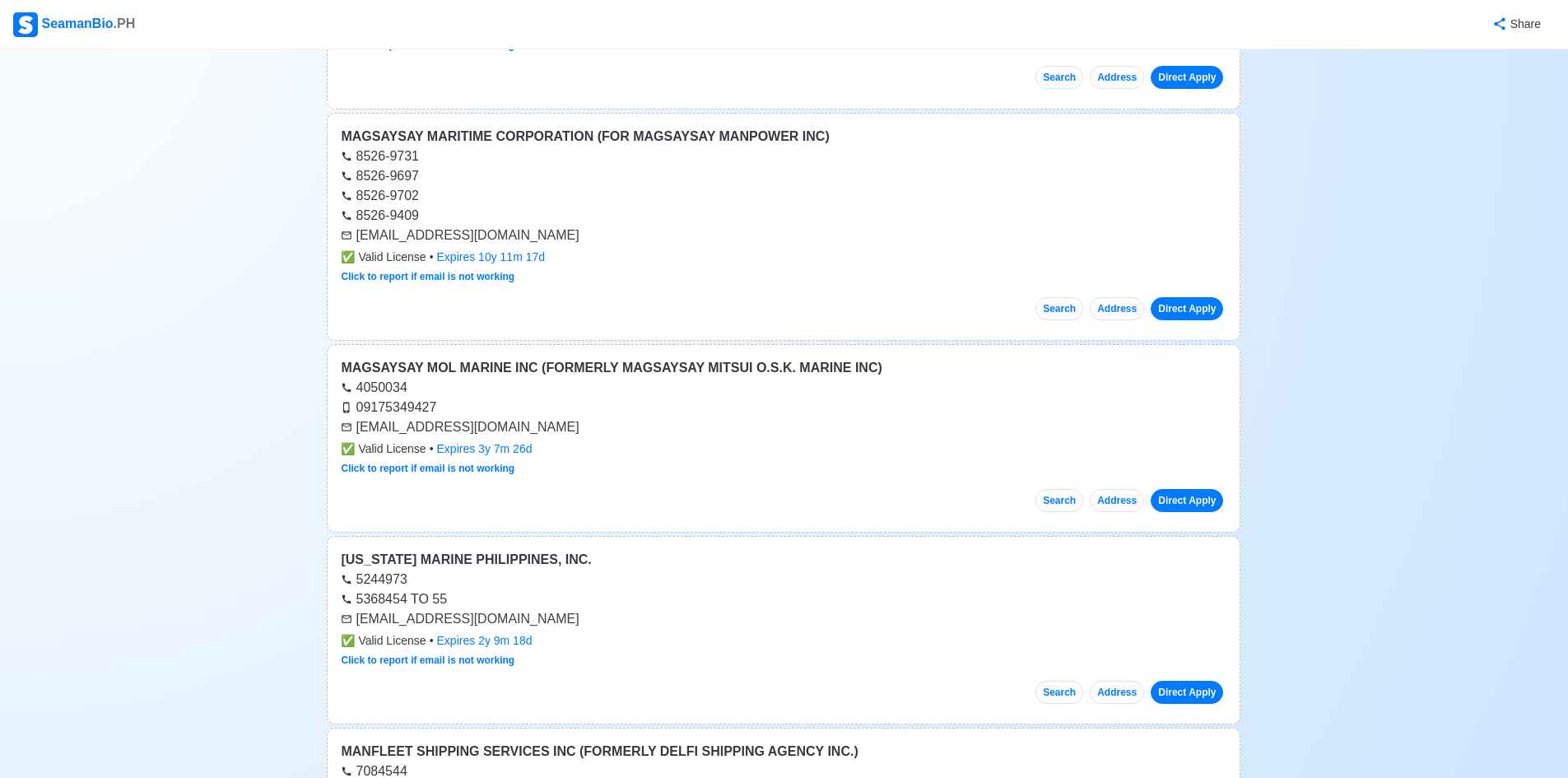
scroll to position [8806, 0]
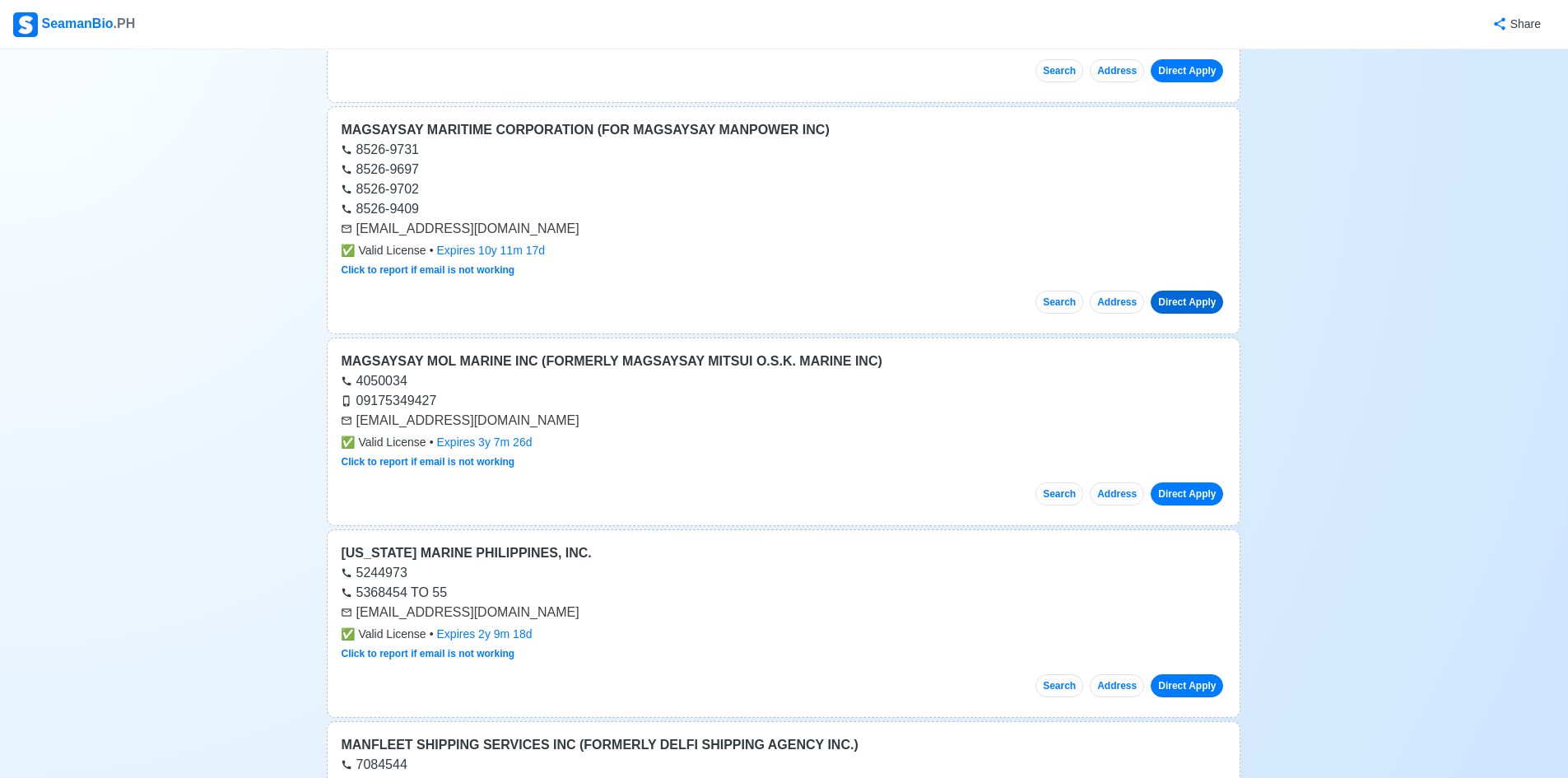
click at [1194, 303] on link "Direct Apply" at bounding box center [1186, 301] width 72 height 23
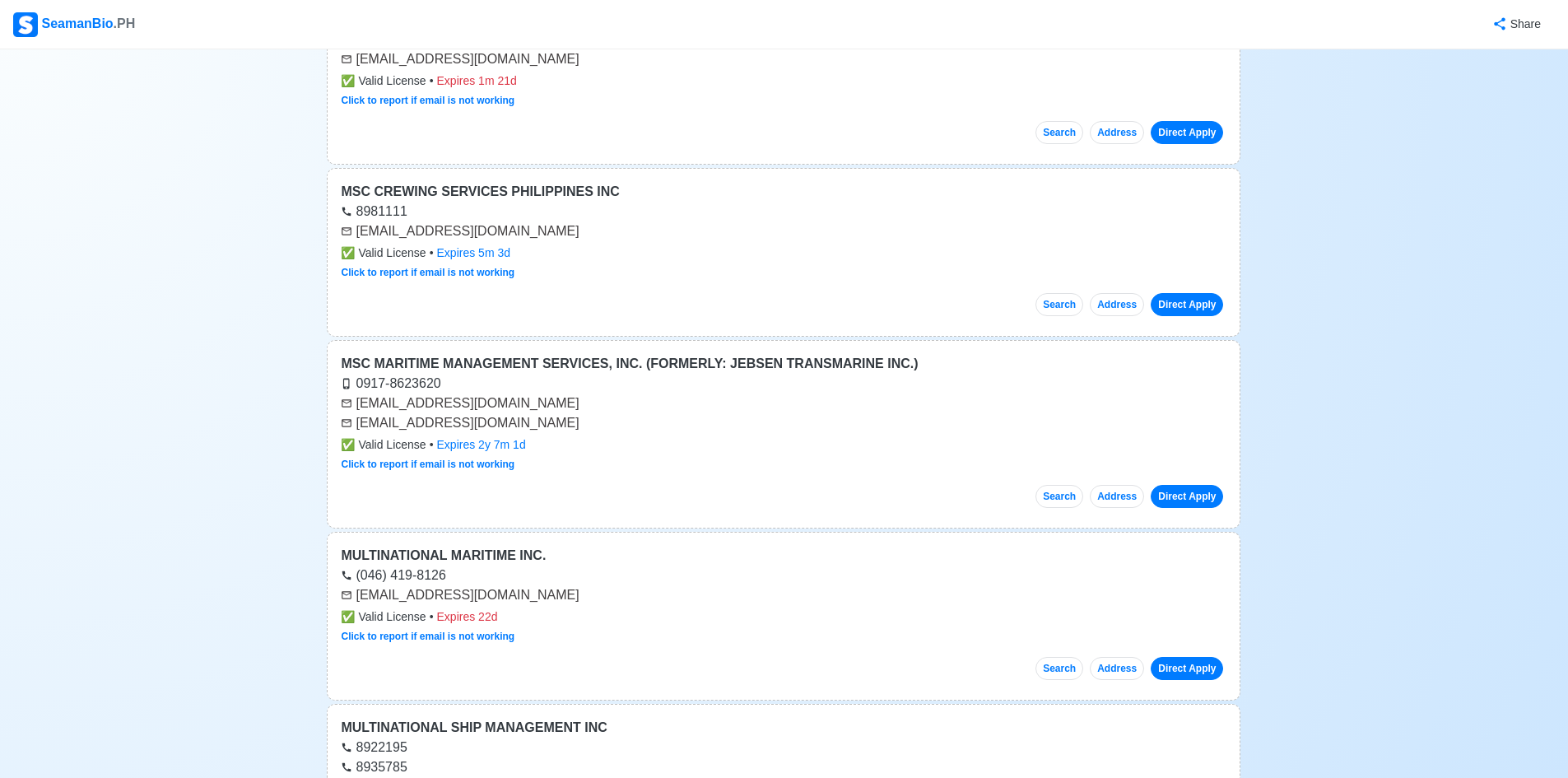
scroll to position [13909, 0]
click at [1194, 300] on link "Direct Apply" at bounding box center [1186, 303] width 72 height 23
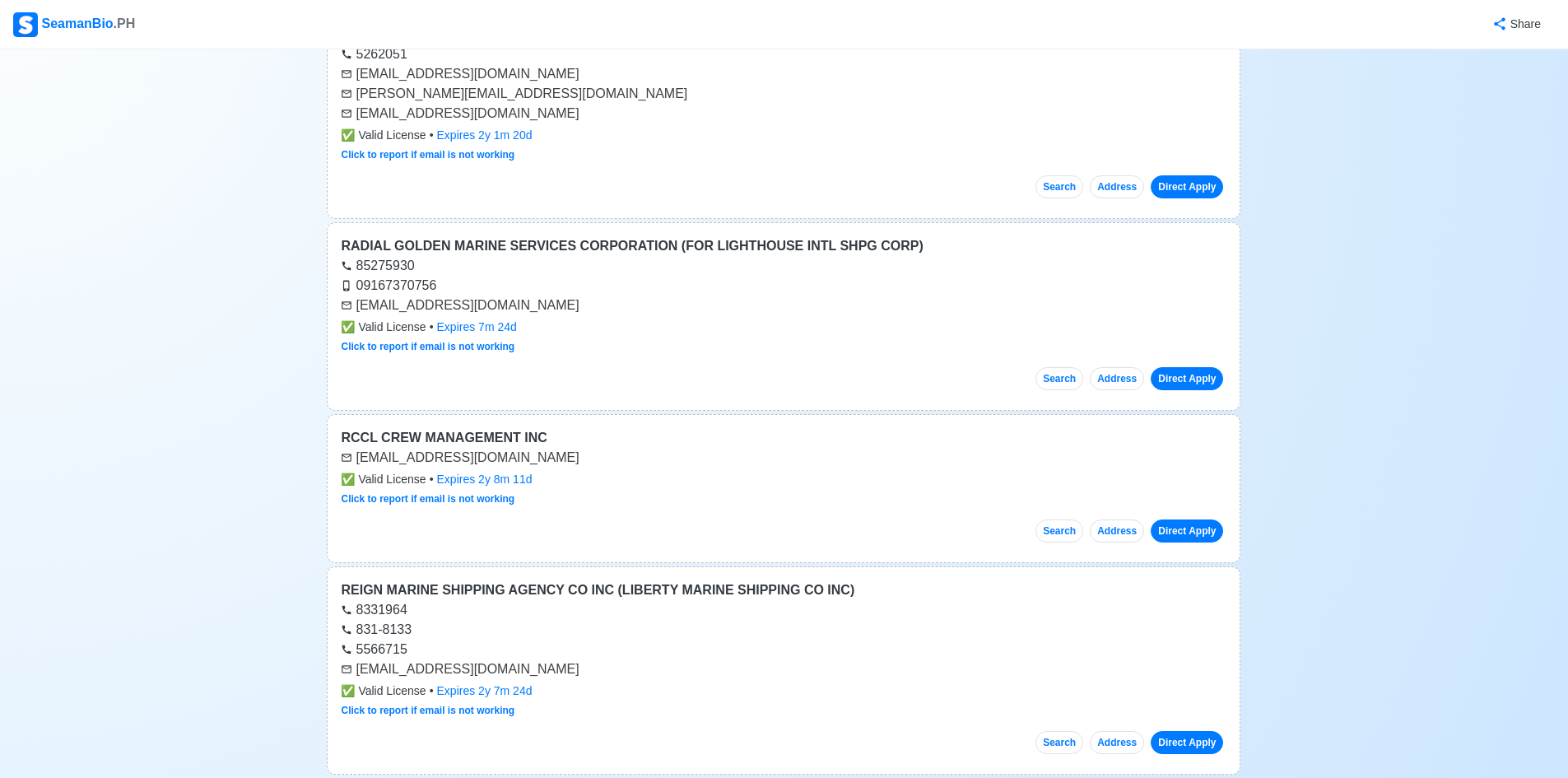
scroll to position [25432, 0]
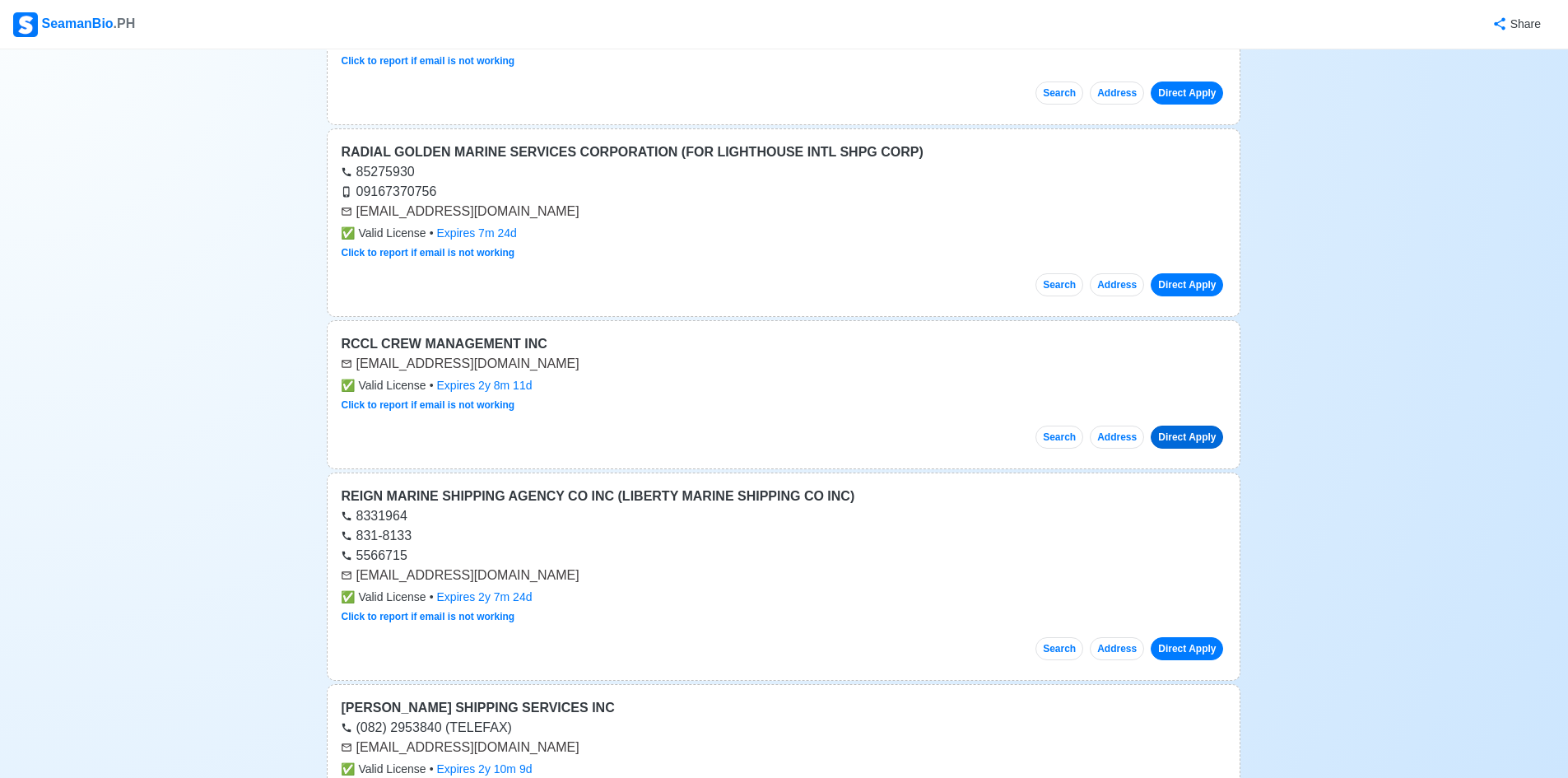
click at [1195, 436] on link "Direct Apply" at bounding box center [1186, 436] width 72 height 23
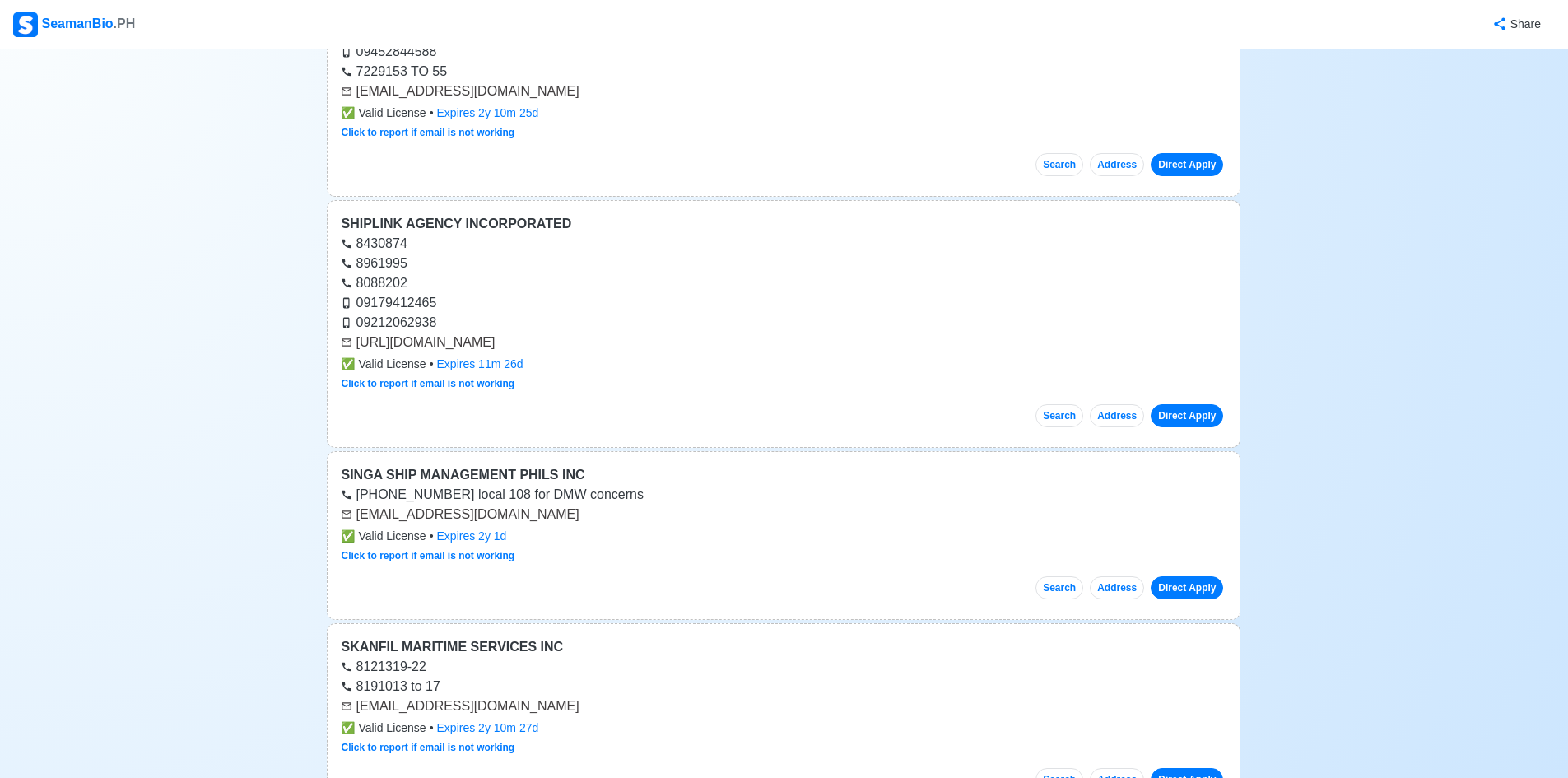
scroll to position [29958, 0]
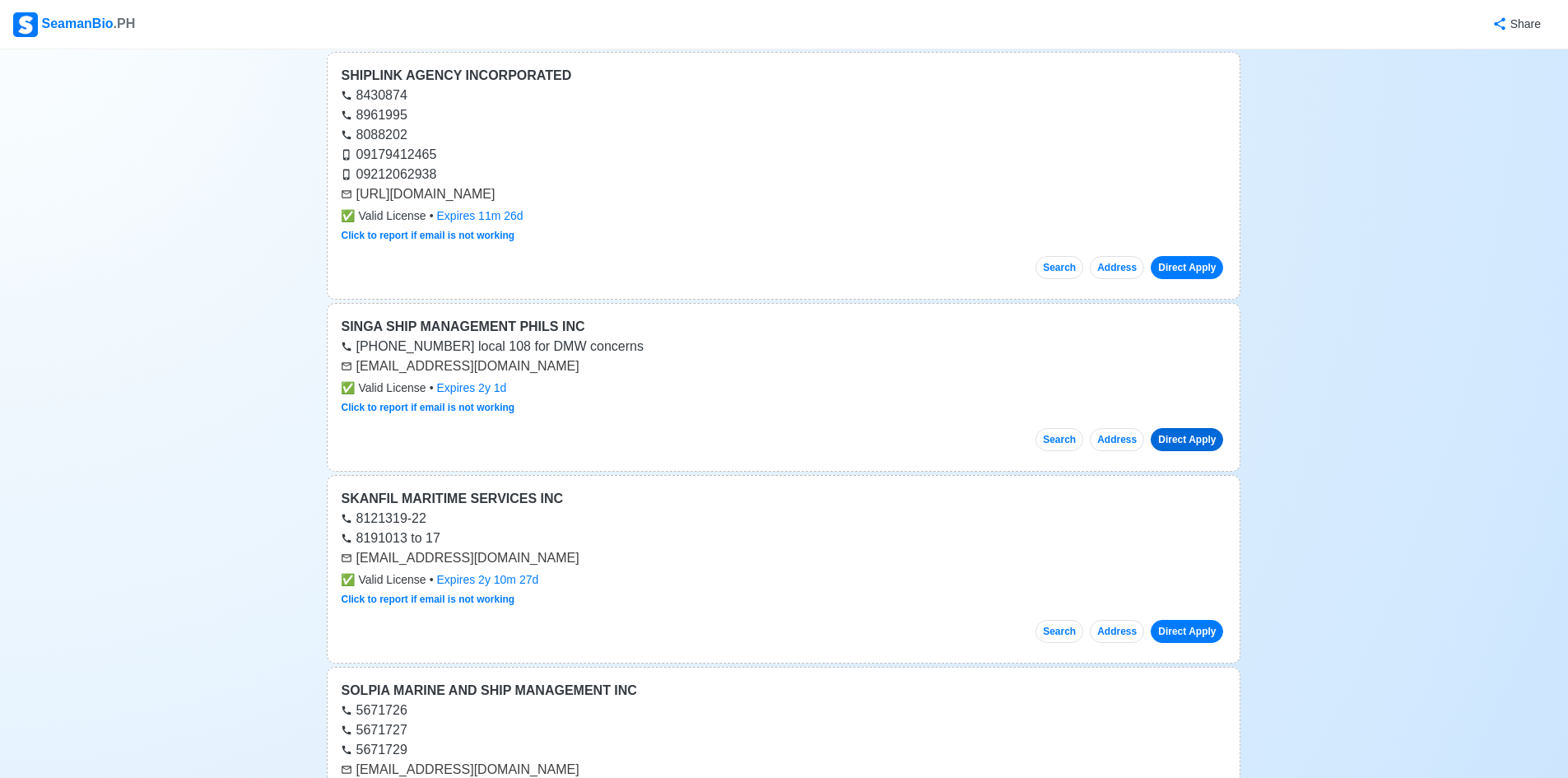
click at [1205, 438] on link "Direct Apply" at bounding box center [1186, 439] width 72 height 23
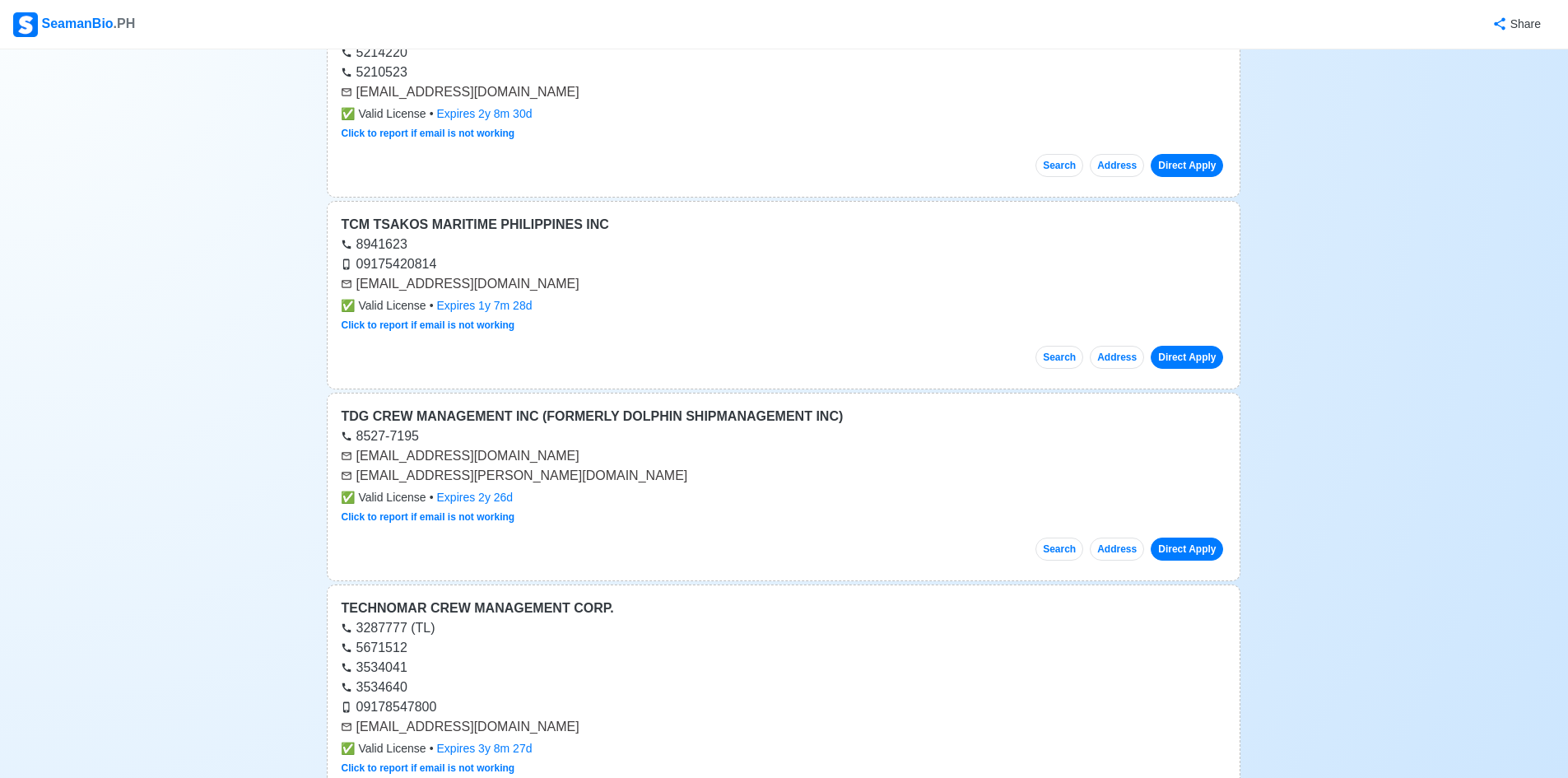
scroll to position [34814, 0]
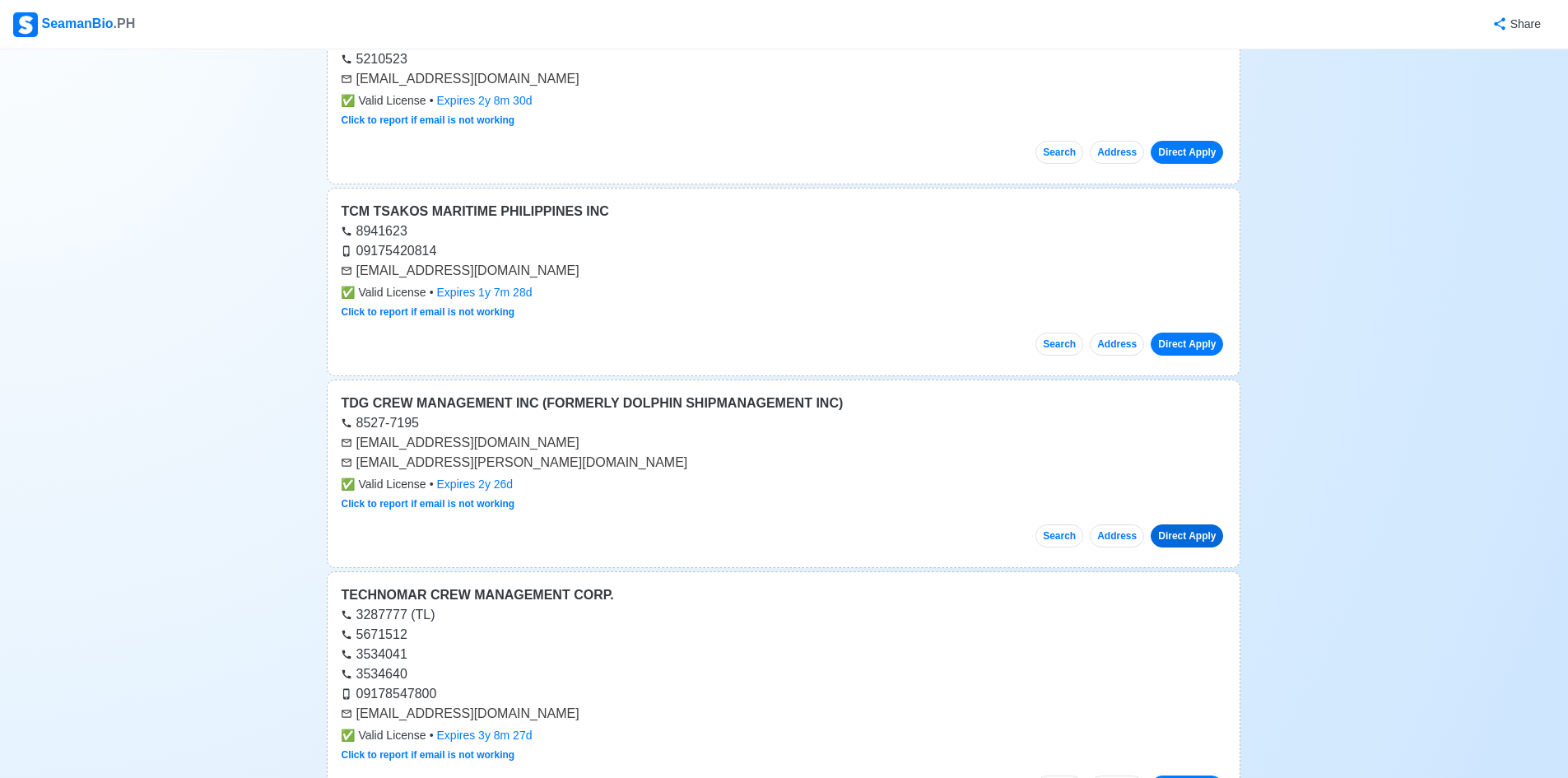
click at [1204, 541] on link "Direct Apply" at bounding box center [1186, 536] width 72 height 23
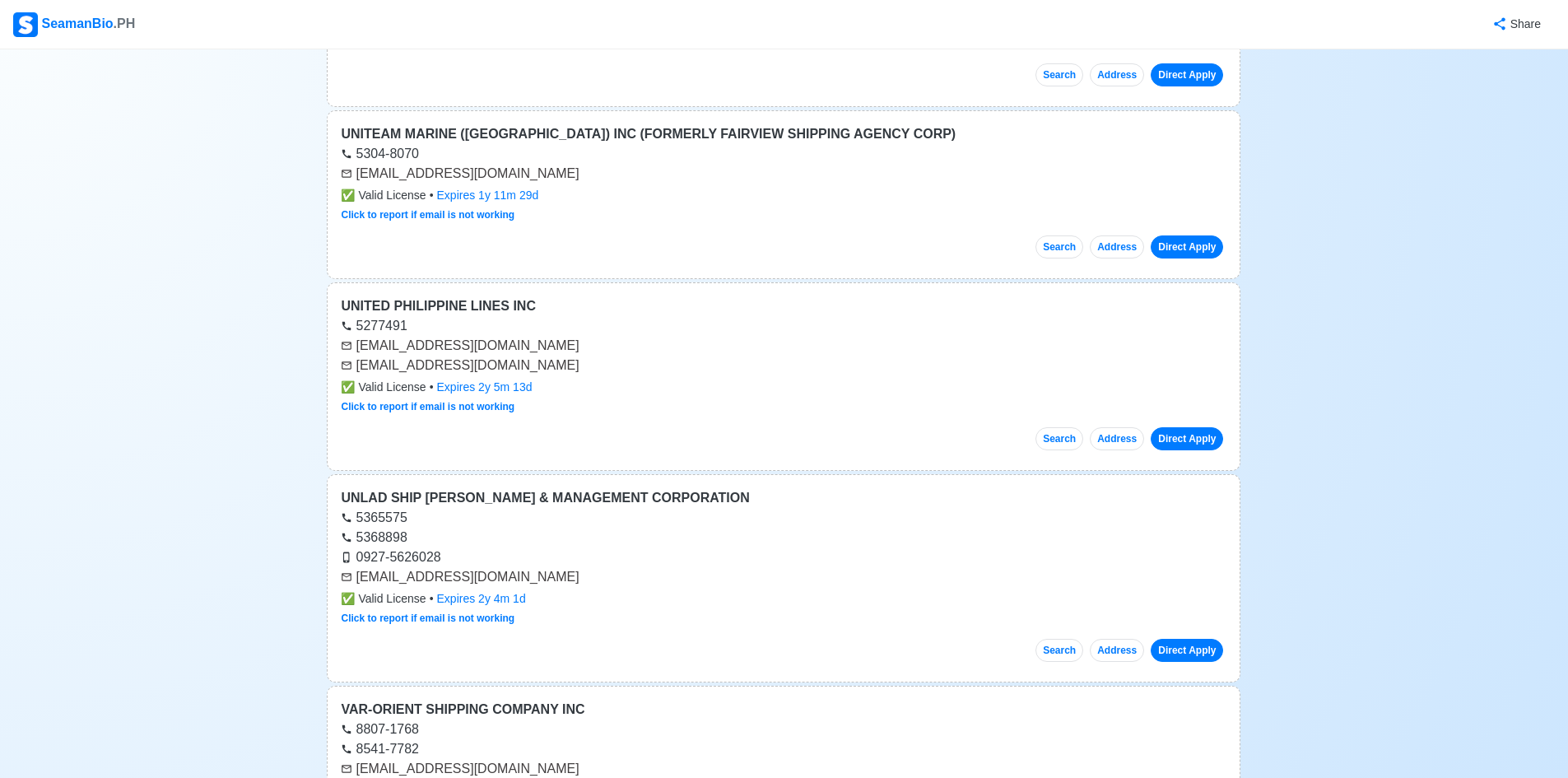
scroll to position [38848, 0]
click at [1186, 440] on link "Direct Apply" at bounding box center [1186, 436] width 72 height 23
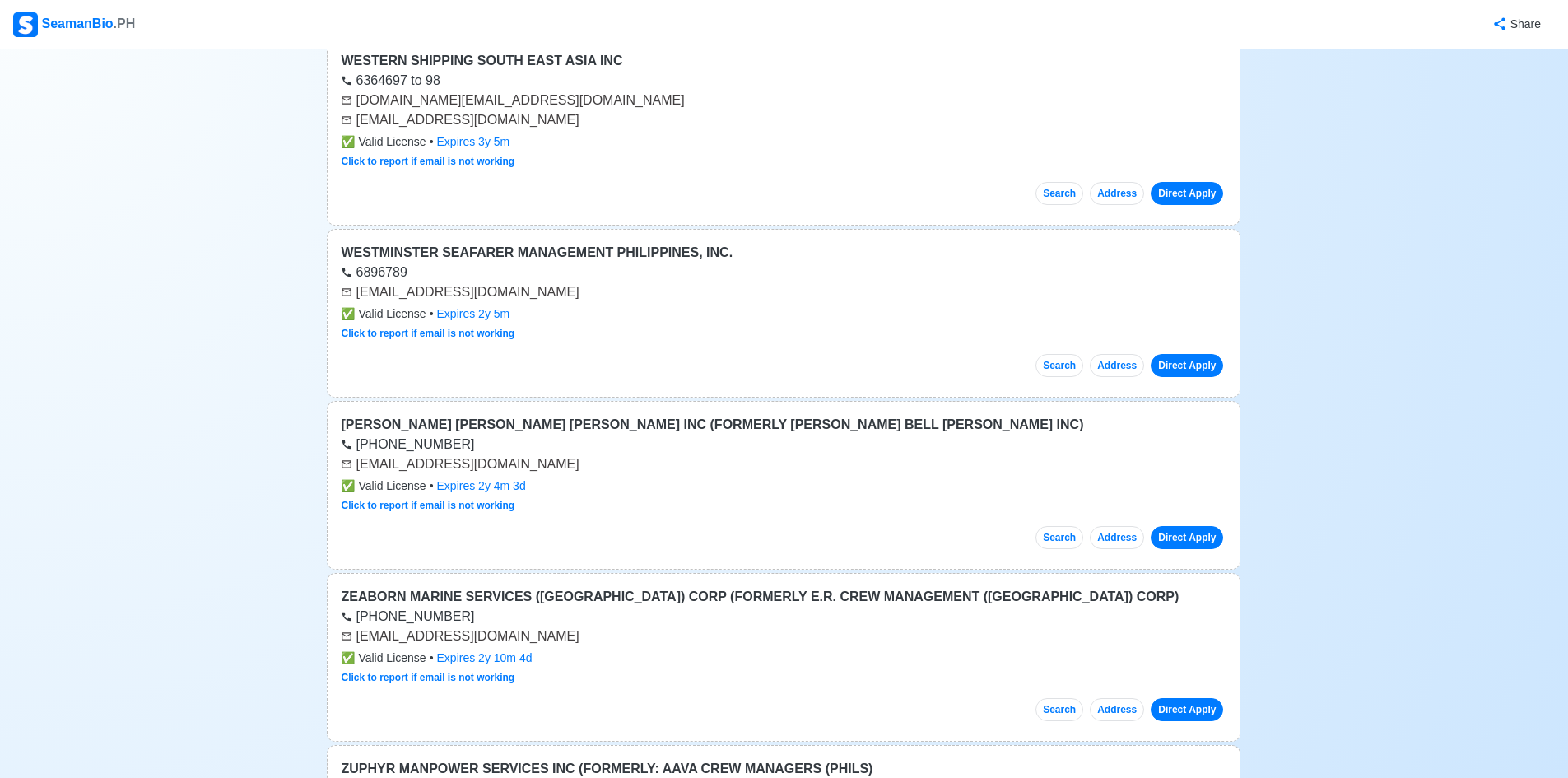
scroll to position [41399, 0]
click at [1194, 533] on link "Direct Apply" at bounding box center [1186, 536] width 72 height 23
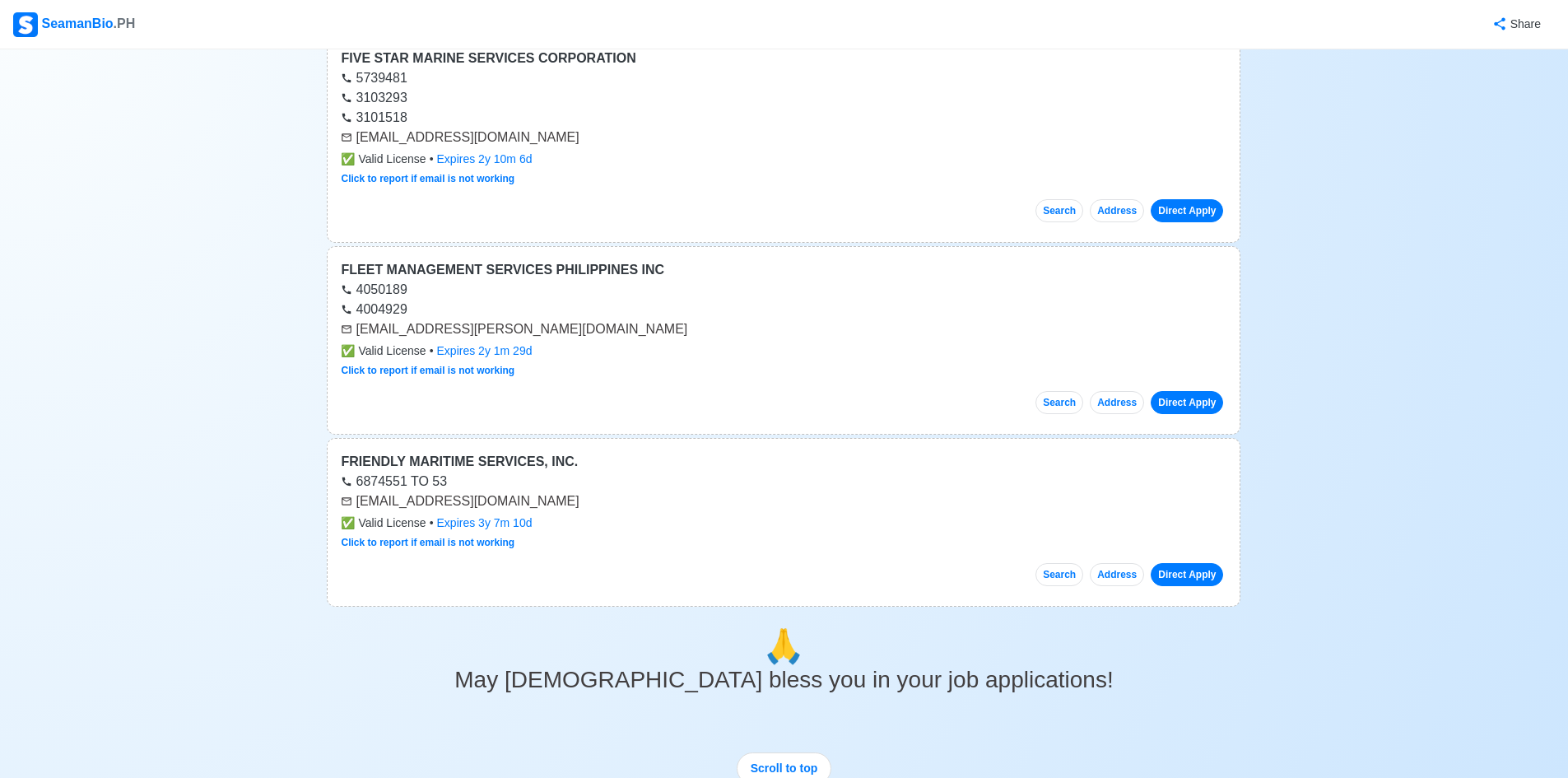
scroll to position [61003, 0]
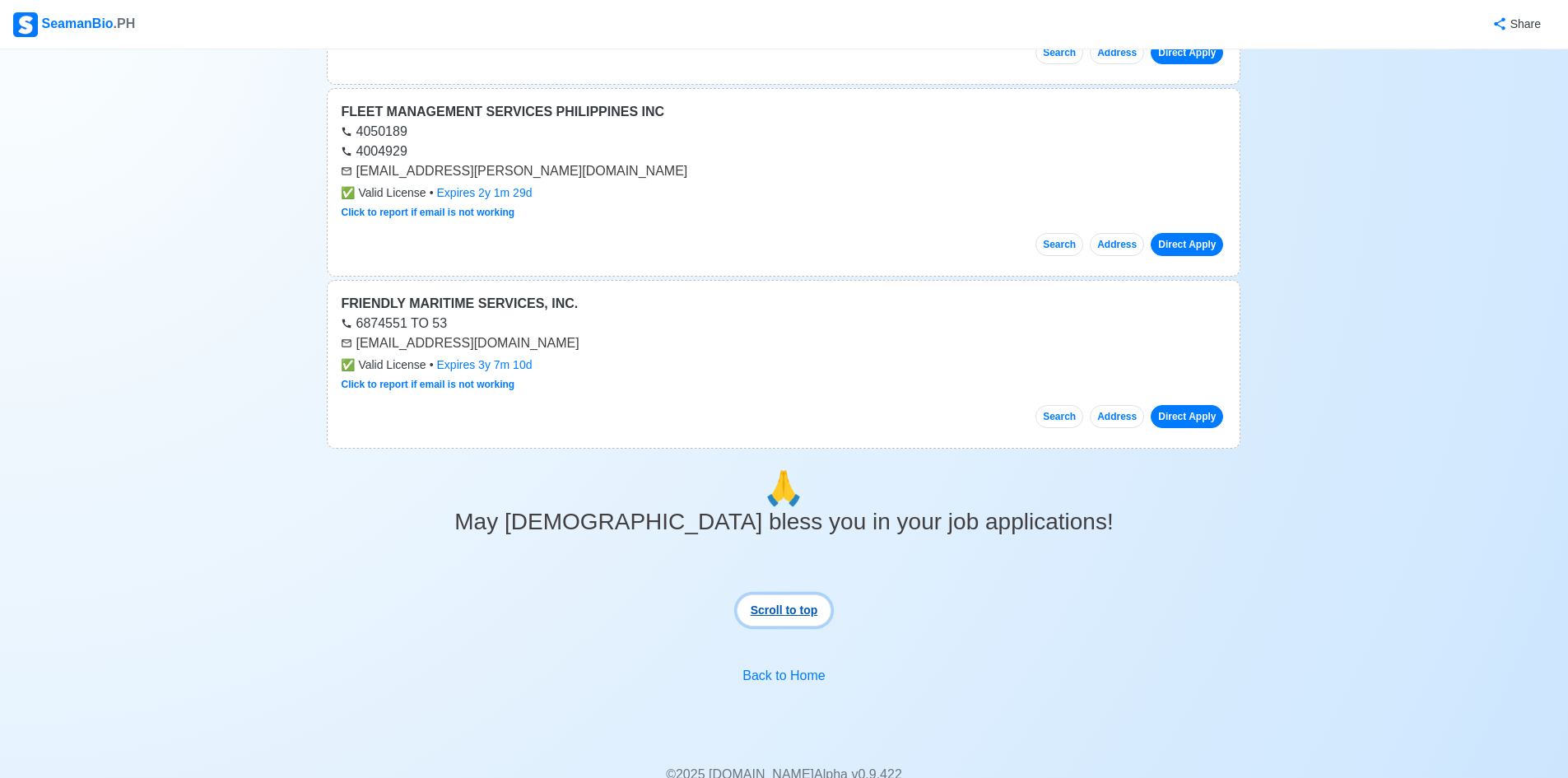
click at [780, 611] on button "Scroll to top" at bounding box center [784, 610] width 95 height 32
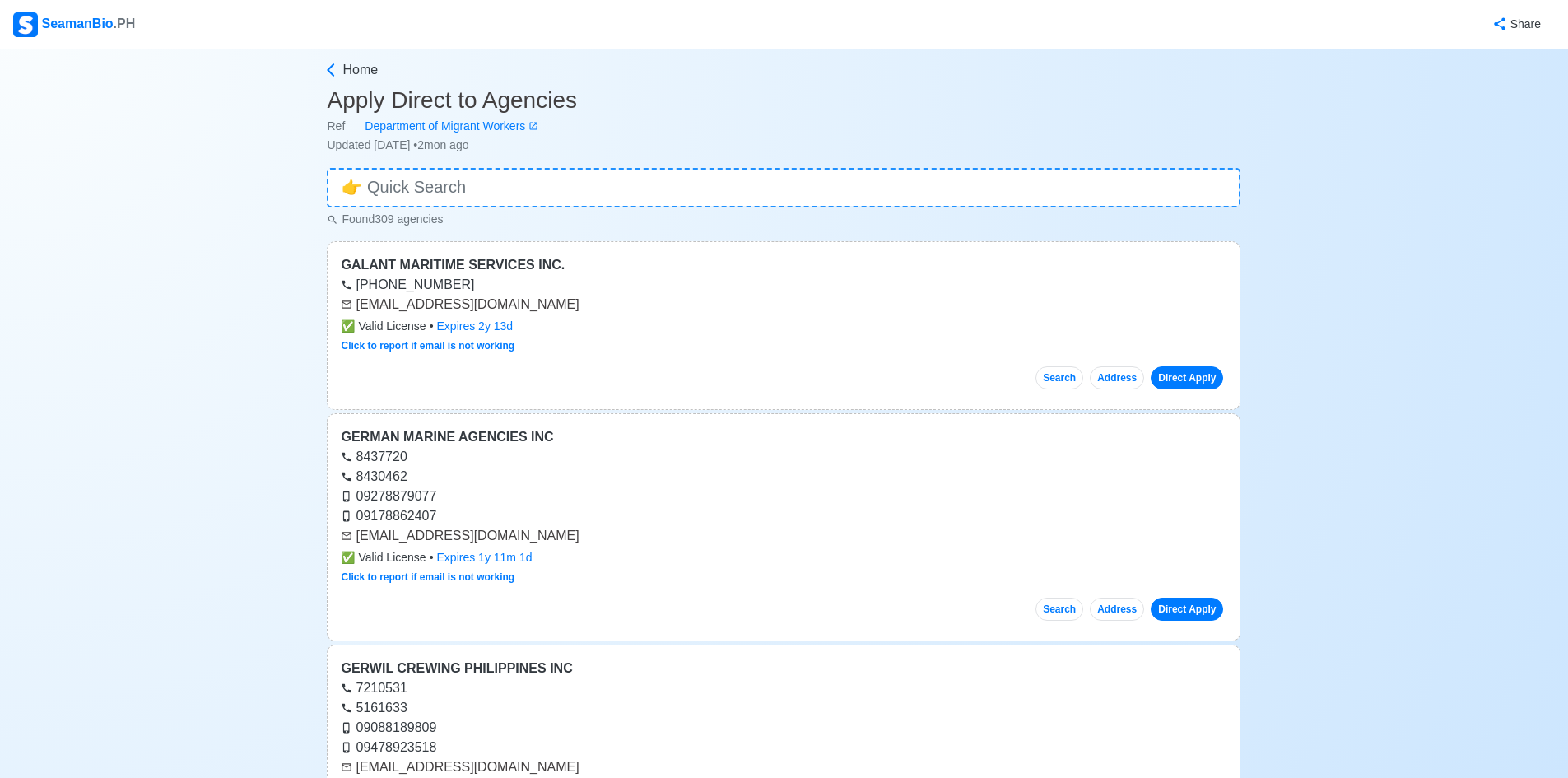
scroll to position [0, 0]
click at [331, 71] on icon at bounding box center [331, 73] width 17 height 17
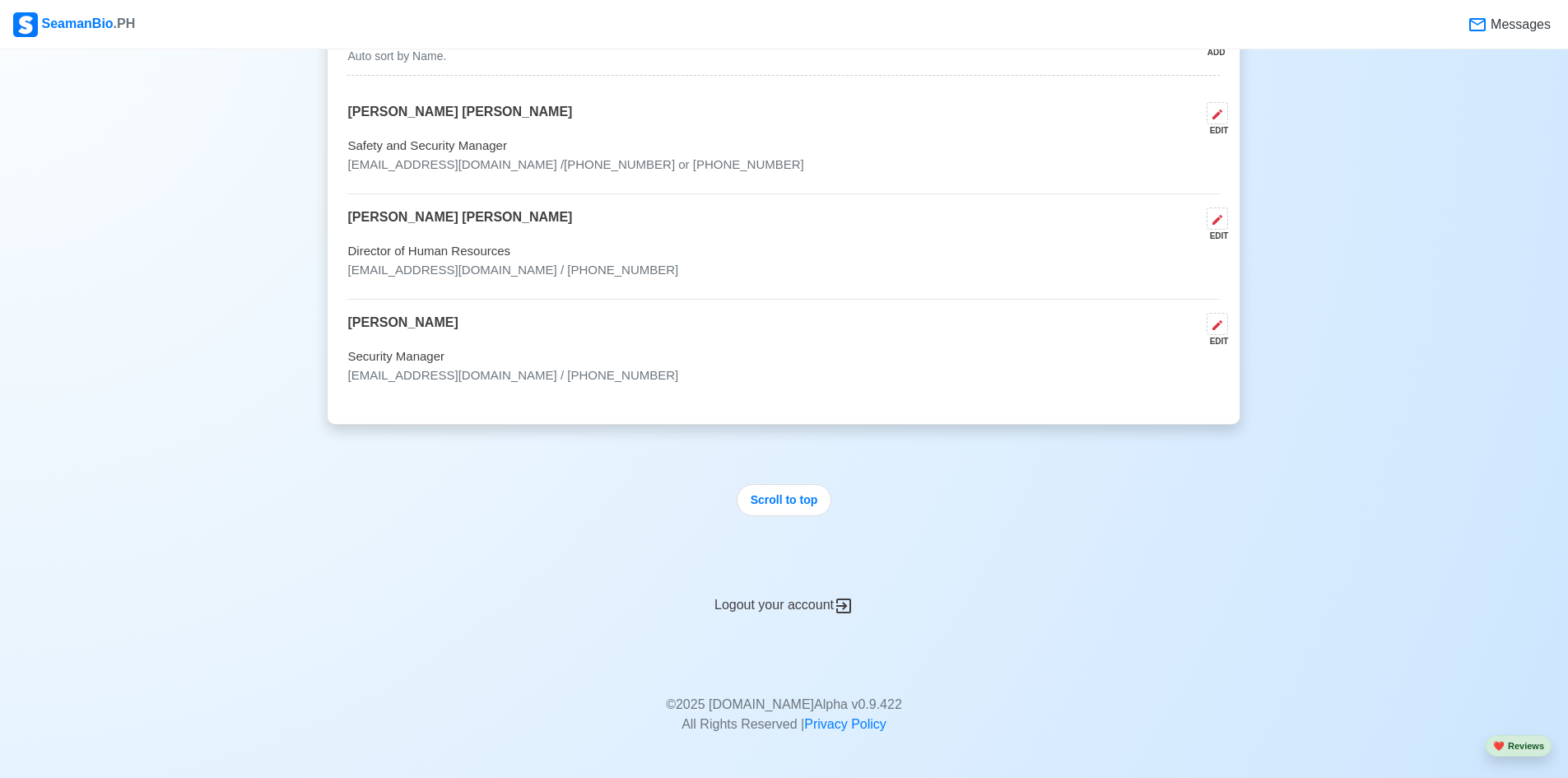
scroll to position [6485, 0]
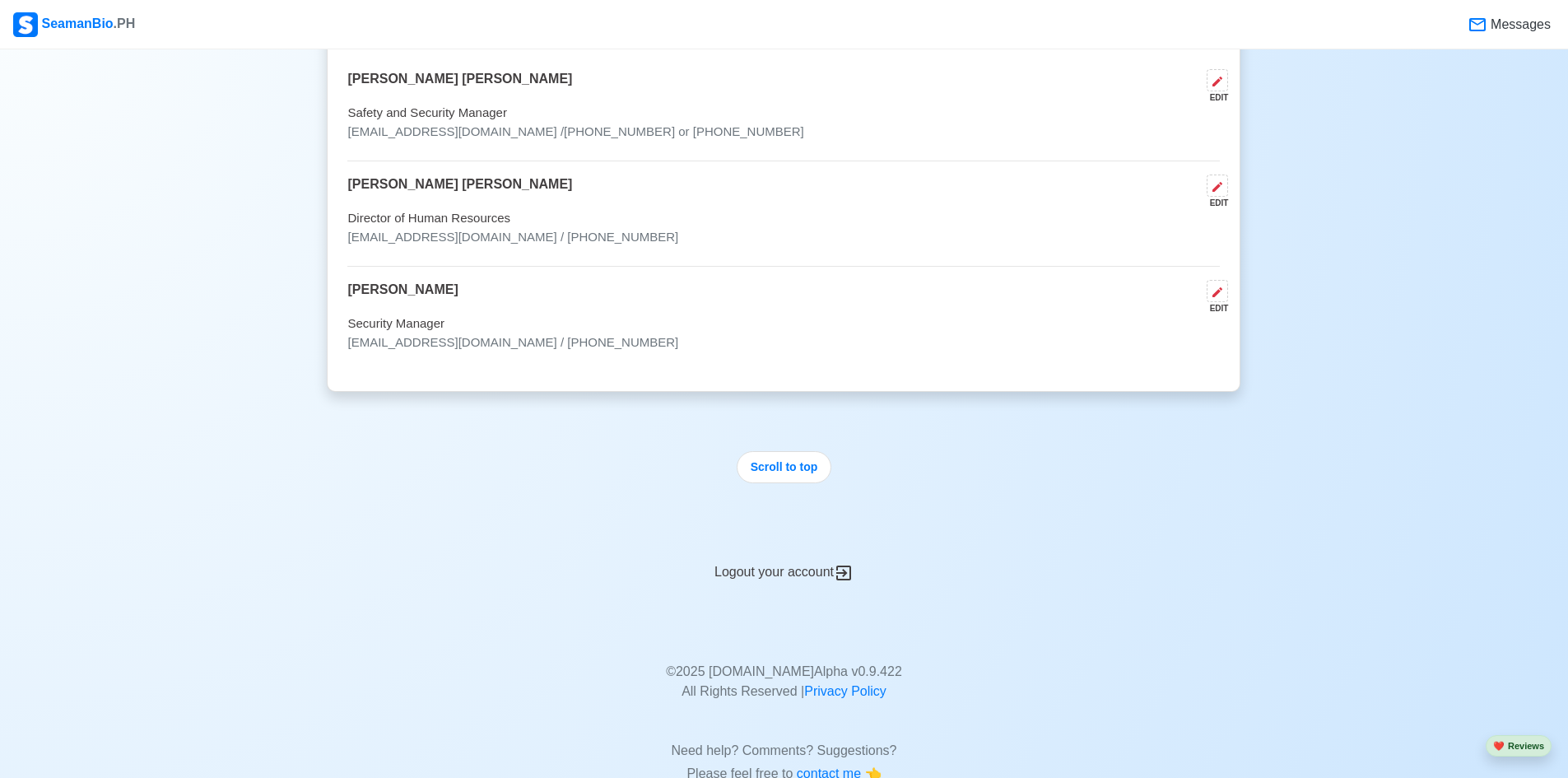
click at [821, 542] on div "Logout your account" at bounding box center [784, 562] width 914 height 40
